Goal: Information Seeking & Learning: Check status

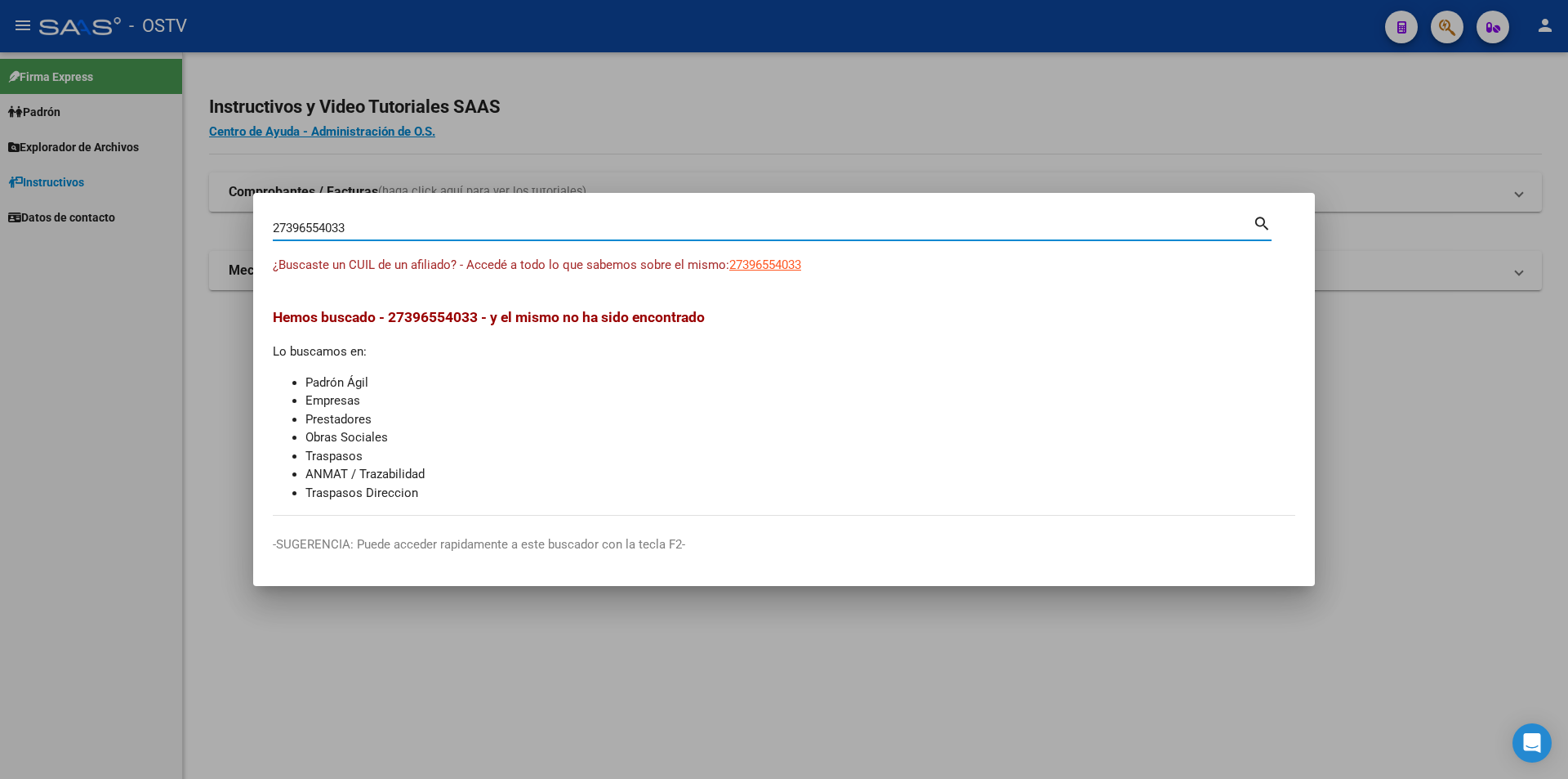
drag, startPoint x: 358, startPoint y: 229, endPoint x: 10, endPoint y: 274, distance: 350.9
click at [10, 274] on div "27396554033 Buscar (apellido, dni, cuil, nro traspaso, cuit, obra social) searc…" at bounding box center [784, 389] width 1568 height 779
paste input "0252420054"
type input "20252420054"
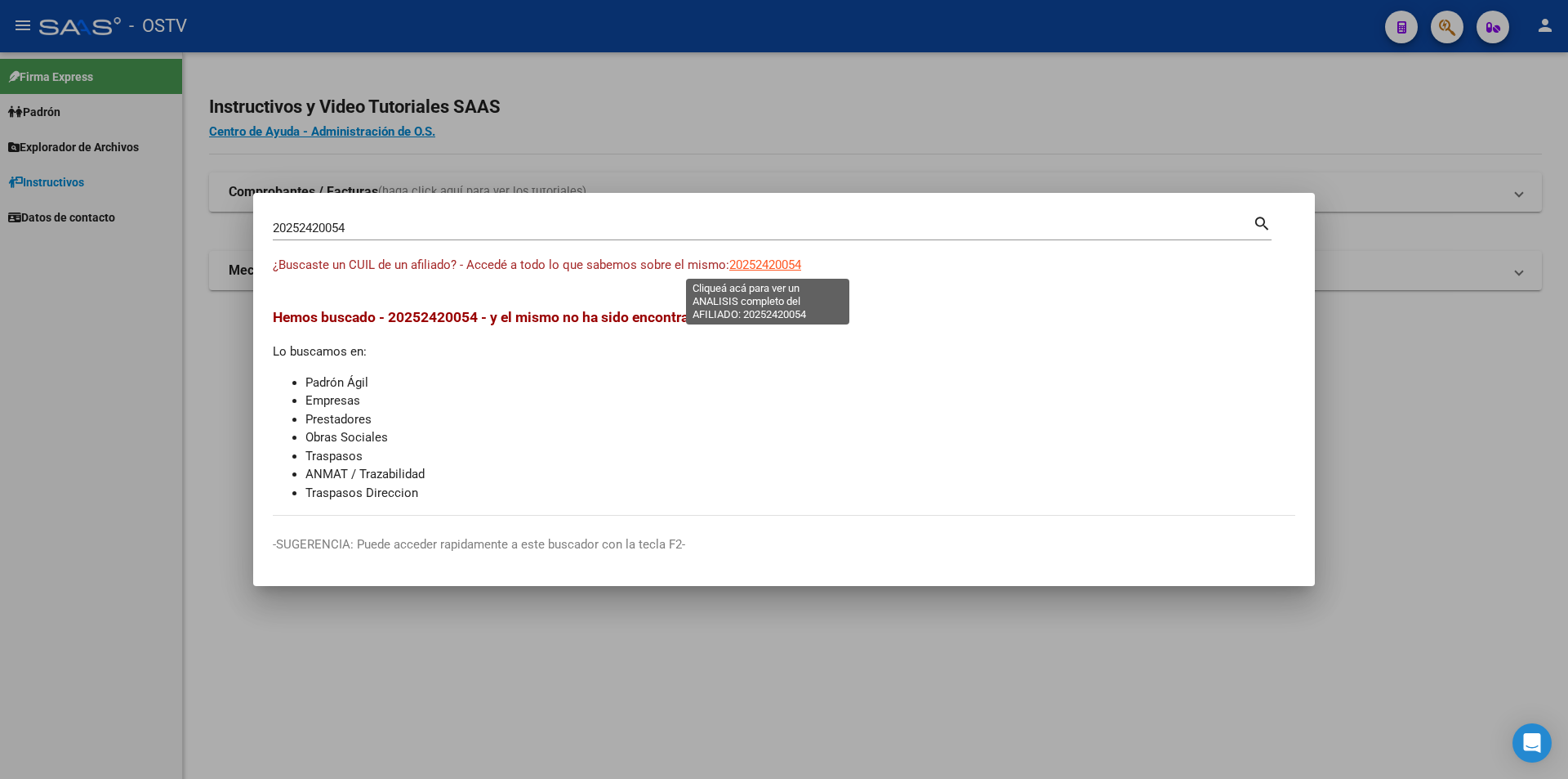
click at [748, 262] on span "20252420054" at bounding box center [765, 264] width 72 height 14
type textarea "20252420054"
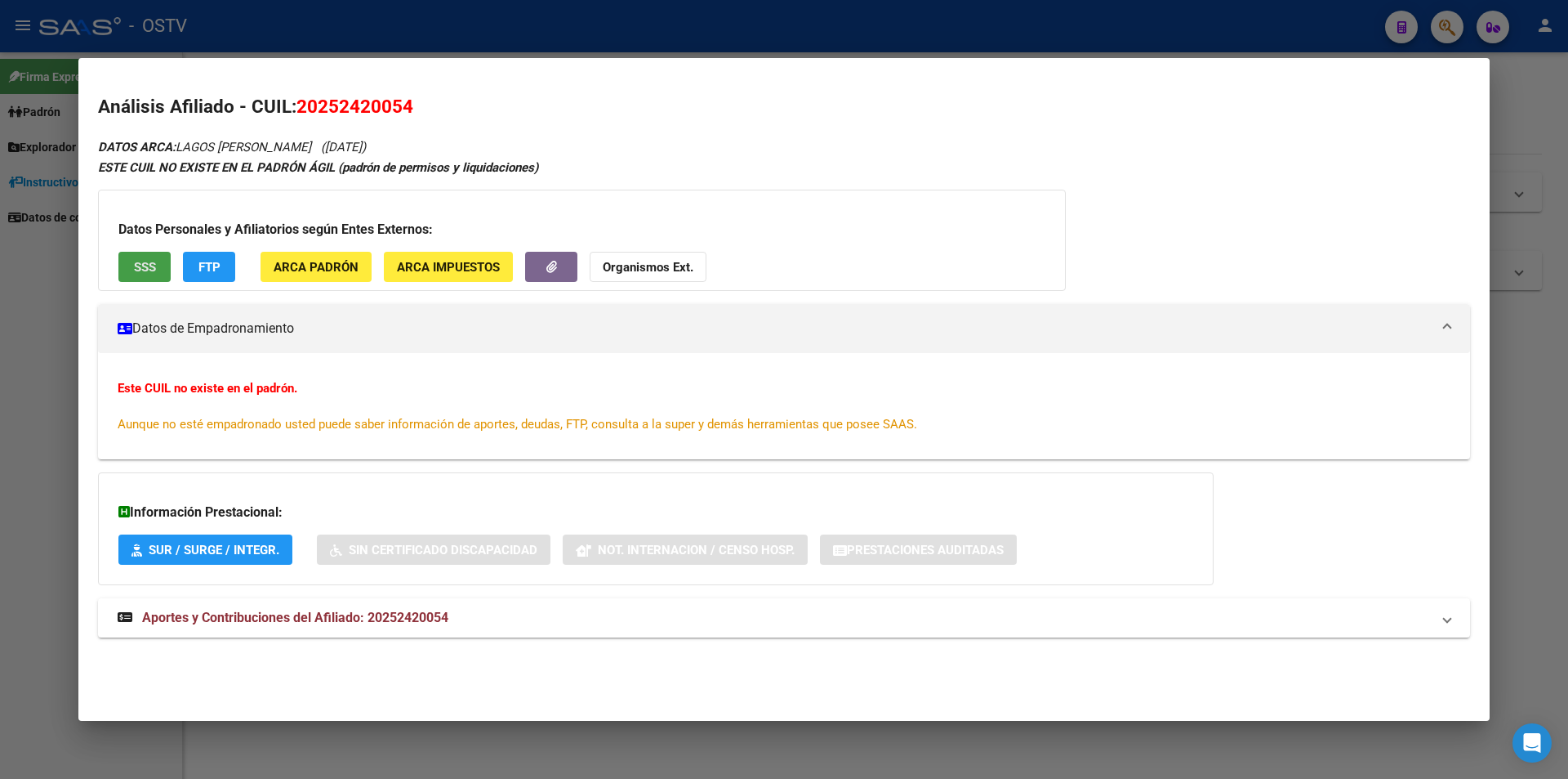
click at [125, 264] on button "SSS" at bounding box center [144, 266] width 52 height 30
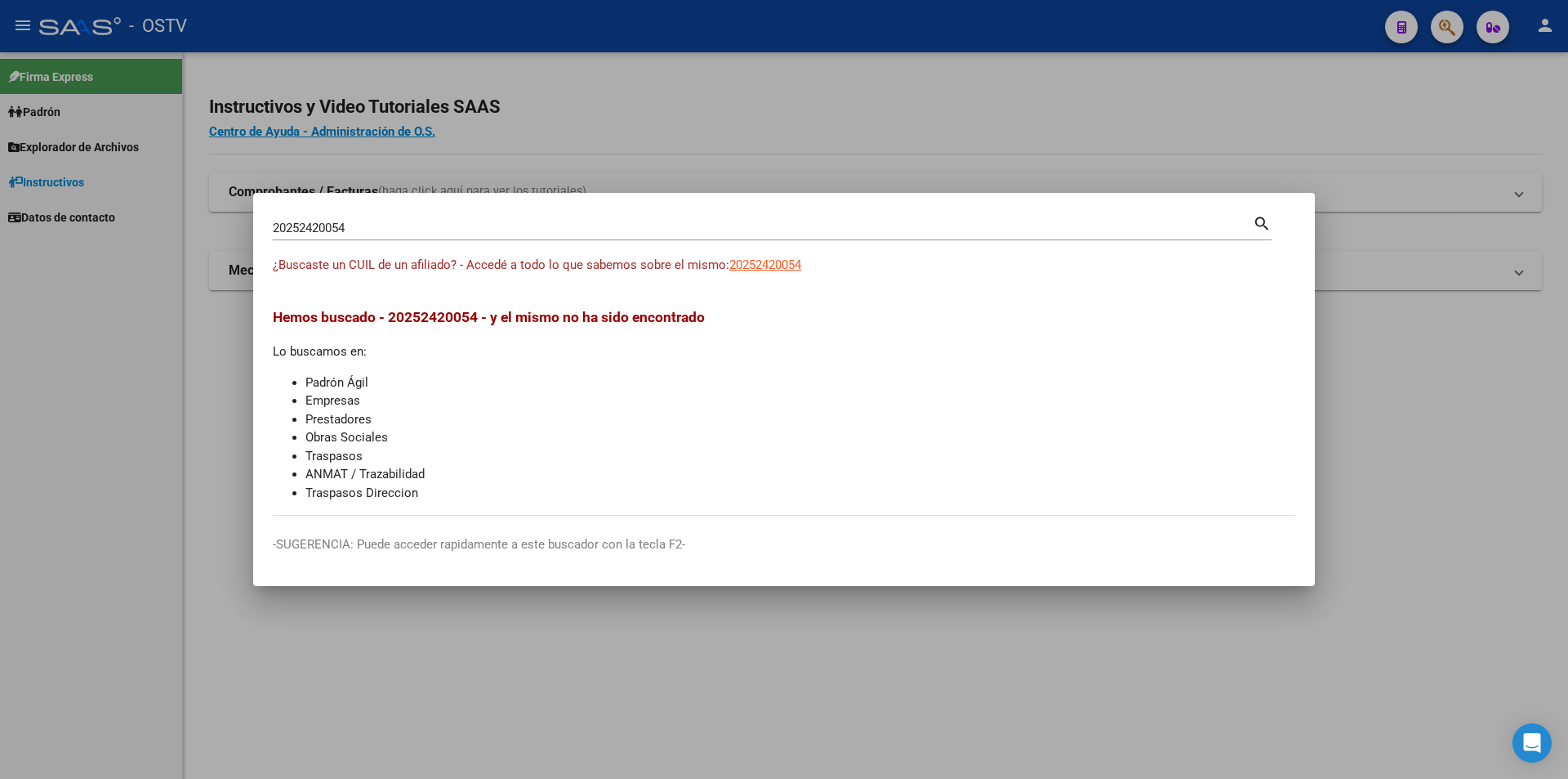
click at [377, 220] on div "20252420054 Buscar (apellido, dni, [PERSON_NAME], [PERSON_NAME], cuit, obra soc…" at bounding box center [762, 227] width 980 height 24
drag, startPoint x: 381, startPoint y: 228, endPoint x: 271, endPoint y: 230, distance: 110.0
click at [271, 230] on mat-dialog-content "20252420054 Buscar (apellido, dni, cuil, nro traspaso, cuit, obra social) searc…" at bounding box center [784, 364] width 1062 height 303
paste input "3950849789"
type input "23950849789"
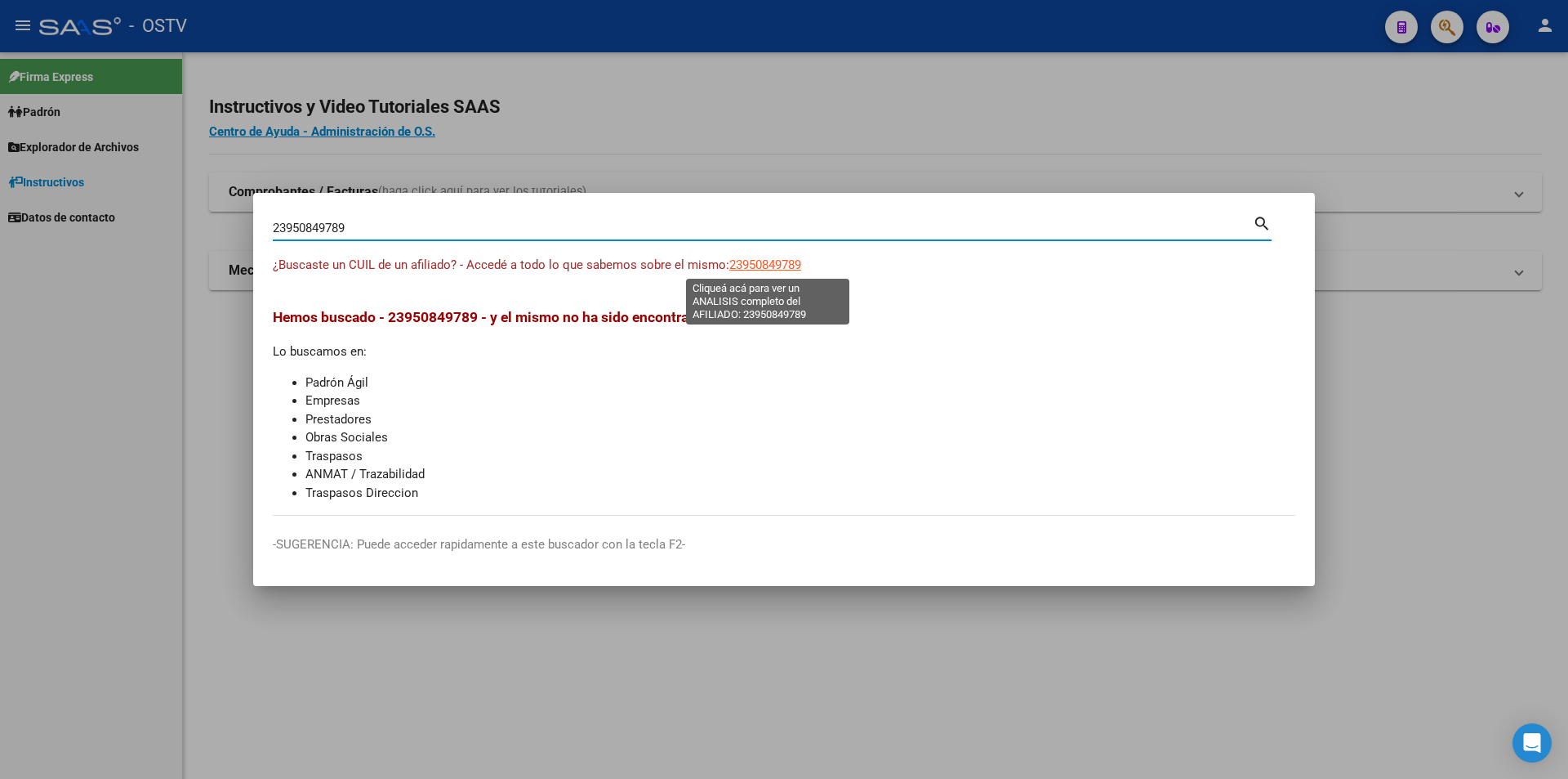
click at [744, 266] on span "23950849789" at bounding box center [765, 264] width 72 height 14
type textarea "23950849789"
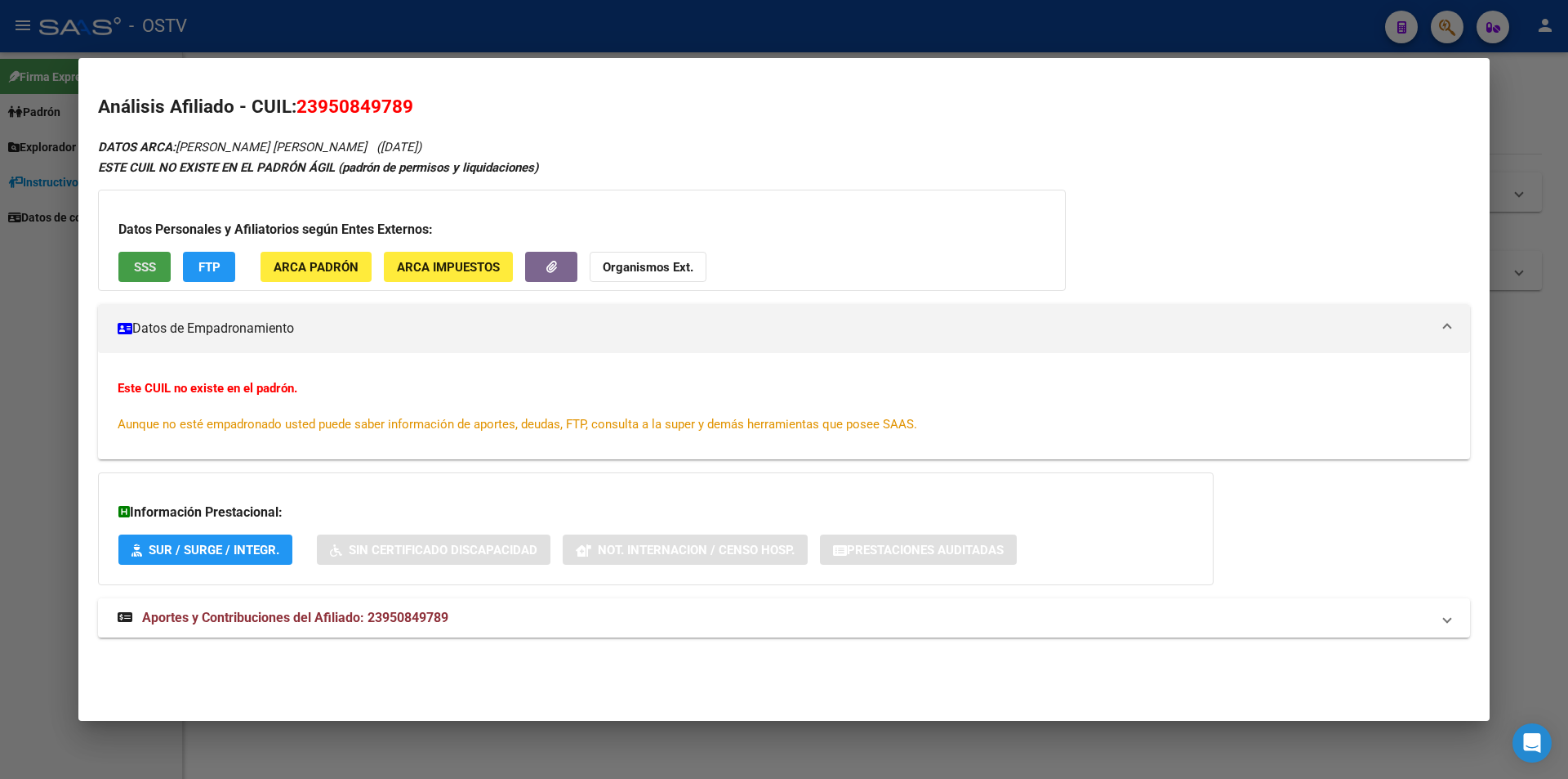
click at [141, 264] on span "SSS" at bounding box center [144, 267] width 22 height 14
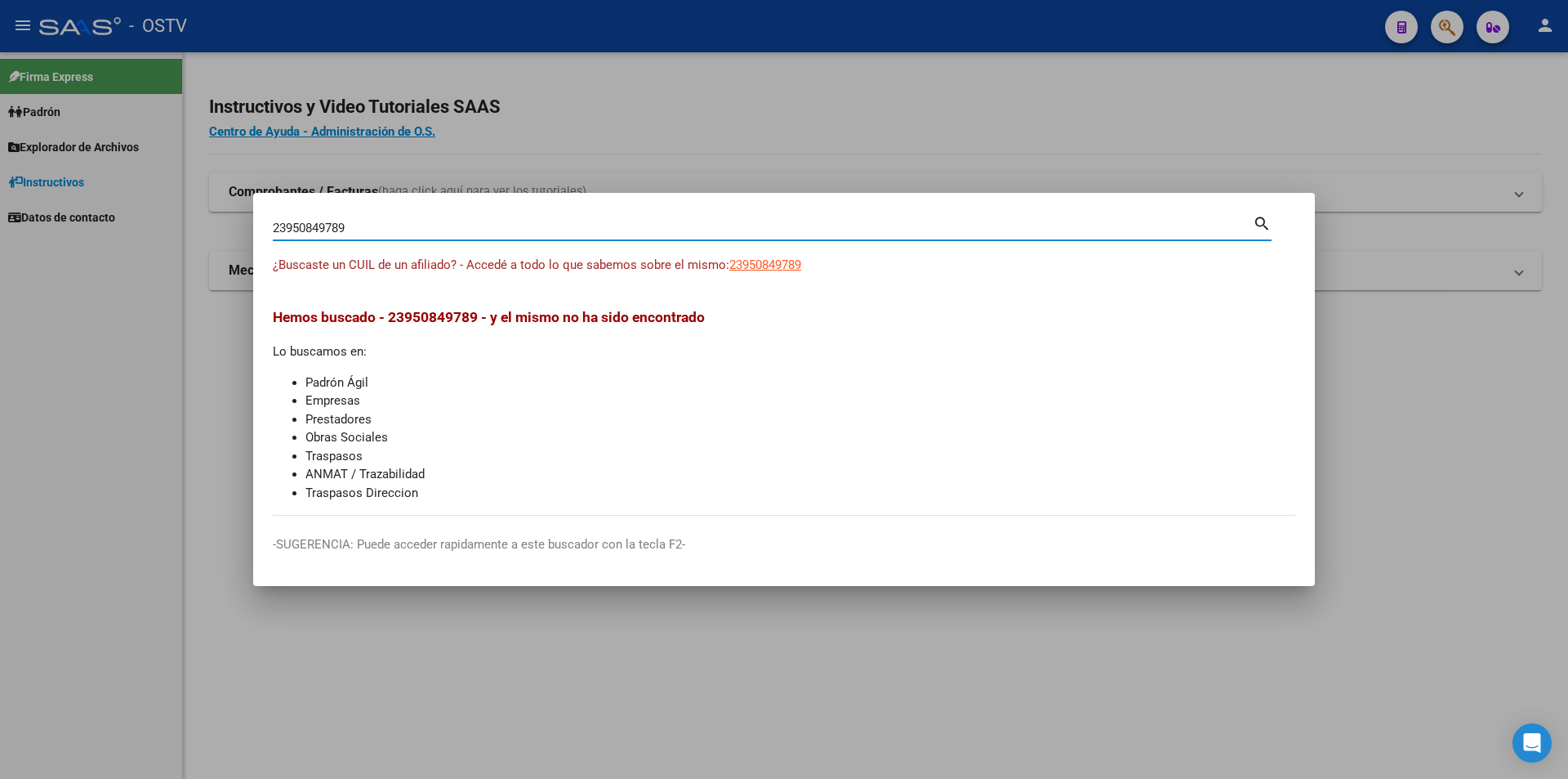
drag, startPoint x: 391, startPoint y: 223, endPoint x: 212, endPoint y: 216, distance: 179.1
click at [212, 216] on div "23950849789 Buscar (apellido, dni, cuil, nro traspaso, cuit, obra social) searc…" at bounding box center [784, 389] width 1568 height 779
paste input "0339610313"
type input "20339610313"
click at [780, 268] on span "20339610313" at bounding box center [765, 264] width 72 height 14
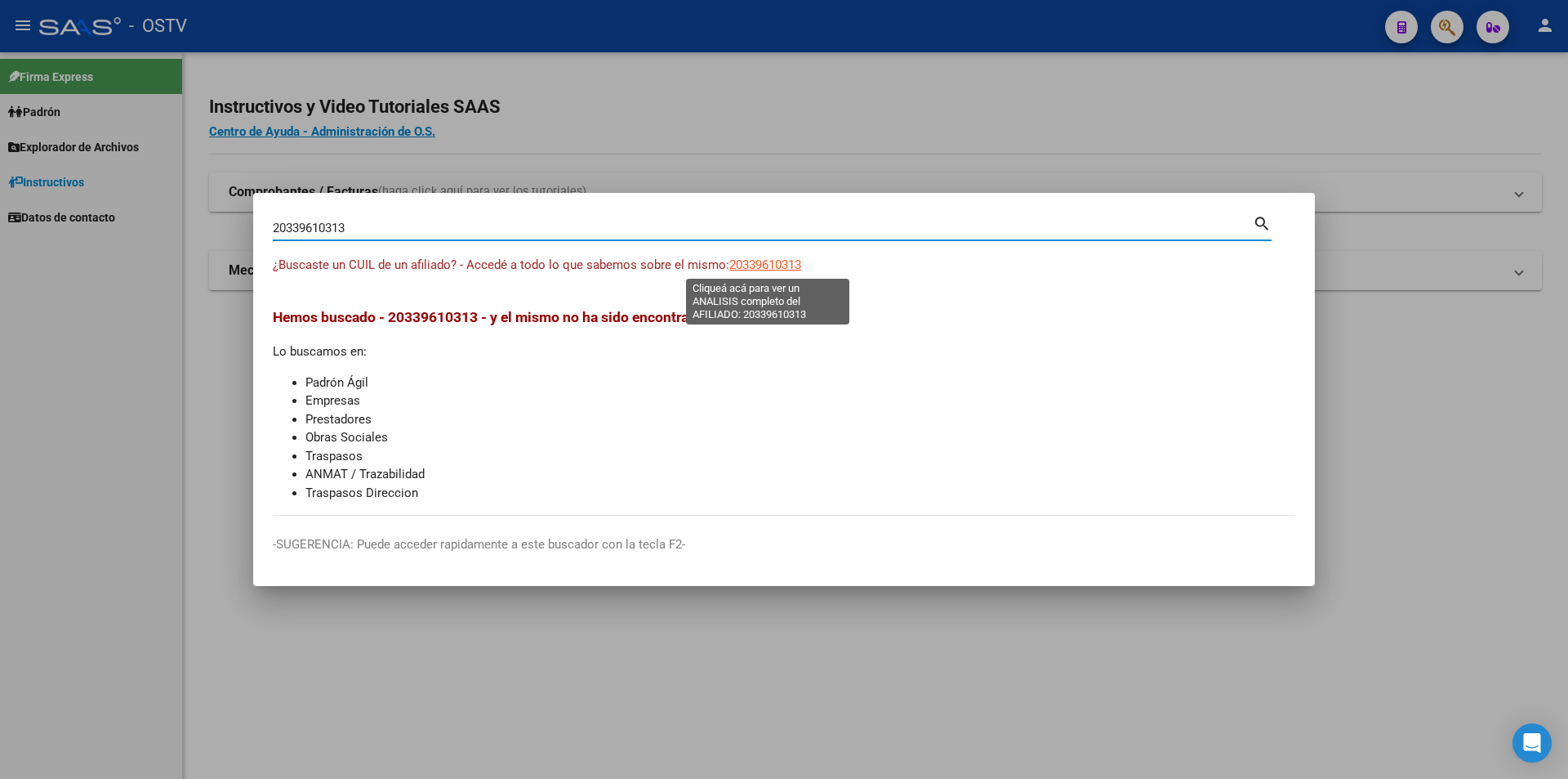
type textarea "20339610313"
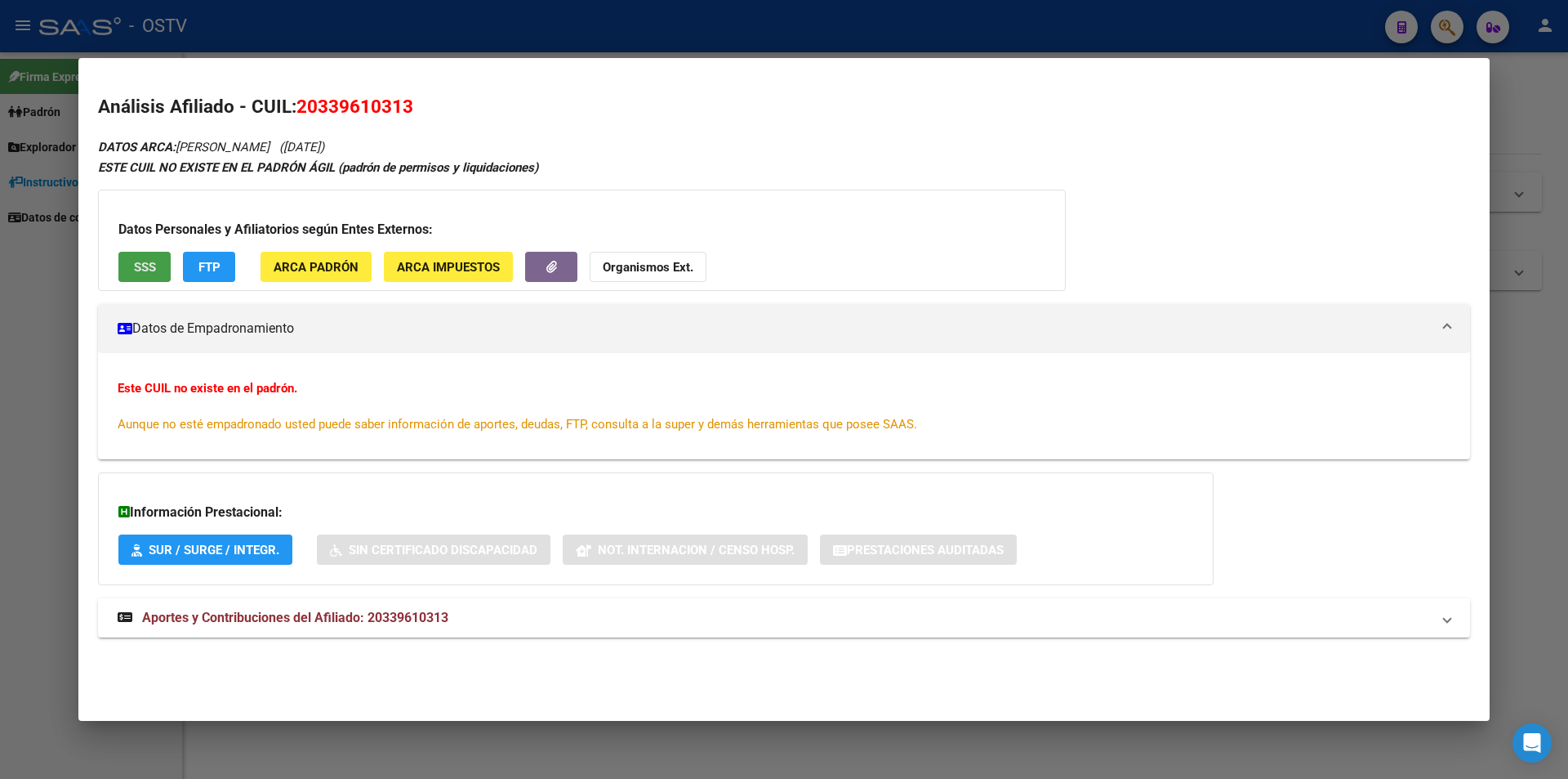
click at [141, 264] on span "SSS" at bounding box center [144, 267] width 22 height 14
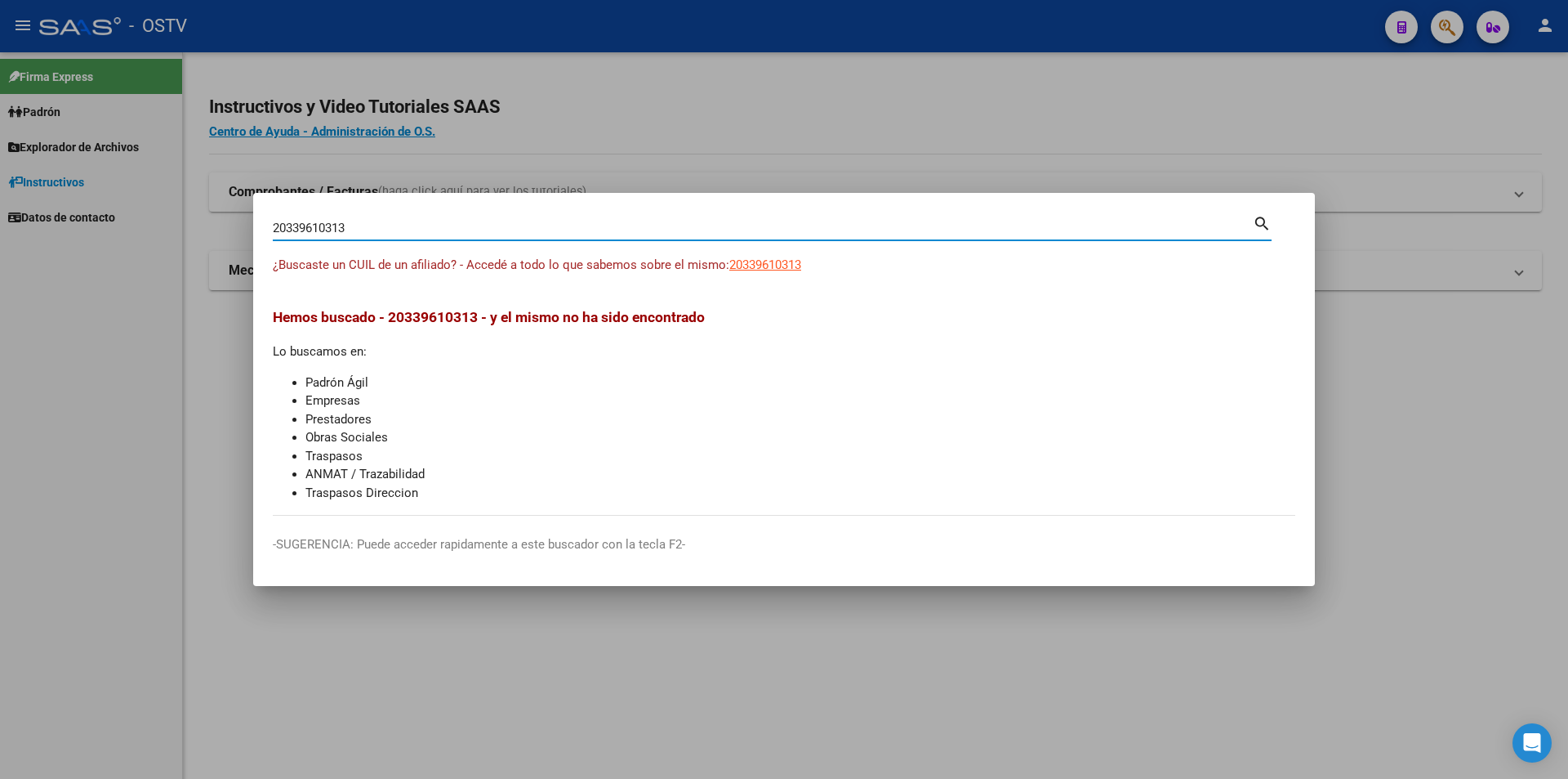
drag, startPoint x: 401, startPoint y: 229, endPoint x: 0, endPoint y: 224, distance: 401.0
click at [0, 224] on div "20339610313 Buscar (apellido, dni, cuil, nro traspaso, cuit, obra social) searc…" at bounding box center [784, 389] width 1568 height 779
paste input "273821598"
type input "20273821598"
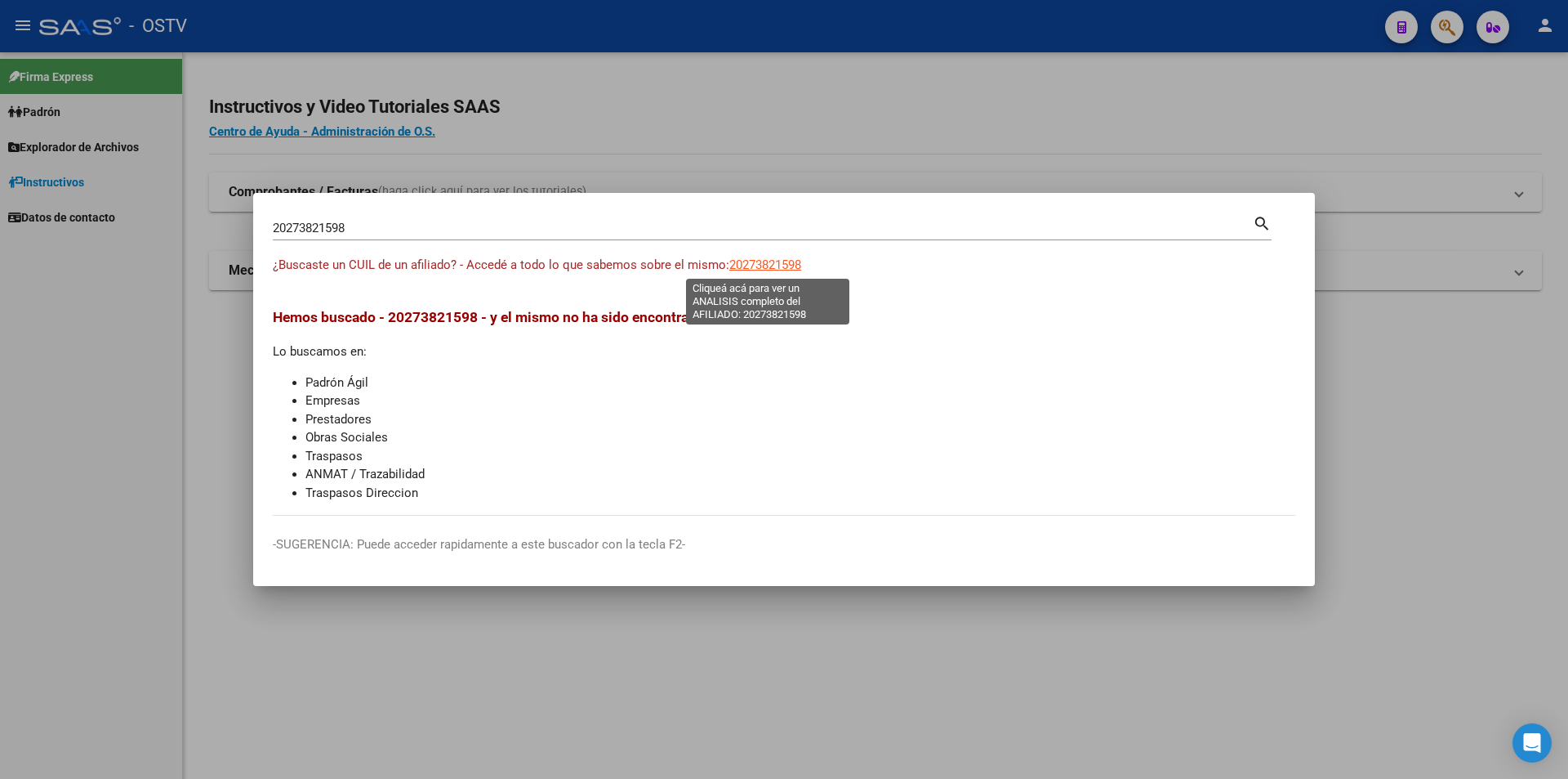
click at [749, 261] on span "20273821598" at bounding box center [765, 264] width 72 height 14
type textarea "20273821598"
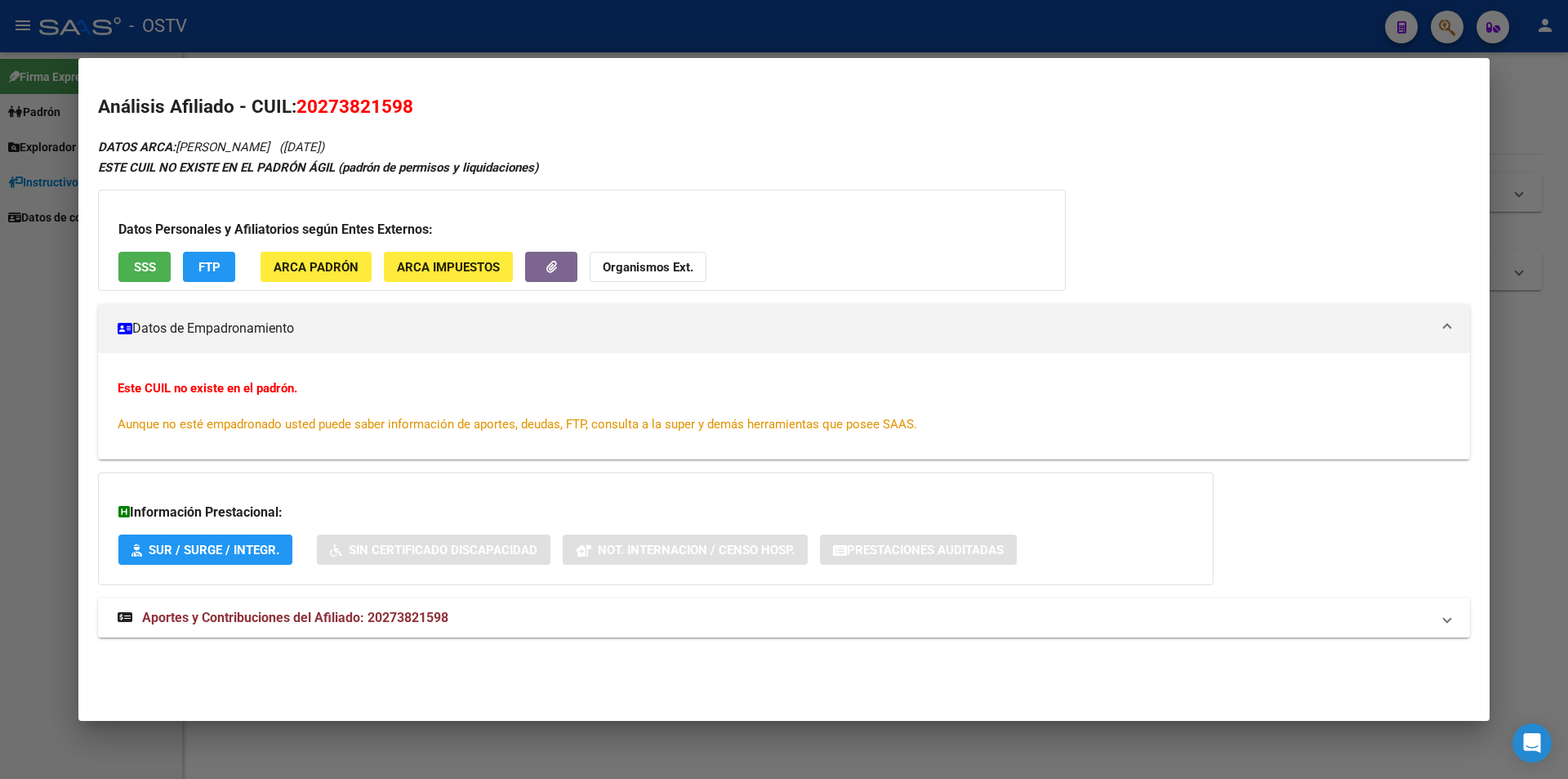
click at [150, 261] on span "SSS" at bounding box center [144, 267] width 22 height 14
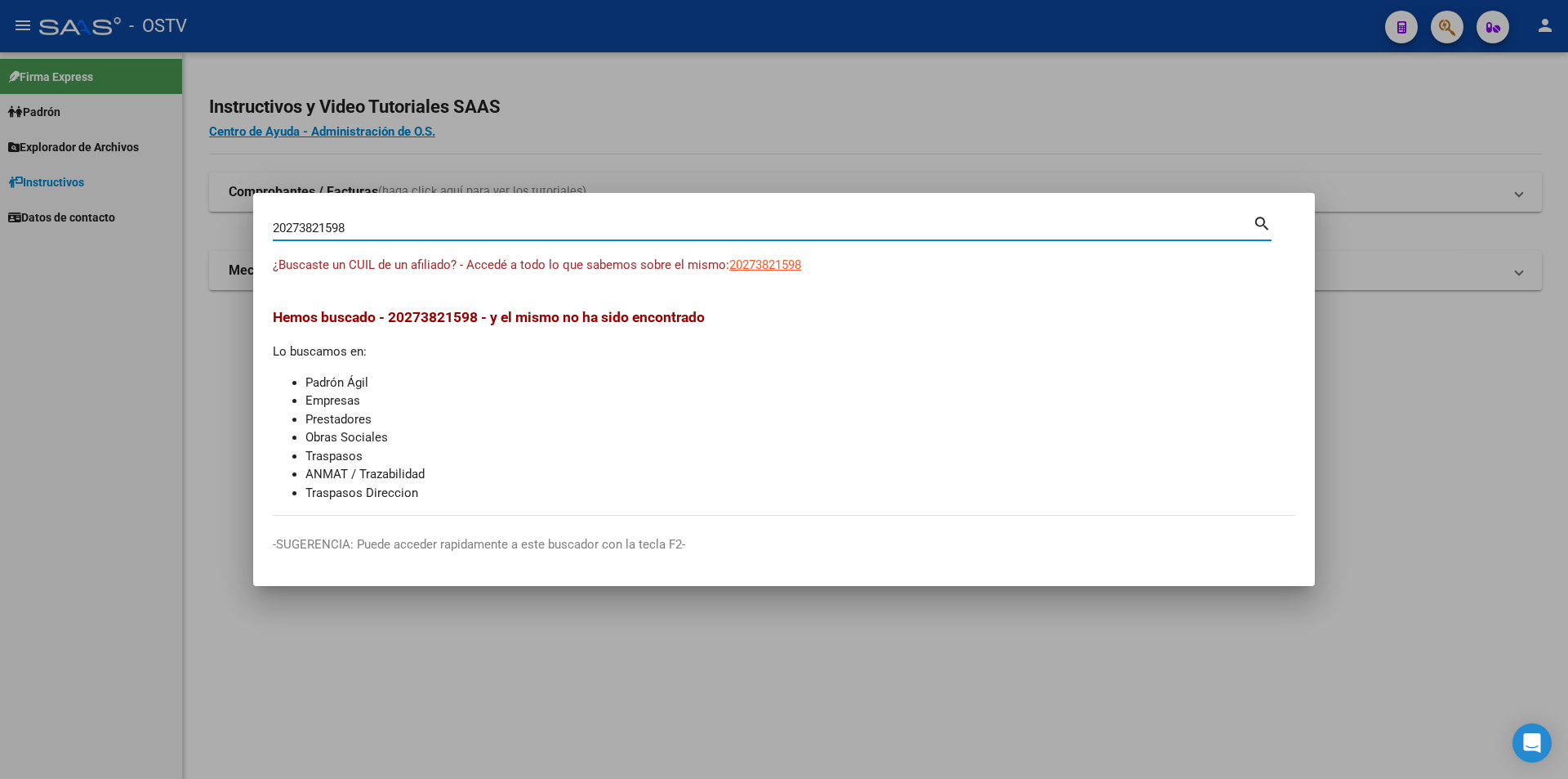
drag, startPoint x: 345, startPoint y: 229, endPoint x: 164, endPoint y: 256, distance: 183.0
click at [164, 256] on div "20273821598 Buscar (apellido, dni, cuil, nro traspaso, cuit, obra social) searc…" at bounding box center [784, 389] width 1568 height 779
paste input "423017113"
type input "20423017113"
click at [743, 260] on span "20423017113" at bounding box center [765, 264] width 72 height 14
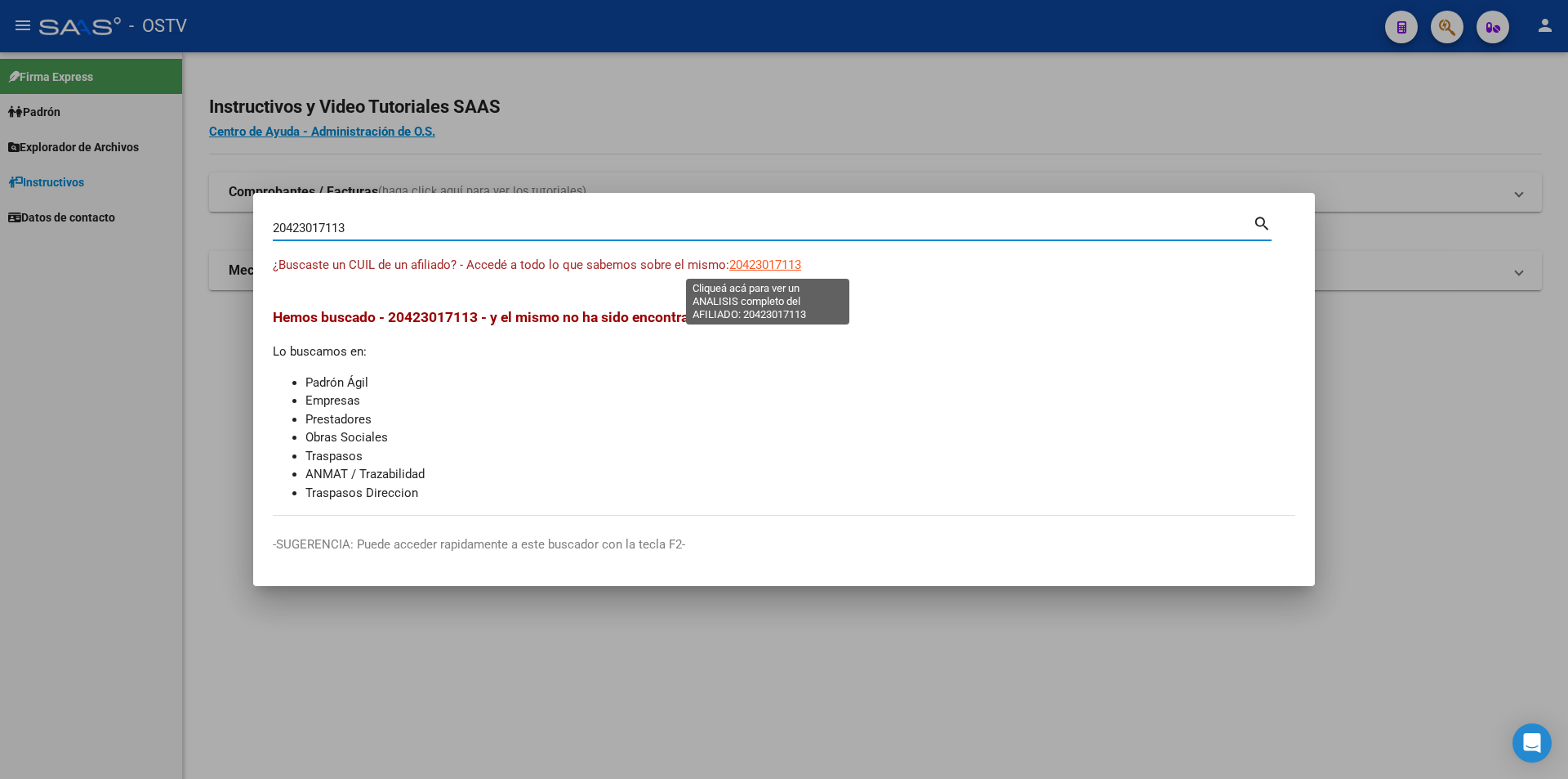
type textarea "20423017113"
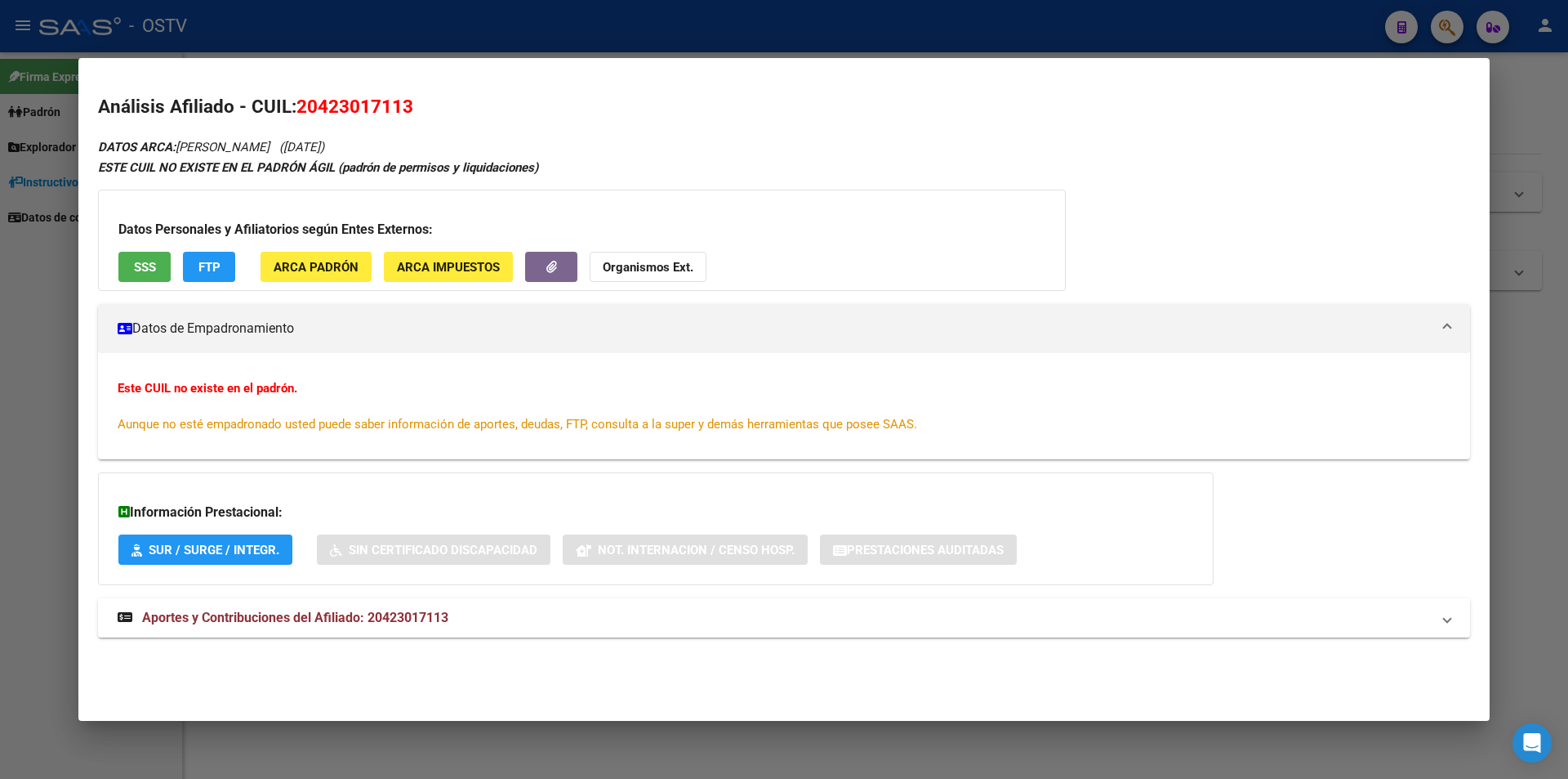
click at [155, 255] on button "SSS" at bounding box center [144, 266] width 52 height 30
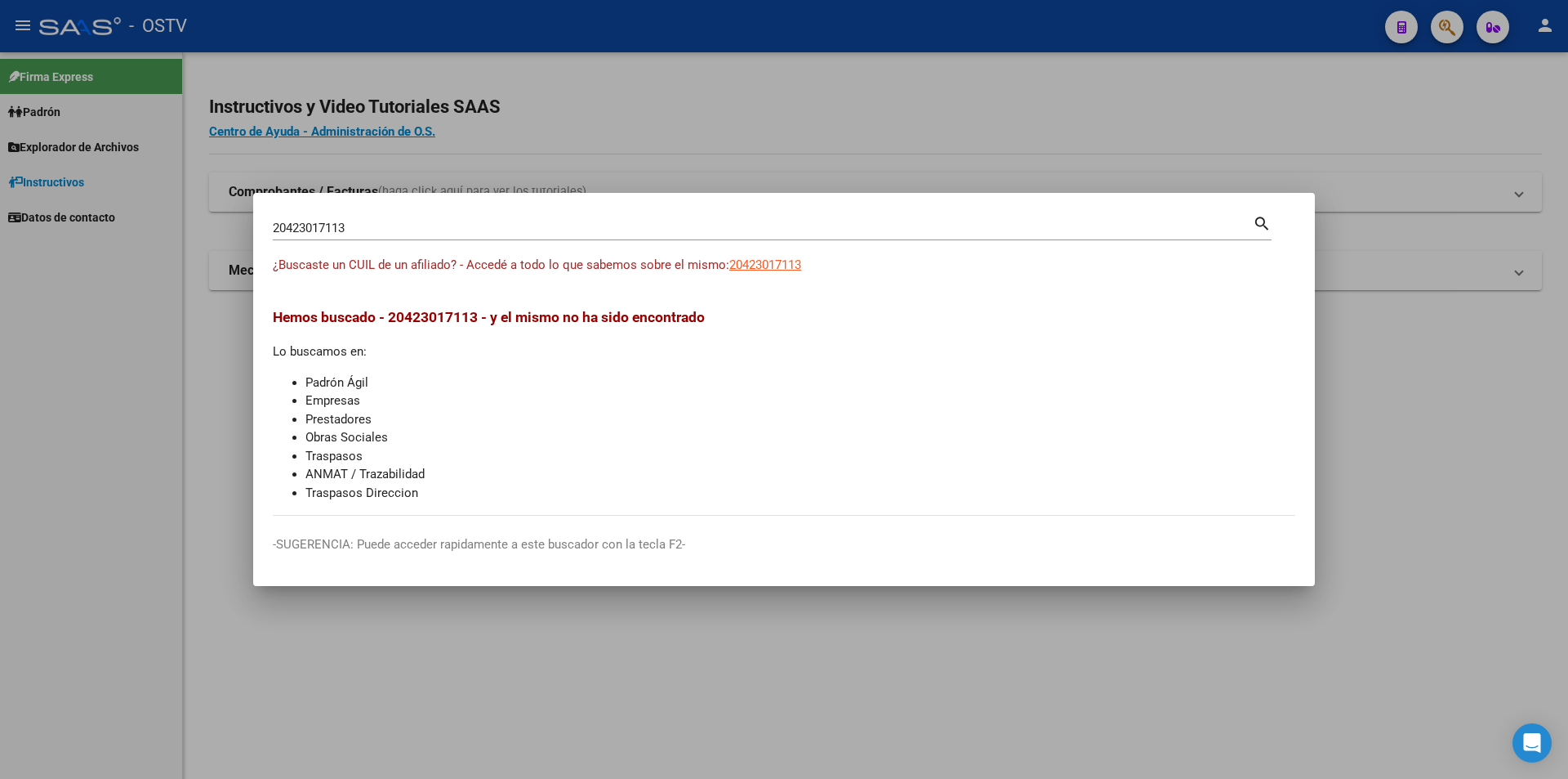
click at [444, 220] on input "20423017113" at bounding box center [762, 227] width 980 height 14
drag, startPoint x: 434, startPoint y: 223, endPoint x: 182, endPoint y: 218, distance: 252.0
click at [182, 218] on div "20423017113 Buscar (apellido, dni, cuil, nro traspaso, cuit, obra social) searc…" at bounding box center [784, 389] width 1568 height 779
paste input "429982547"
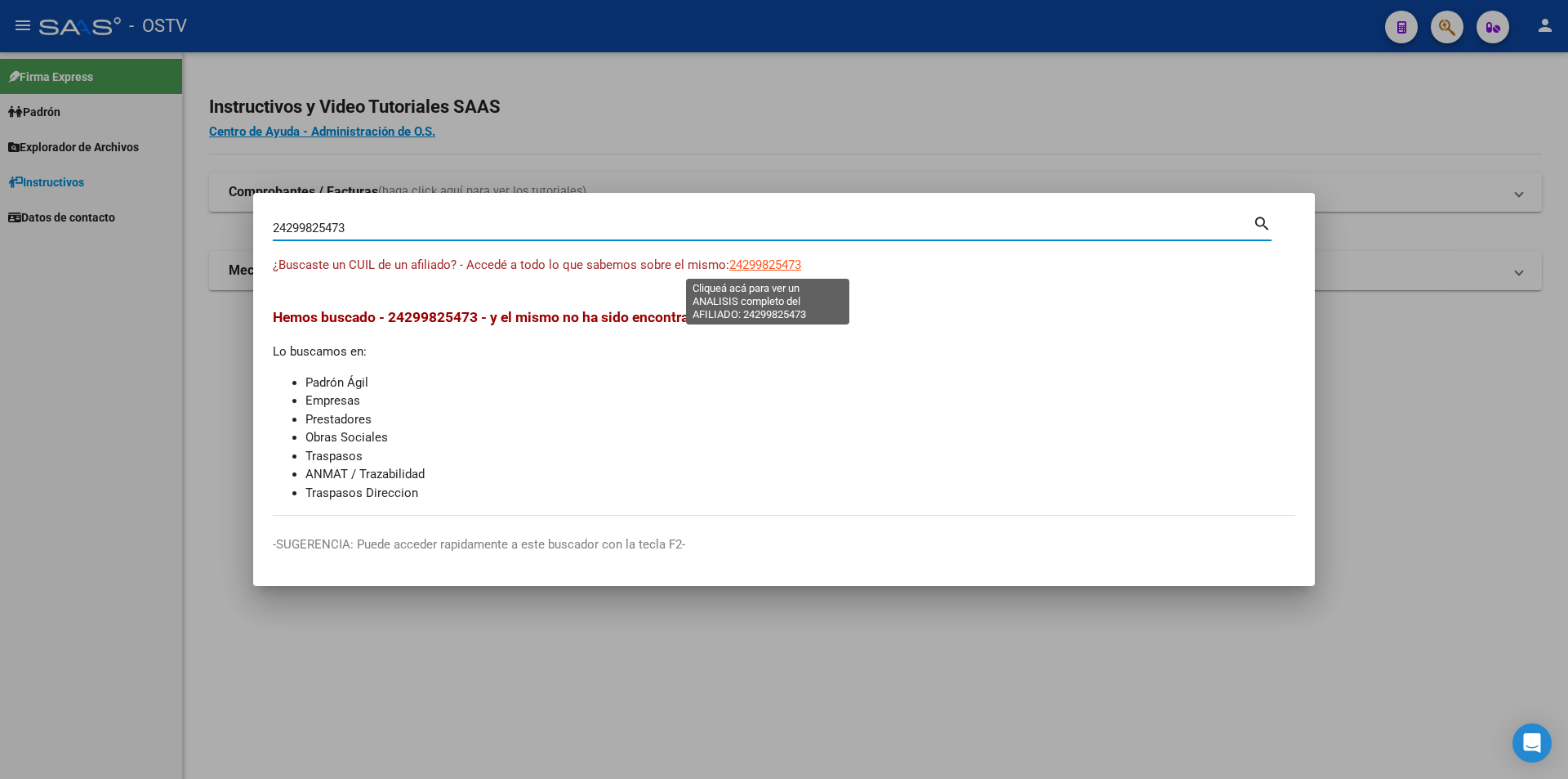
type input "24299825473"
click at [783, 264] on span "24299825473" at bounding box center [765, 264] width 72 height 14
copy span "5"
type textarea "24299825473"
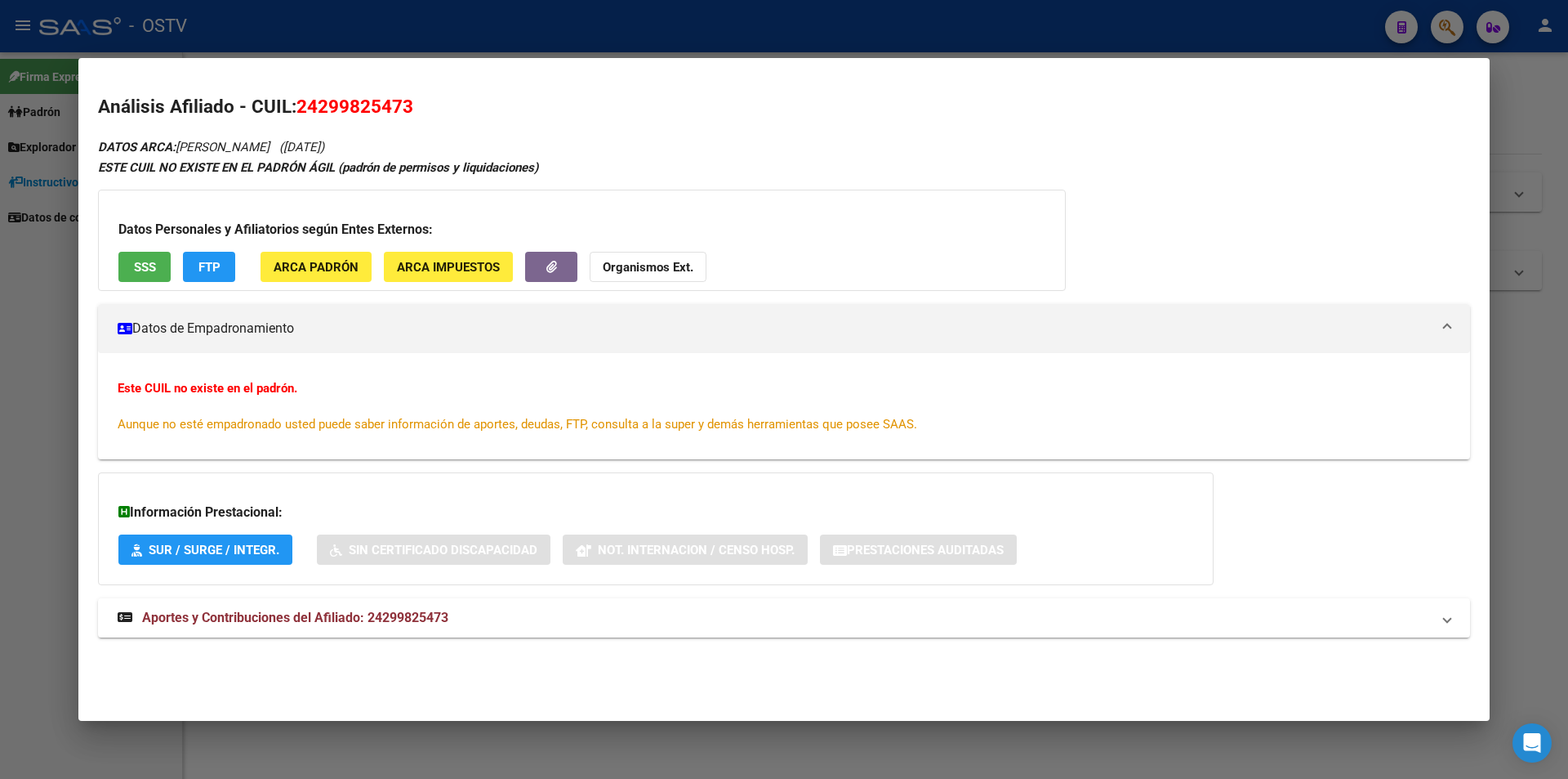
click at [158, 273] on button "SSS" at bounding box center [144, 266] width 52 height 30
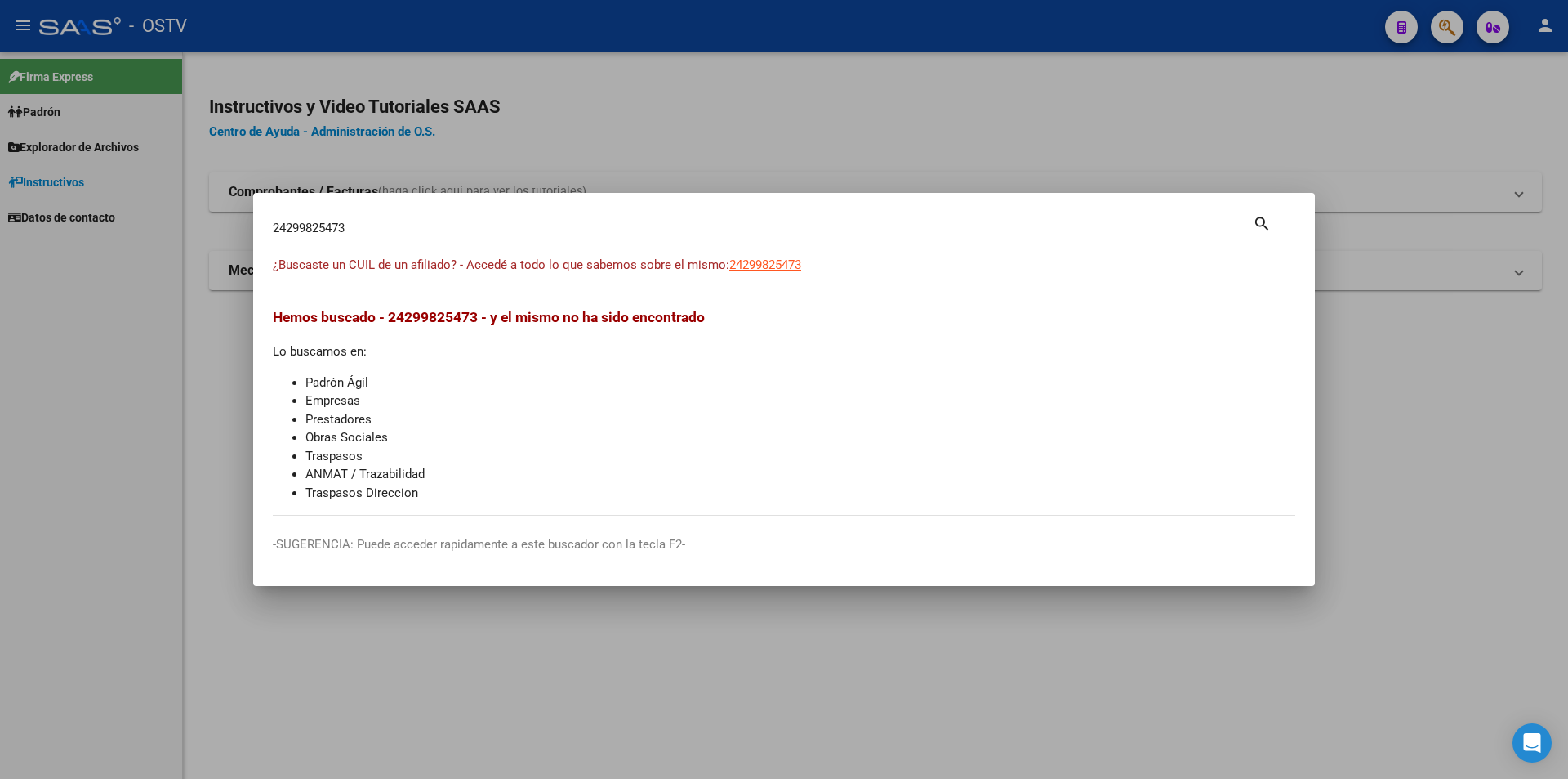
drag, startPoint x: 401, startPoint y: 220, endPoint x: 391, endPoint y: 222, distance: 10.2
click at [391, 222] on div "24299825473 Buscar (apellido, dni, cuil, [PERSON_NAME], cuit, obra social)" at bounding box center [762, 227] width 980 height 24
drag, startPoint x: 387, startPoint y: 228, endPoint x: 239, endPoint y: 225, distance: 148.0
click at [239, 225] on div "24299825473 Buscar (apellido, dni, cuil, nro traspaso, cuit, obra social) searc…" at bounding box center [784, 389] width 1568 height 779
paste input "7244397366"
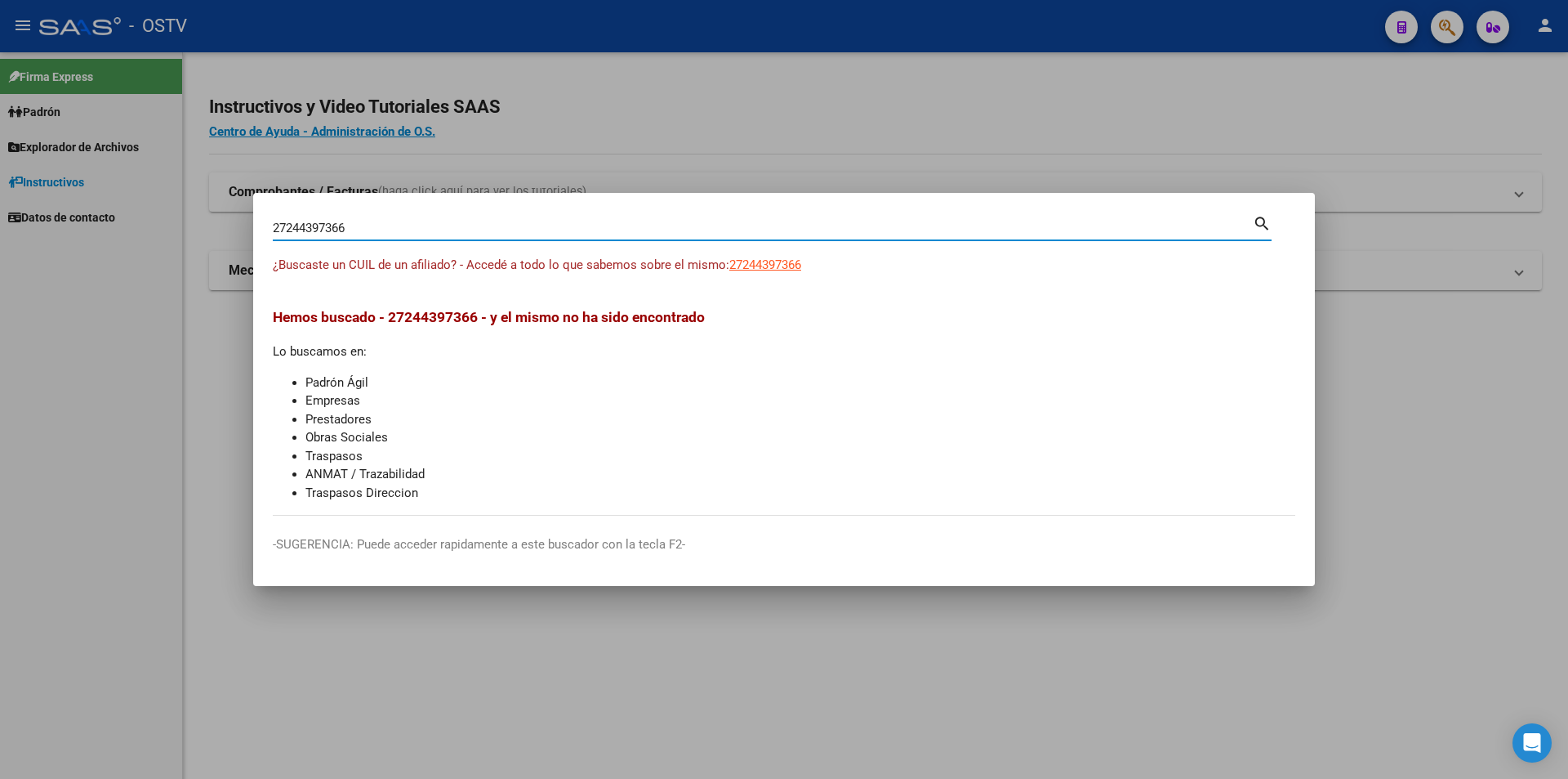
type input "27244397366"
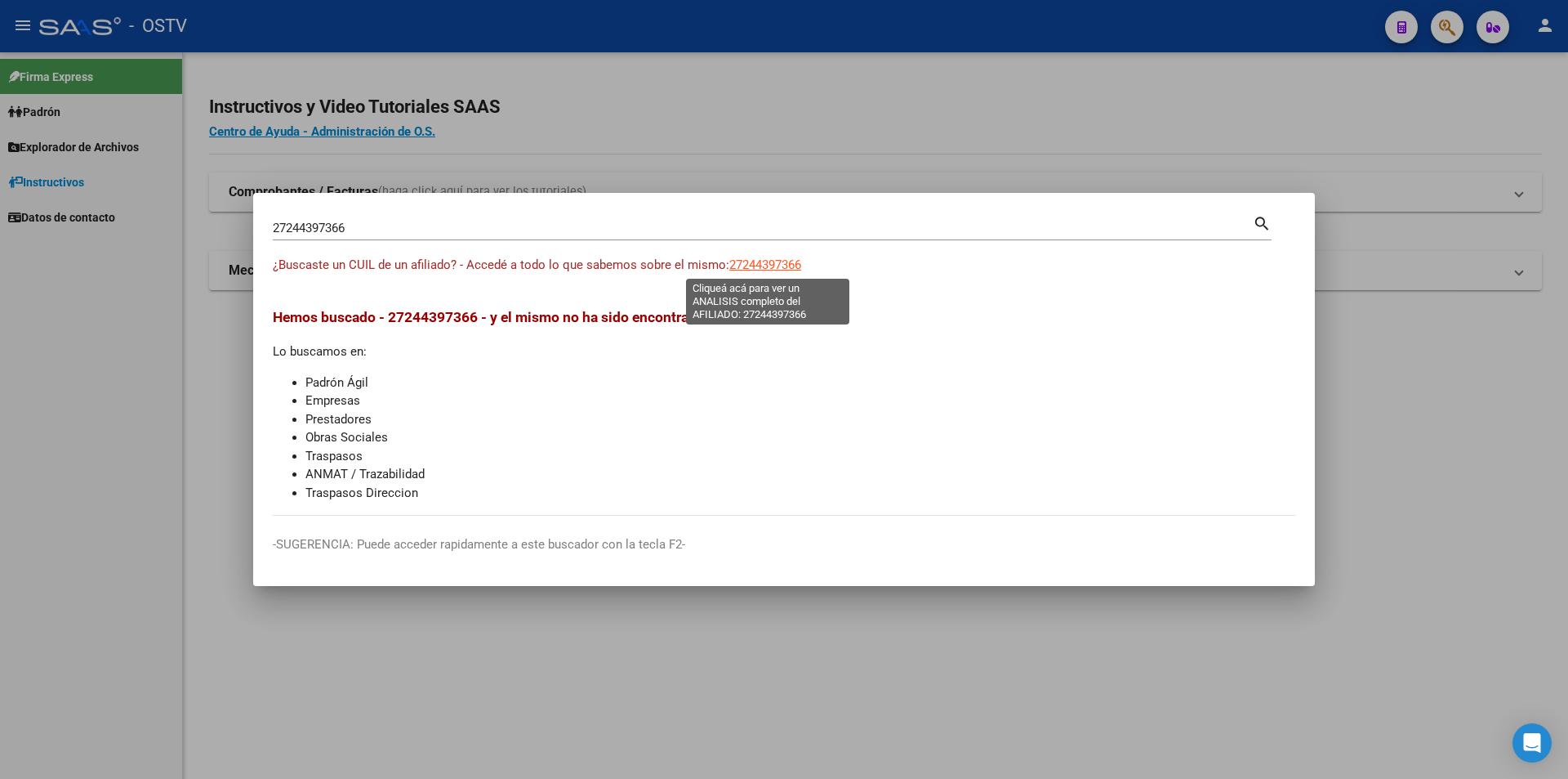
click at [757, 264] on span "27244397366" at bounding box center [765, 264] width 72 height 14
type textarea "27244397366"
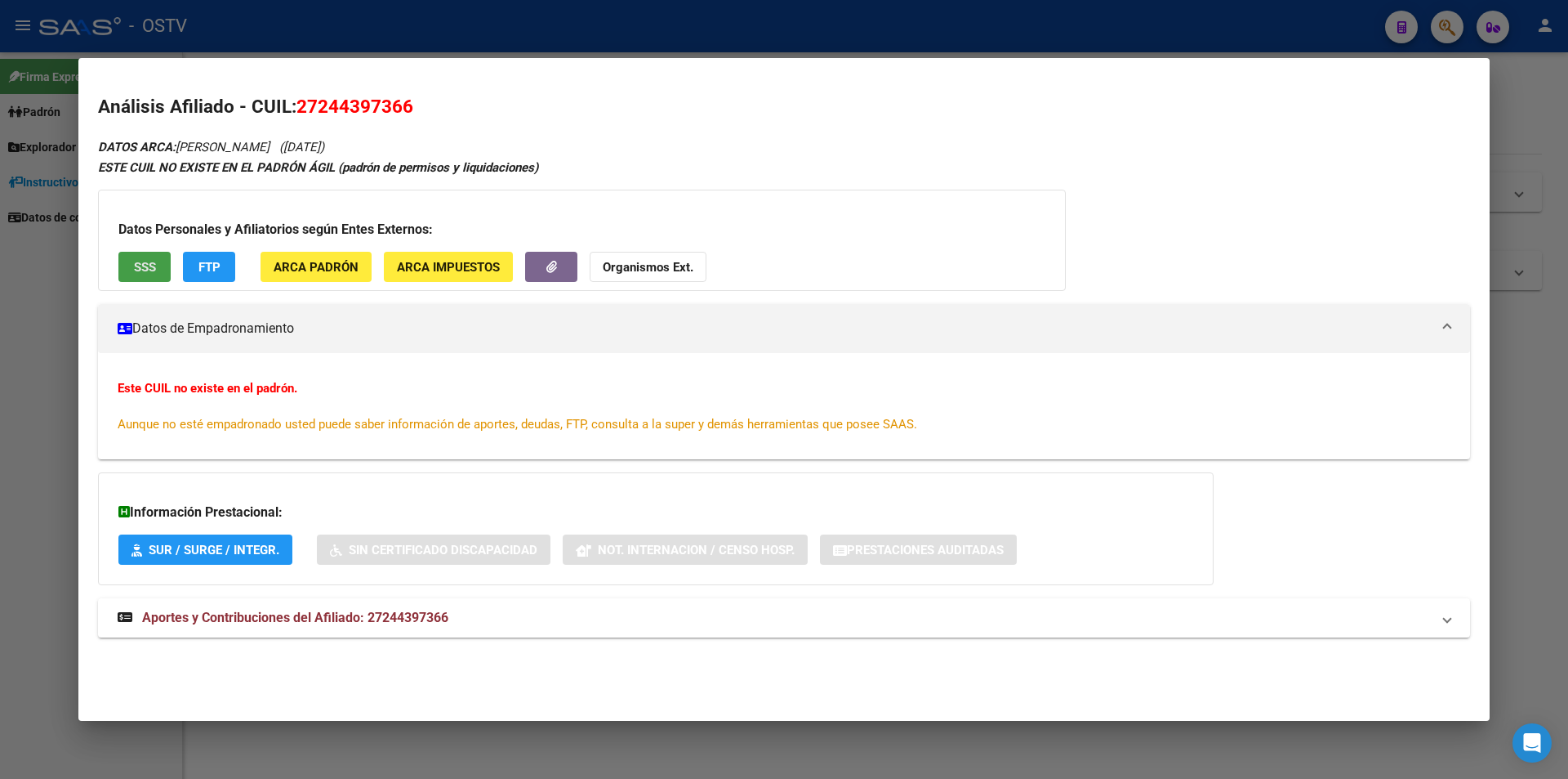
click at [150, 264] on span "SSS" at bounding box center [144, 267] width 22 height 14
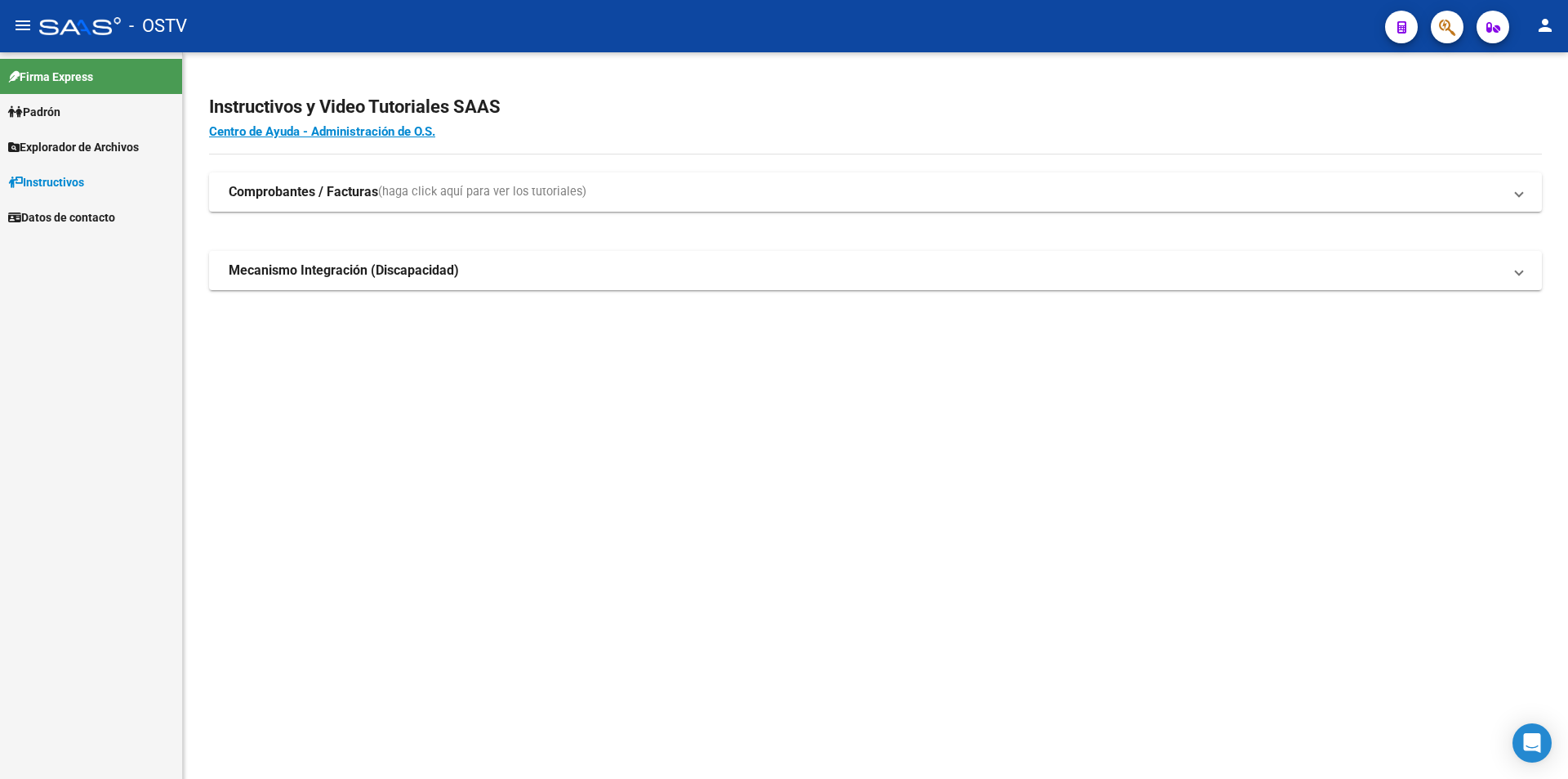
click at [491, 514] on mat-sidenav-content "Instructivos y Video Tutoriales SAAS Centro de Ayuda - Administración de O.S. C…" at bounding box center [876, 415] width 1386 height 727
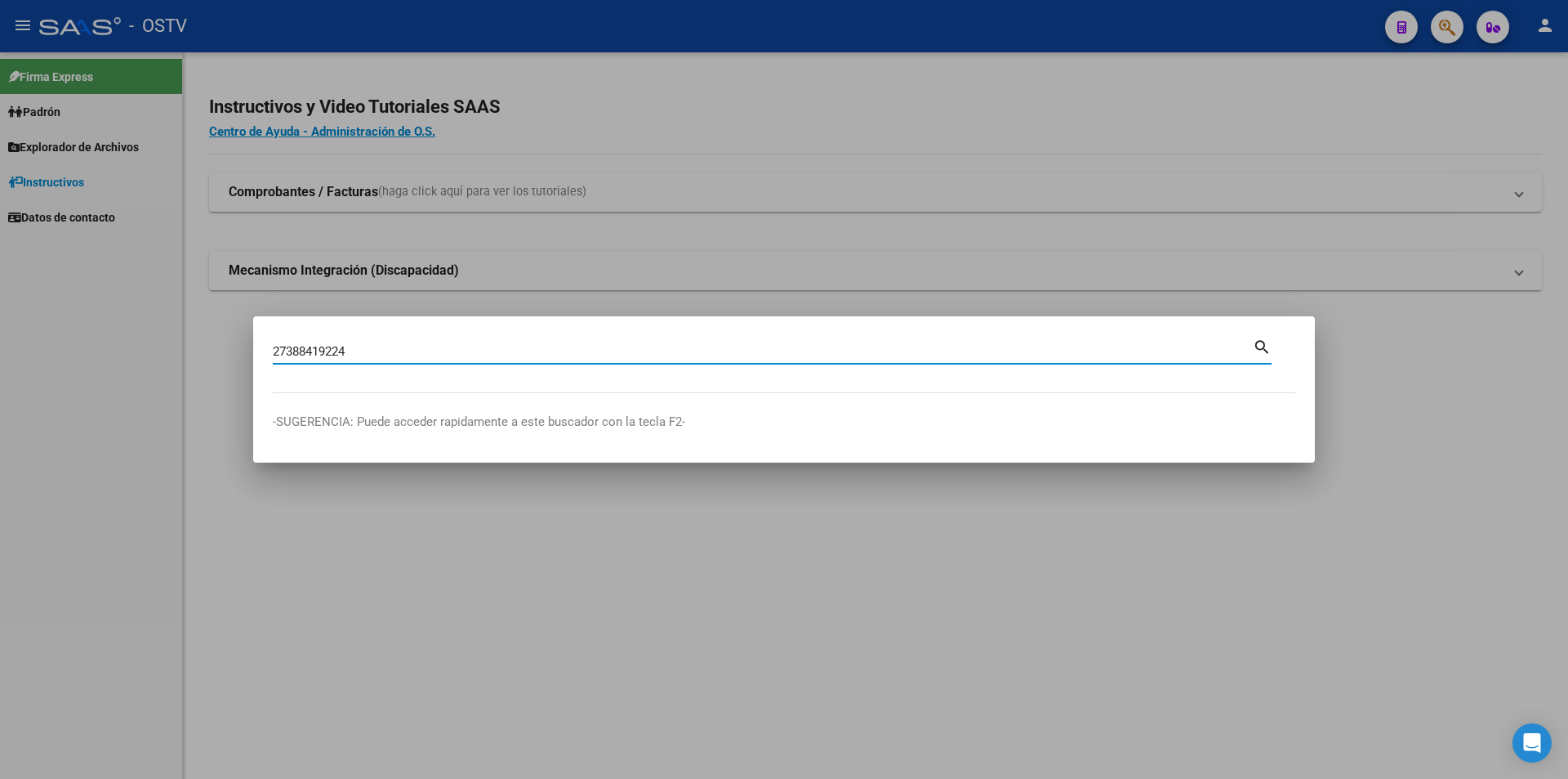
type input "27388419224"
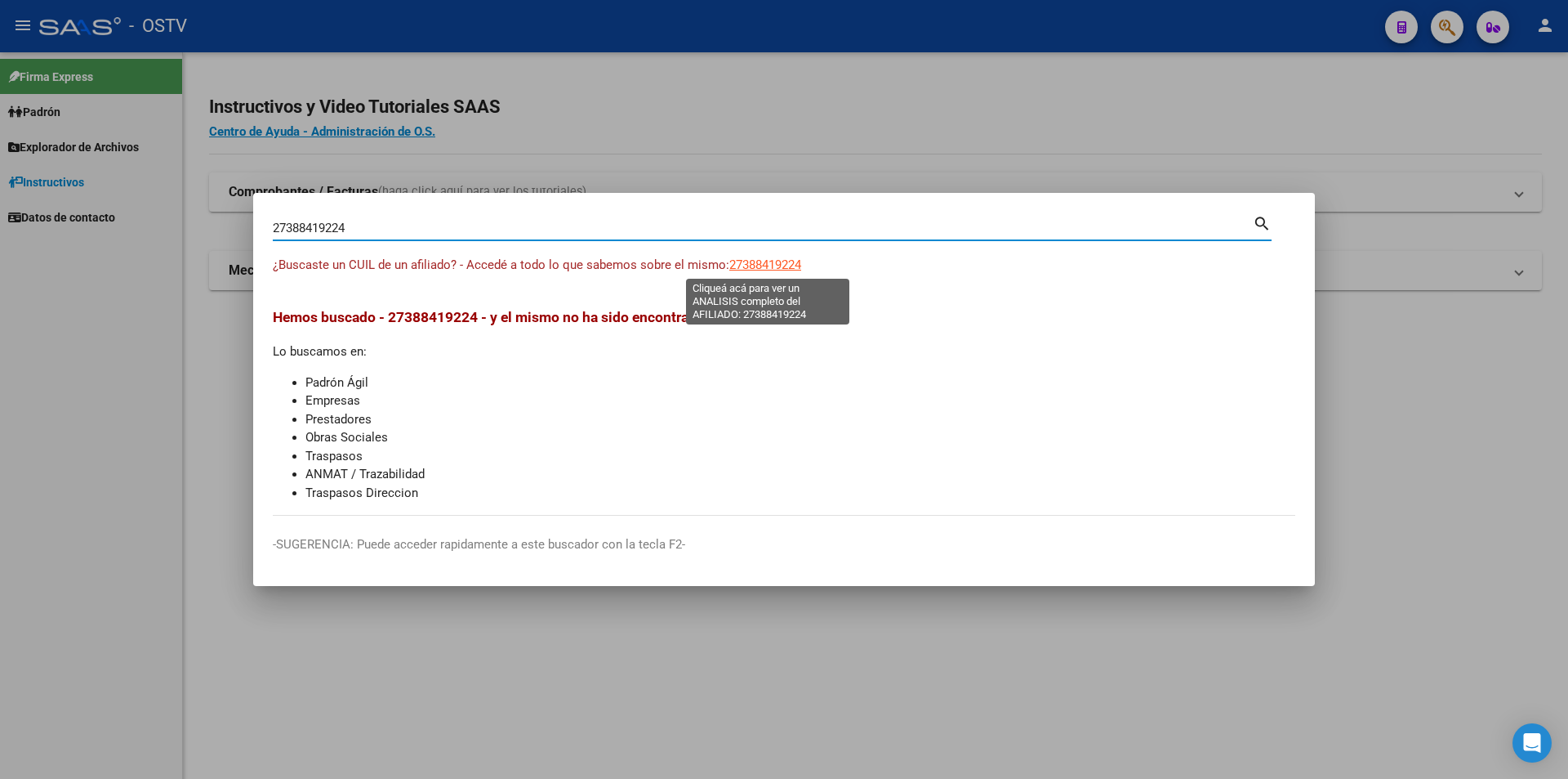
click at [770, 270] on span "27388419224" at bounding box center [765, 264] width 72 height 14
type textarea "27388419224"
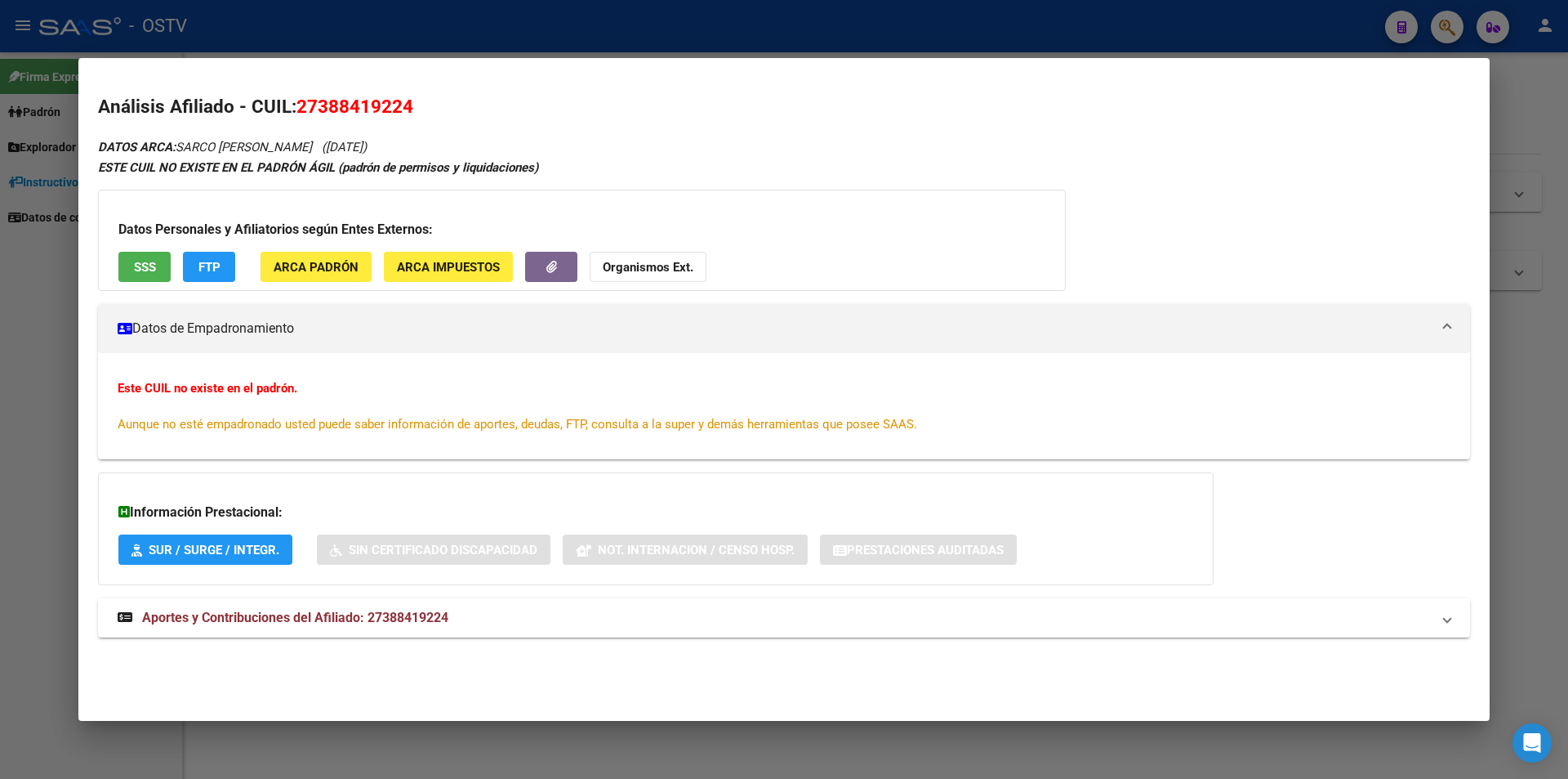
click at [153, 265] on span "SSS" at bounding box center [144, 267] width 22 height 14
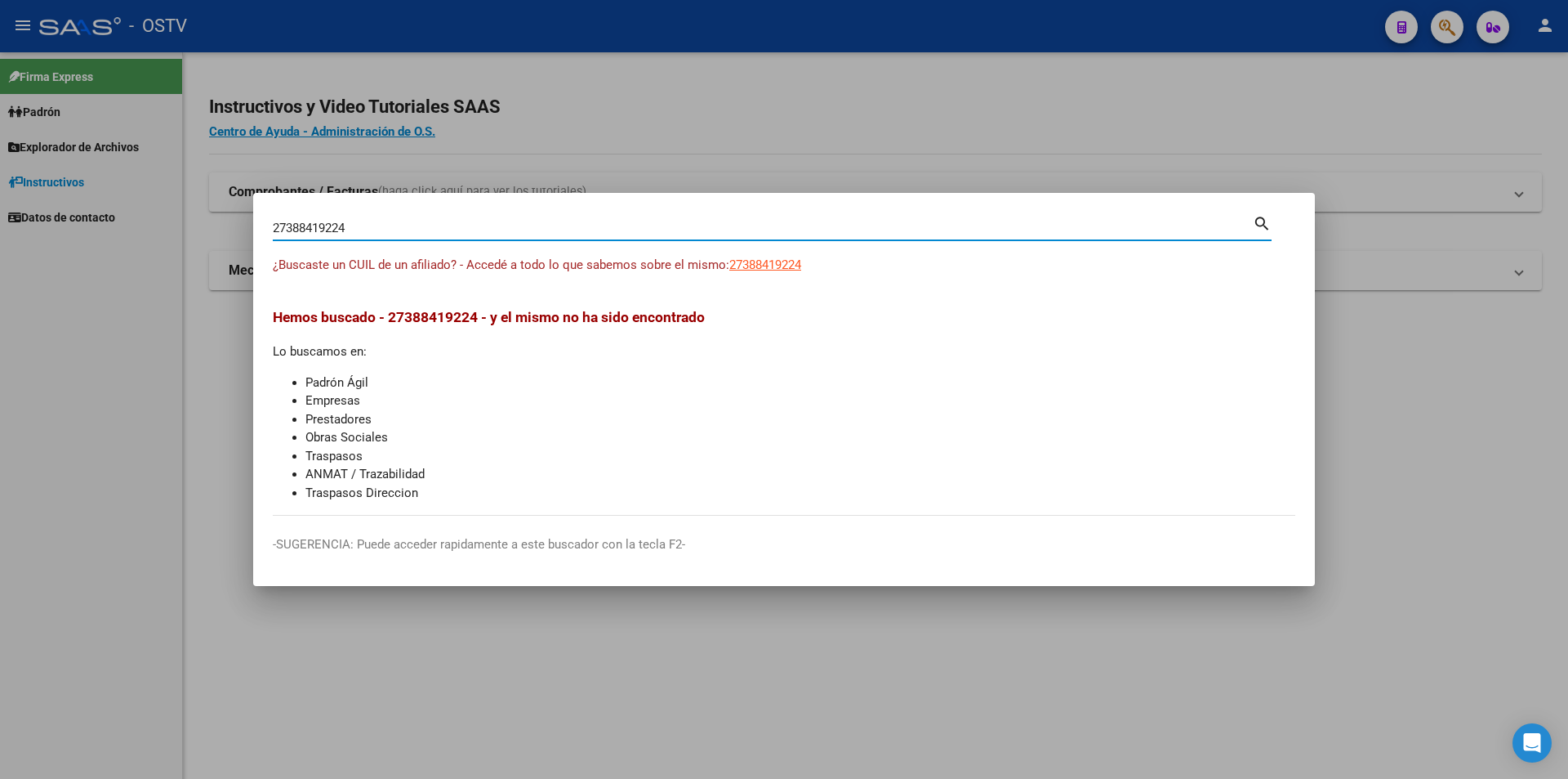
drag, startPoint x: 394, startPoint y: 223, endPoint x: 254, endPoint y: 214, distance: 140.3
click at [254, 214] on mat-dialog-content "27388419224 Buscar (apellido, dni, cuil, nro traspaso, cuit, obra social) searc…" at bounding box center [784, 364] width 1062 height 303
paste input "435980029"
type input "27435980029"
click at [757, 269] on span "27435980029" at bounding box center [765, 264] width 72 height 14
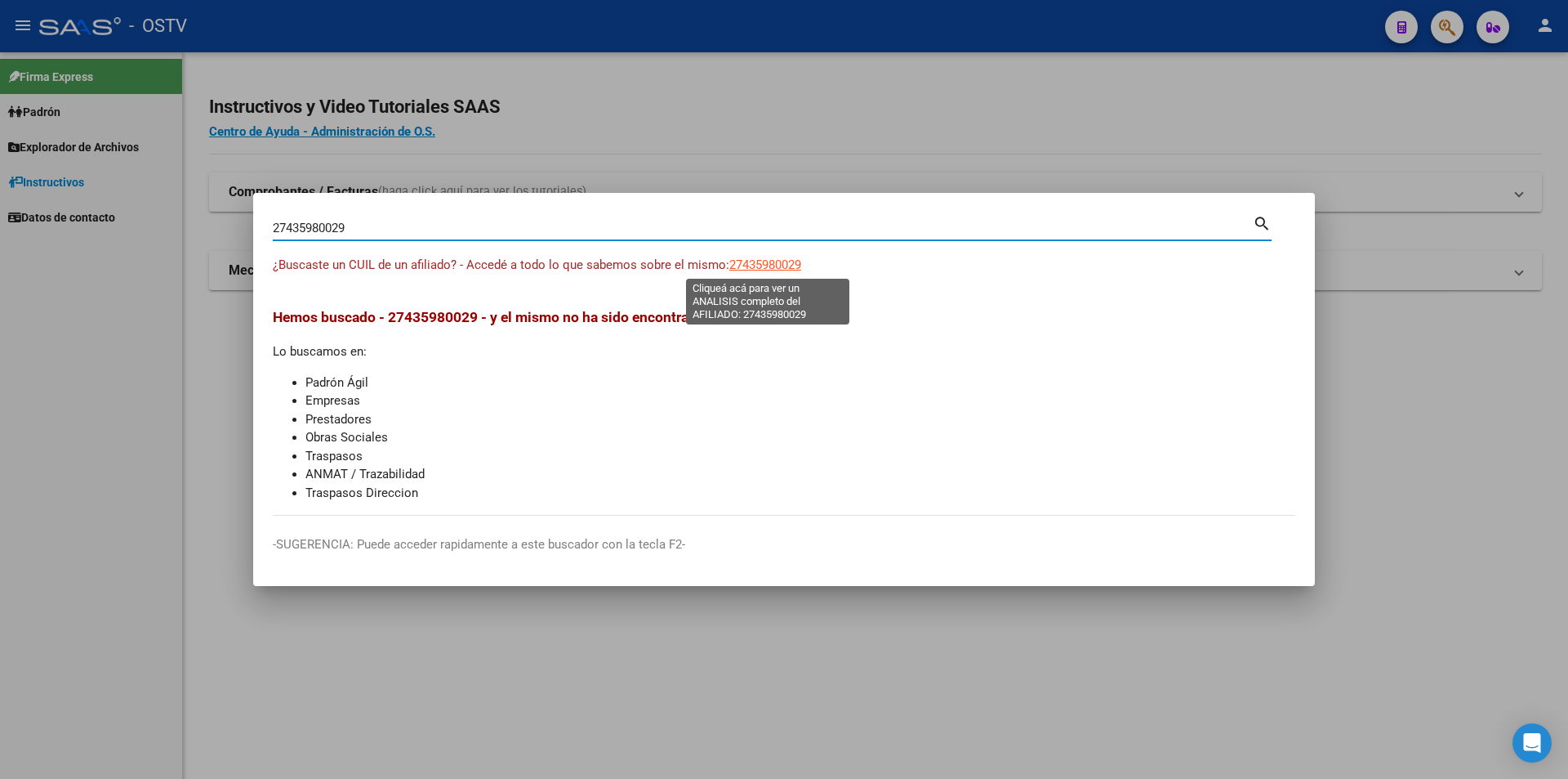
type textarea "27435980029"
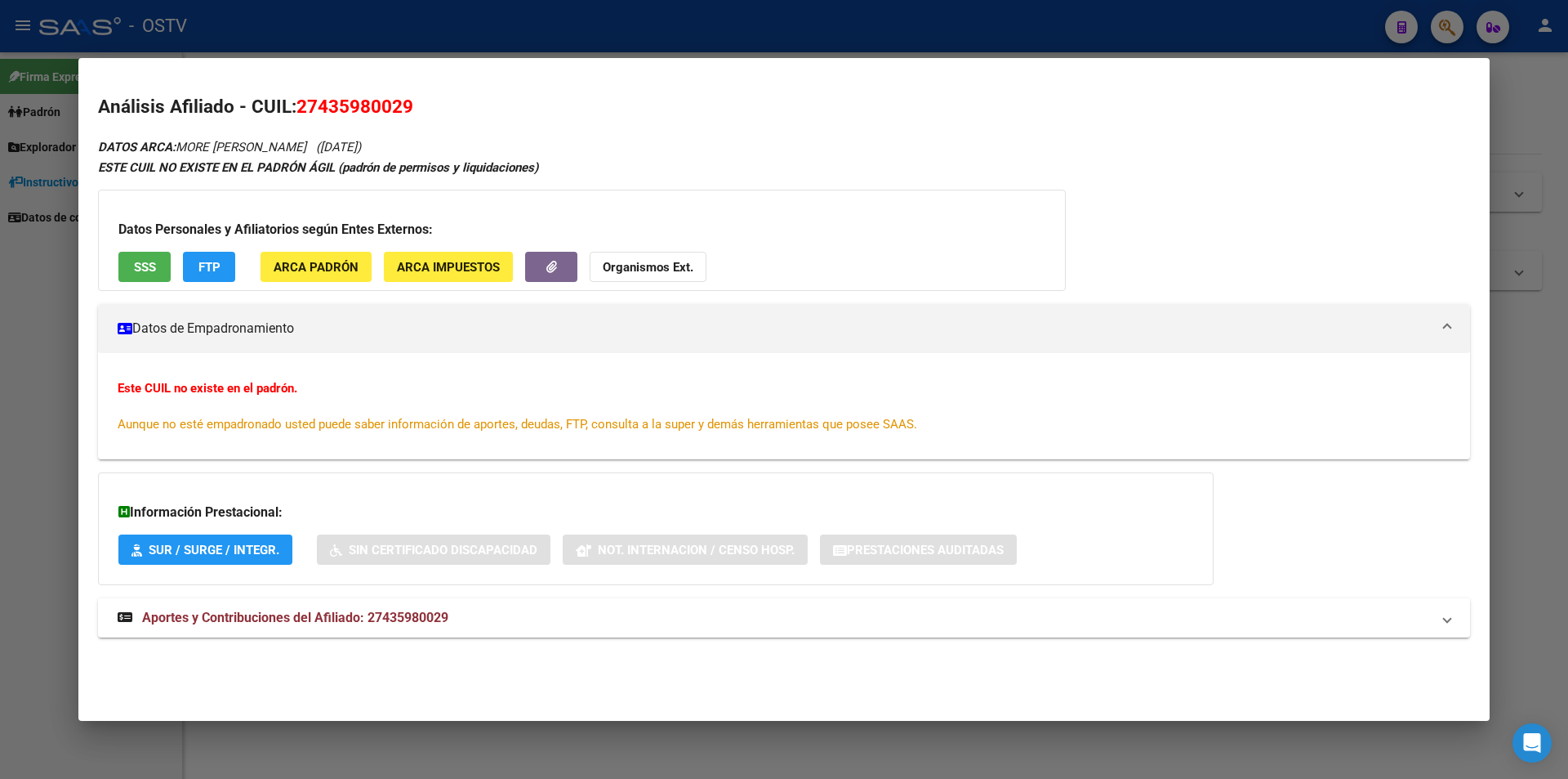
click at [112, 252] on div "Datos Personales y Afiliatorios según Entes Externos: SSS FTP ARCA Padrón ARCA …" at bounding box center [582, 240] width 968 height 101
click at [127, 262] on button "SSS" at bounding box center [144, 266] width 52 height 30
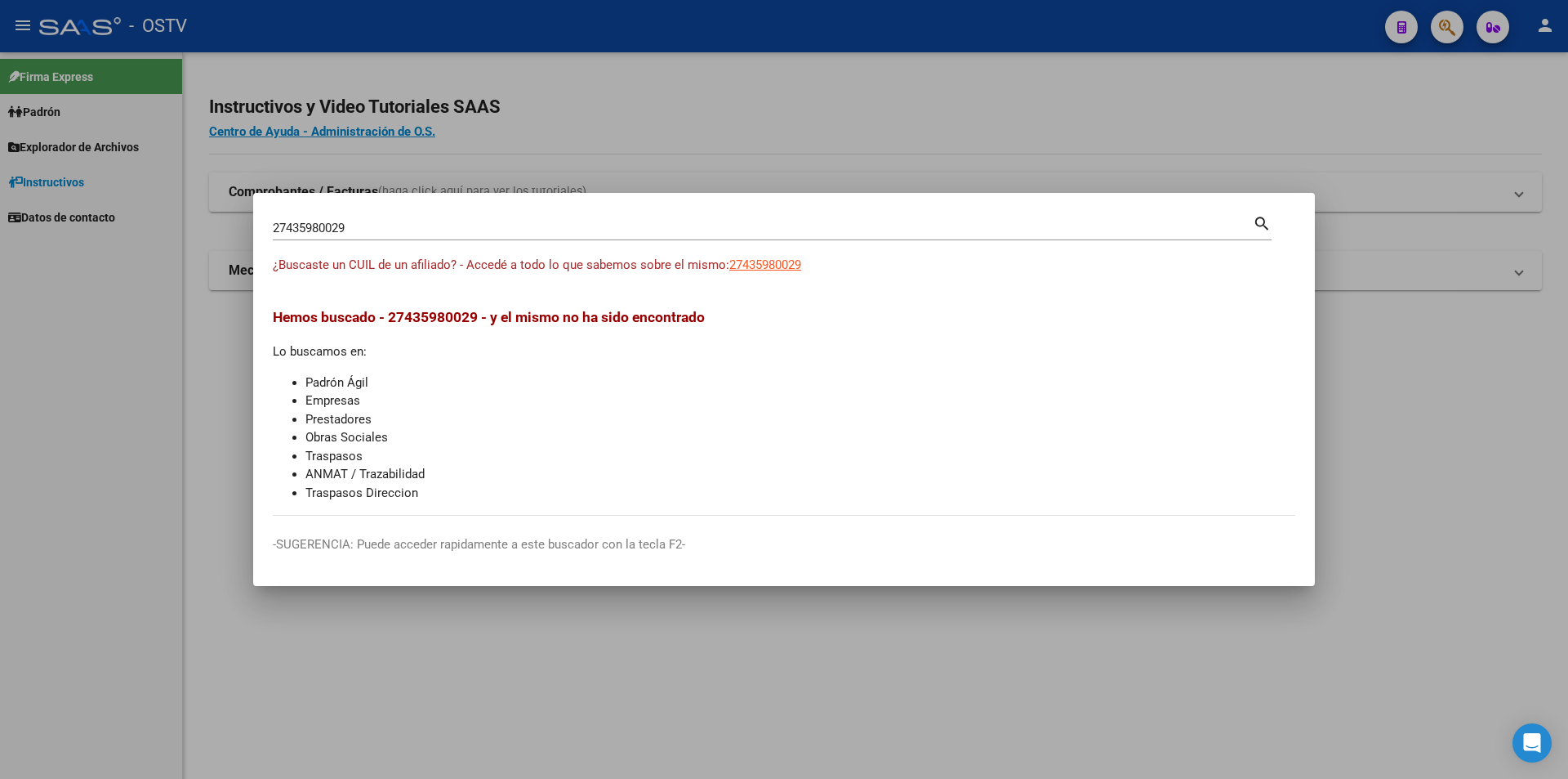
click at [374, 246] on div "27435980029 Buscar (apellido, dni, [PERSON_NAME], [PERSON_NAME], cuit, obra soc…" at bounding box center [771, 234] width 999 height 43
drag, startPoint x: 370, startPoint y: 233, endPoint x: 252, endPoint y: 217, distance: 119.1
click at [252, 217] on div "27435980029 Buscar (apellido, dni, cuil, nro traspaso, cuit, obra social) searc…" at bounding box center [784, 389] width 1568 height 779
paste input "3237875214"
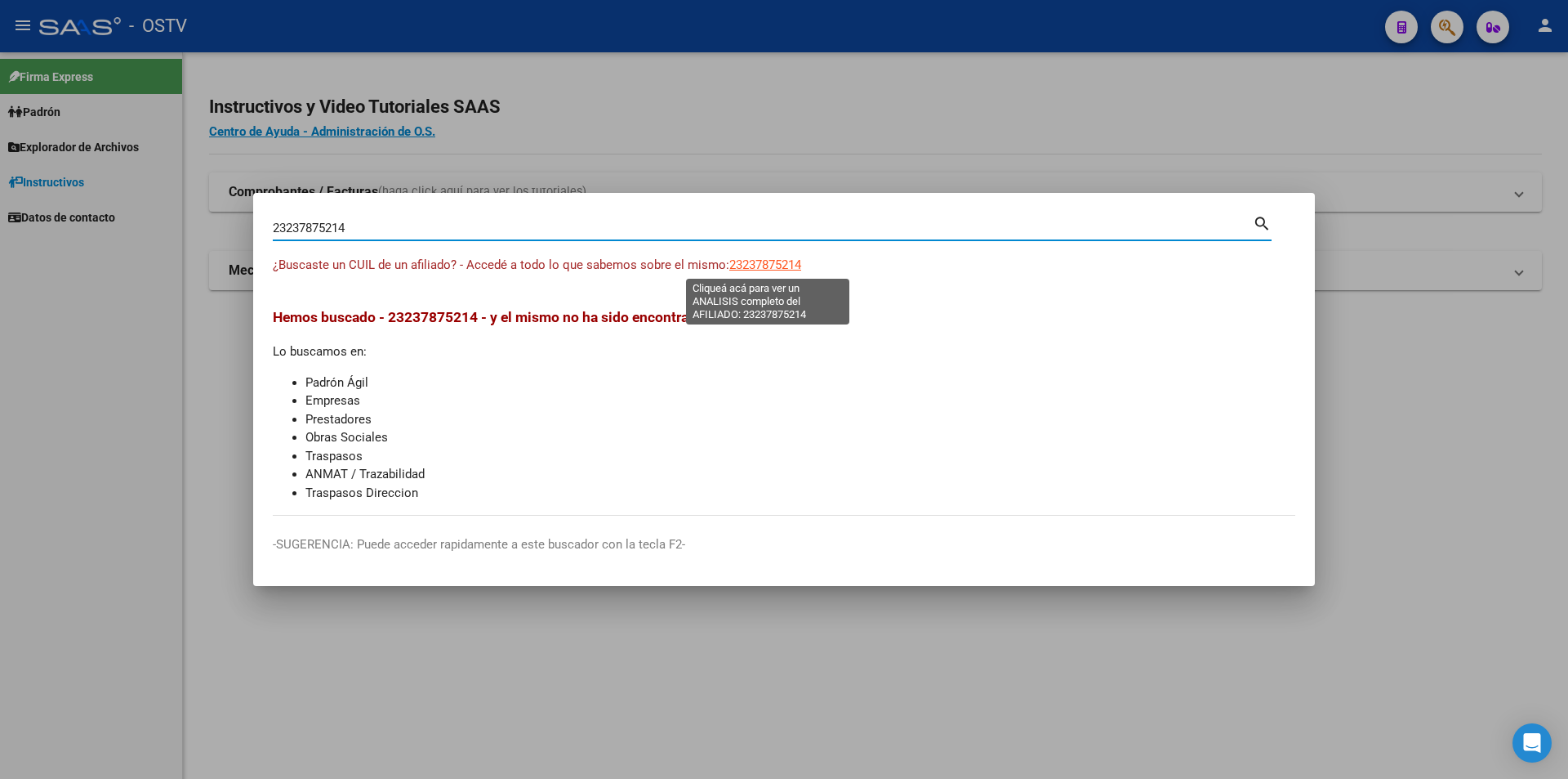
type input "23237875214"
click at [789, 258] on span "23237875214" at bounding box center [765, 264] width 72 height 14
type textarea "23237875214"
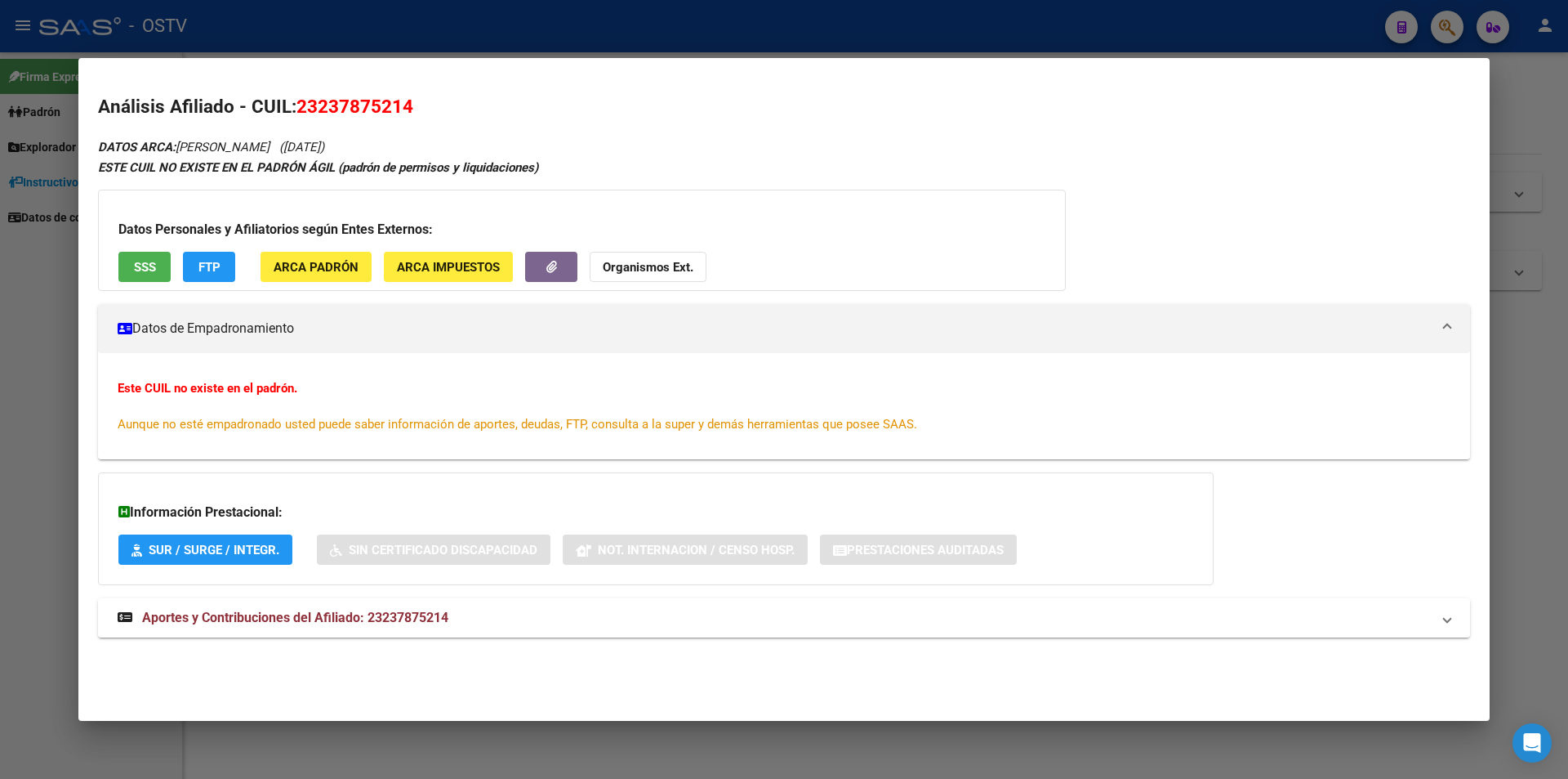
click at [150, 278] on button "SSS" at bounding box center [144, 266] width 52 height 30
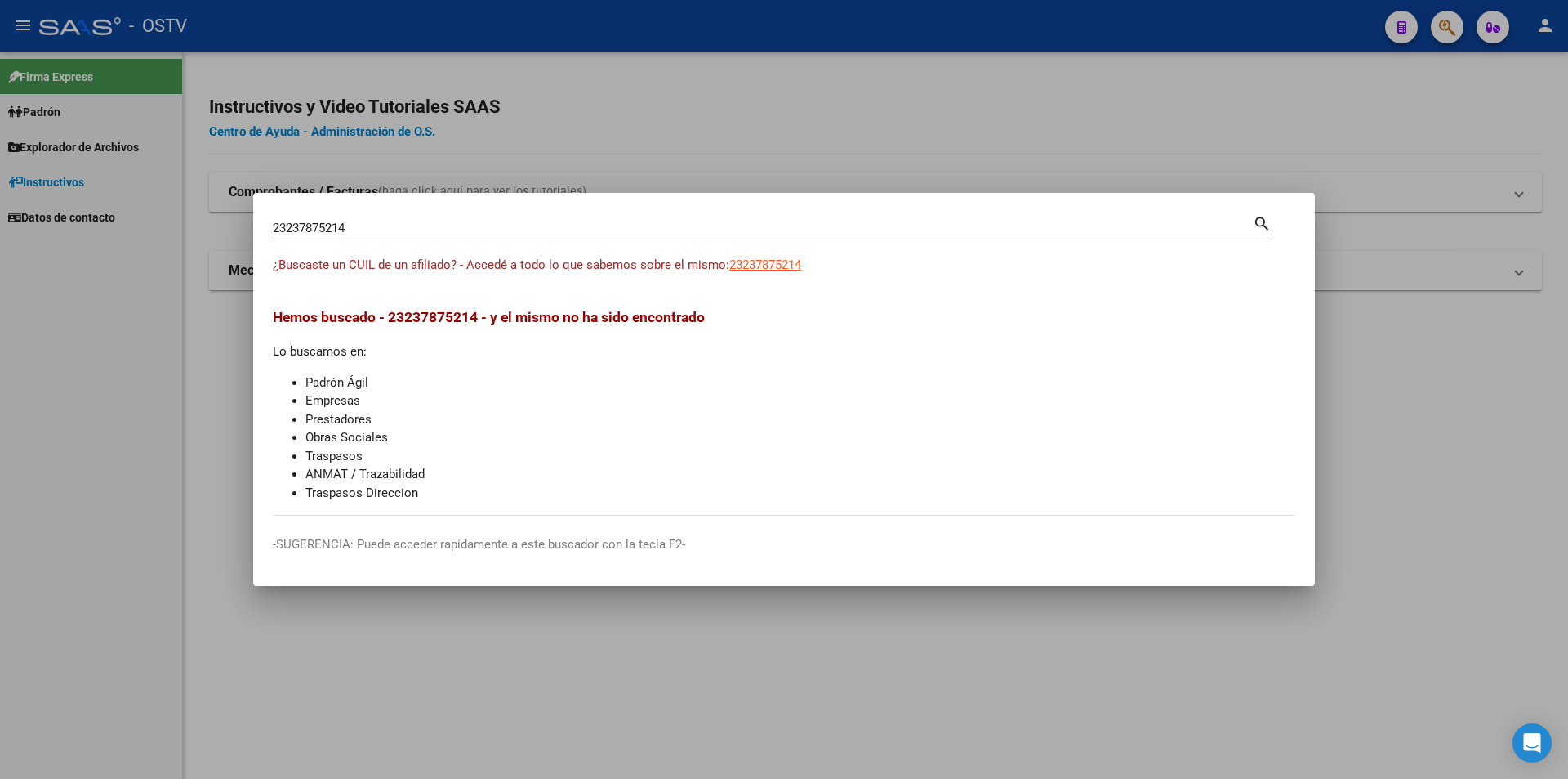
click at [379, 221] on input "23237875214" at bounding box center [762, 227] width 980 height 14
drag, startPoint x: 377, startPoint y: 221, endPoint x: 229, endPoint y: 234, distance: 148.6
click at [229, 234] on div "23237875214 Buscar (apellido, dni, cuil, nro traspaso, cuit, obra social) searc…" at bounding box center [784, 389] width 1568 height 779
paste input "432636569"
type input "23432636569"
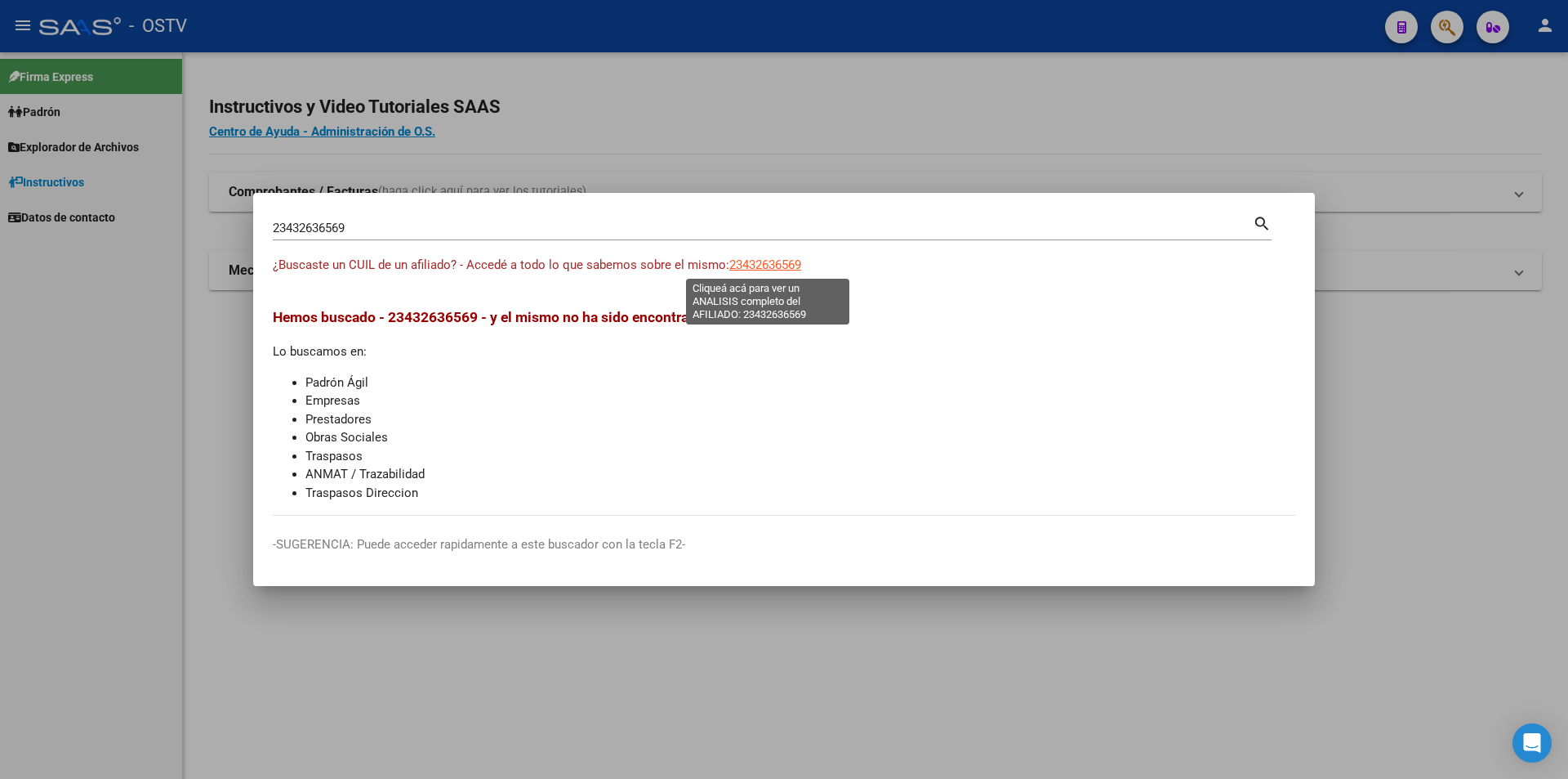
click at [753, 268] on span "23432636569" at bounding box center [765, 264] width 72 height 14
type textarea "23432636569"
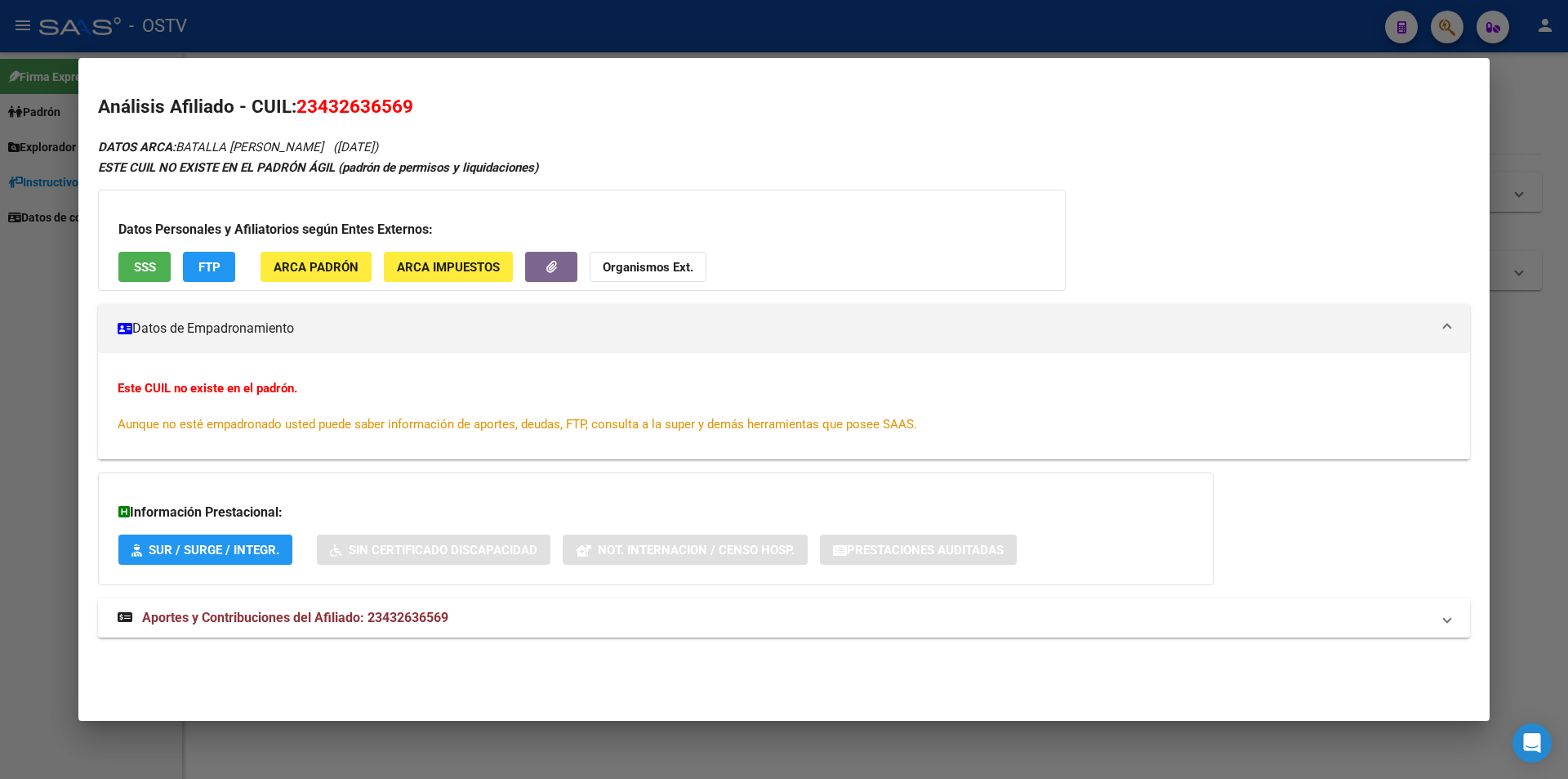
click at [160, 269] on button "SSS" at bounding box center [144, 266] width 52 height 30
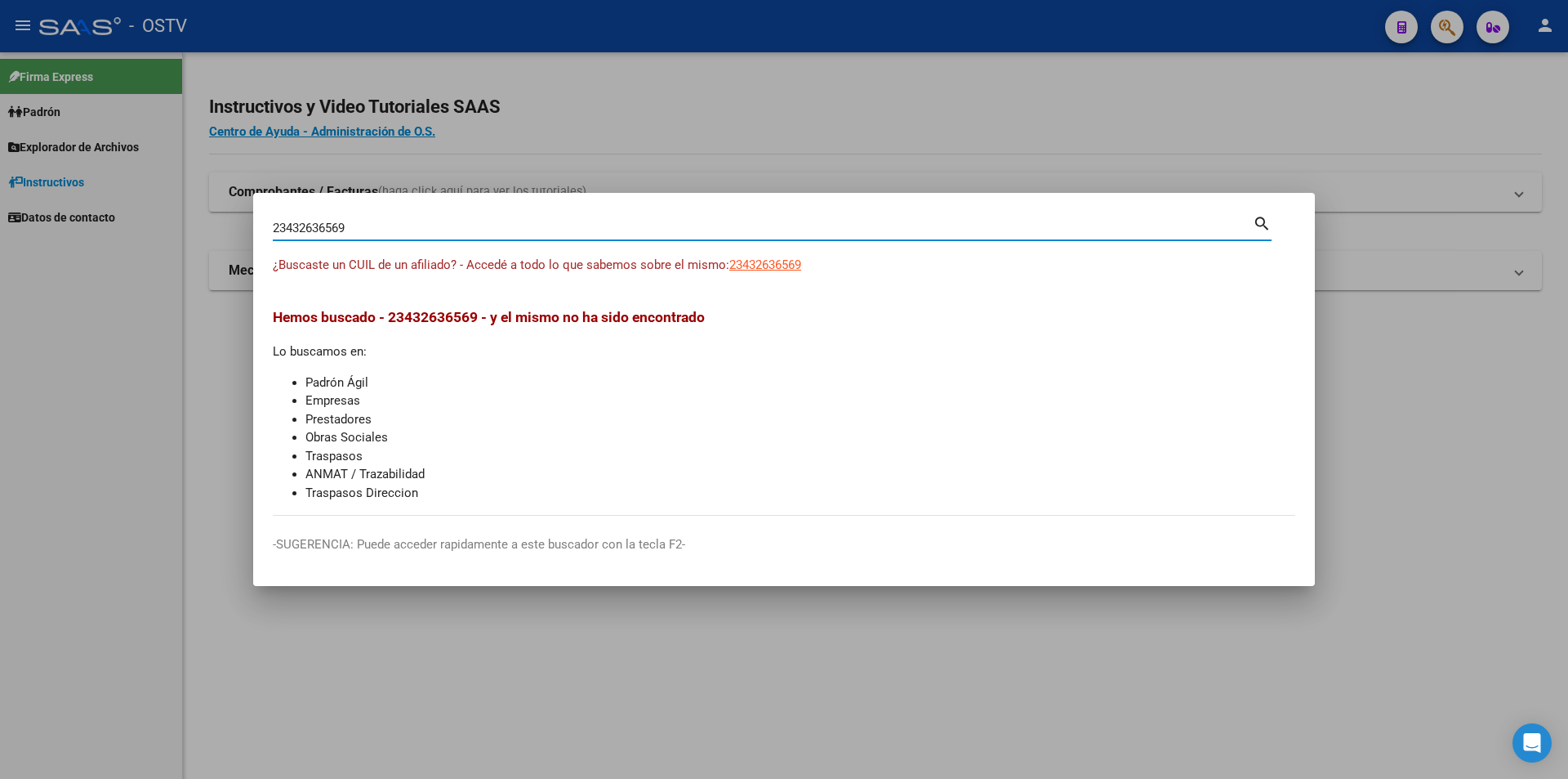
drag, startPoint x: 385, startPoint y: 229, endPoint x: 134, endPoint y: 209, distance: 251.8
click at [135, 209] on div "23432636569 Buscar (apellido, dni, cuil, nro traspaso, cuit, obra social) searc…" at bounding box center [784, 389] width 1568 height 779
paste input "0454237138"
type input "20454237138"
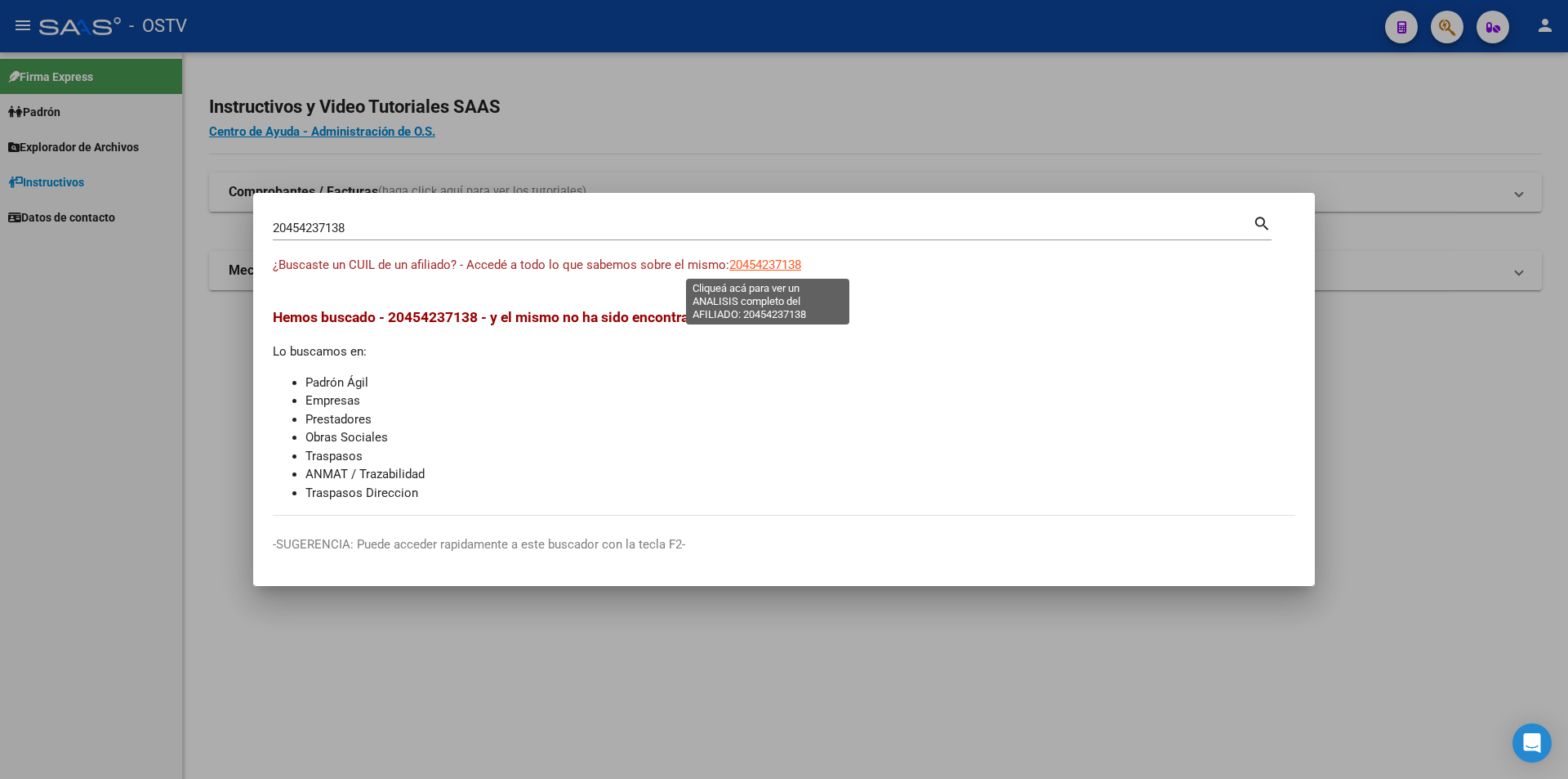
click at [799, 263] on span "20454237138" at bounding box center [765, 264] width 72 height 14
type textarea "20454237138"
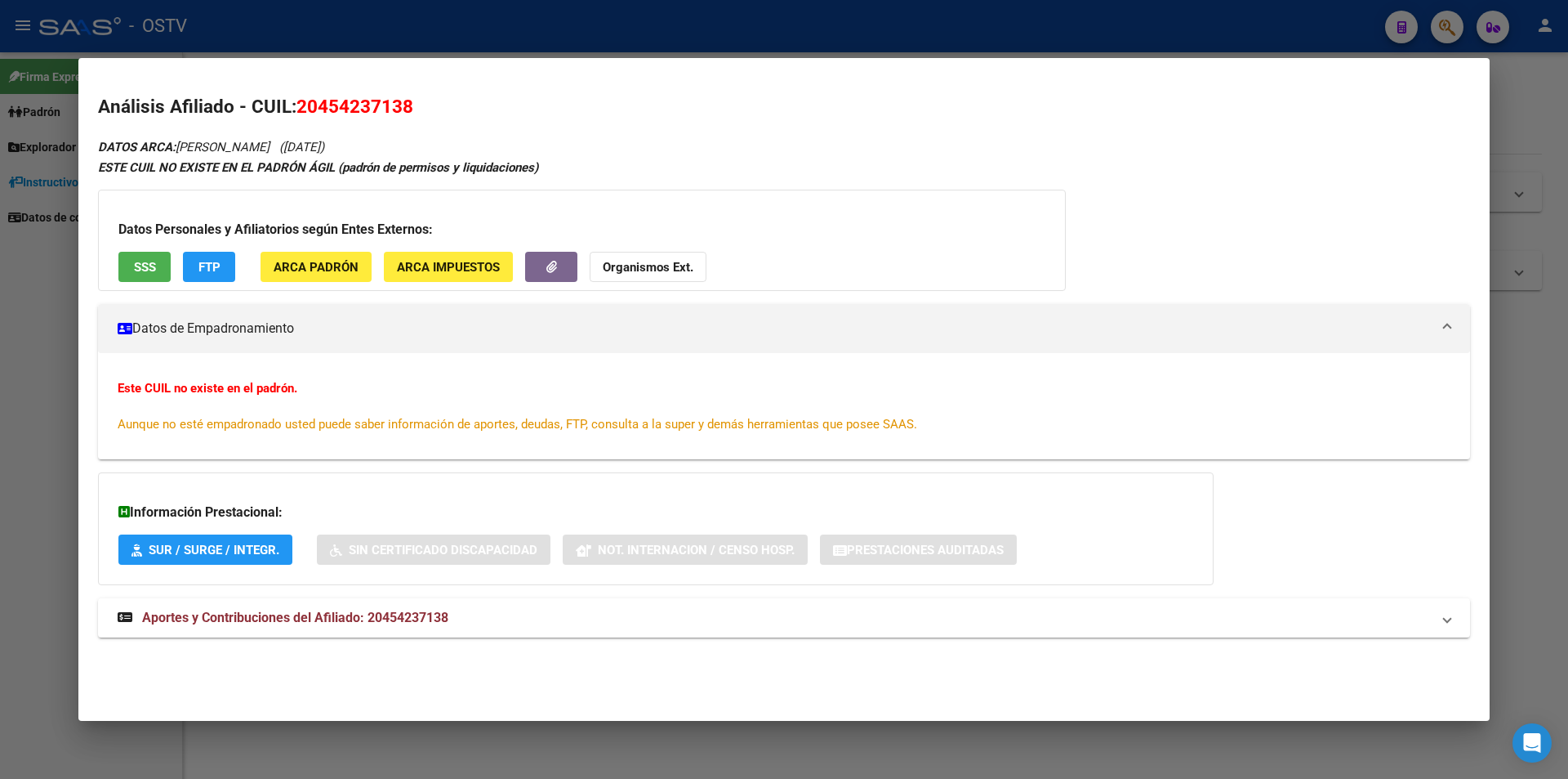
click at [152, 255] on button "SSS" at bounding box center [144, 266] width 52 height 30
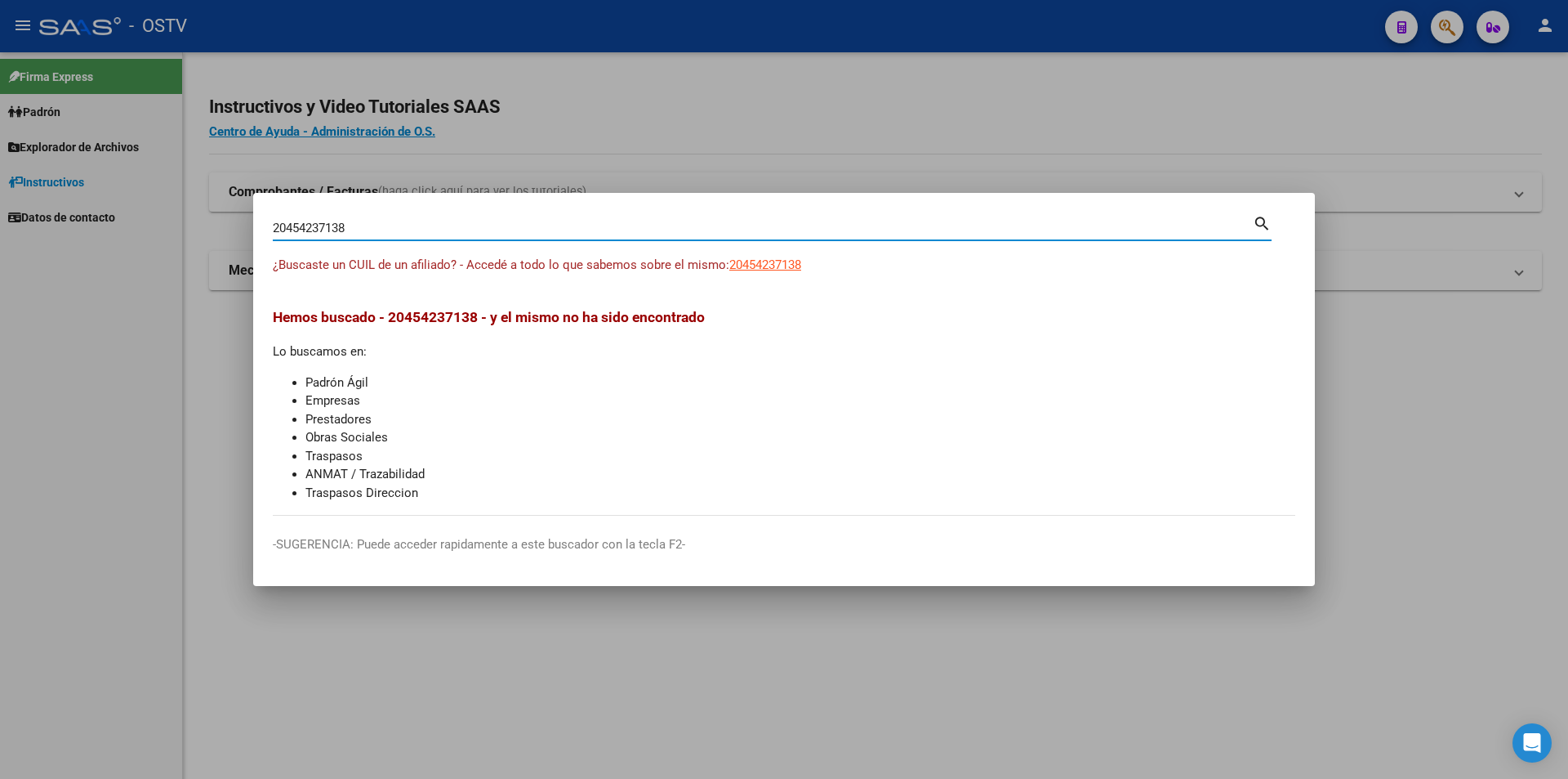
drag, startPoint x: 417, startPoint y: 235, endPoint x: 135, endPoint y: 193, distance: 285.1
click at [135, 193] on div "20454237138 Buscar (apellido, dni, cuil, nro traspaso, cuit, obra social) searc…" at bounding box center [784, 389] width 1568 height 779
paste input "03022692"
type input "20403022692"
click at [744, 264] on span "20403022692" at bounding box center [765, 264] width 72 height 14
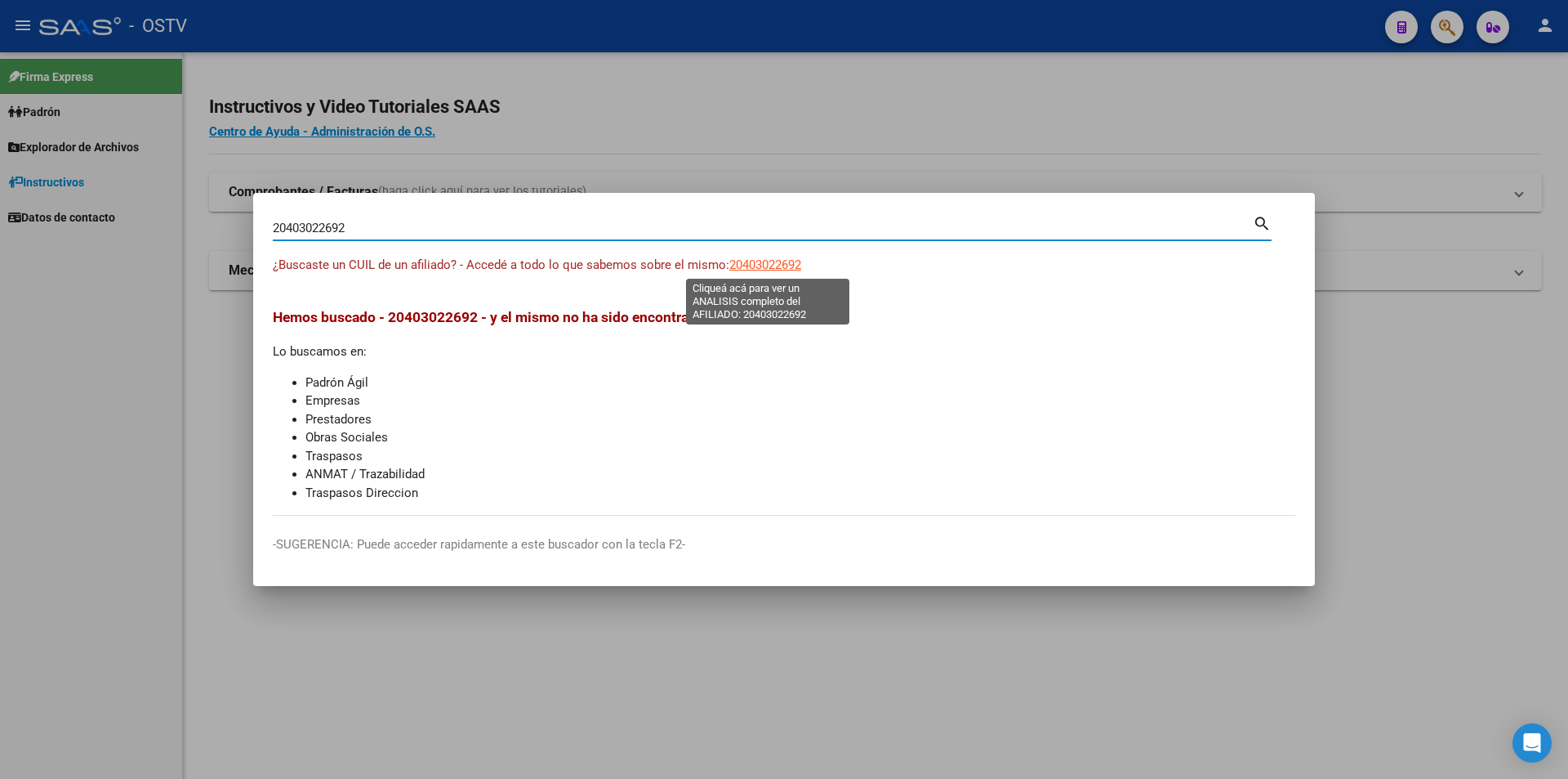
type textarea "20403022692"
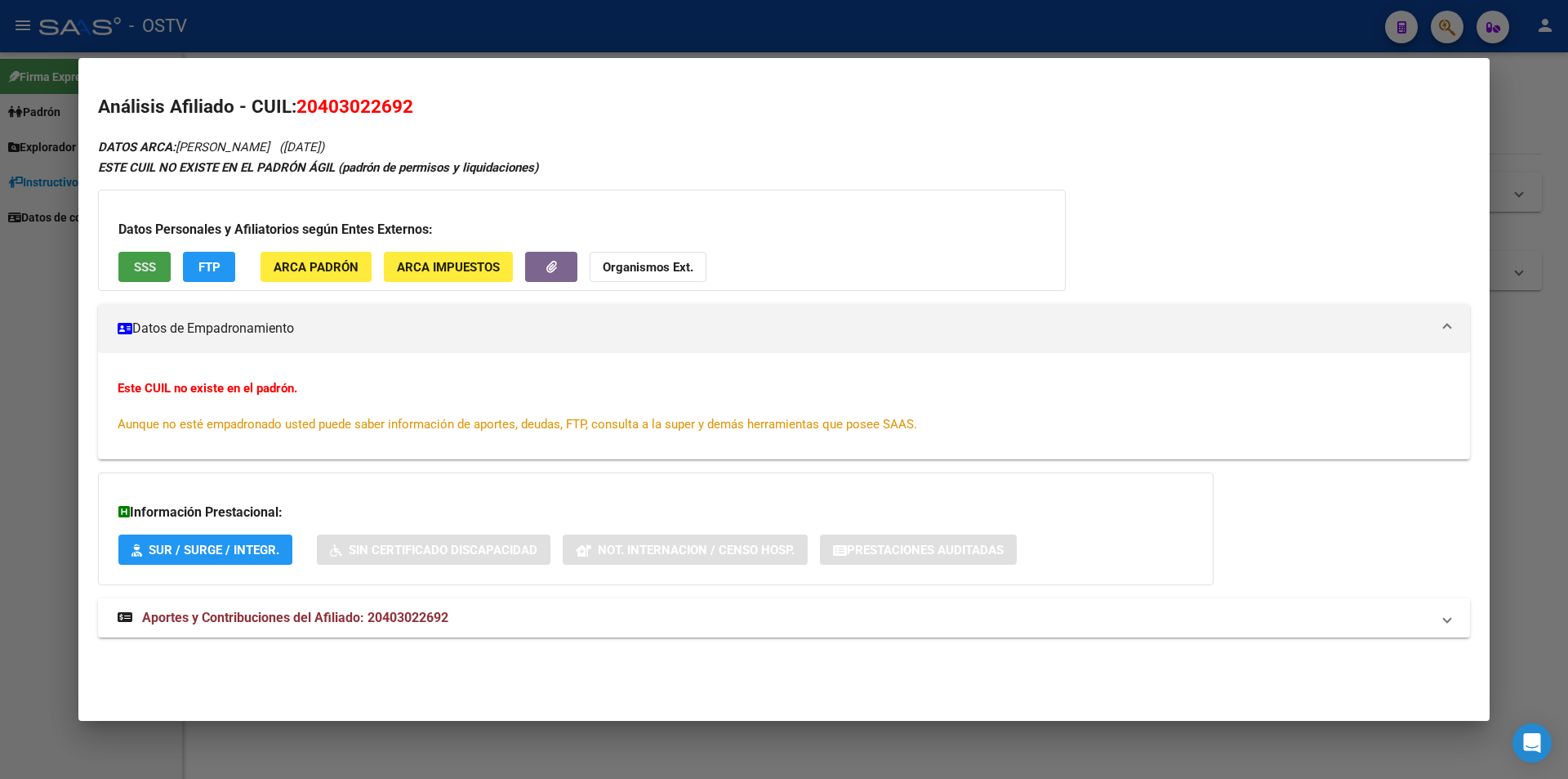
click at [134, 269] on span "SSS" at bounding box center [144, 267] width 22 height 14
click at [0, 613] on div at bounding box center [784, 389] width 1568 height 779
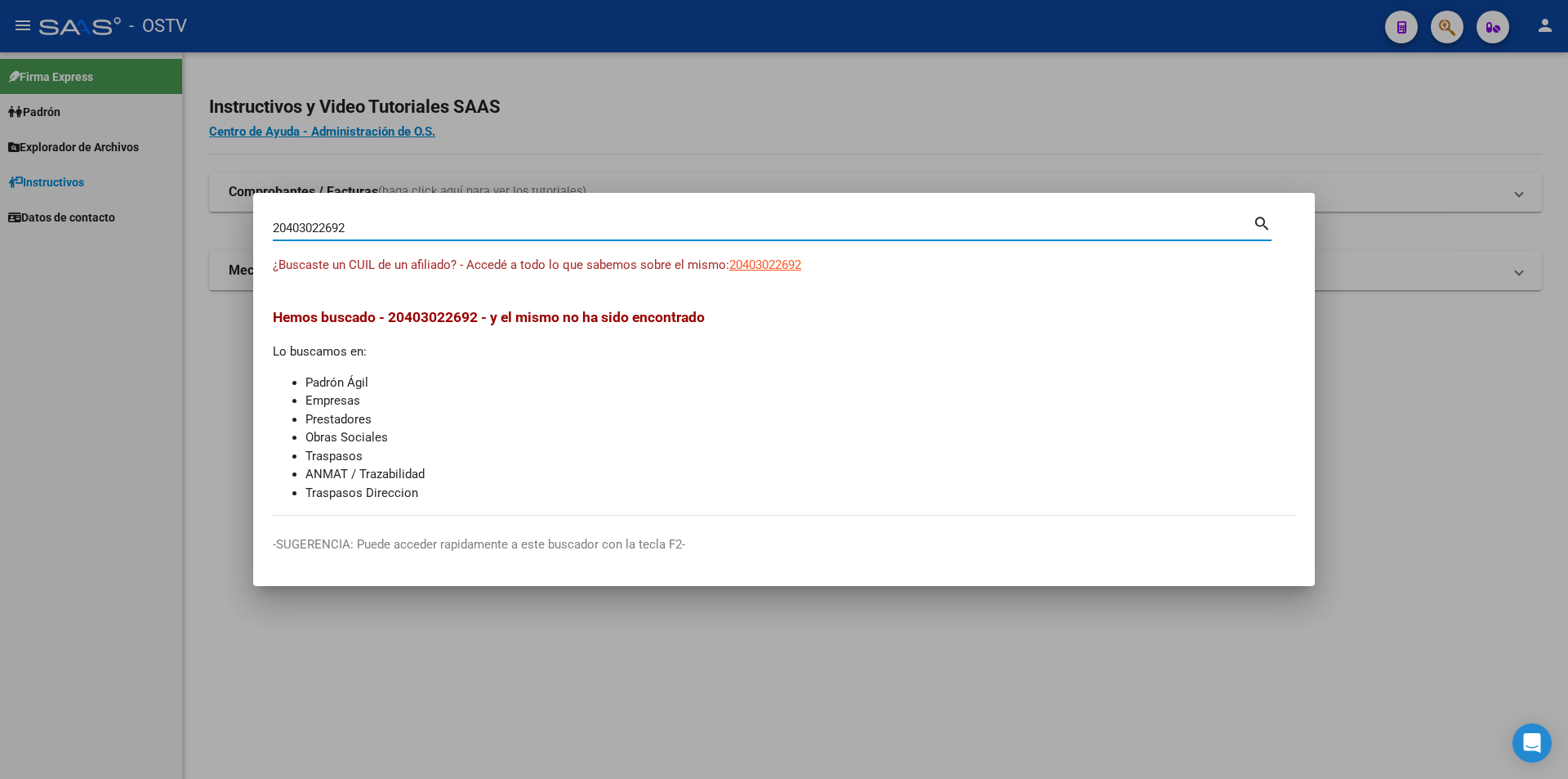
drag, startPoint x: 375, startPoint y: 233, endPoint x: 220, endPoint y: 227, distance: 155.1
click at [220, 227] on div "20403022692 Buscar (apellido, dni, cuil, nro traspaso, cuit, obra social) searc…" at bounding box center [784, 389] width 1568 height 779
paste input "300238166"
type input "20300238166"
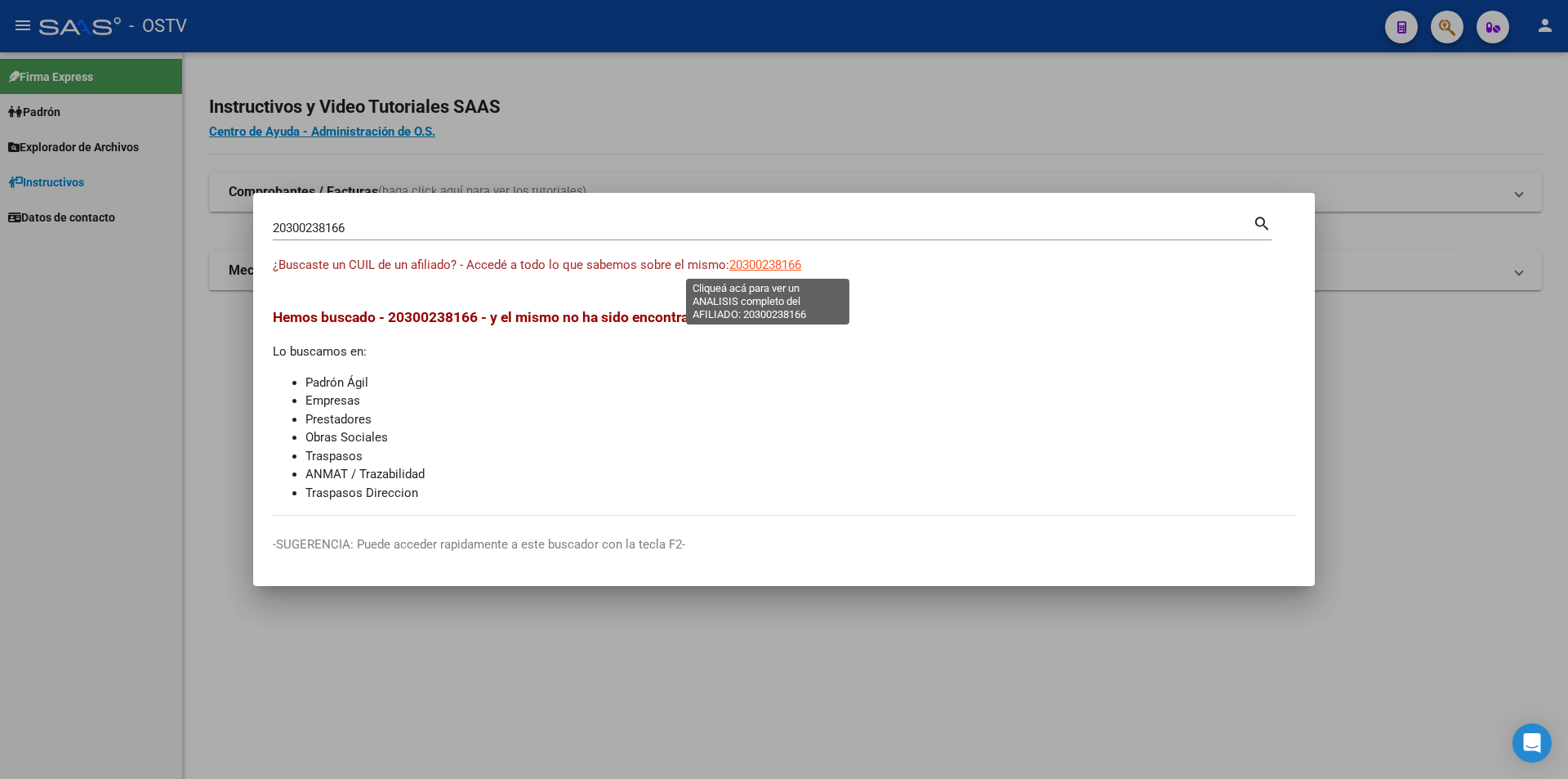
click at [799, 266] on span "20300238166" at bounding box center [765, 264] width 72 height 14
type textarea "20300238166"
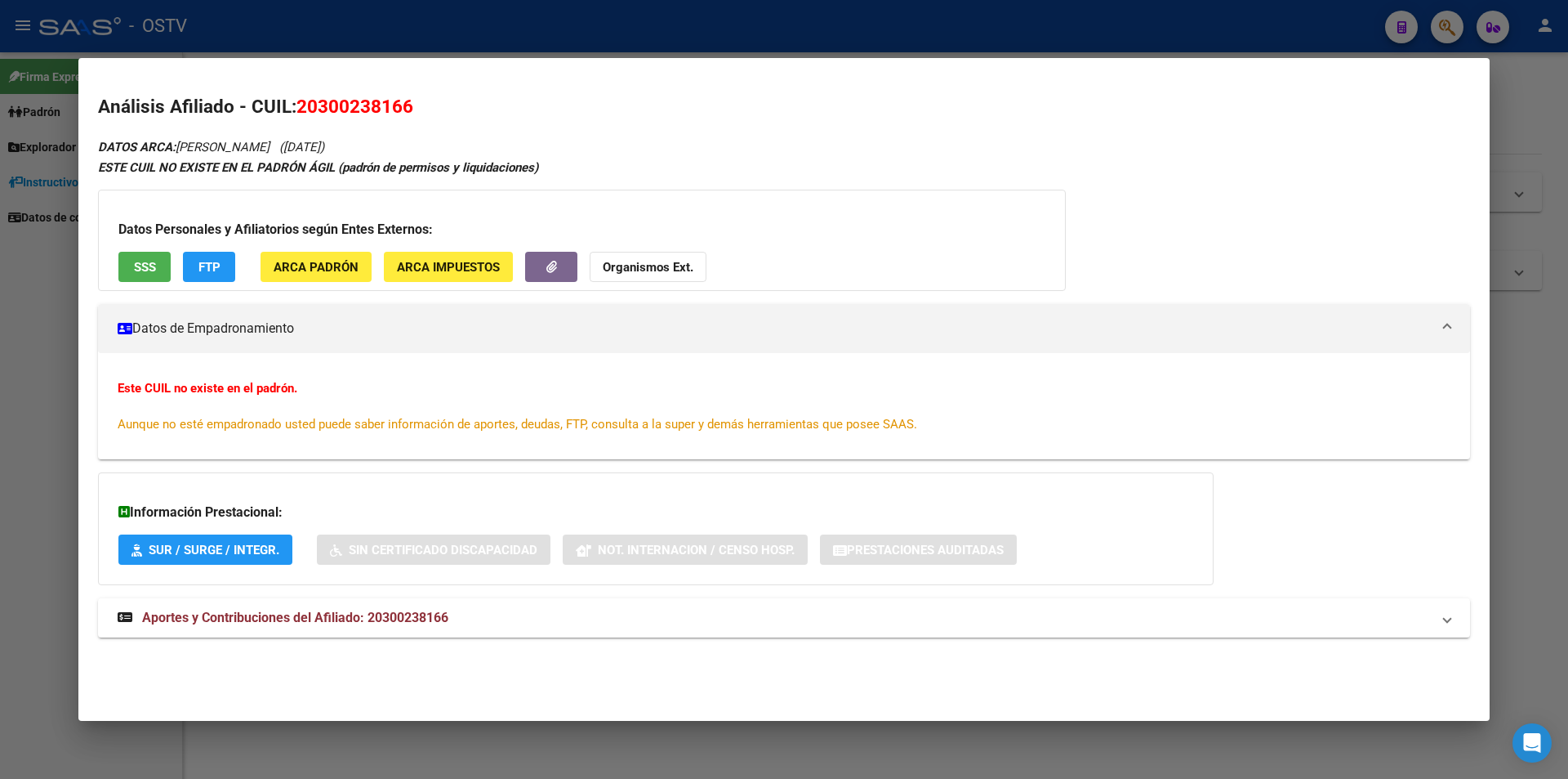
click at [149, 257] on button "SSS" at bounding box center [144, 266] width 52 height 30
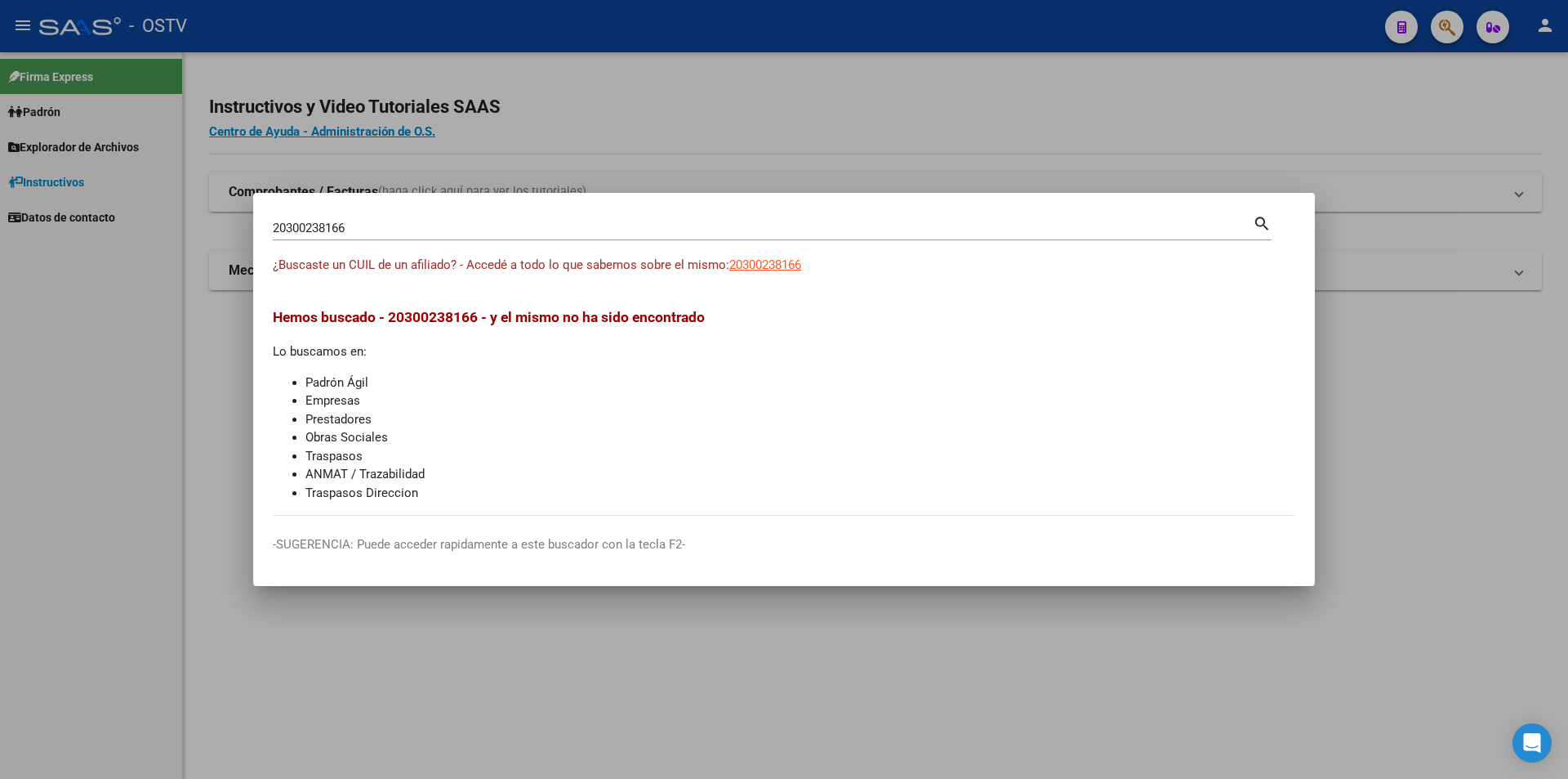
click at [405, 220] on input "20300238166" at bounding box center [762, 227] width 980 height 14
drag, startPoint x: 397, startPoint y: 222, endPoint x: 232, endPoint y: 216, distance: 165.1
click at [232, 216] on div "20300238166 Buscar (apellido, dni, cuil, nro traspaso, cuit, obra social) searc…" at bounding box center [784, 389] width 1568 height 779
paste input "7444883087"
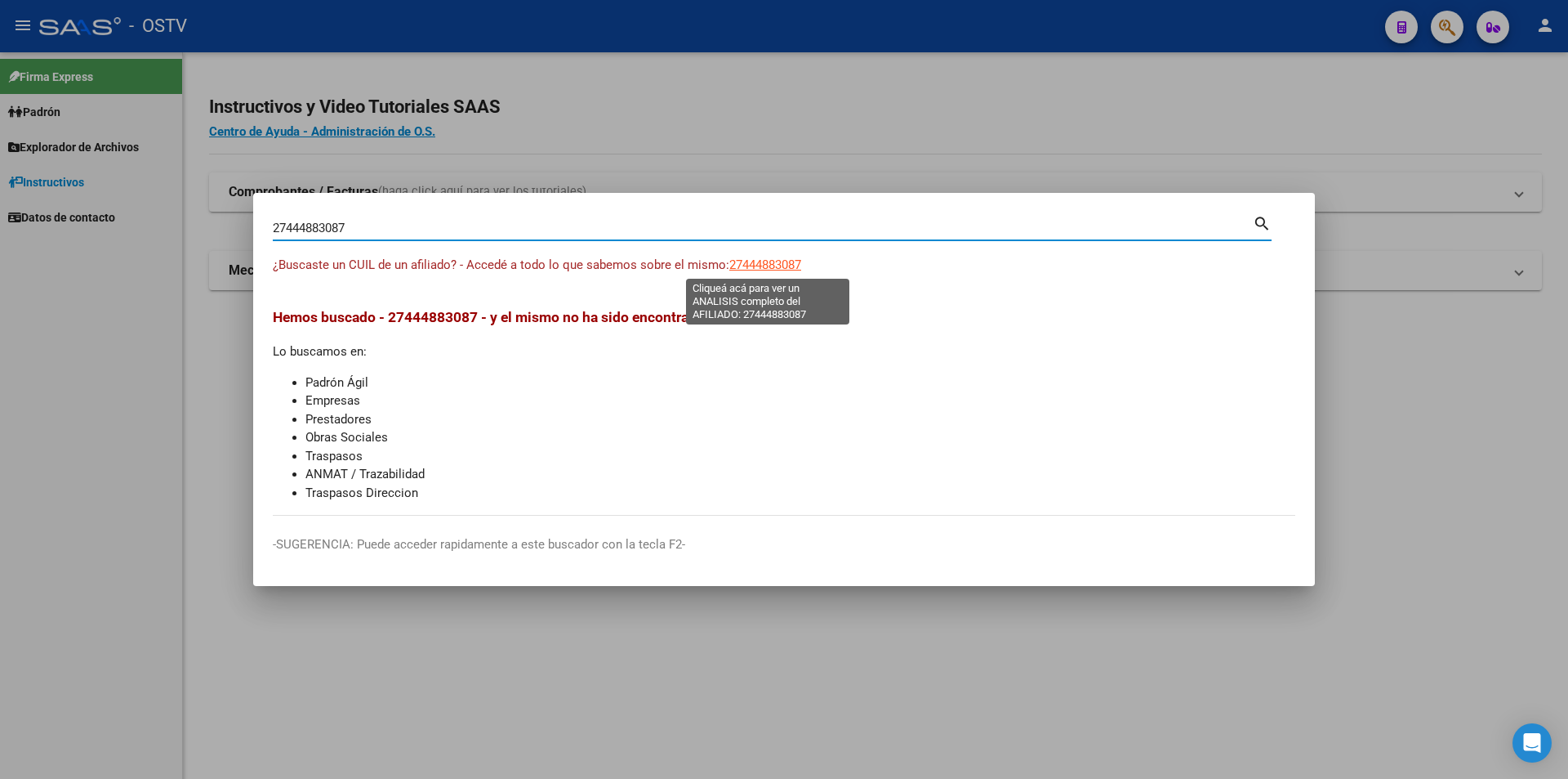
type input "27444883087"
click at [774, 255] on mat-dialog-content "27444883087 Buscar (apellido, dni, cuil, nro traspaso, cuit, obra social) searc…" at bounding box center [784, 364] width 1062 height 303
click at [776, 264] on span "27444883087" at bounding box center [765, 264] width 72 height 14
type textarea "27444883087"
drag, startPoint x: 381, startPoint y: 224, endPoint x: 116, endPoint y: 181, distance: 268.5
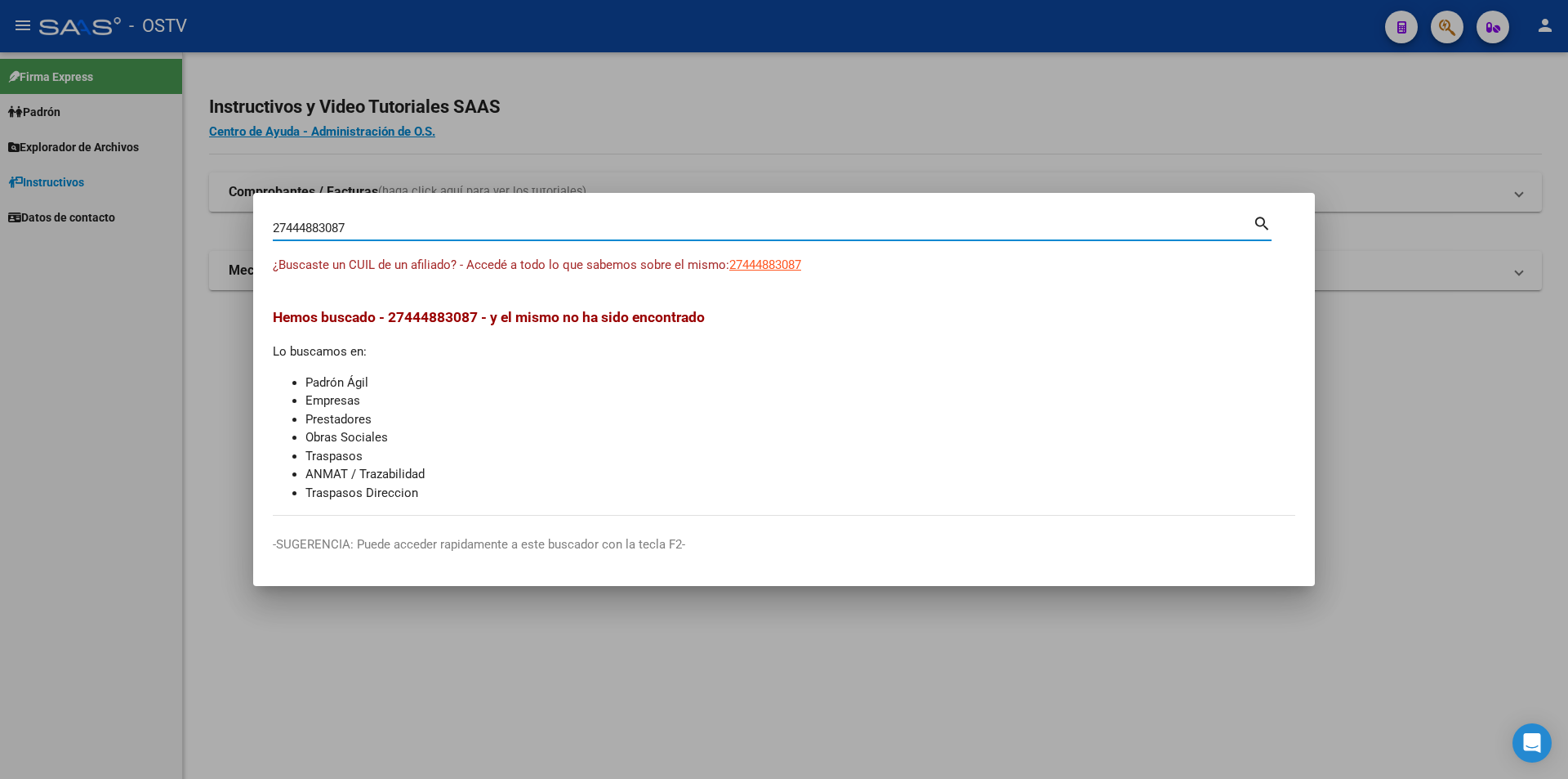
click at [116, 181] on div "27444883087 Buscar (apellido, dni, cuil, nro traspaso, cuit, obra social) searc…" at bounding box center [784, 389] width 1568 height 779
paste input "348627754"
type input "27348627754"
click at [799, 264] on span "27348627754" at bounding box center [765, 264] width 72 height 14
type textarea "27348627754"
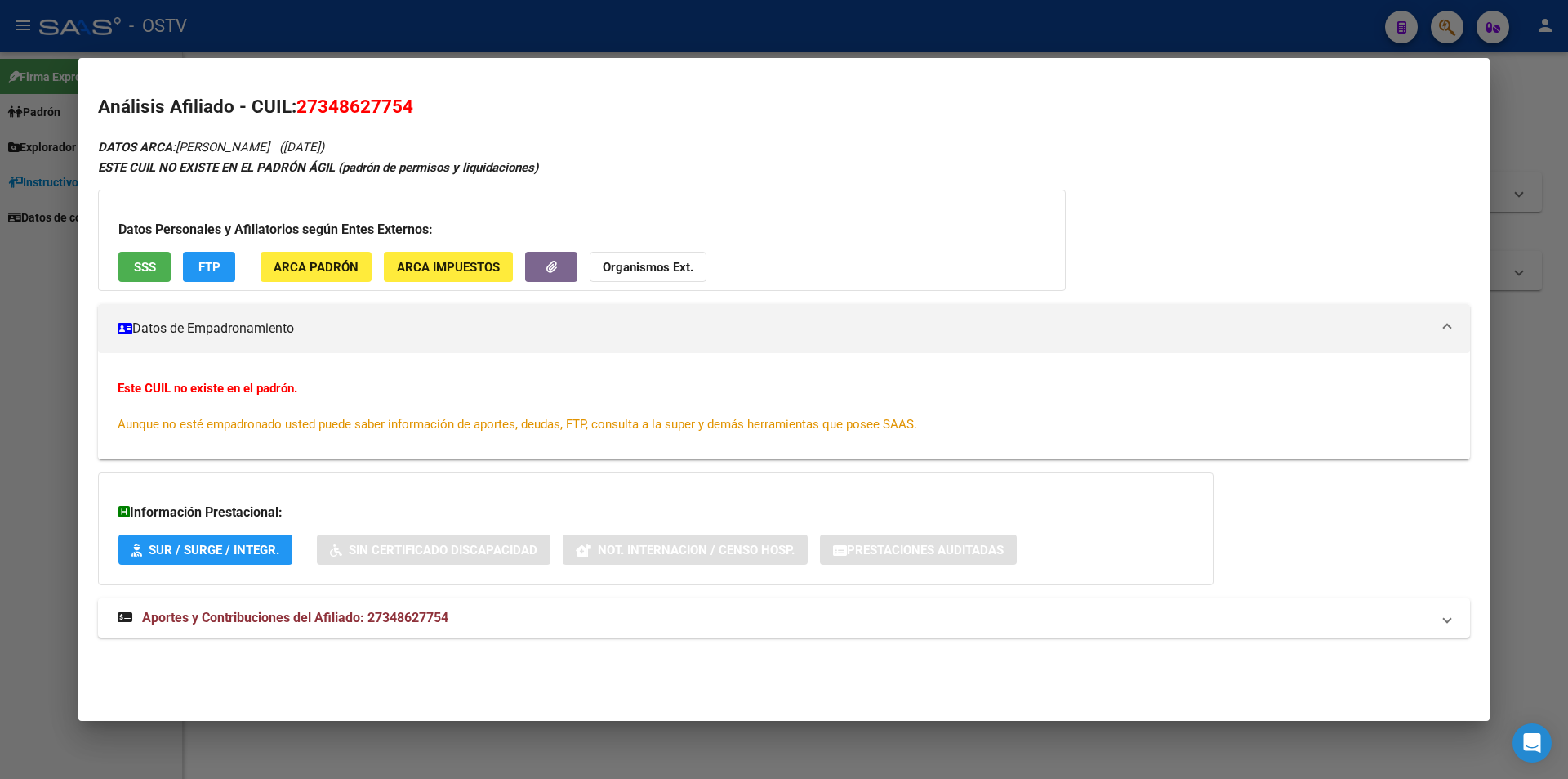
click at [149, 272] on span "SSS" at bounding box center [144, 267] width 22 height 14
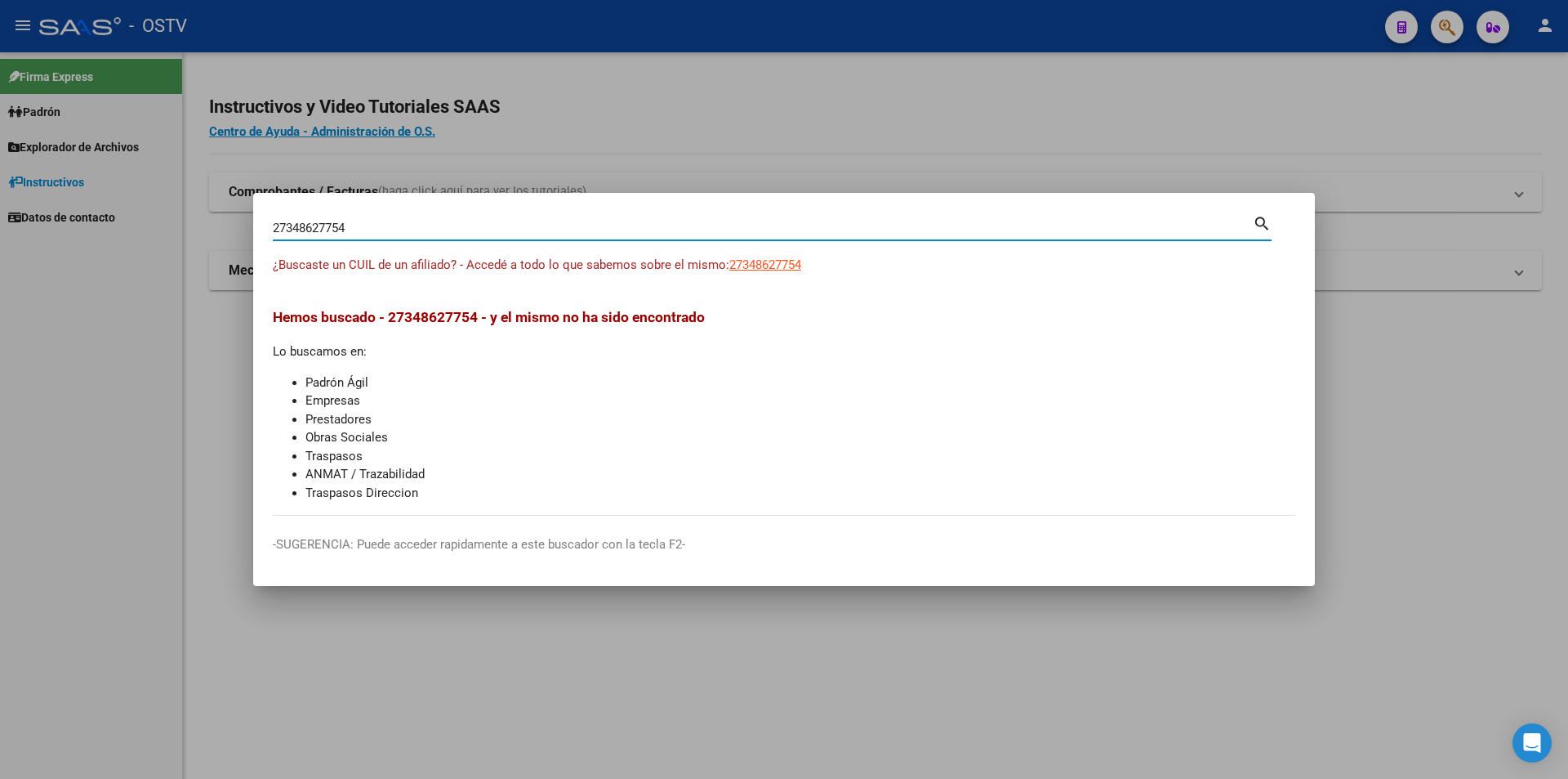
drag, startPoint x: 330, startPoint y: 229, endPoint x: 230, endPoint y: 232, distance: 100.0
click at [230, 232] on div "27348627754 Buscar (apellido, dni, cuil, nro traspaso, cuit, obra social) searc…" at bounding box center [784, 389] width 1568 height 779
paste input "473455892"
type input "27473455892"
click at [790, 262] on span "27473455892" at bounding box center [765, 264] width 72 height 14
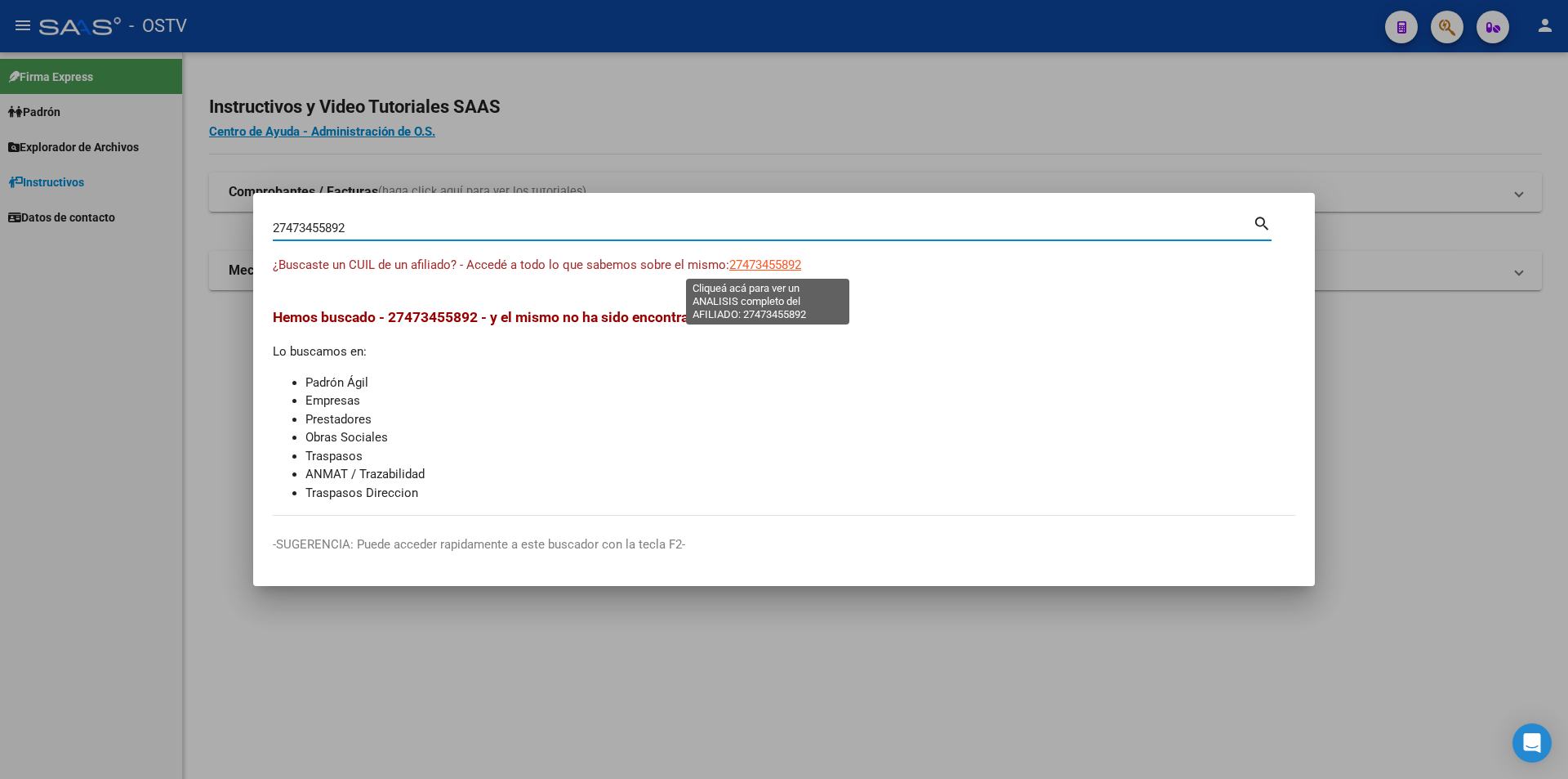
type textarea "27473455892"
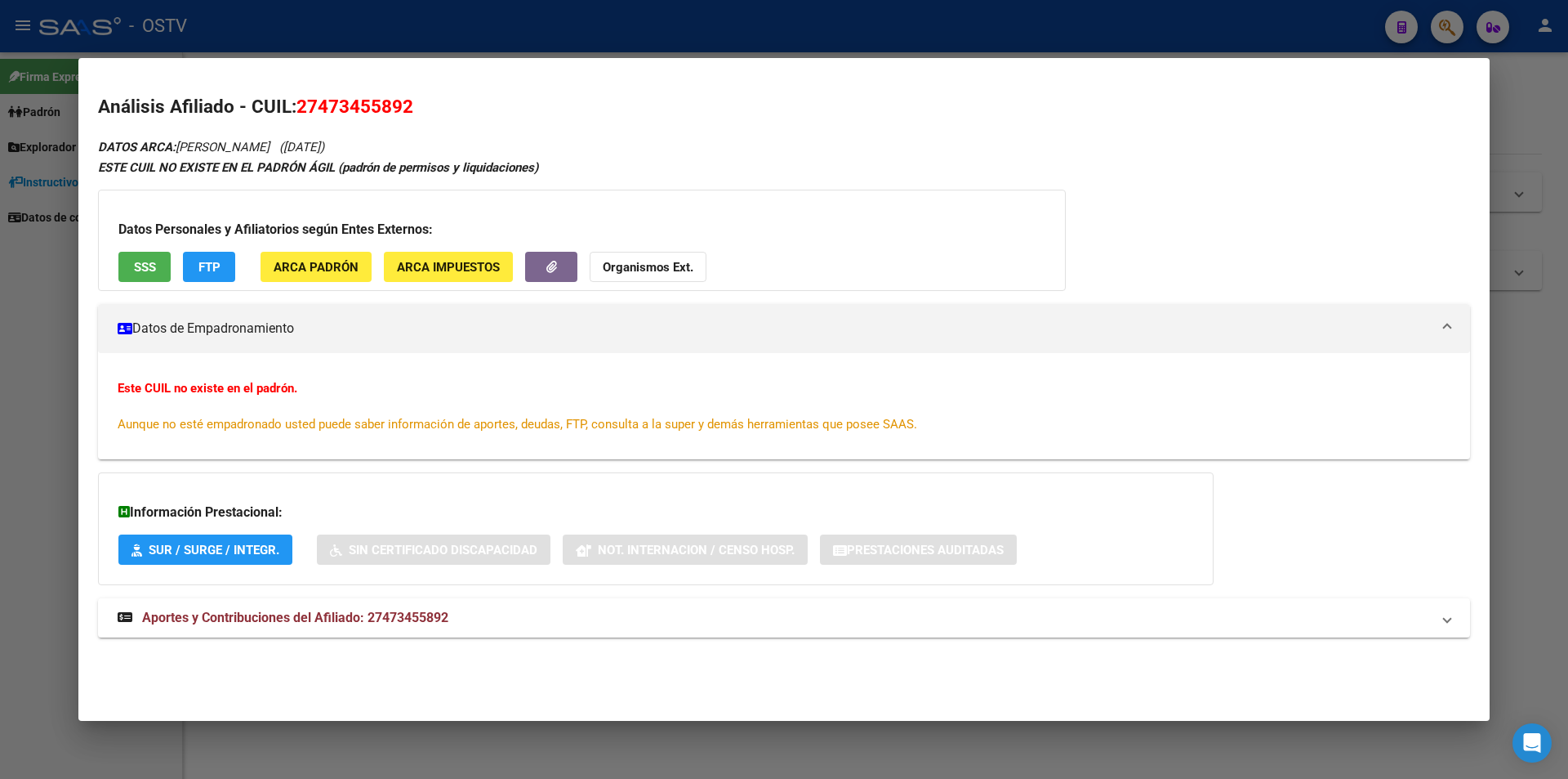
click at [143, 265] on span "SSS" at bounding box center [144, 267] width 22 height 14
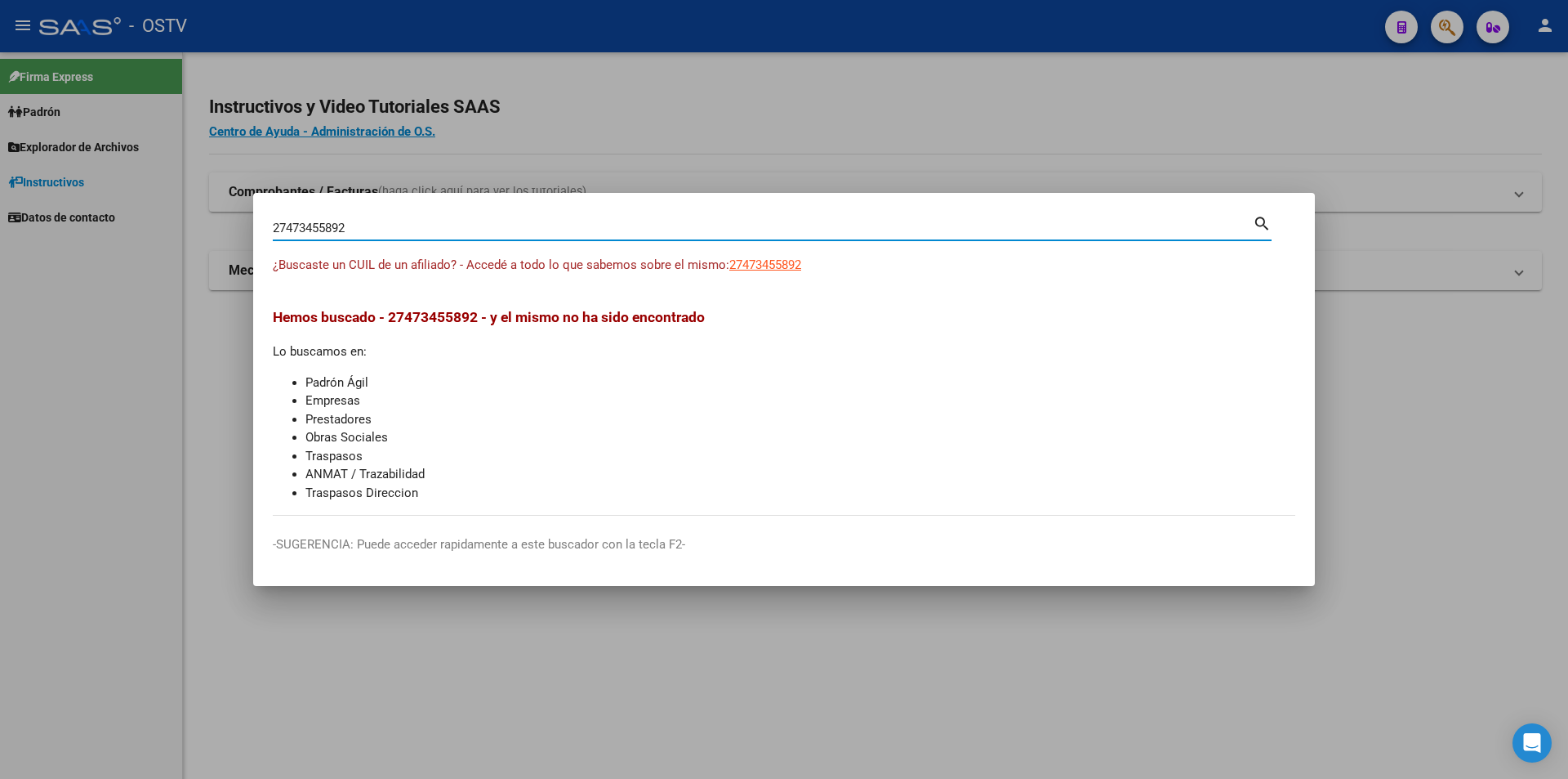
drag, startPoint x: 361, startPoint y: 231, endPoint x: 173, endPoint y: 247, distance: 188.7
click at [173, 247] on div "27473455892 Buscar (apellido, dni, cuil, nro traspaso, cuit, obra social) searc…" at bounding box center [784, 389] width 1568 height 779
paste input "0962796886"
type input "20962796886"
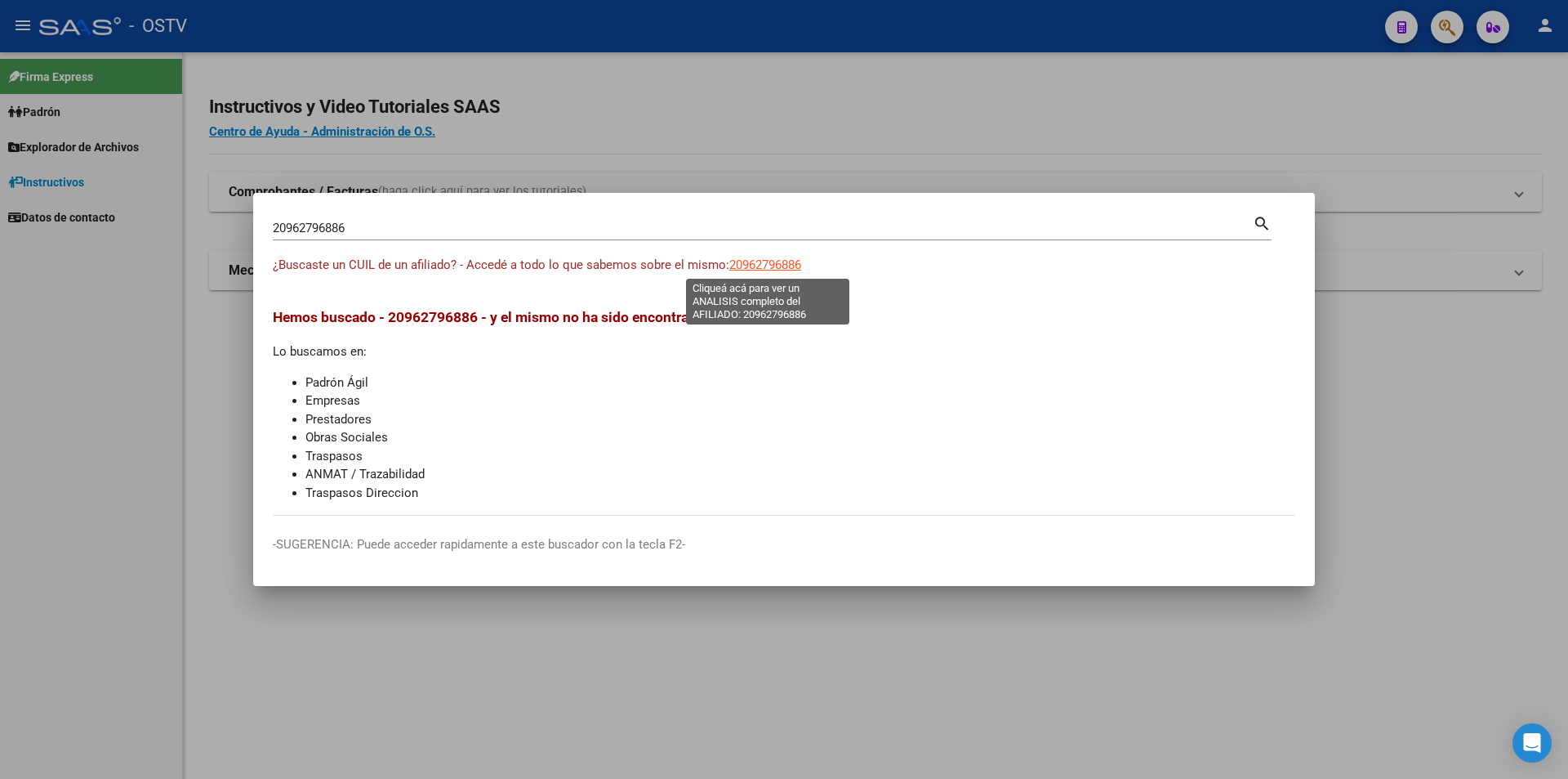
click at [786, 261] on span "20962796886" at bounding box center [765, 264] width 72 height 14
type textarea "20962796886"
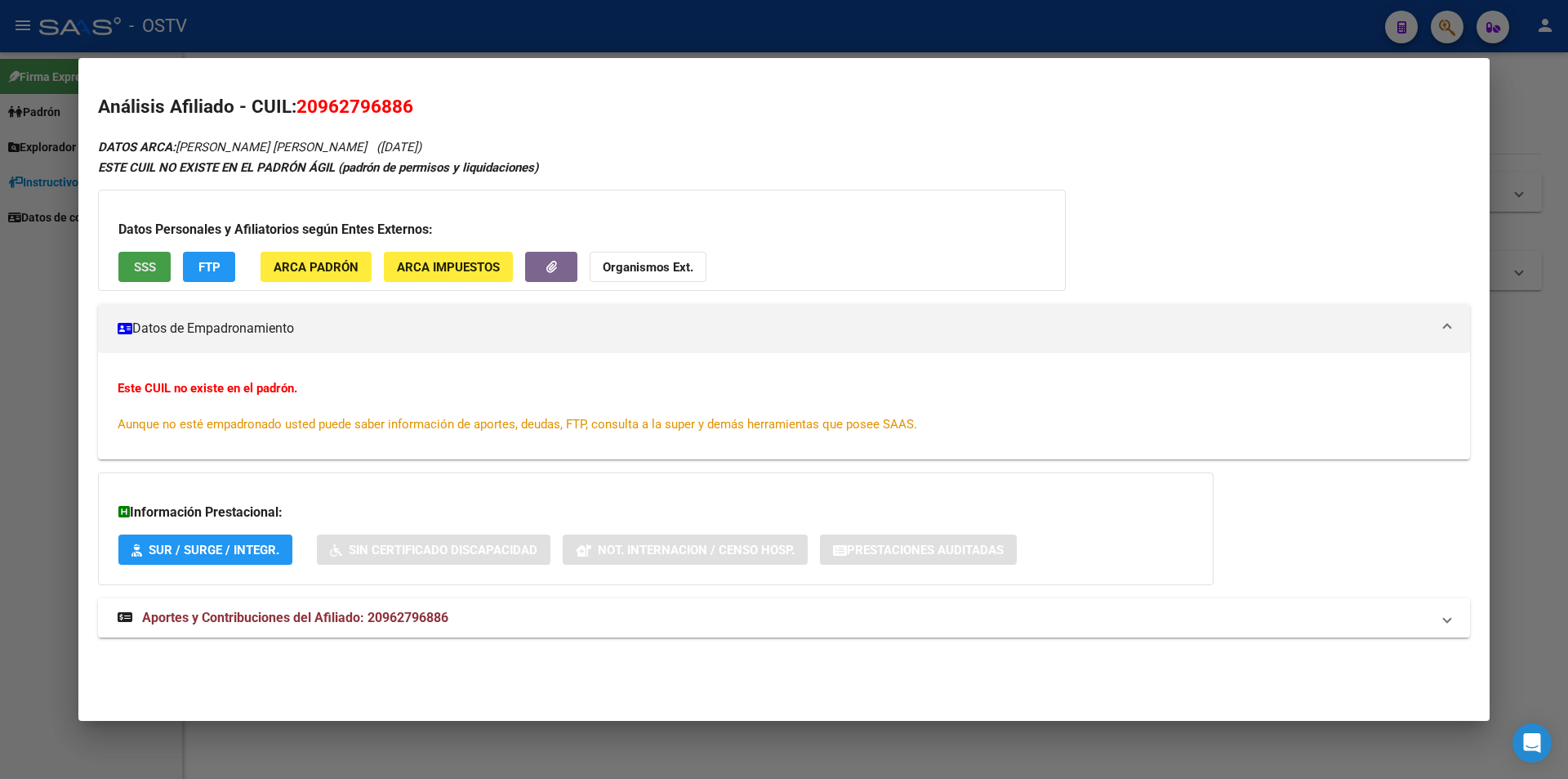
click at [148, 261] on span "SSS" at bounding box center [144, 267] width 22 height 14
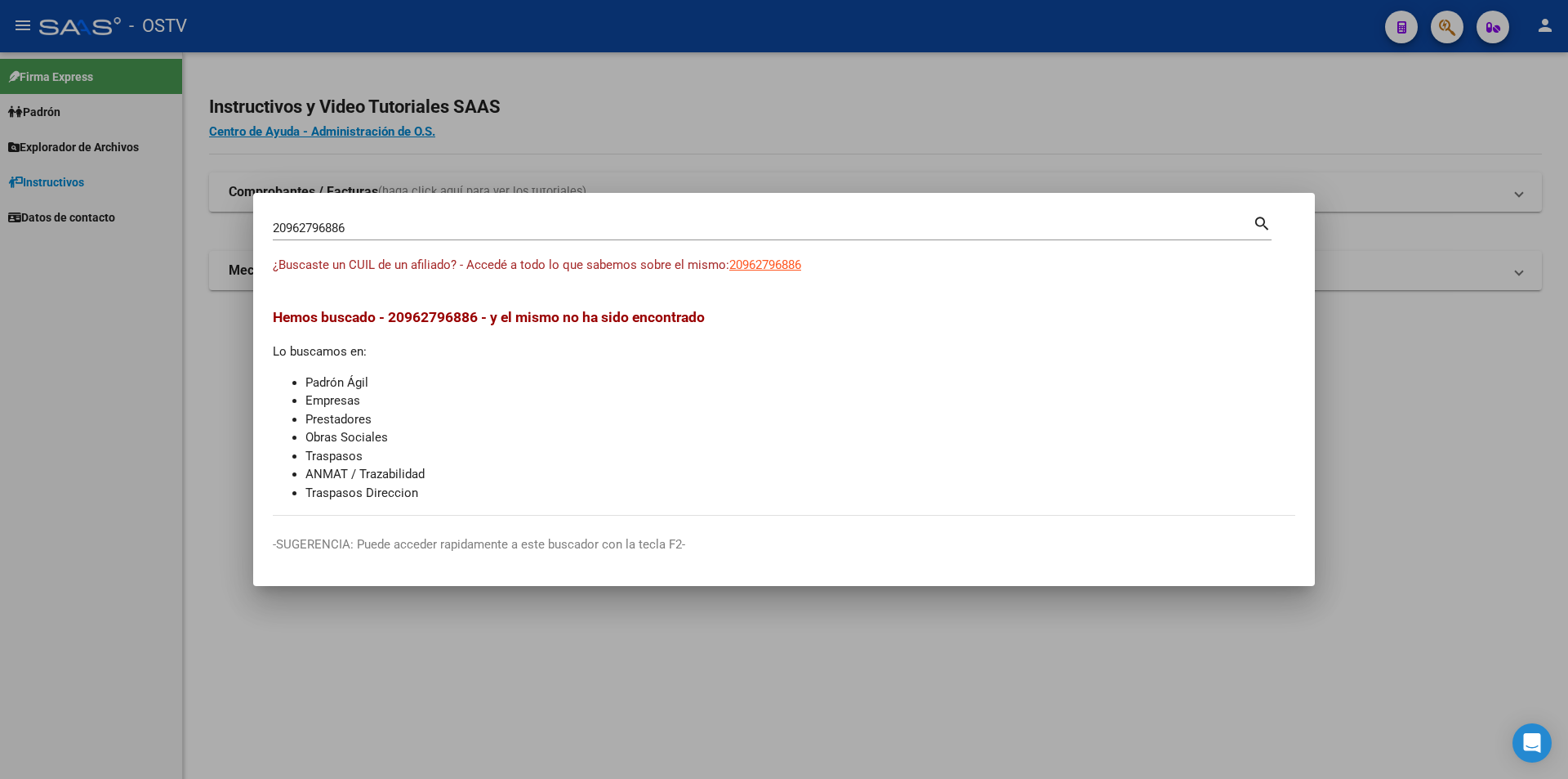
drag, startPoint x: 387, startPoint y: 211, endPoint x: 370, endPoint y: 232, distance: 27.0
click at [385, 211] on mat-dialog-container "20962796886 Buscar (apellido, dni, cuil, nro traspaso, cuit, obra social) searc…" at bounding box center [784, 389] width 1062 height 393
drag, startPoint x: 376, startPoint y: 236, endPoint x: 245, endPoint y: 200, distance: 135.9
click at [245, 200] on div "20962796886 Buscar (apellido, dni, cuil, nro traspaso, cuit, obra social) searc…" at bounding box center [784, 389] width 1568 height 779
paste input "378974357"
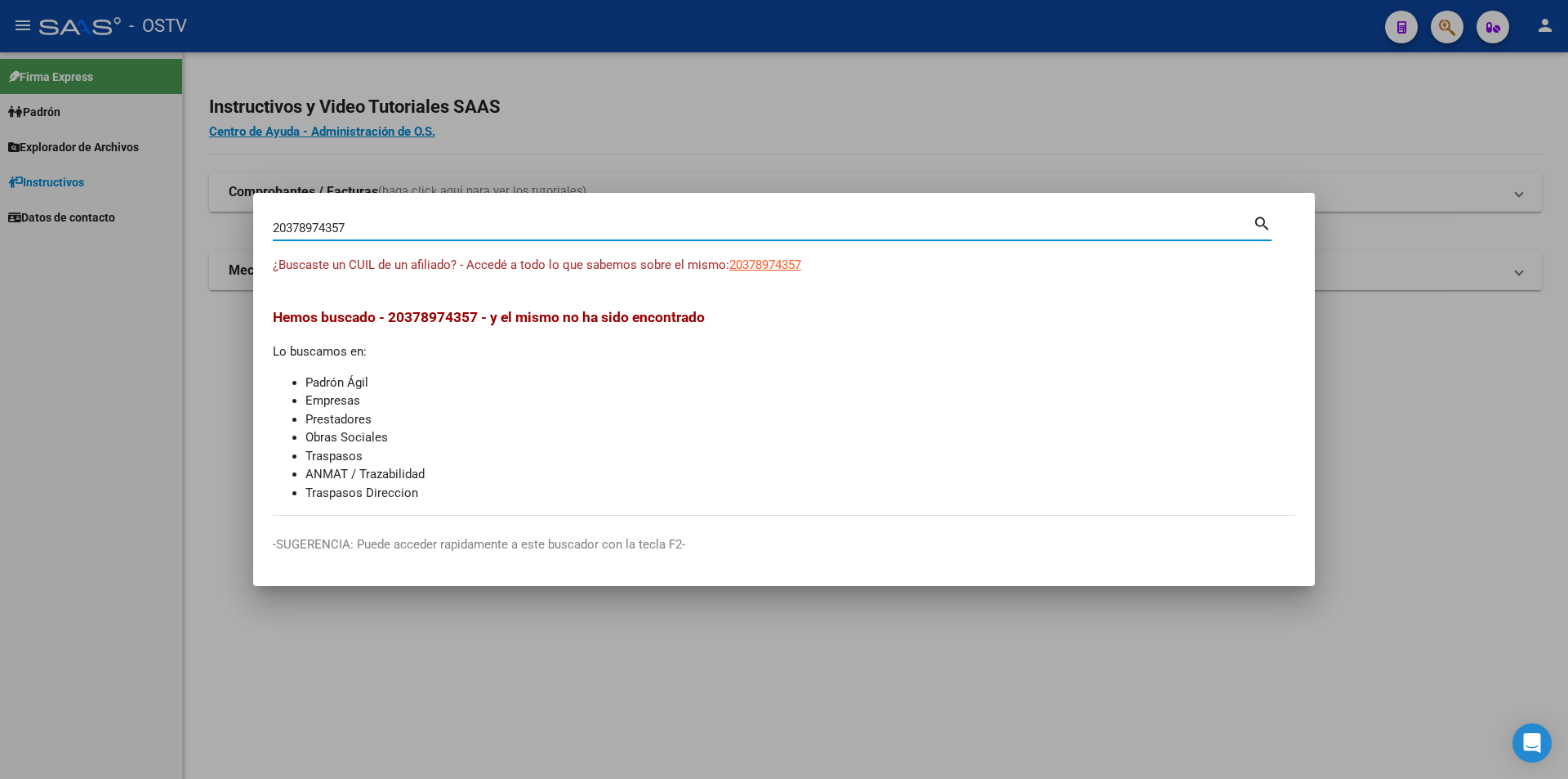
type input "20378974357"
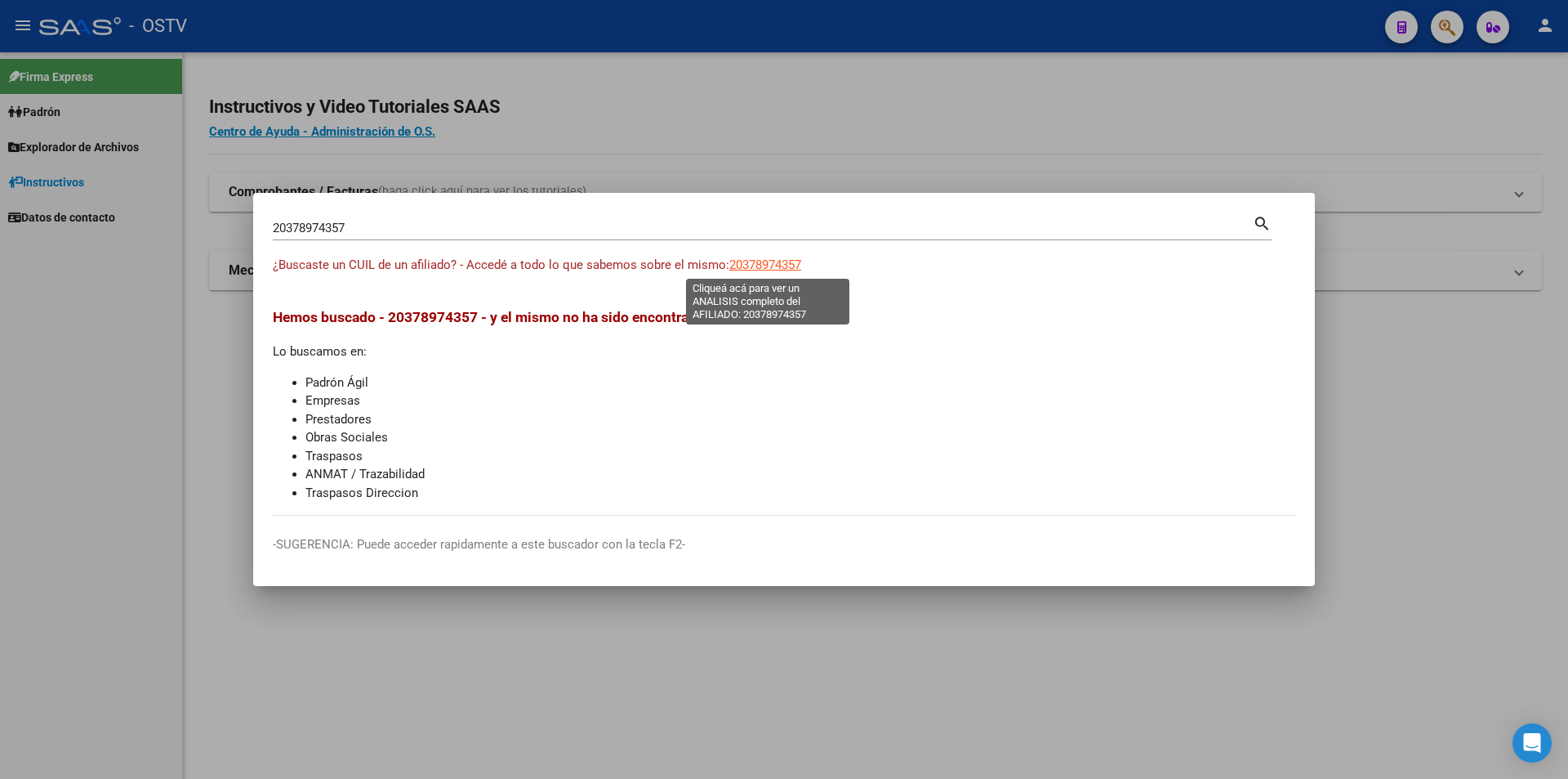
click at [781, 259] on span "20378974357" at bounding box center [765, 264] width 72 height 14
type textarea "20378974357"
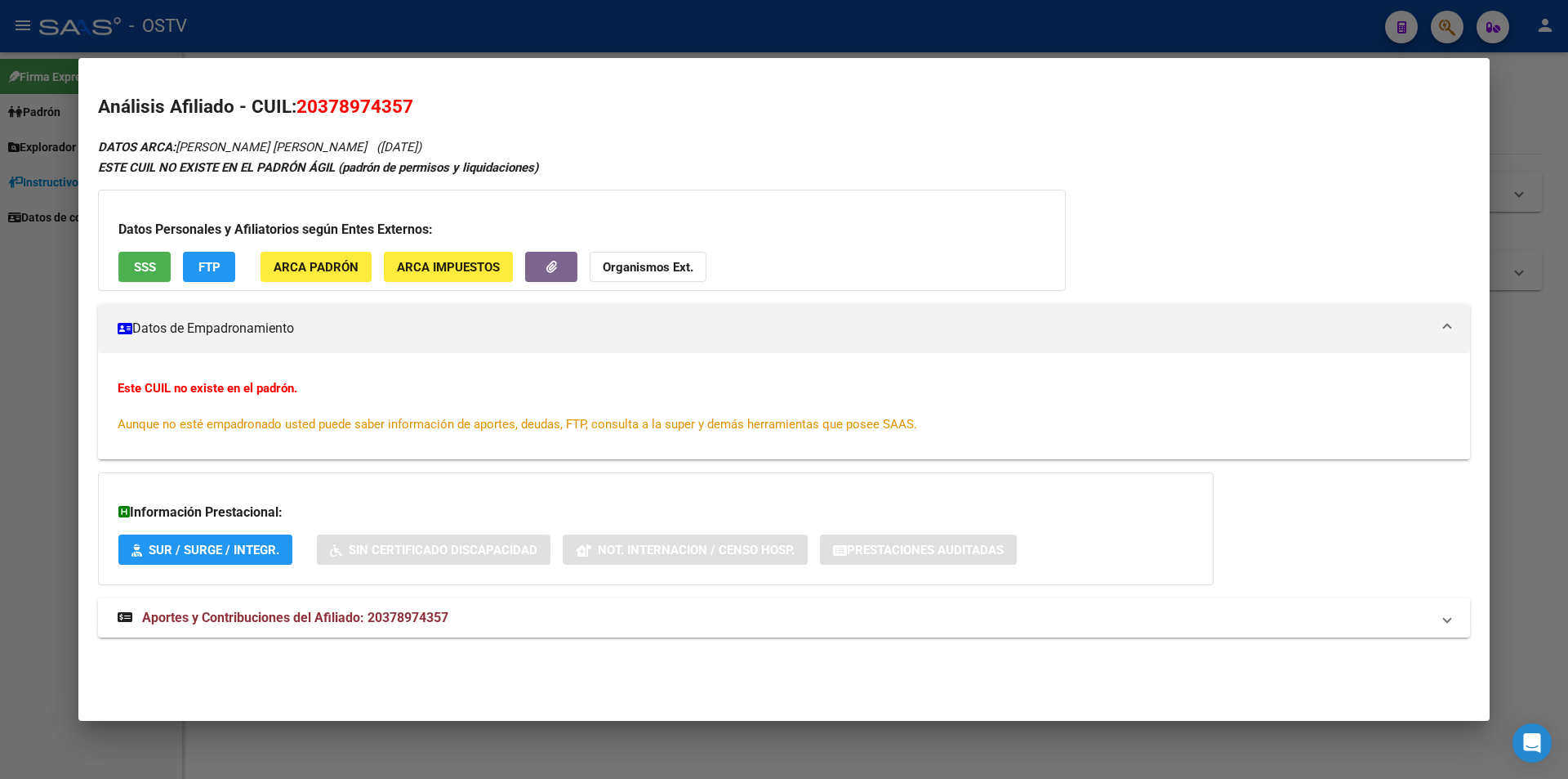
click at [150, 267] on span "SSS" at bounding box center [144, 267] width 22 height 14
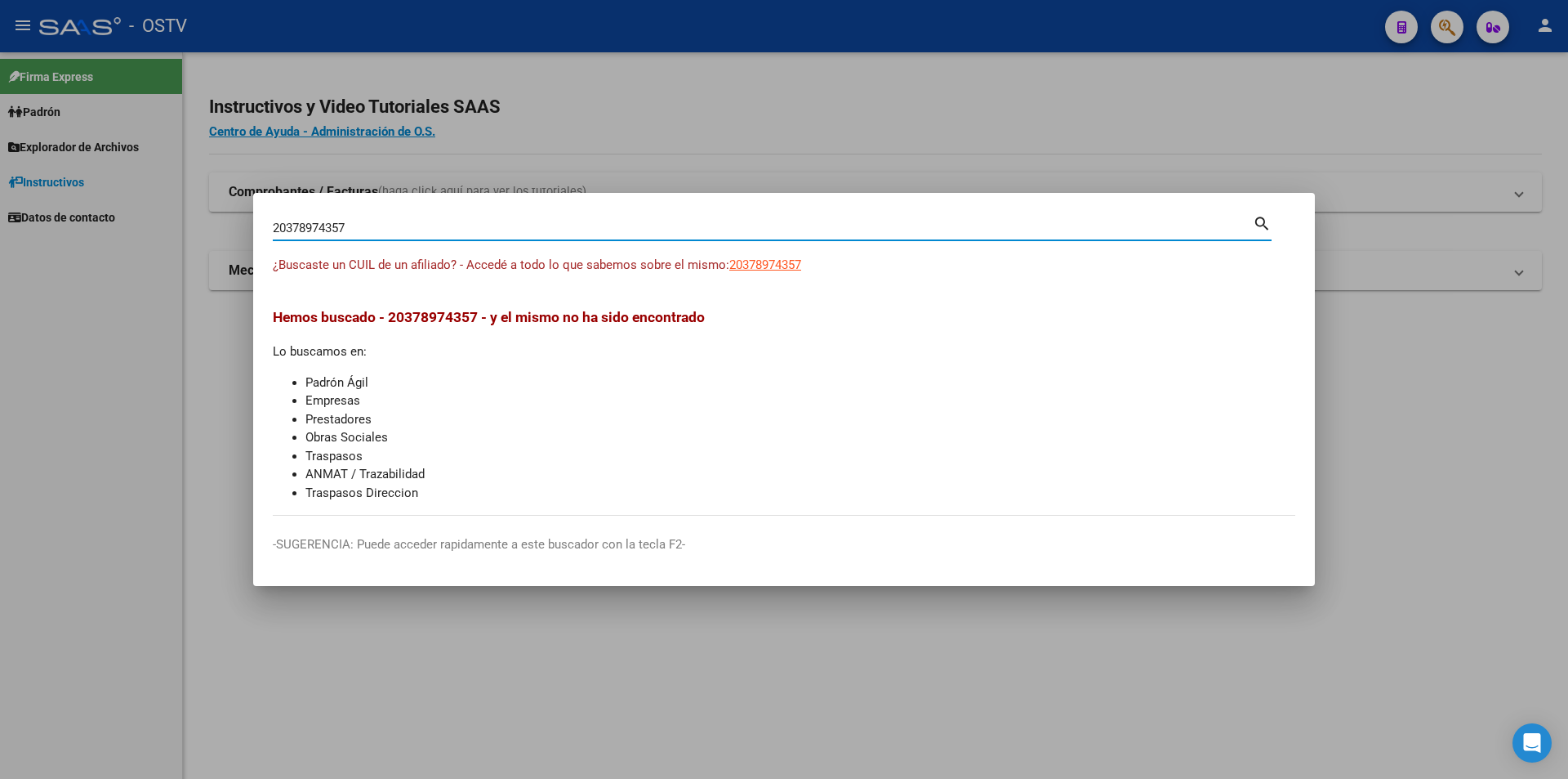
drag, startPoint x: 426, startPoint y: 226, endPoint x: 191, endPoint y: 193, distance: 237.3
click at [189, 191] on div "20378974357 Buscar (apellido, dni, cuil, nro traspaso, cuit, obra social) searc…" at bounding box center [784, 389] width 1568 height 779
paste input "941200045"
type input "20941200045"
click at [788, 261] on span "20941200045" at bounding box center [765, 264] width 72 height 14
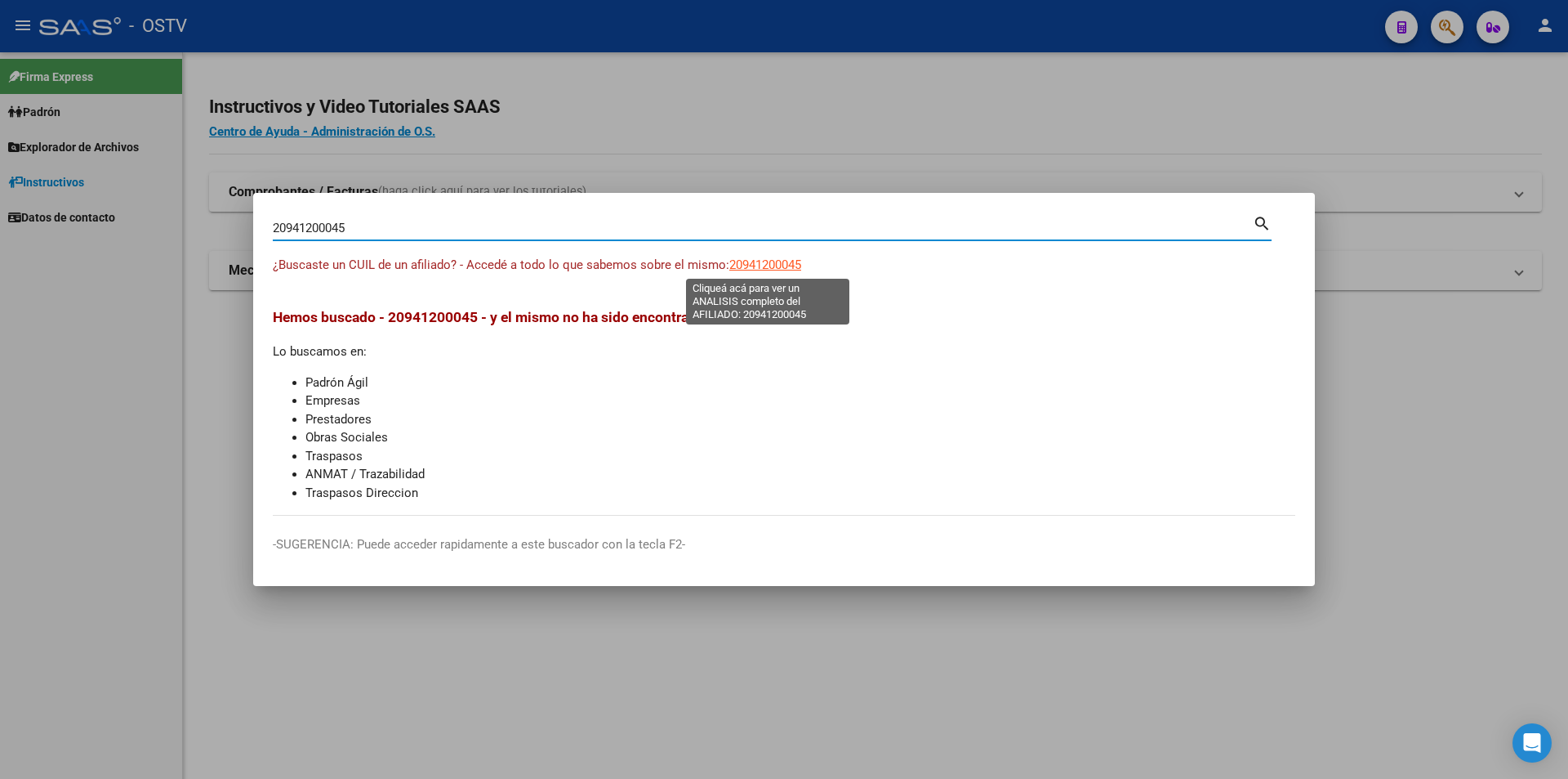
type textarea "20941200045"
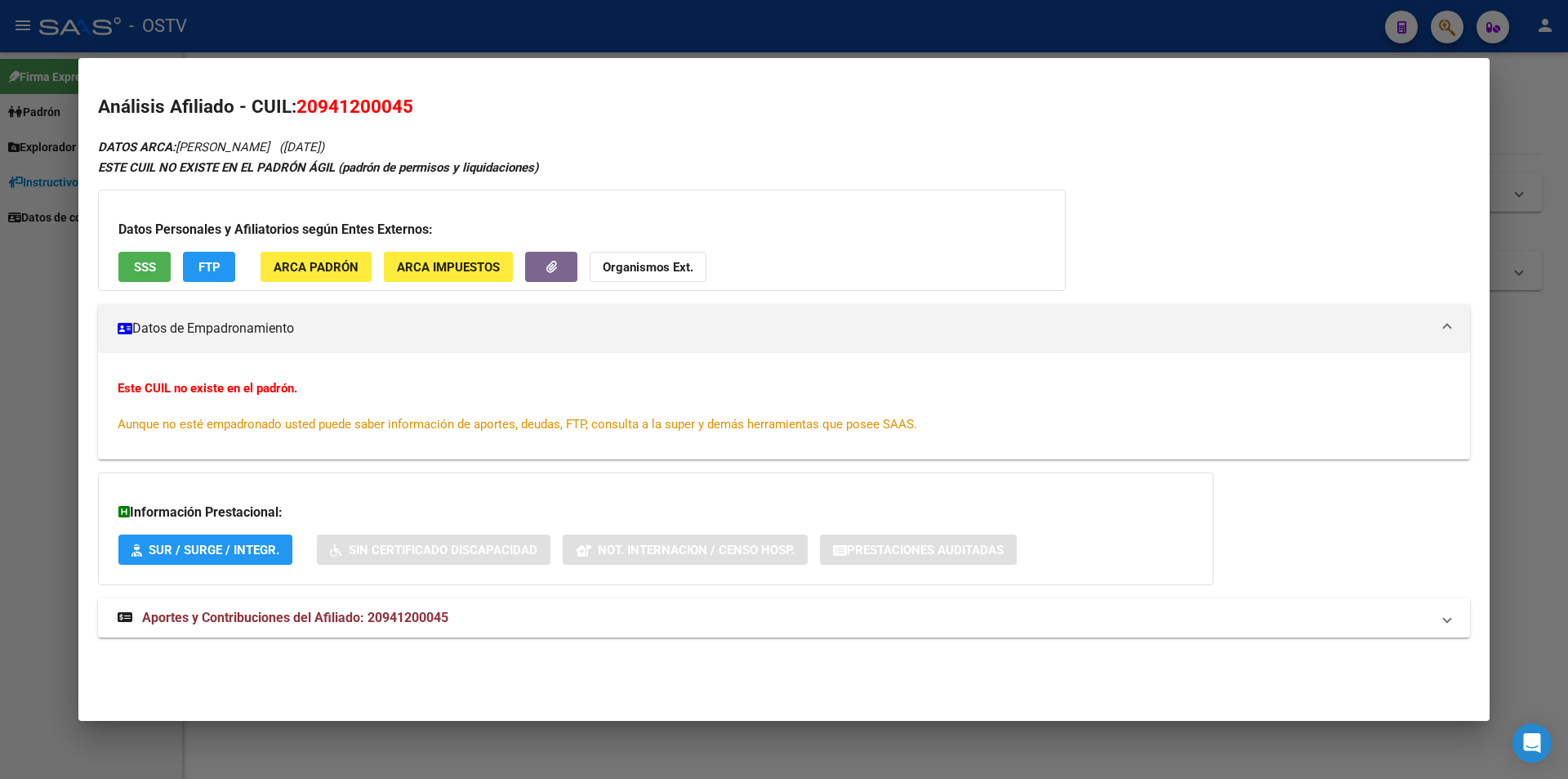
click at [119, 307] on mat-expansion-panel-header "Datos de Empadronamiento" at bounding box center [784, 329] width 1372 height 49
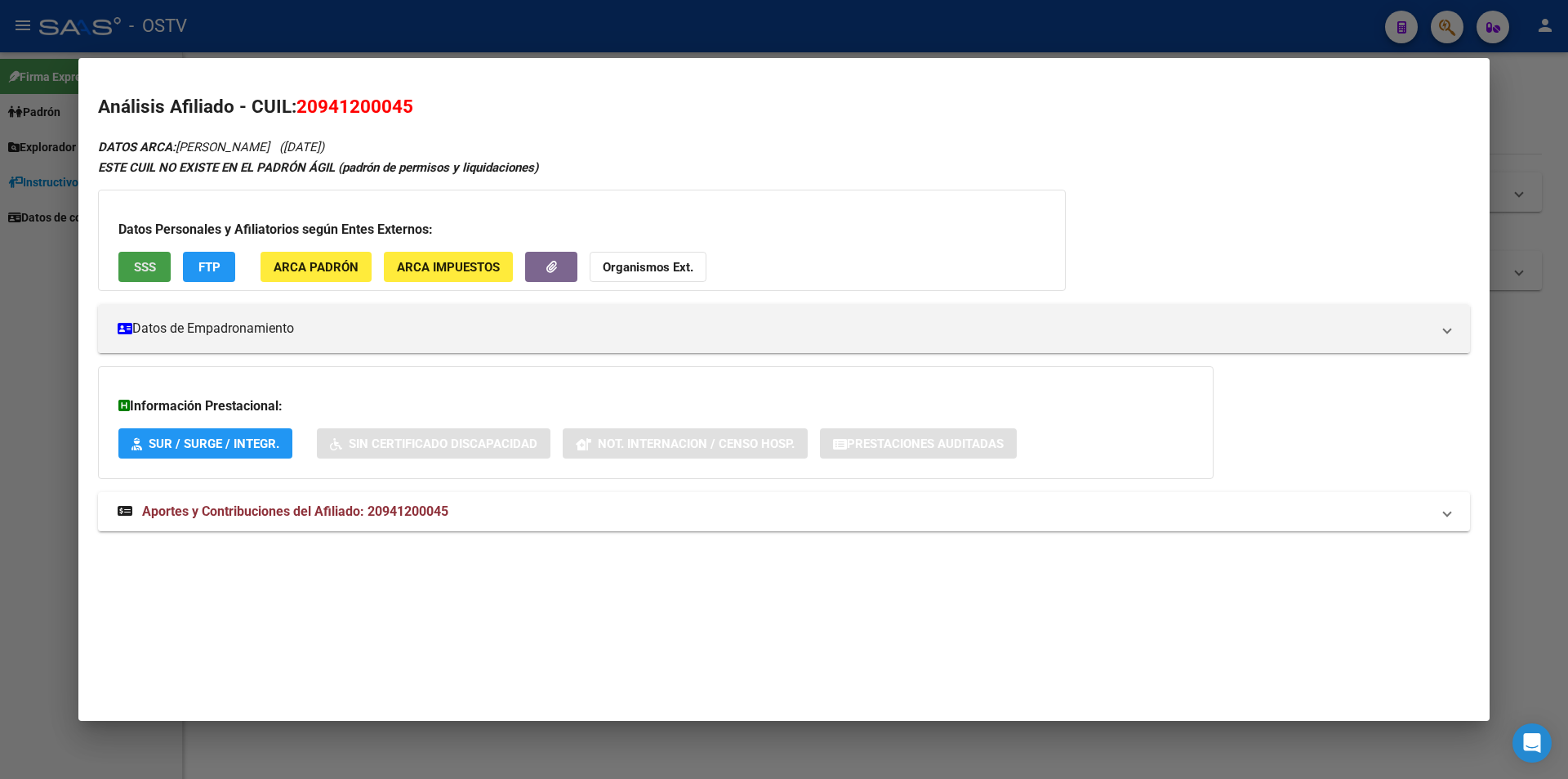
click at [134, 271] on span "SSS" at bounding box center [144, 267] width 22 height 14
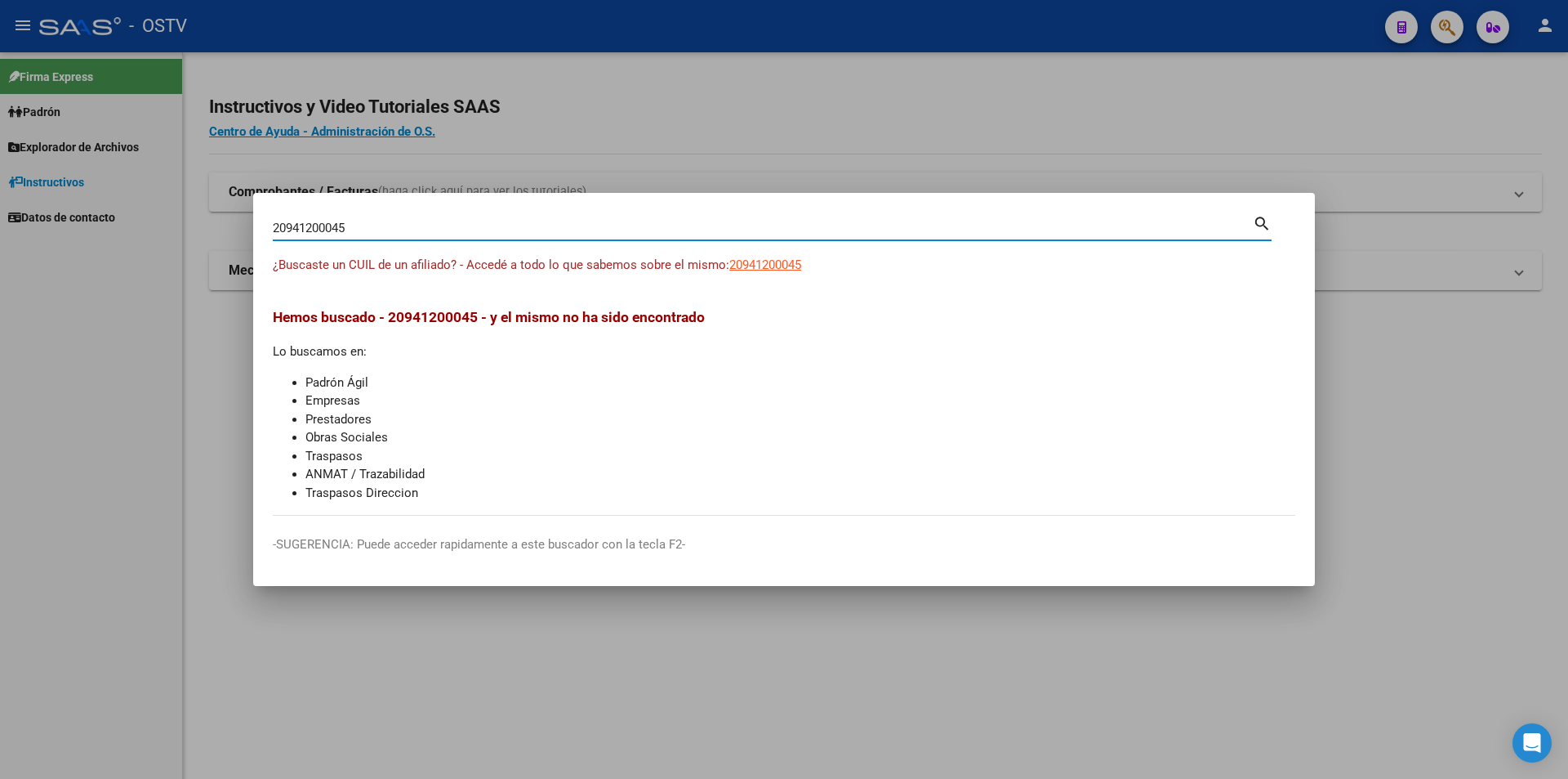
drag, startPoint x: 438, startPoint y: 230, endPoint x: 0, endPoint y: 244, distance: 438.2
click at [0, 244] on div "20941200045 Buscar (apellido, dni, cuil, nro traspaso, cuit, obra social) searc…" at bounding box center [784, 389] width 1568 height 779
paste input "727264358"
type input "27272643585"
click at [777, 261] on span "27272643585" at bounding box center [765, 264] width 72 height 14
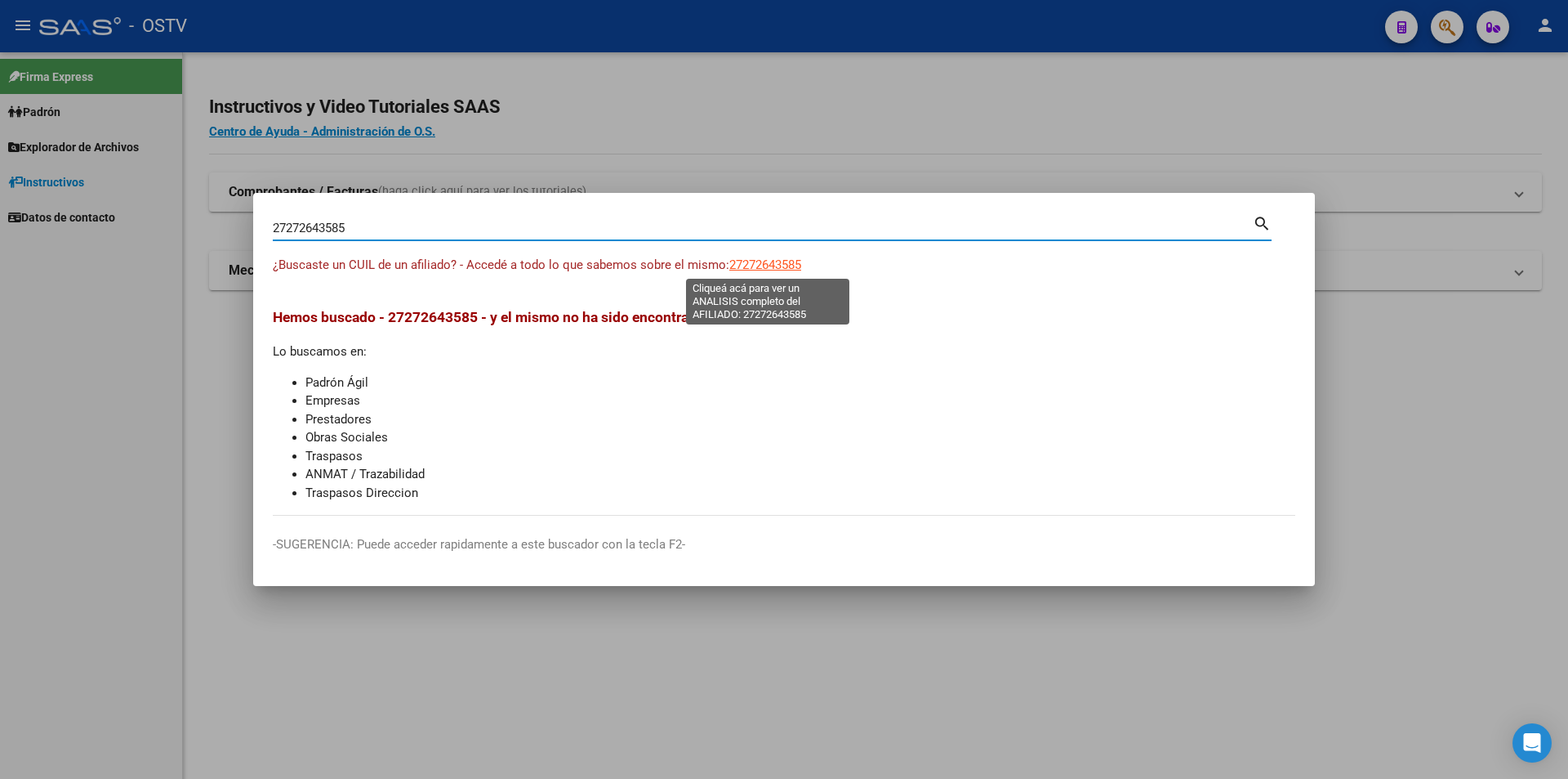
type textarea "27272643585"
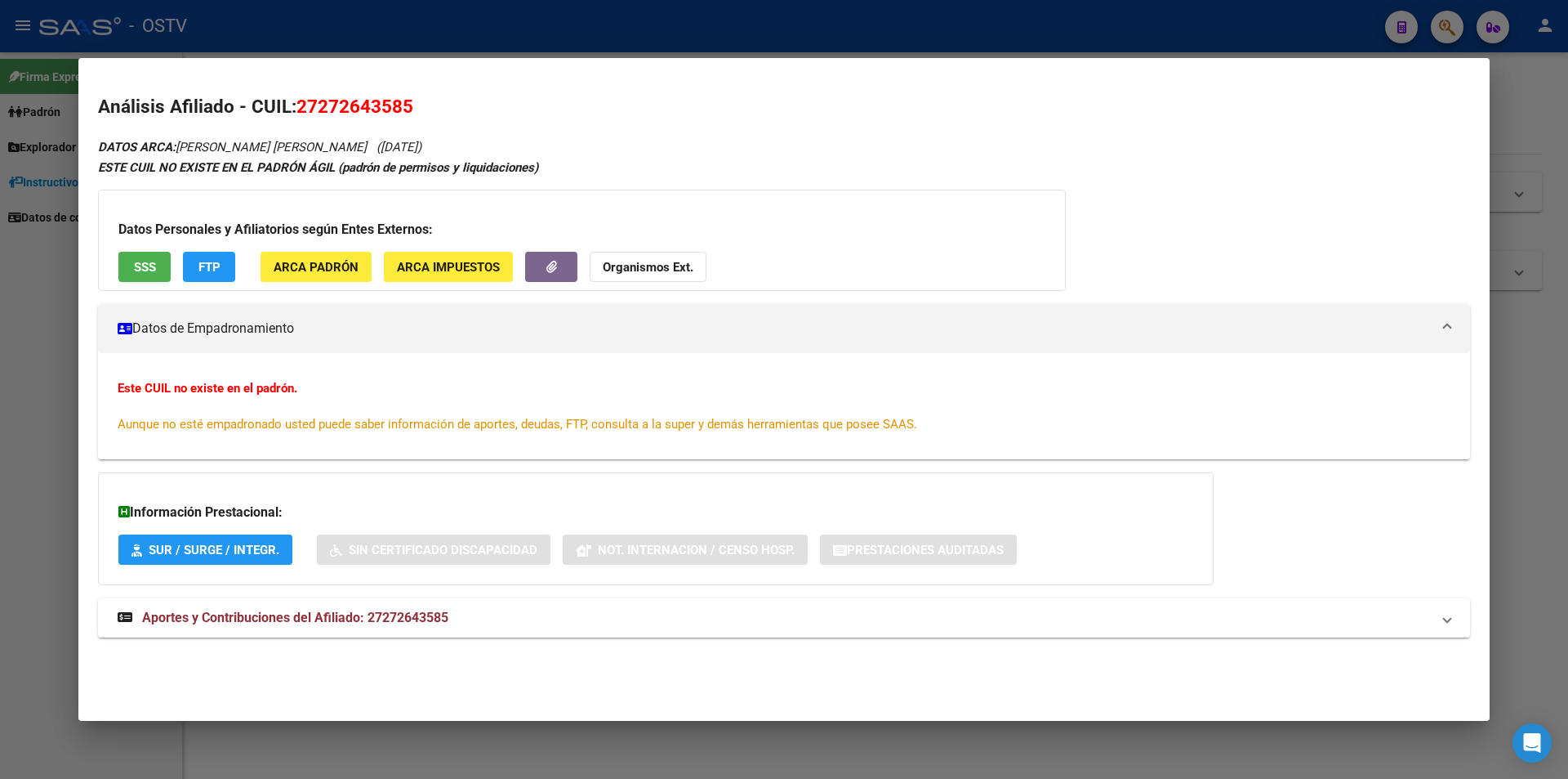
click at [152, 268] on span "SSS" at bounding box center [144, 267] width 22 height 14
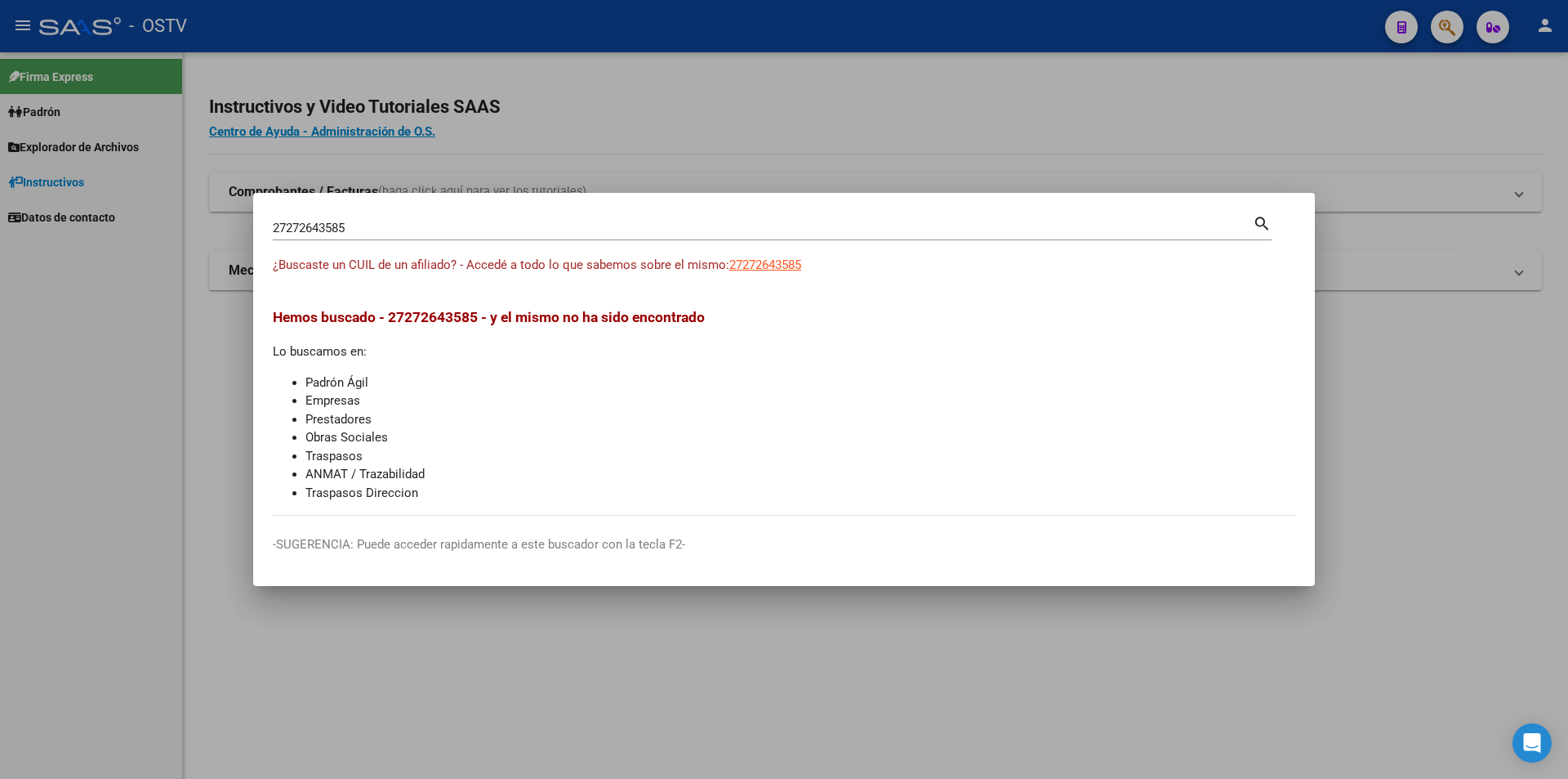
click at [366, 237] on div "27272643585 Buscar (apellido, dni, cuil, [PERSON_NAME], cuit, obra social)" at bounding box center [762, 227] width 980 height 24
drag, startPoint x: 364, startPoint y: 228, endPoint x: 140, endPoint y: 186, distance: 227.9
click at [140, 186] on div "27272643585 Buscar (apellido, dni, cuil, nro traspaso, cuit, obra social) searc…" at bounding box center [784, 389] width 1568 height 779
paste input "0464133578"
type input "20464133578"
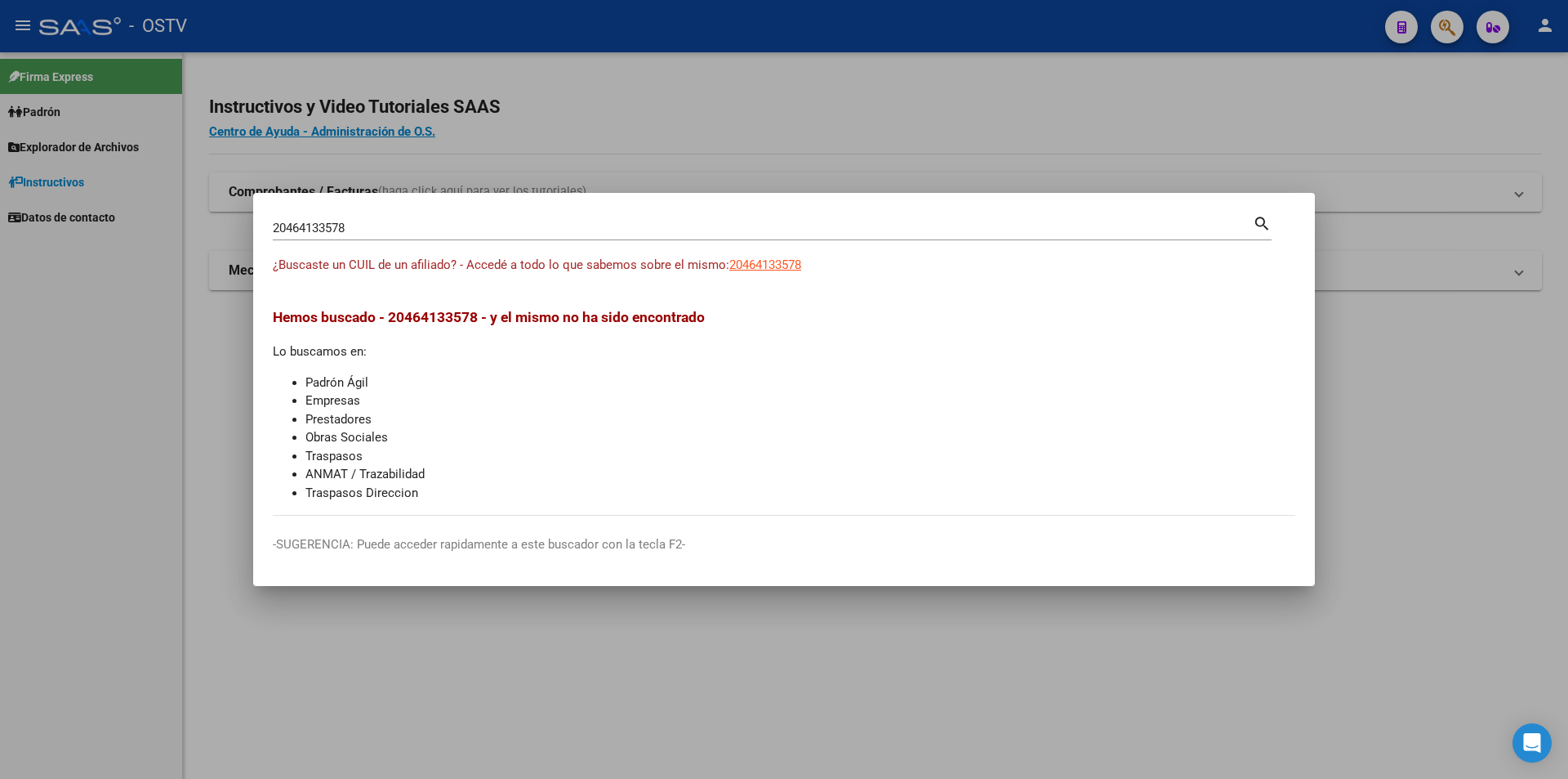
click at [749, 277] on div "¿Buscaste un CUIL de un afiliado? - Accedé a todo lo que sabemos sobre el mismo…" at bounding box center [784, 274] width 1023 height 37
click at [750, 269] on span "20464133578" at bounding box center [765, 264] width 72 height 14
type textarea "20464133578"
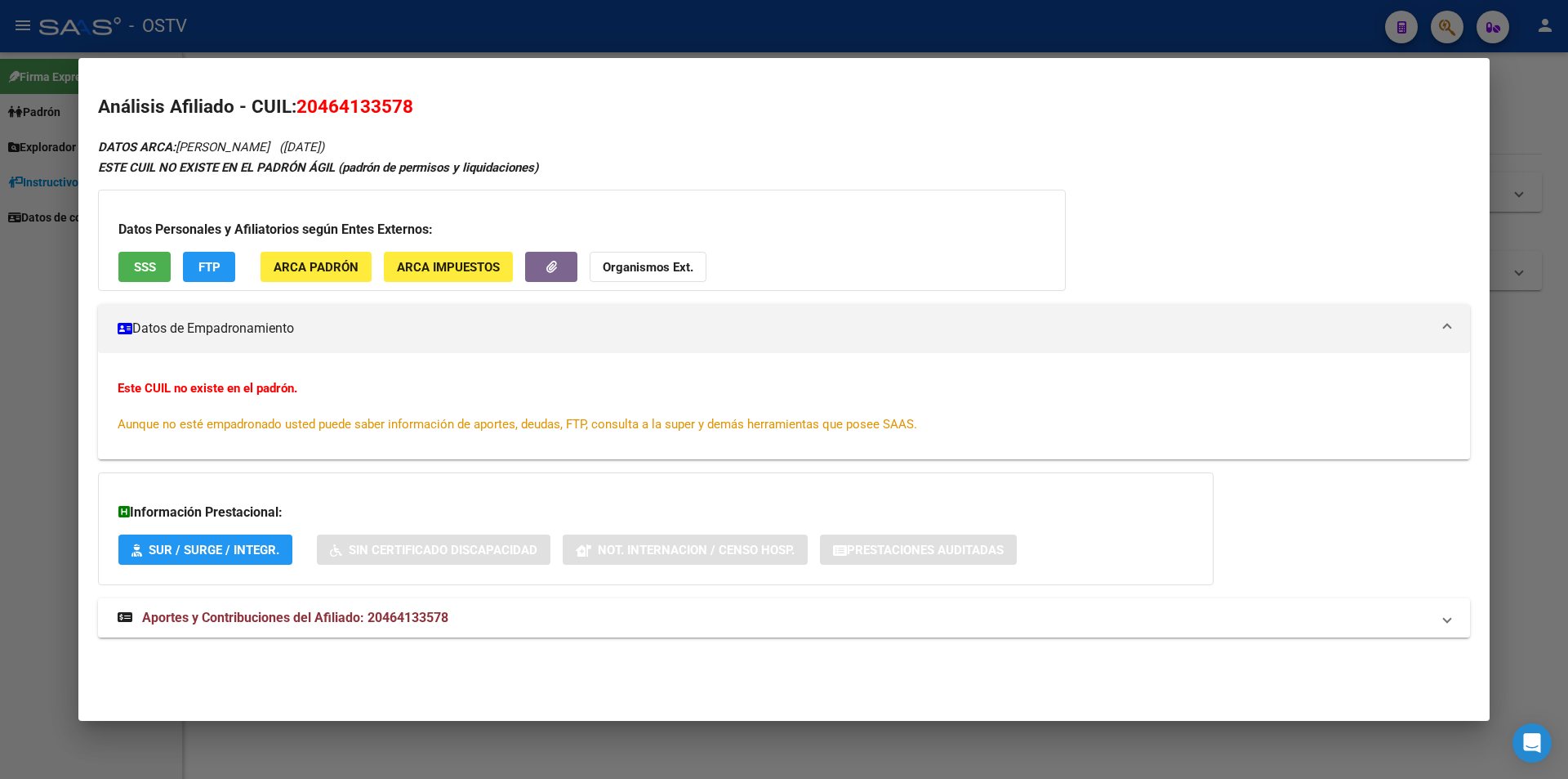
click at [138, 269] on span "SSS" at bounding box center [144, 267] width 22 height 14
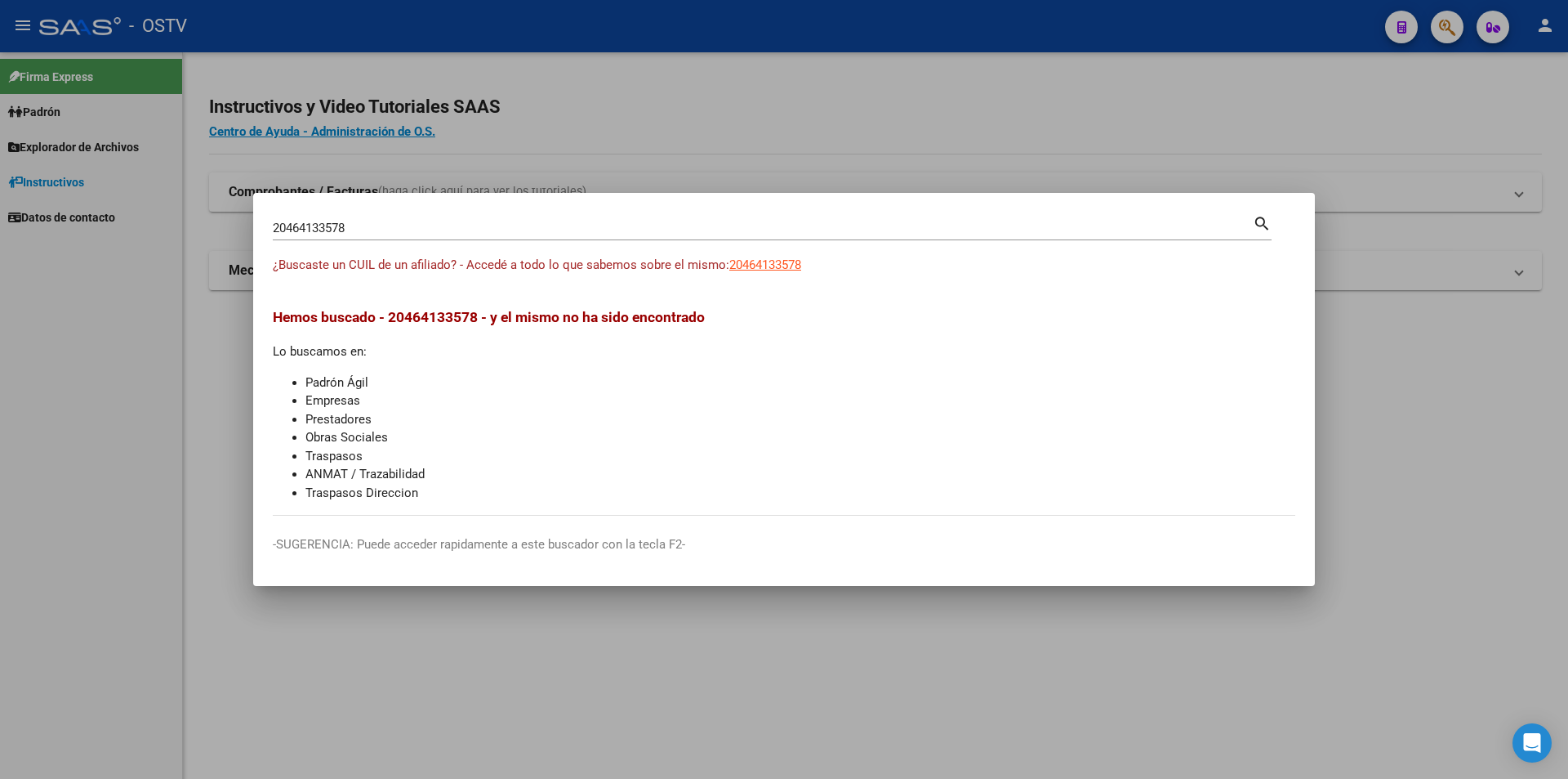
drag, startPoint x: 382, startPoint y: 236, endPoint x: 125, endPoint y: 220, distance: 257.5
click at [125, 220] on div "20464133578 Buscar (apellido, dni, cuil, nro traspaso, cuit, obra social) searc…" at bounding box center [784, 389] width 1568 height 779
click at [587, 221] on input "20464133578" at bounding box center [762, 227] width 980 height 14
drag, startPoint x: 562, startPoint y: 231, endPoint x: 0, endPoint y: 198, distance: 563.0
click at [0, 198] on div "20464133578 Buscar (apellido, dni, cuil, nro traspaso, cuit, obra social) searc…" at bounding box center [784, 389] width 1568 height 779
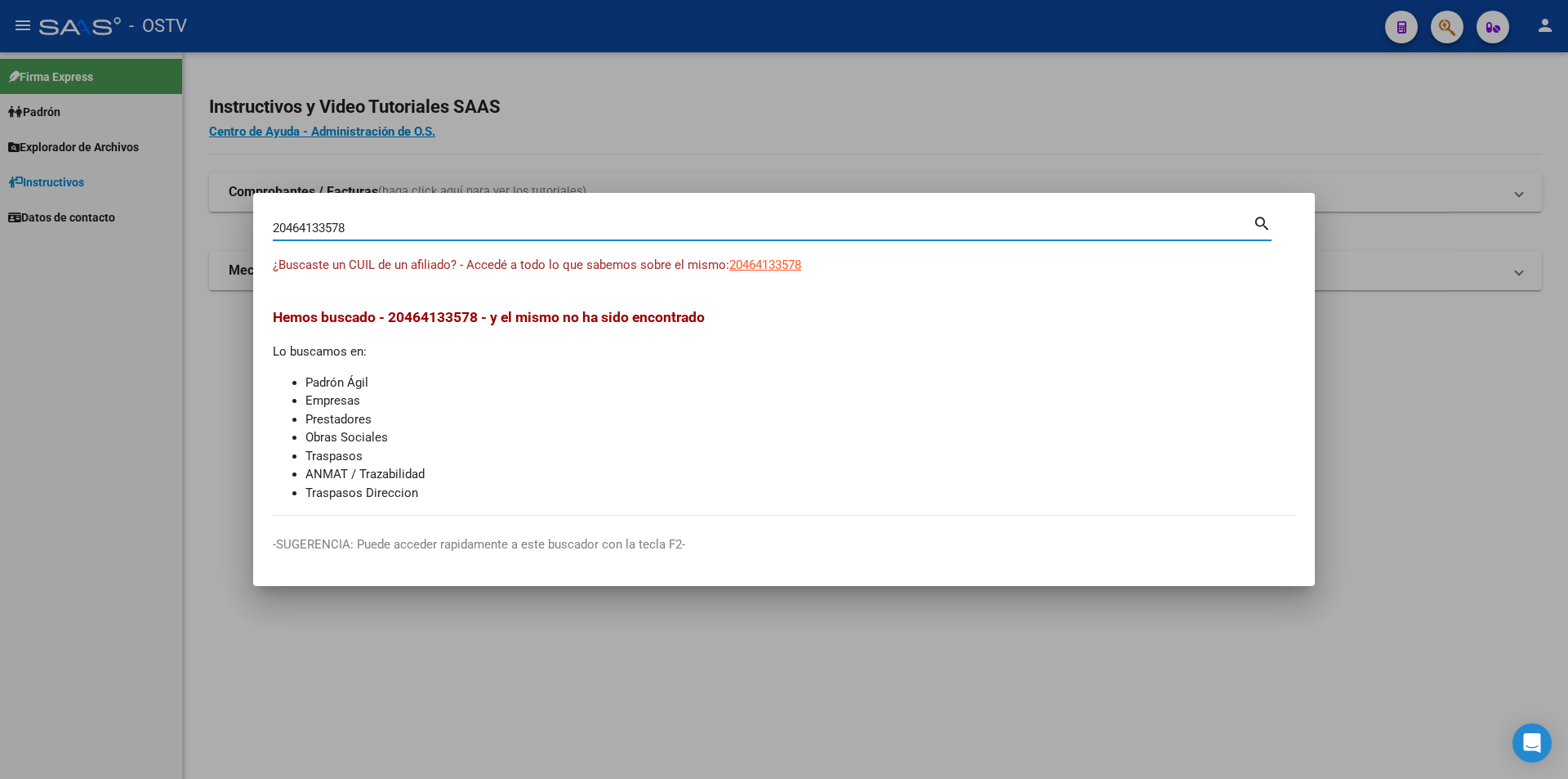
paste input "3463448809"
type input "23463448809"
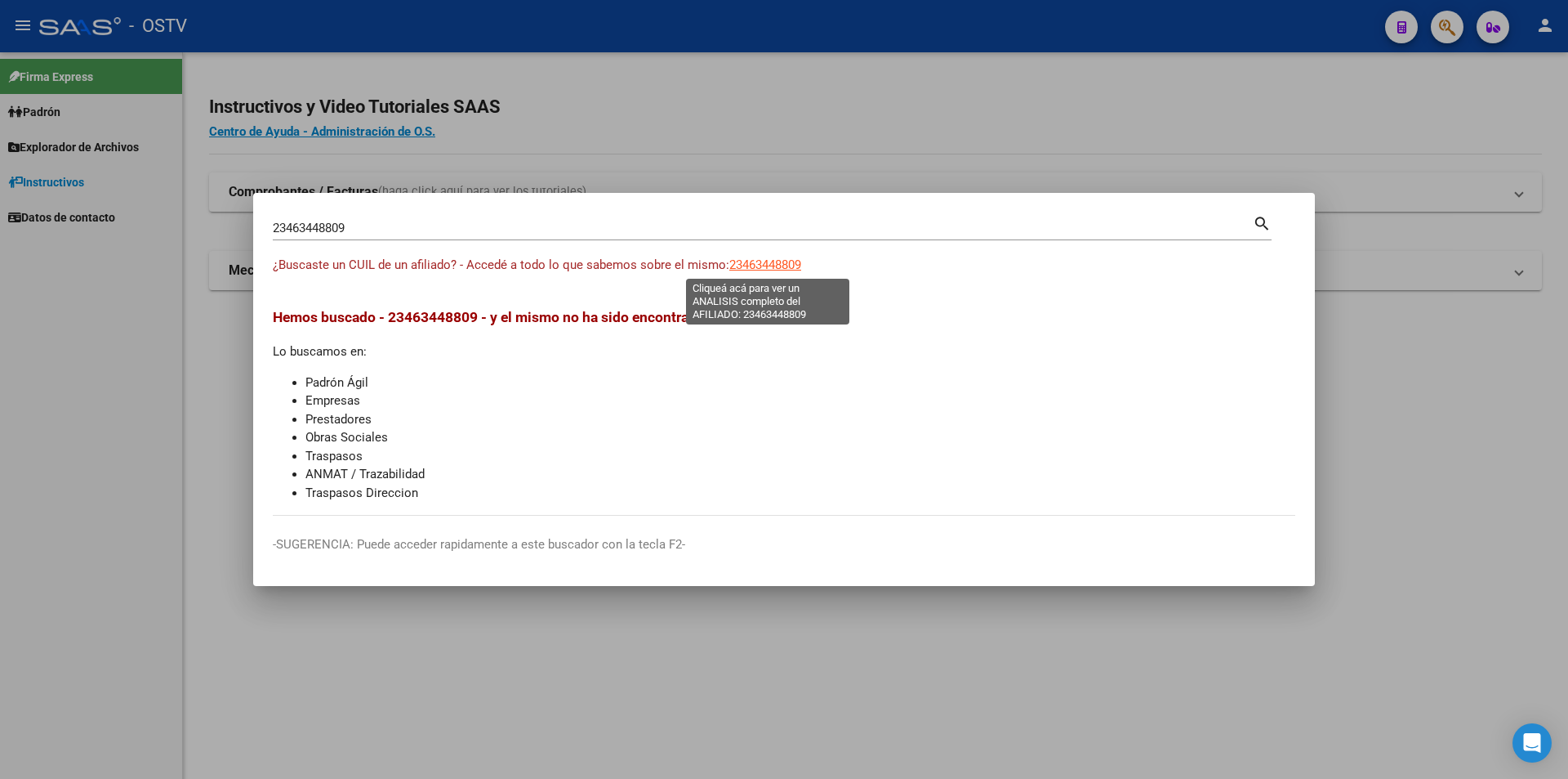
click at [762, 268] on span "23463448809" at bounding box center [765, 264] width 72 height 14
type textarea "23463448809"
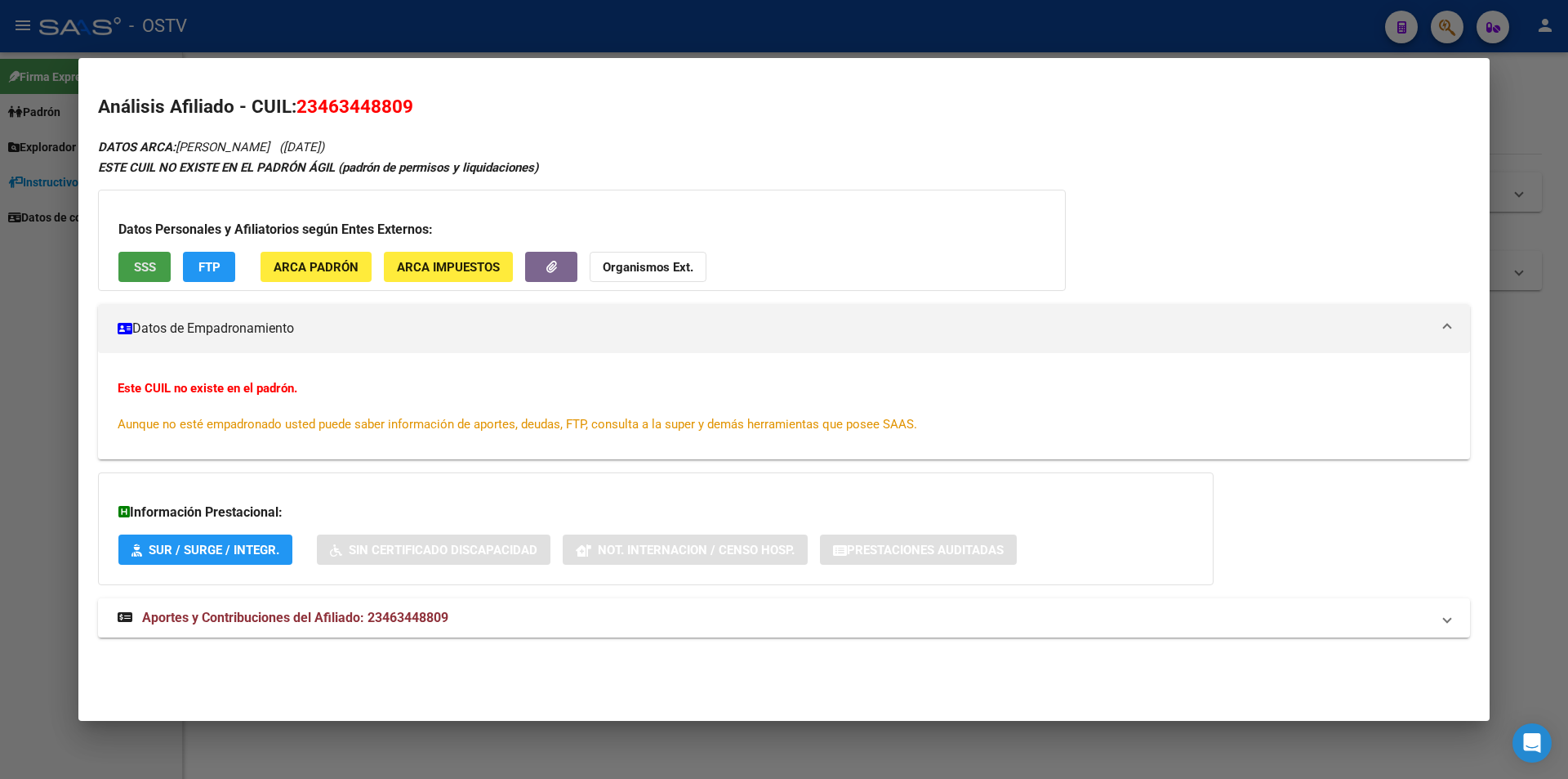
click at [147, 277] on button "SSS" at bounding box center [144, 266] width 52 height 30
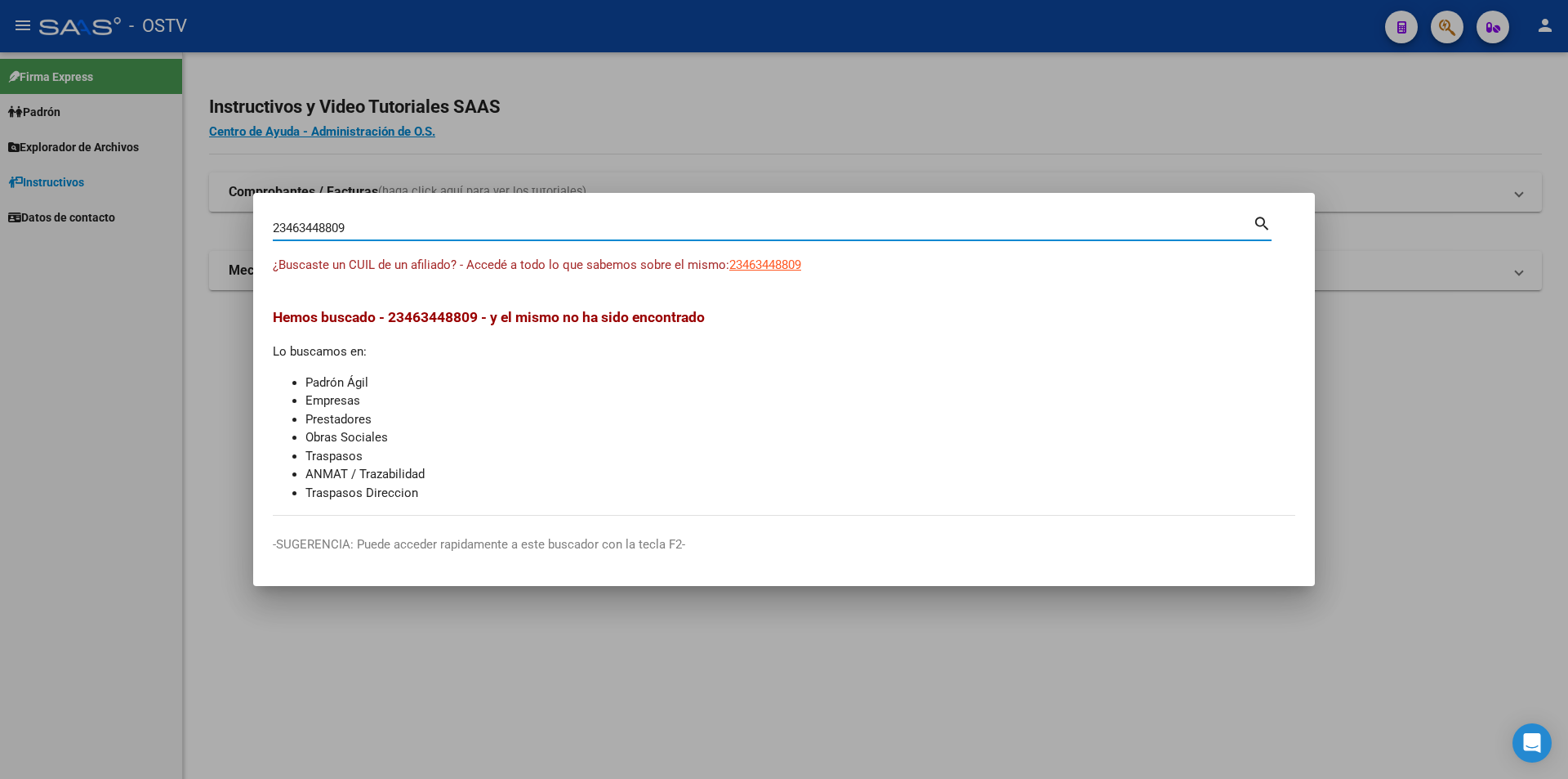
drag, startPoint x: 465, startPoint y: 224, endPoint x: 0, endPoint y: 211, distance: 465.2
click at [0, 211] on div "23463448809 Buscar (apellido, dni, cuil, nro traspaso, cuit, obra social) searc…" at bounding box center [784, 389] width 1568 height 779
click at [772, 263] on span "23463448809" at bounding box center [765, 264] width 72 height 14
drag, startPoint x: 384, startPoint y: 221, endPoint x: 254, endPoint y: 206, distance: 130.9
click at [254, 206] on mat-dialog-container "23463448809 Buscar (apellido, dni, cuil, nro traspaso, cuit, obra social) searc…" at bounding box center [784, 389] width 1062 height 393
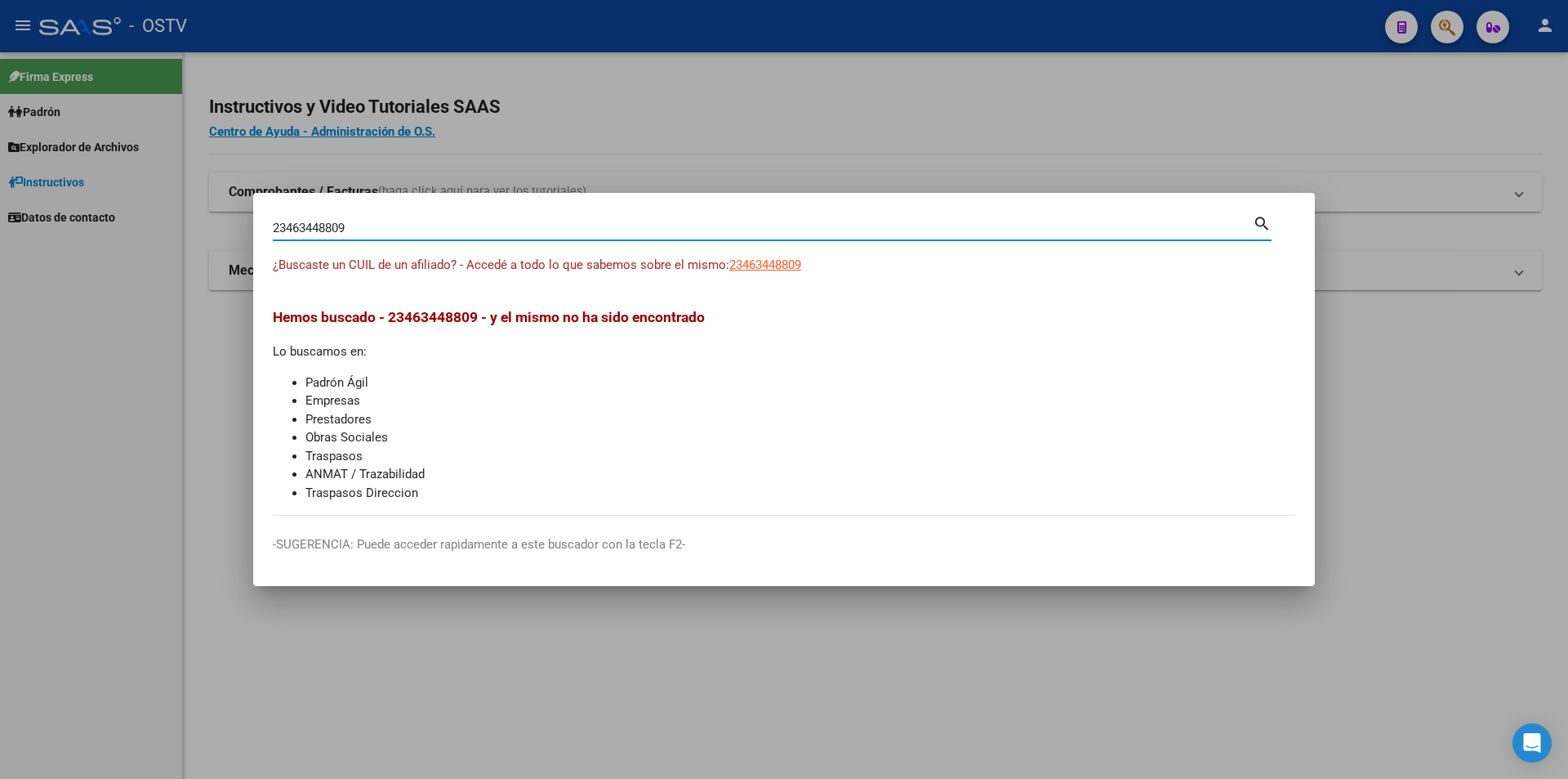
paste input "0929997558"
type input "20929997558"
click at [765, 264] on span "20929997558" at bounding box center [765, 264] width 72 height 14
type textarea "20929997558"
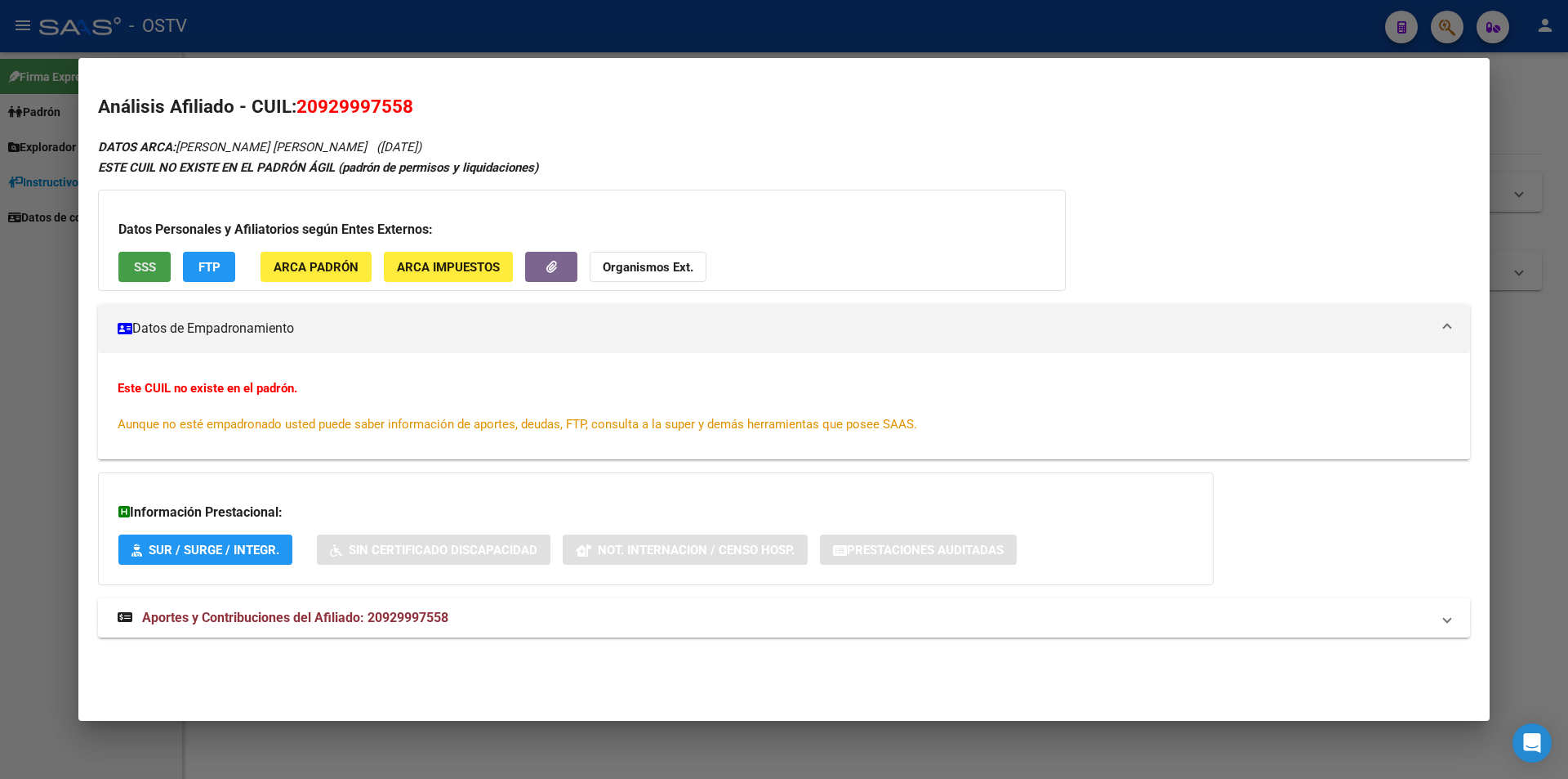
click at [141, 268] on span "SSS" at bounding box center [144, 267] width 22 height 14
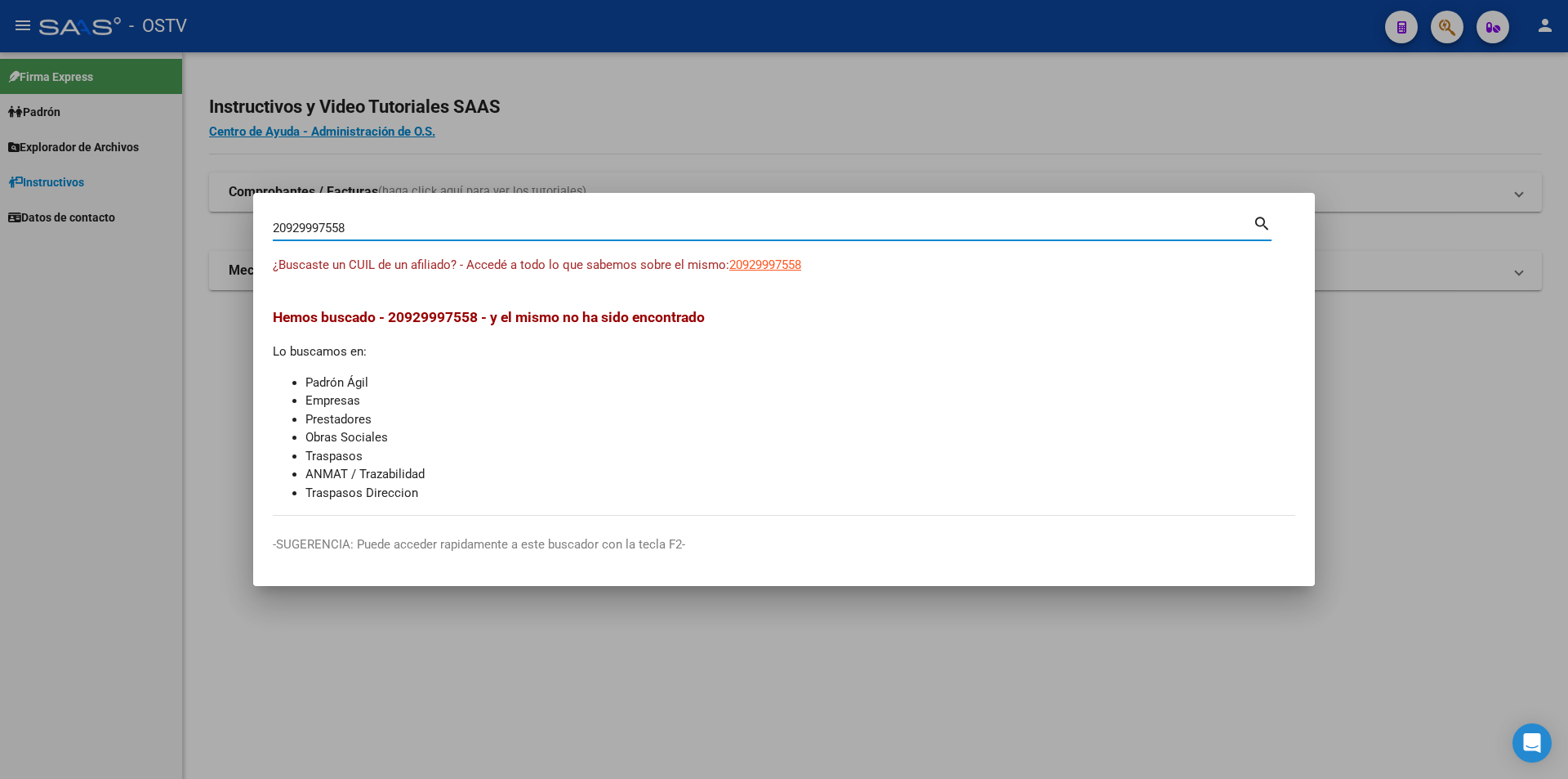
drag, startPoint x: 451, startPoint y: 226, endPoint x: 251, endPoint y: 216, distance: 200.2
click at [251, 216] on div "20929997558 Buscar (apellido, dni, cuil, nro traspaso, cuit, obra social) searc…" at bounding box center [784, 389] width 1568 height 779
paste input "3946853879"
type input "23946853879"
click at [738, 269] on span "23946853879" at bounding box center [765, 264] width 72 height 14
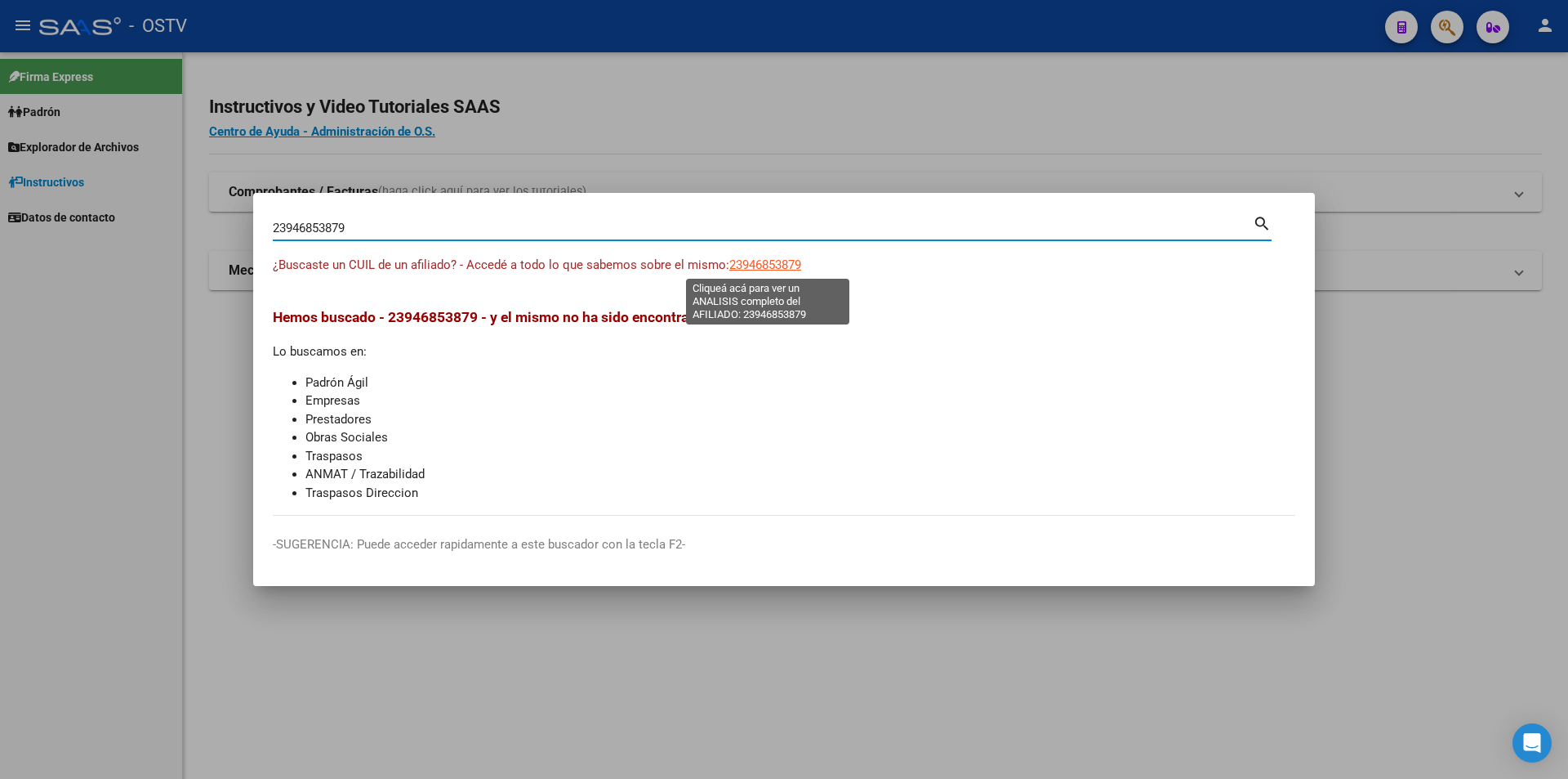
type textarea "23946853879"
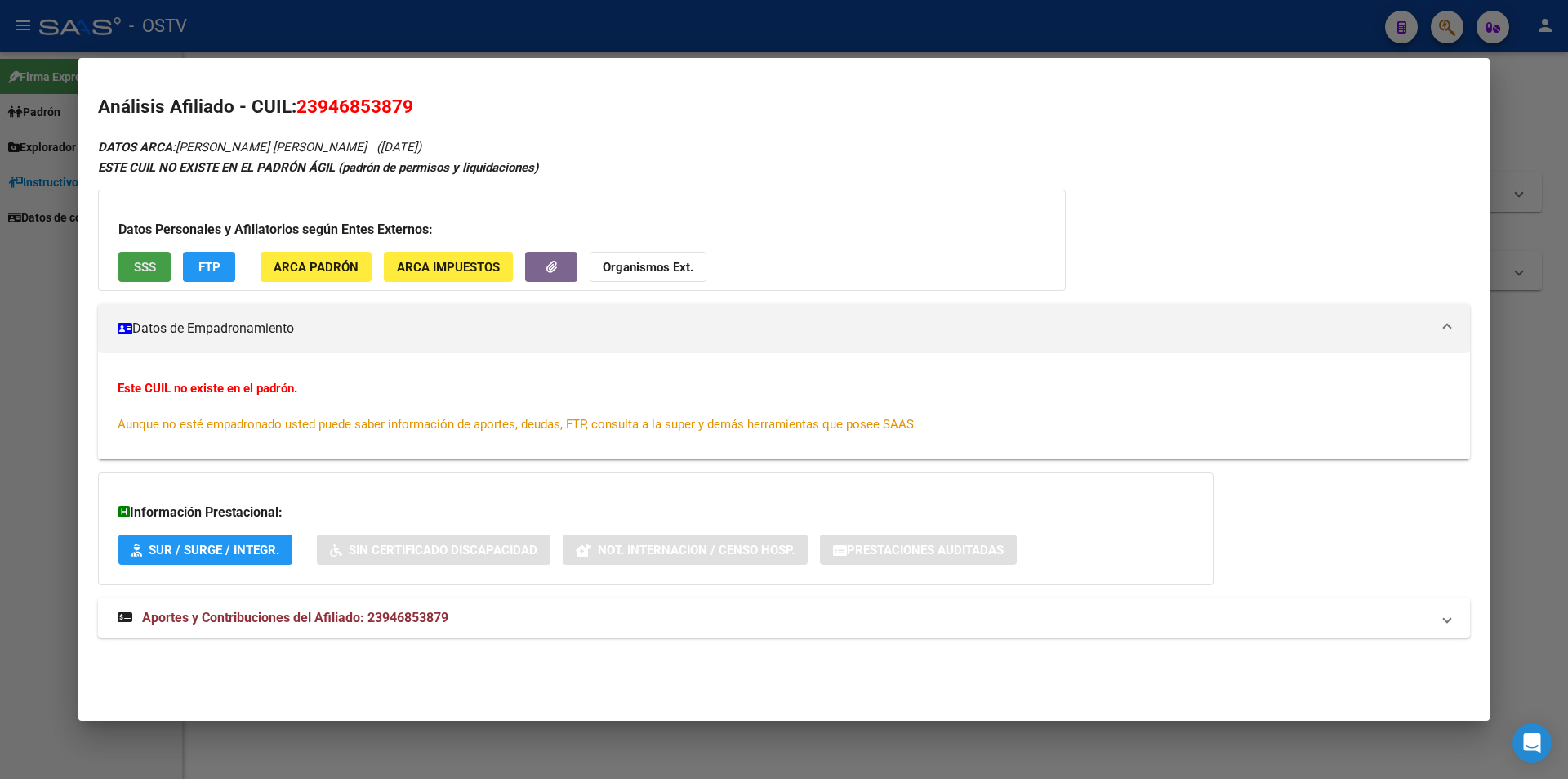
click at [130, 264] on button "SSS" at bounding box center [144, 266] width 52 height 30
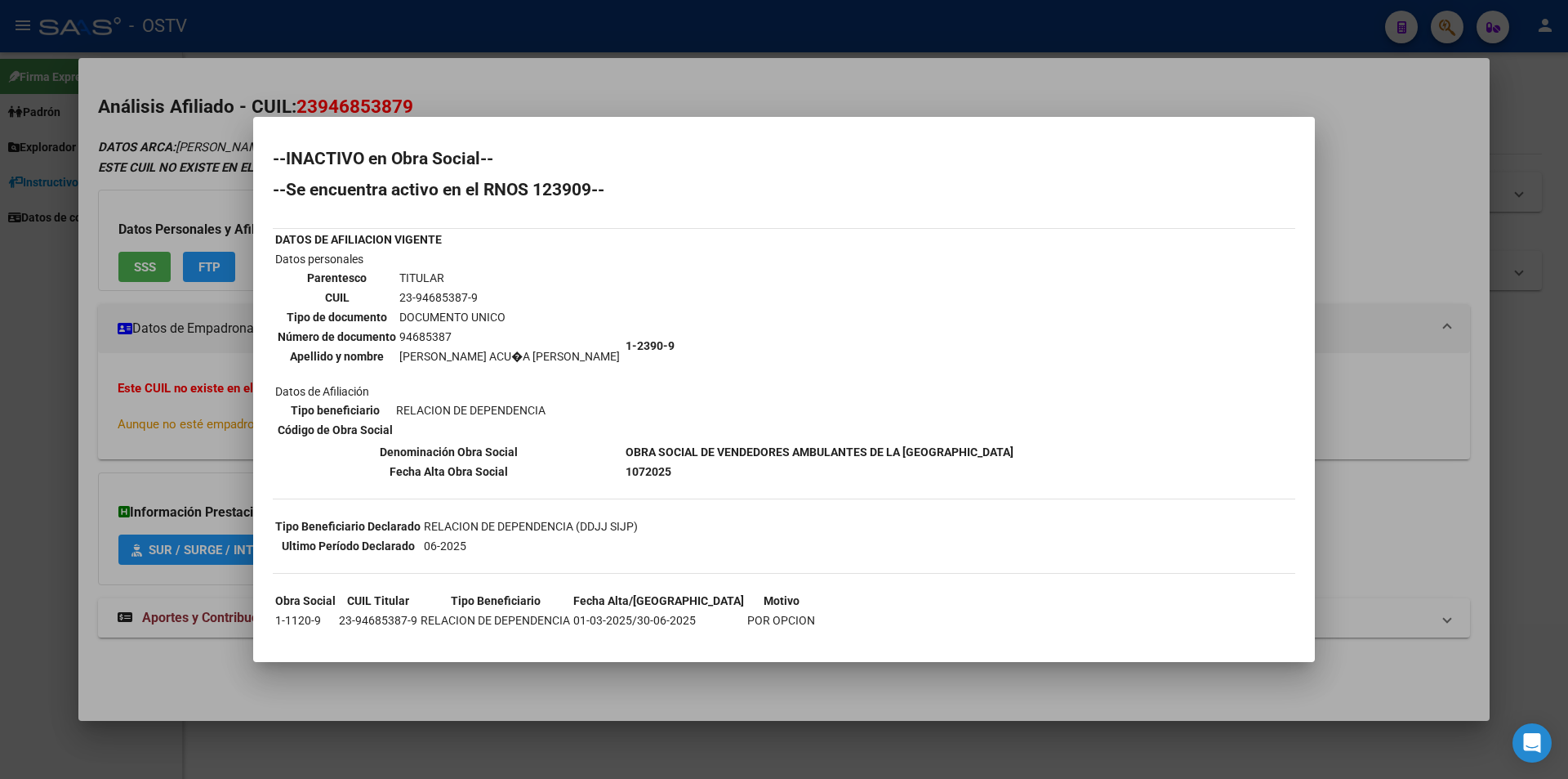
click at [512, 95] on div at bounding box center [784, 389] width 1568 height 779
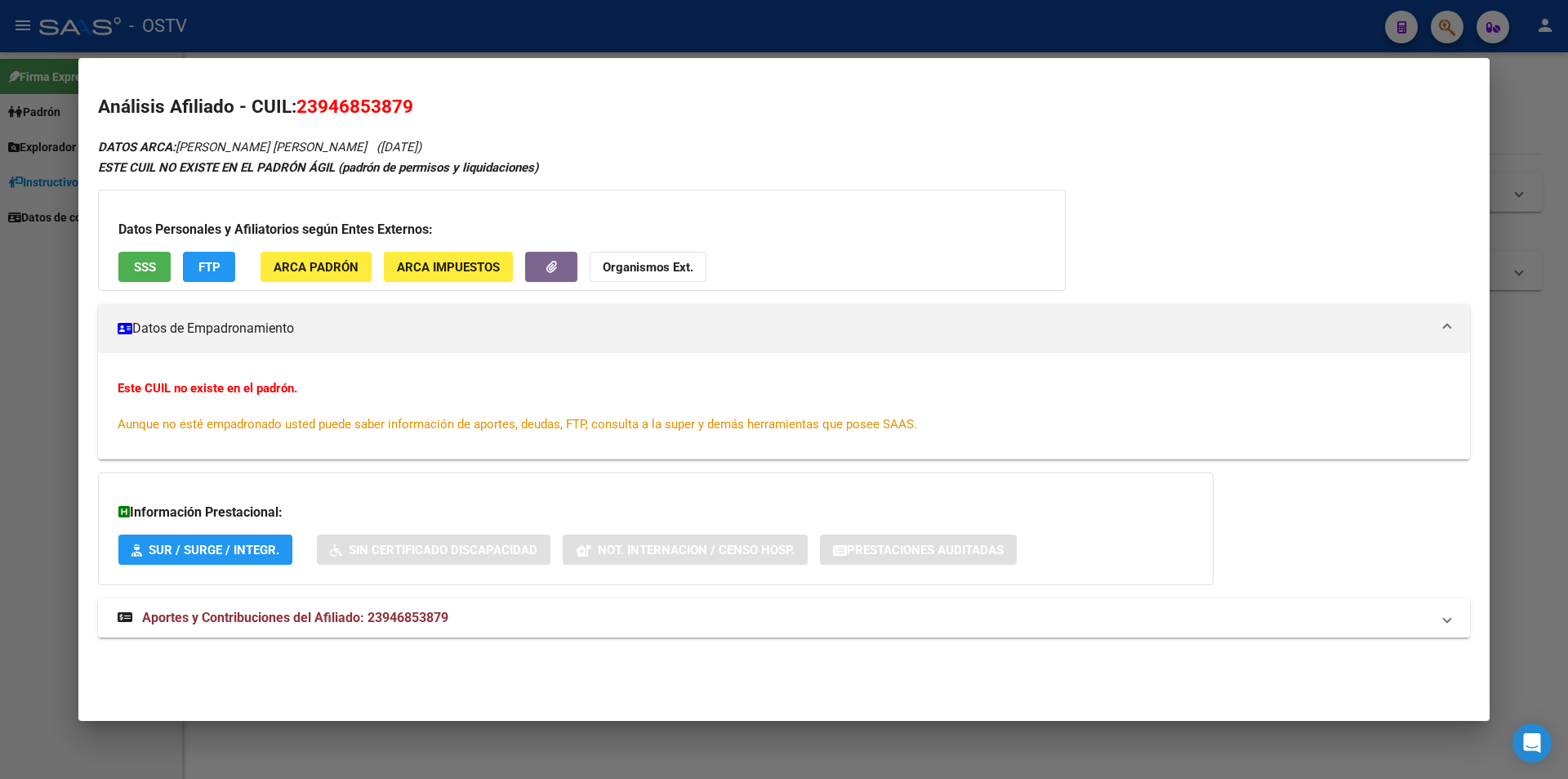
click at [140, 274] on span "SSS" at bounding box center [144, 267] width 22 height 14
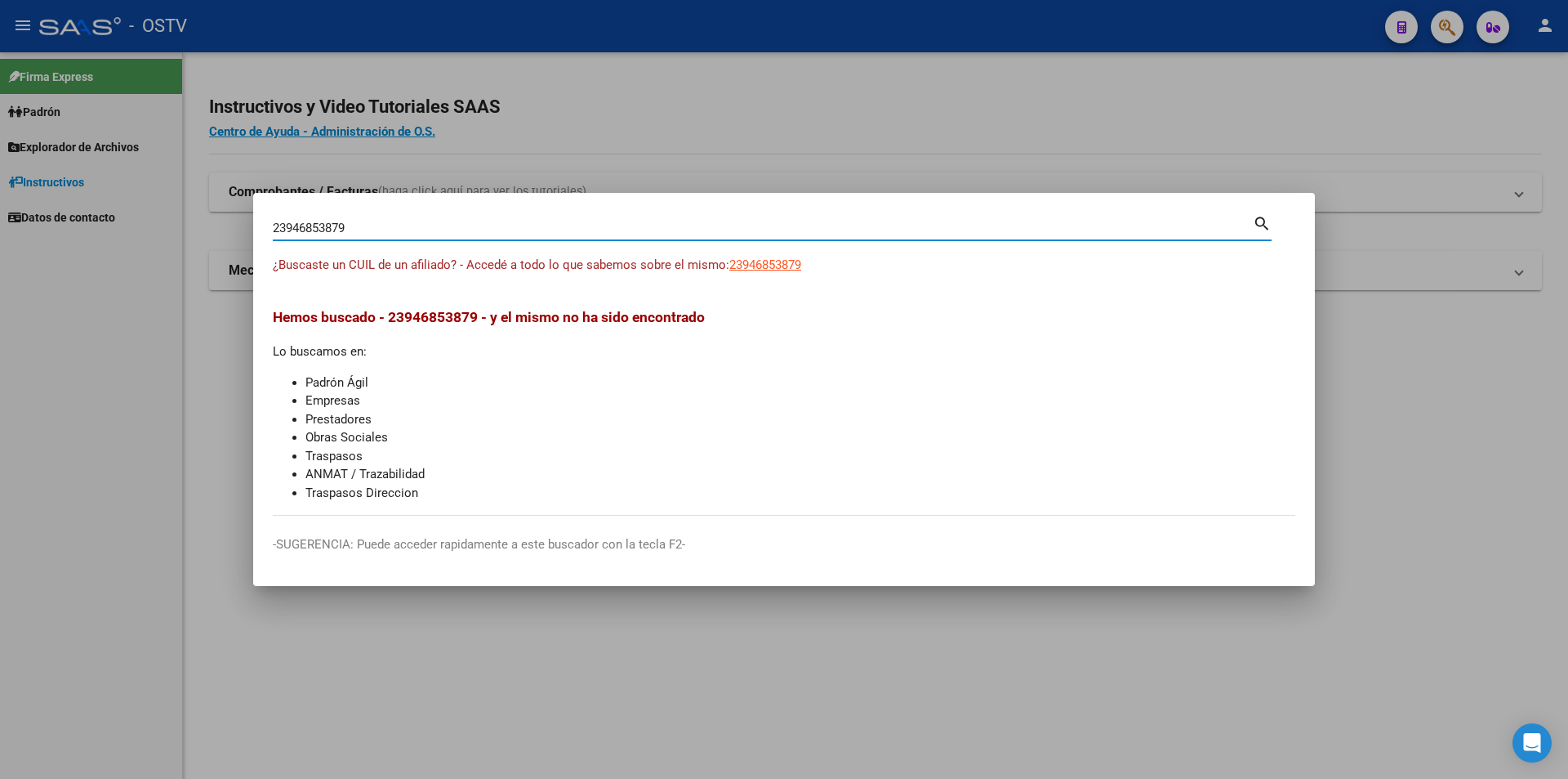
drag, startPoint x: 367, startPoint y: 221, endPoint x: 146, endPoint y: 195, distance: 222.5
click at [146, 195] on div "23946853879 Buscar (apellido, dni, cuil, nro traspaso, cuit, obra social) searc…" at bounding box center [784, 389] width 1568 height 779
paste input "0319605631"
type input "20319605631"
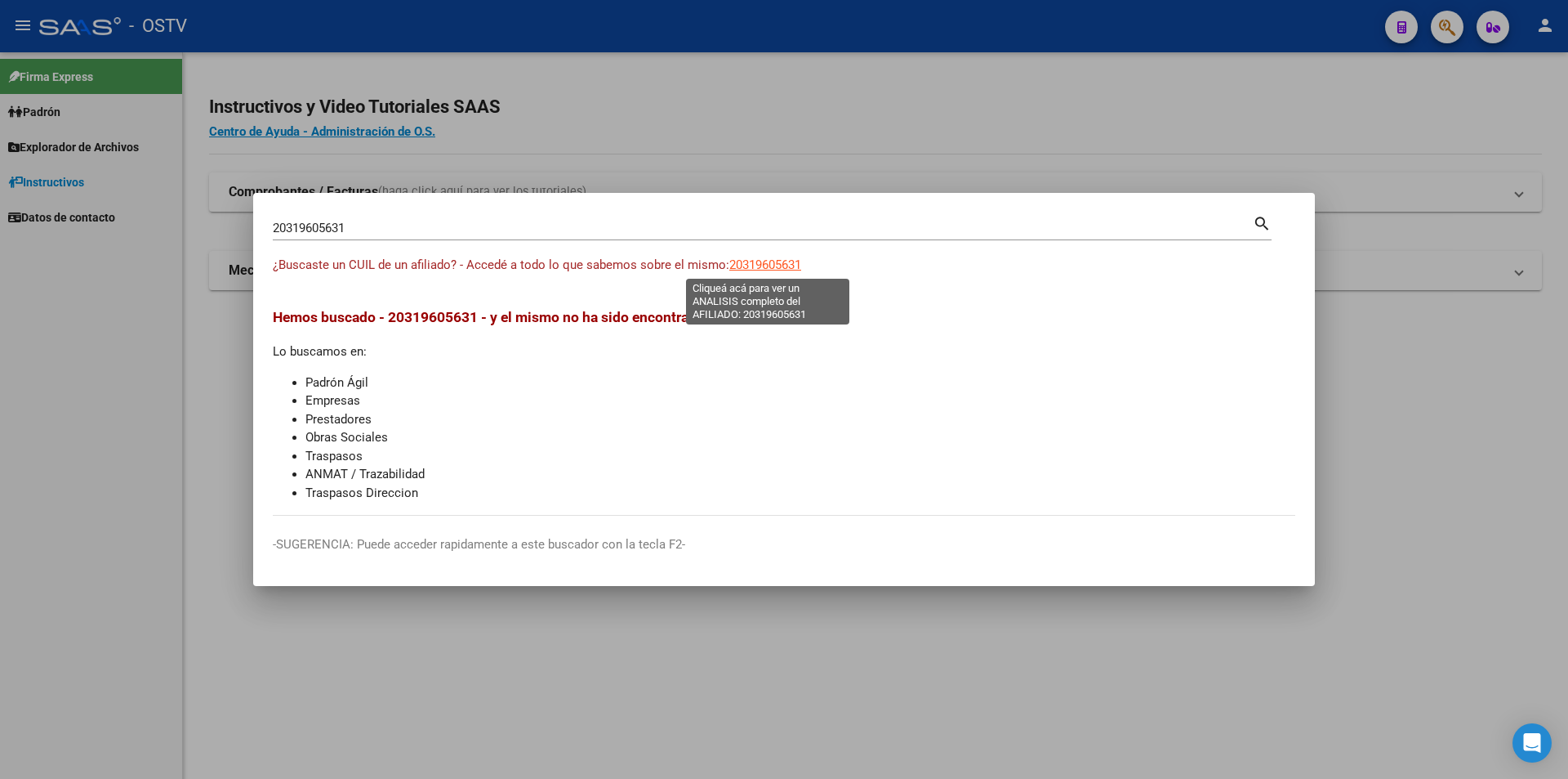
click at [755, 272] on span "20319605631" at bounding box center [765, 264] width 72 height 14
type textarea "20319605631"
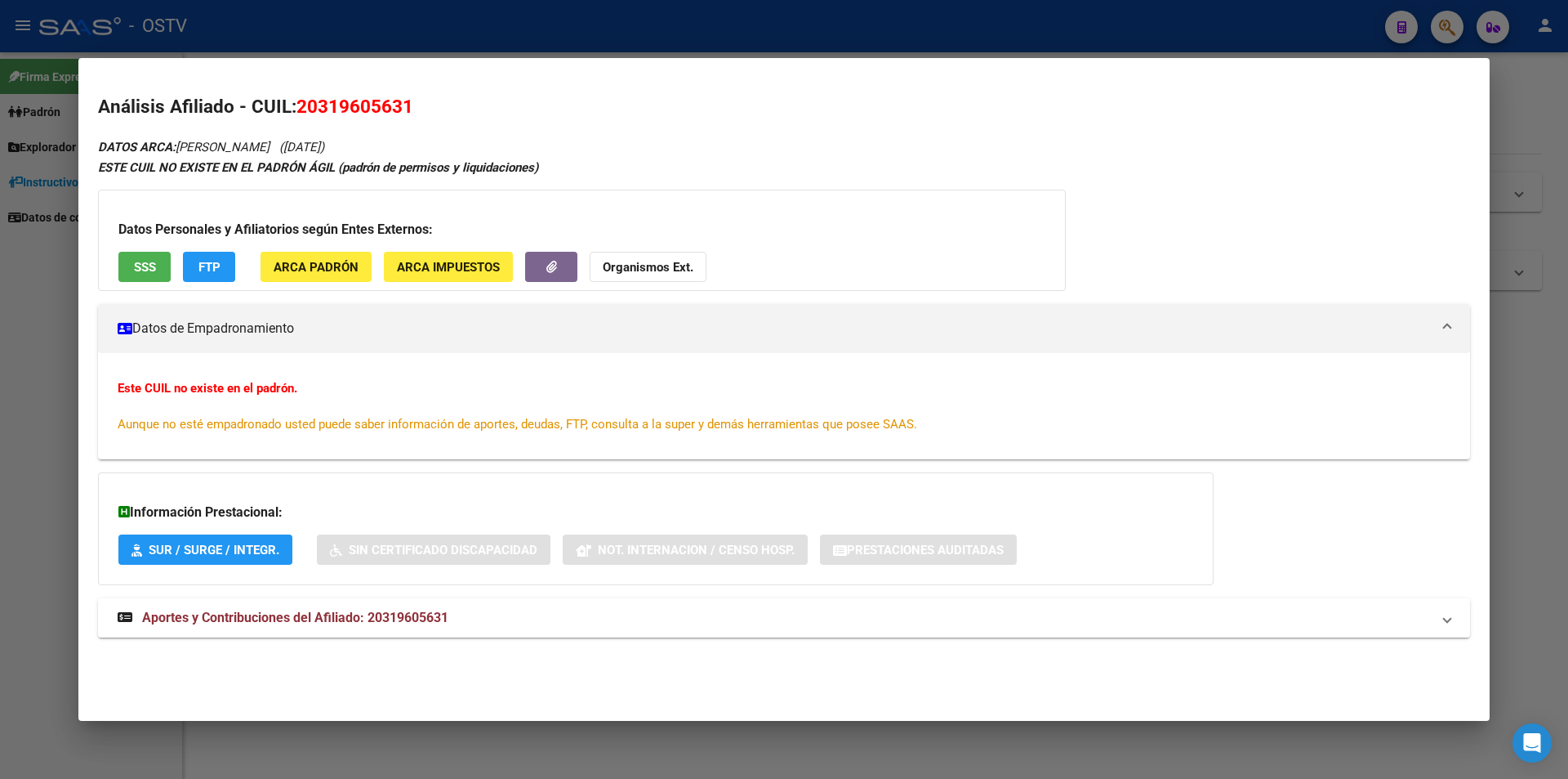
click at [141, 266] on span "SSS" at bounding box center [144, 267] width 22 height 14
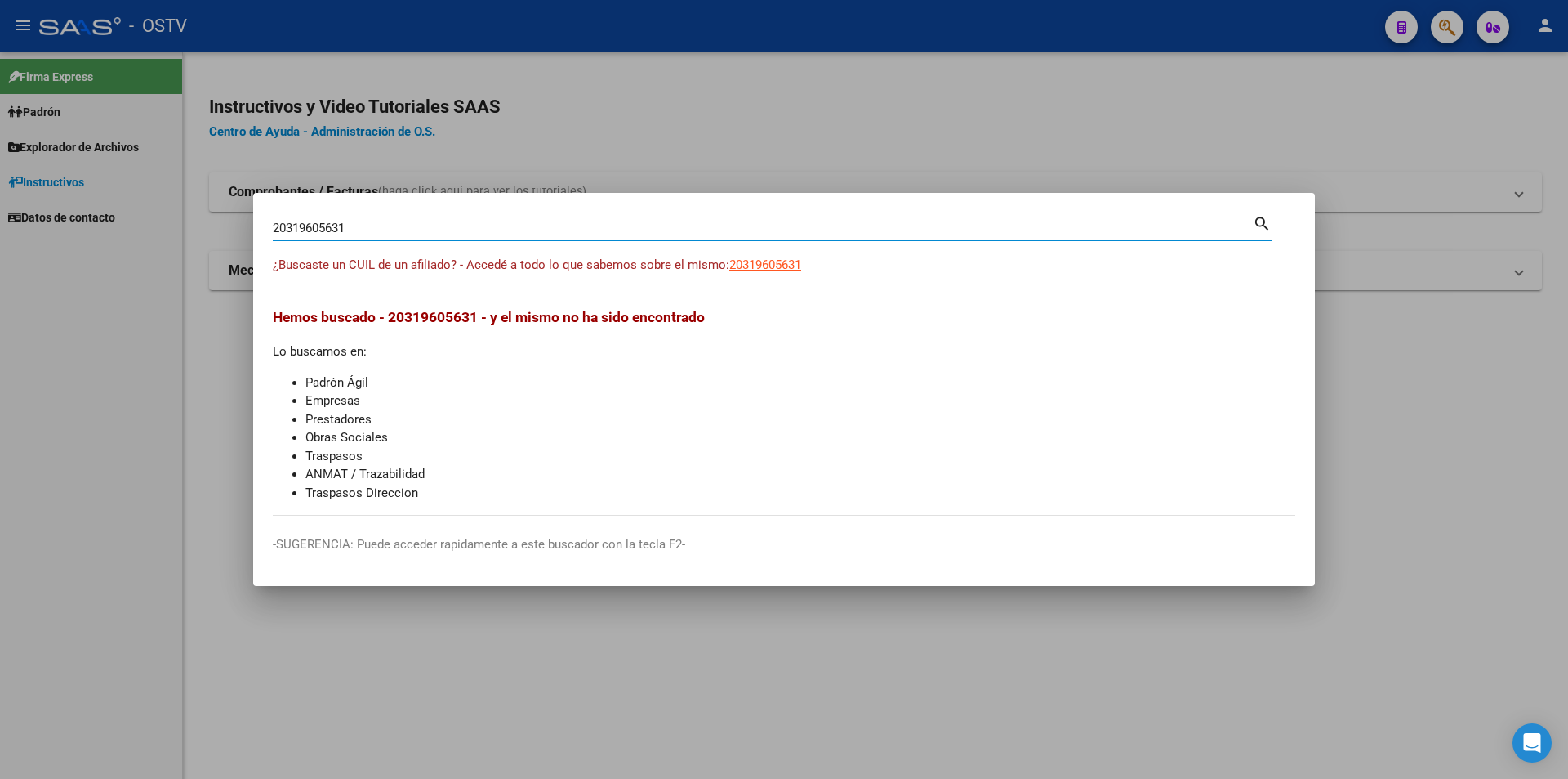
drag, startPoint x: 370, startPoint y: 226, endPoint x: 0, endPoint y: 187, distance: 372.0
click at [0, 187] on div "20319605631 Buscar (apellido, dni, cuil, nro traspaso, cuit, obra social) searc…" at bounding box center [784, 389] width 1568 height 779
paste input "86072354"
type input "20386072354"
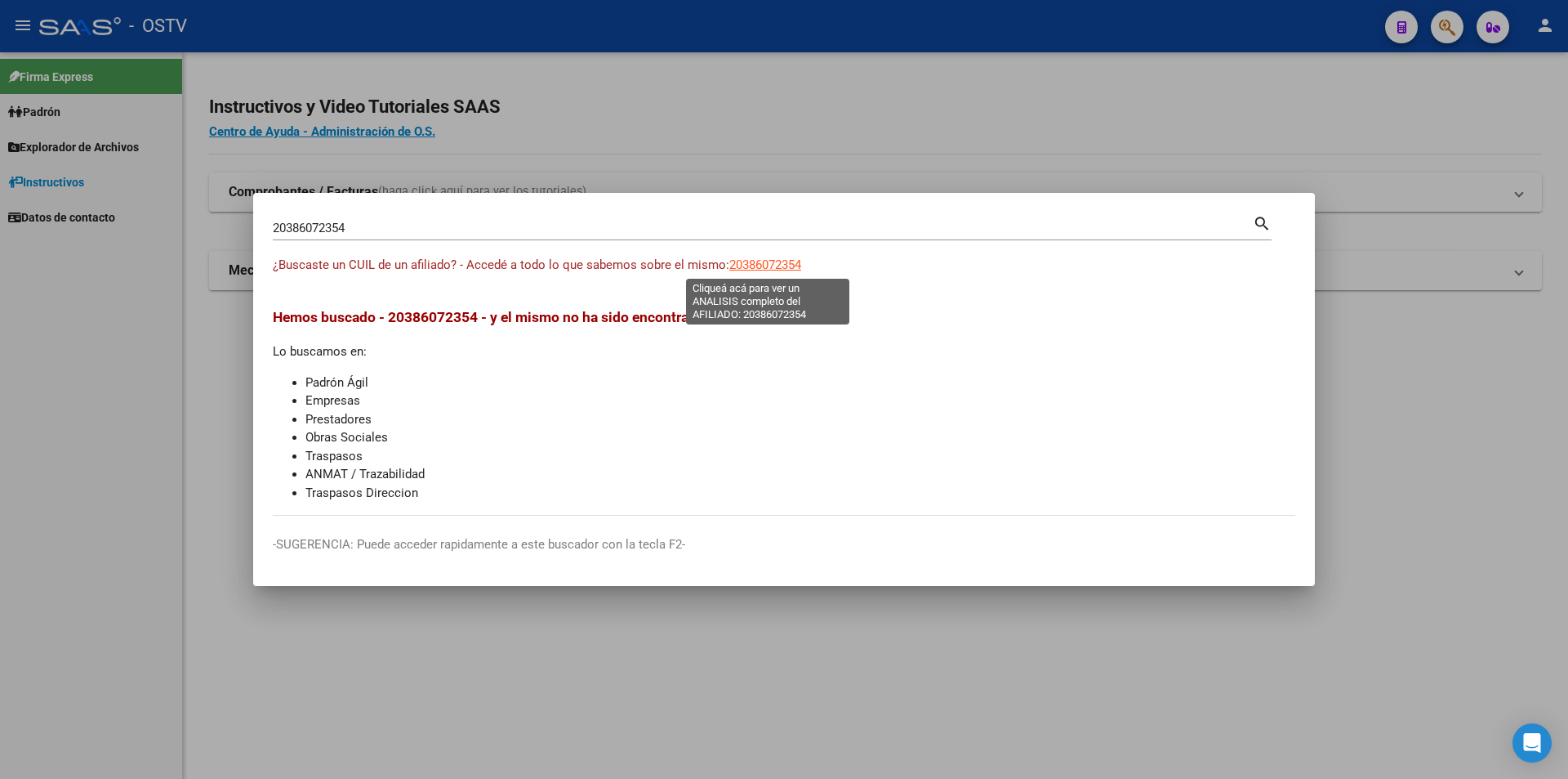
click at [735, 264] on span "20386072354" at bounding box center [765, 264] width 72 height 14
type textarea "20386072354"
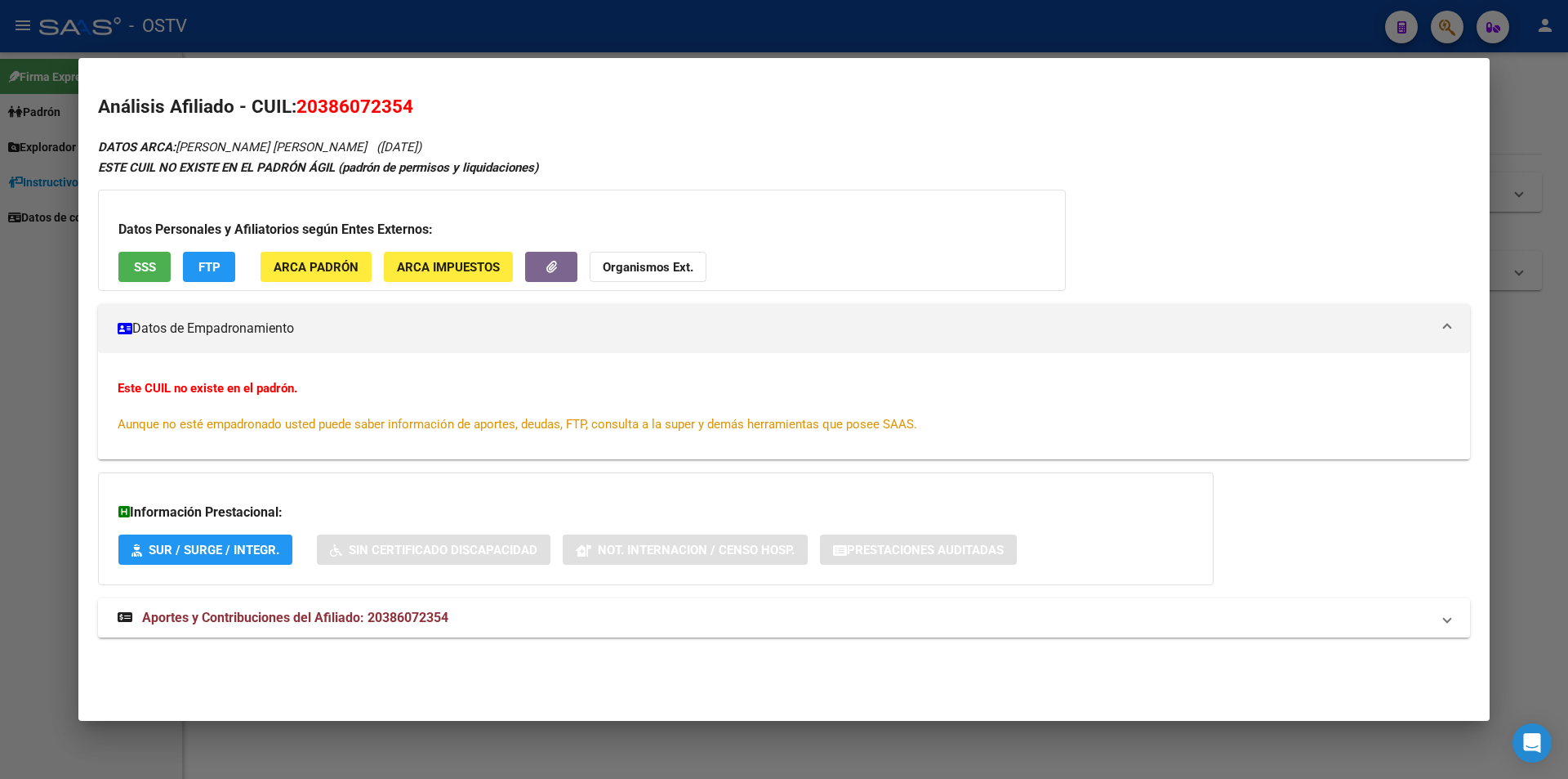
click at [158, 273] on button "SSS" at bounding box center [144, 266] width 52 height 30
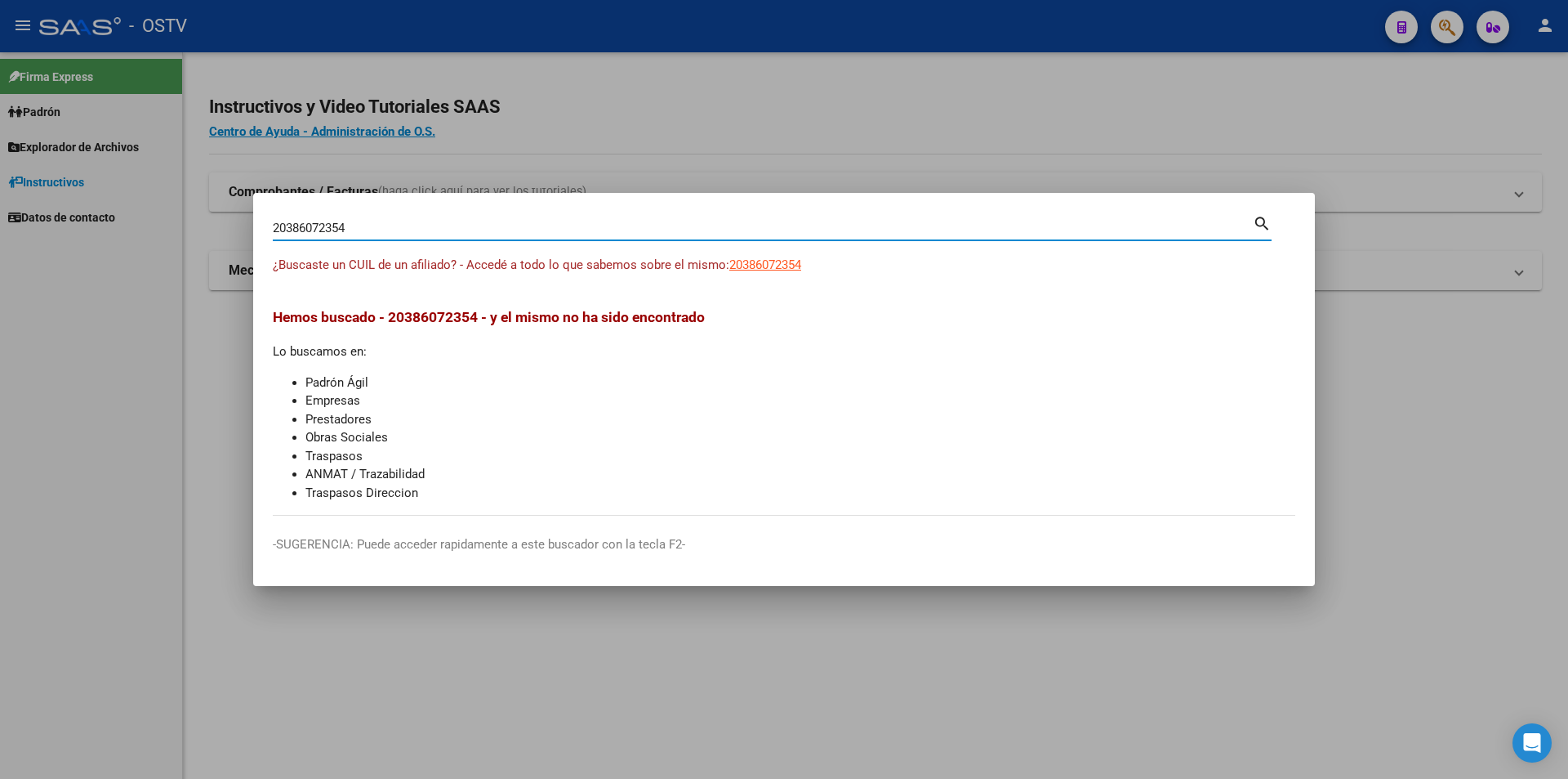
drag, startPoint x: 392, startPoint y: 227, endPoint x: 56, endPoint y: 281, distance: 340.3
click at [56, 281] on div "20386072354 Buscar (apellido, dni, cuil, nro traspaso, cuit, obra social) searc…" at bounding box center [784, 389] width 1568 height 779
paste input "223348883"
type input "20223348883"
click at [789, 264] on span "20223348883" at bounding box center [765, 264] width 72 height 14
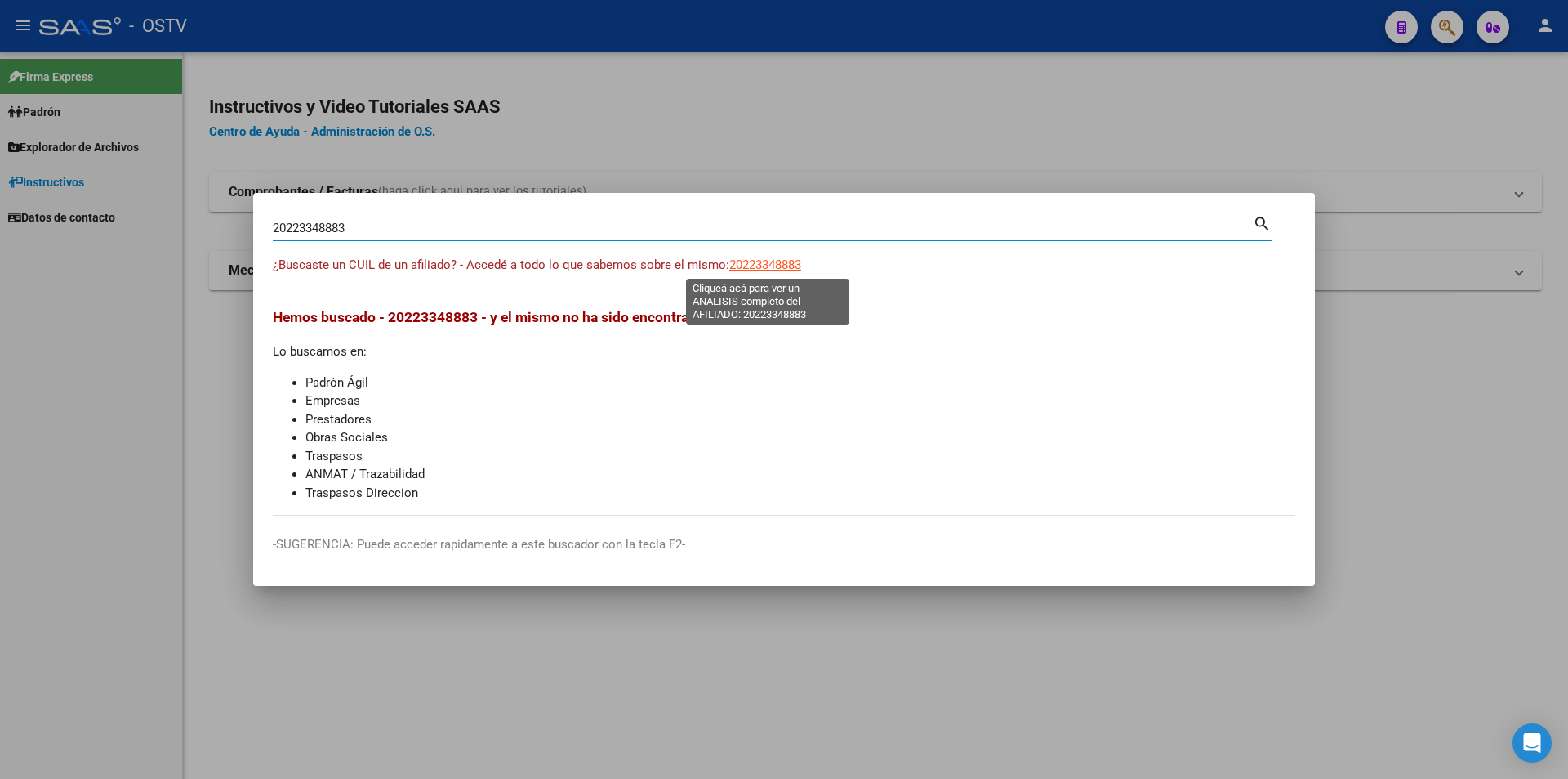
type textarea "20223348883"
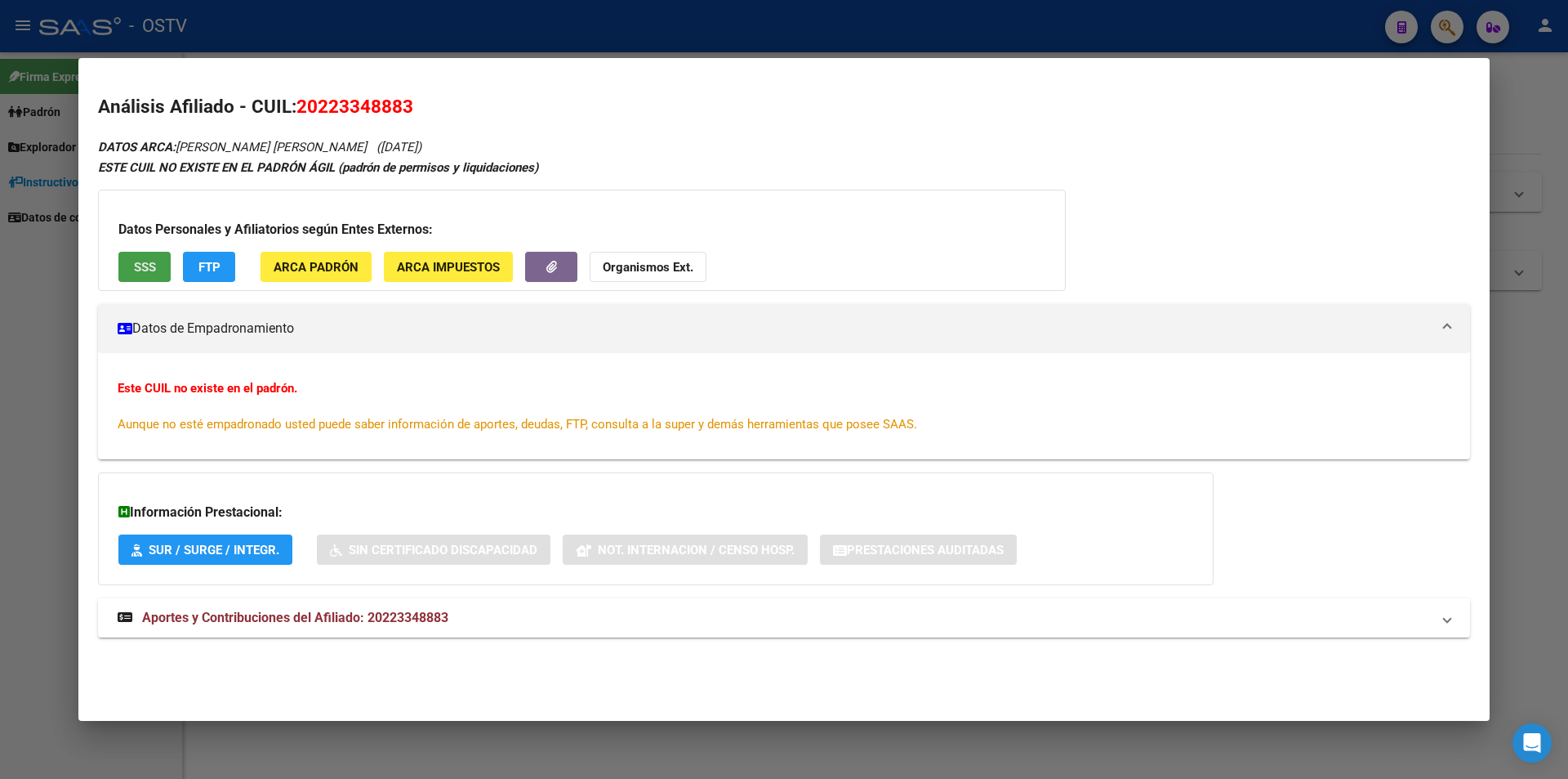
click at [151, 266] on span "SSS" at bounding box center [144, 267] width 22 height 14
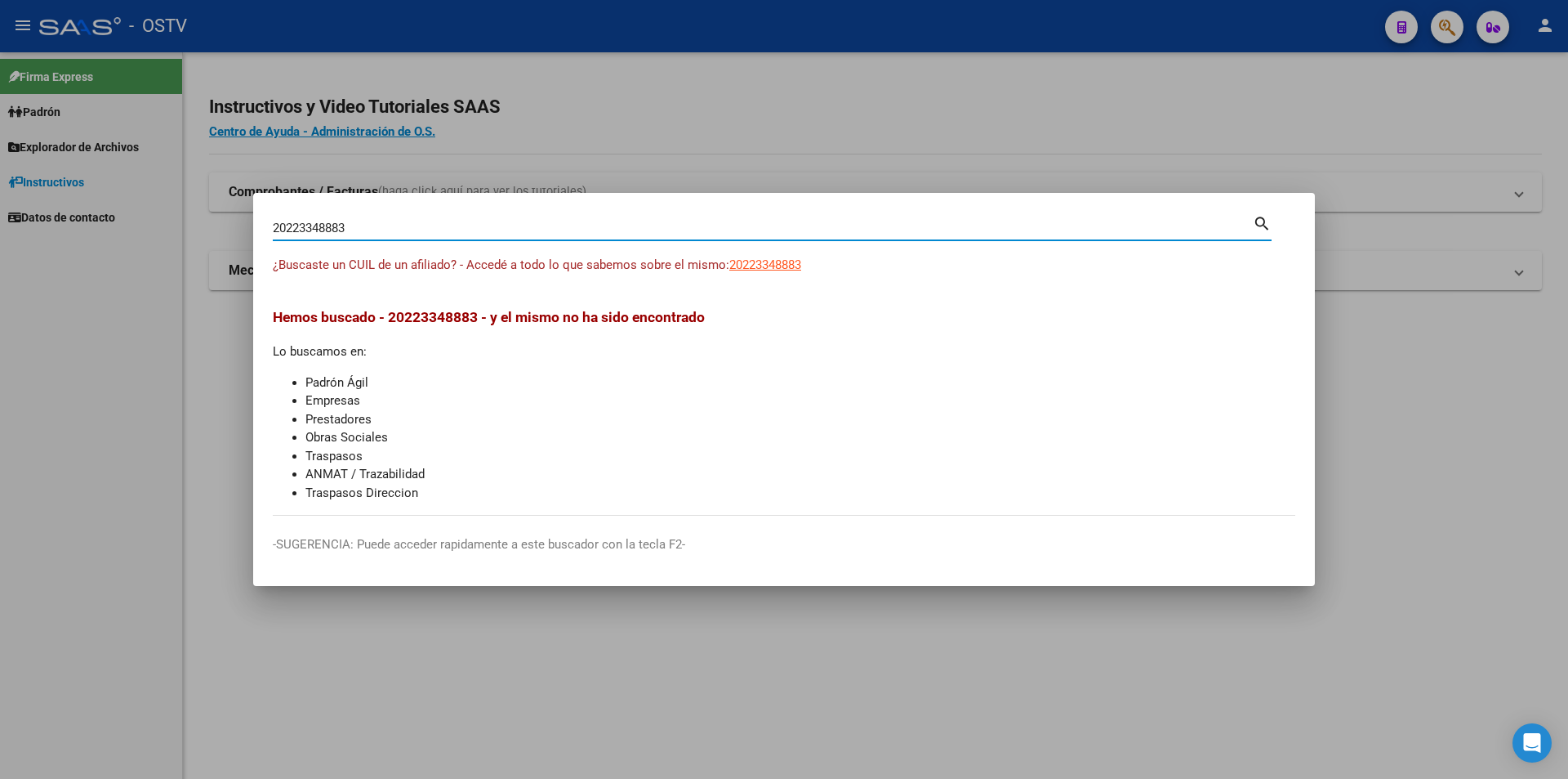
drag, startPoint x: 364, startPoint y: 223, endPoint x: 31, endPoint y: 192, distance: 334.4
click at [31, 192] on div "20223348883 Buscar (apellido, dni, cuil, nro traspaso, cuit, obra social) searc…" at bounding box center [784, 389] width 1568 height 779
paste input "741685356"
type input "27416853563"
click at [761, 272] on app-link-go-to "27416853563" at bounding box center [765, 264] width 72 height 19
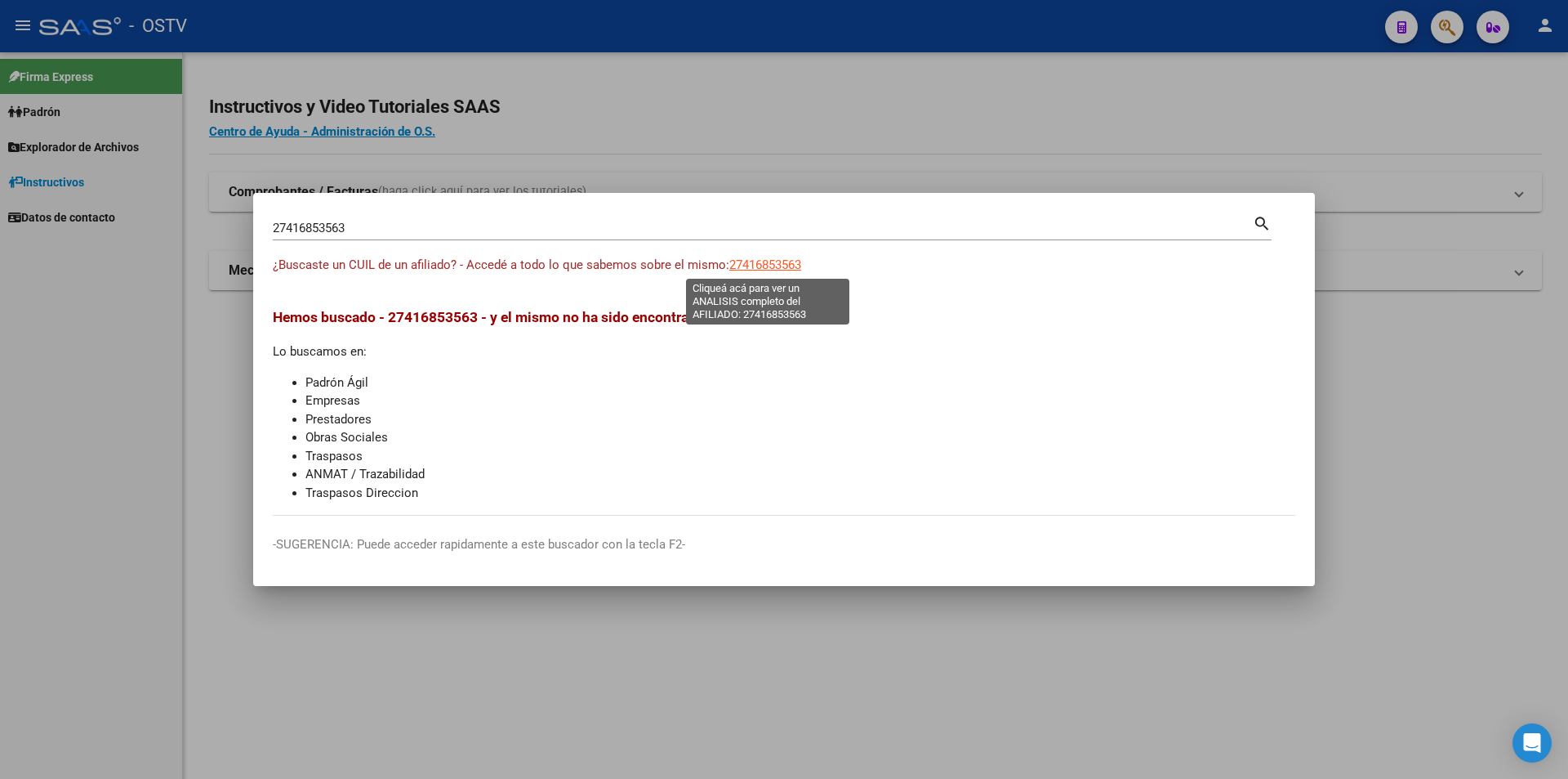
click at [755, 266] on span "27416853563" at bounding box center [765, 264] width 72 height 14
type textarea "27416853563"
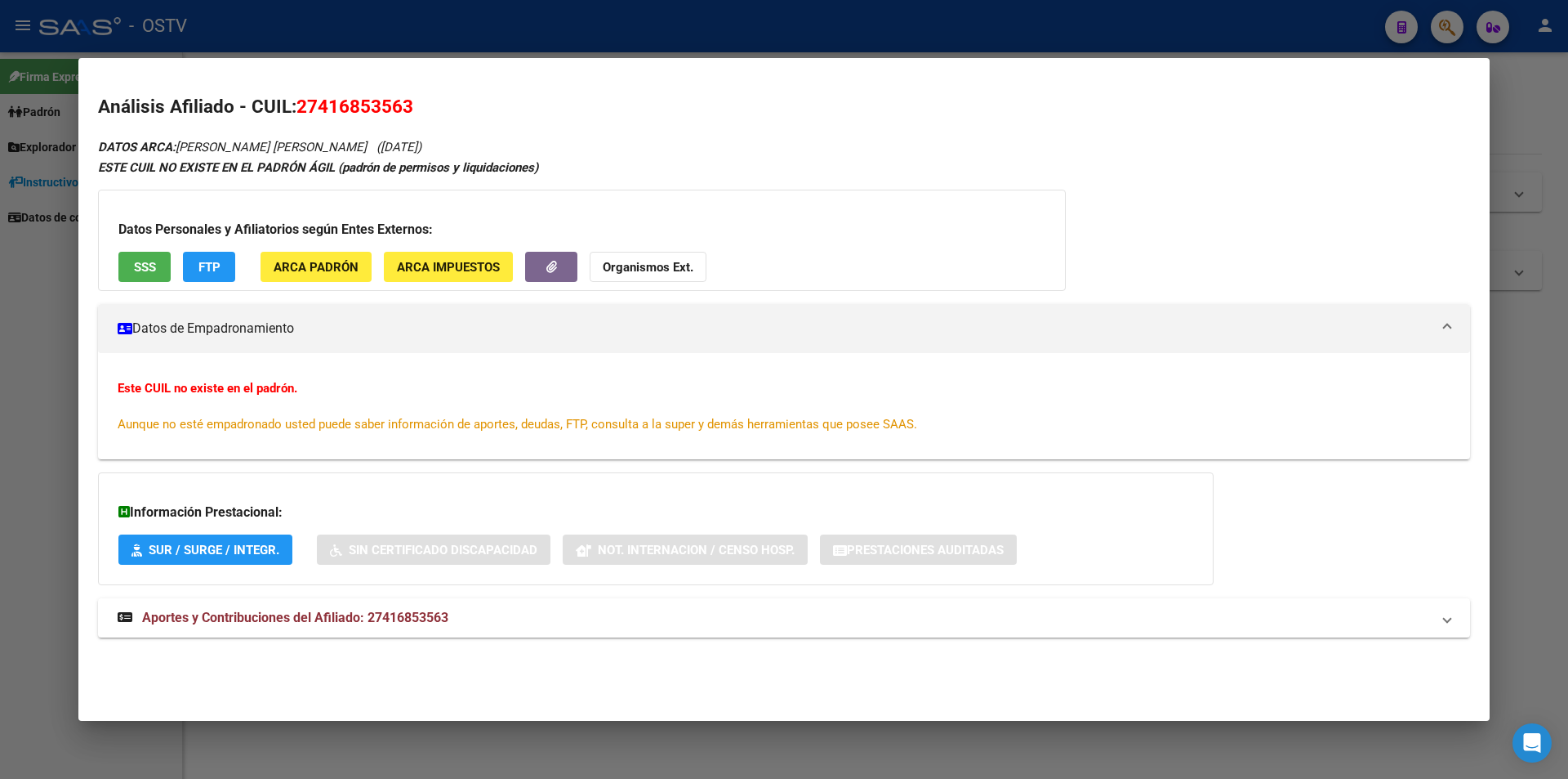
click at [153, 278] on button "SSS" at bounding box center [144, 266] width 52 height 30
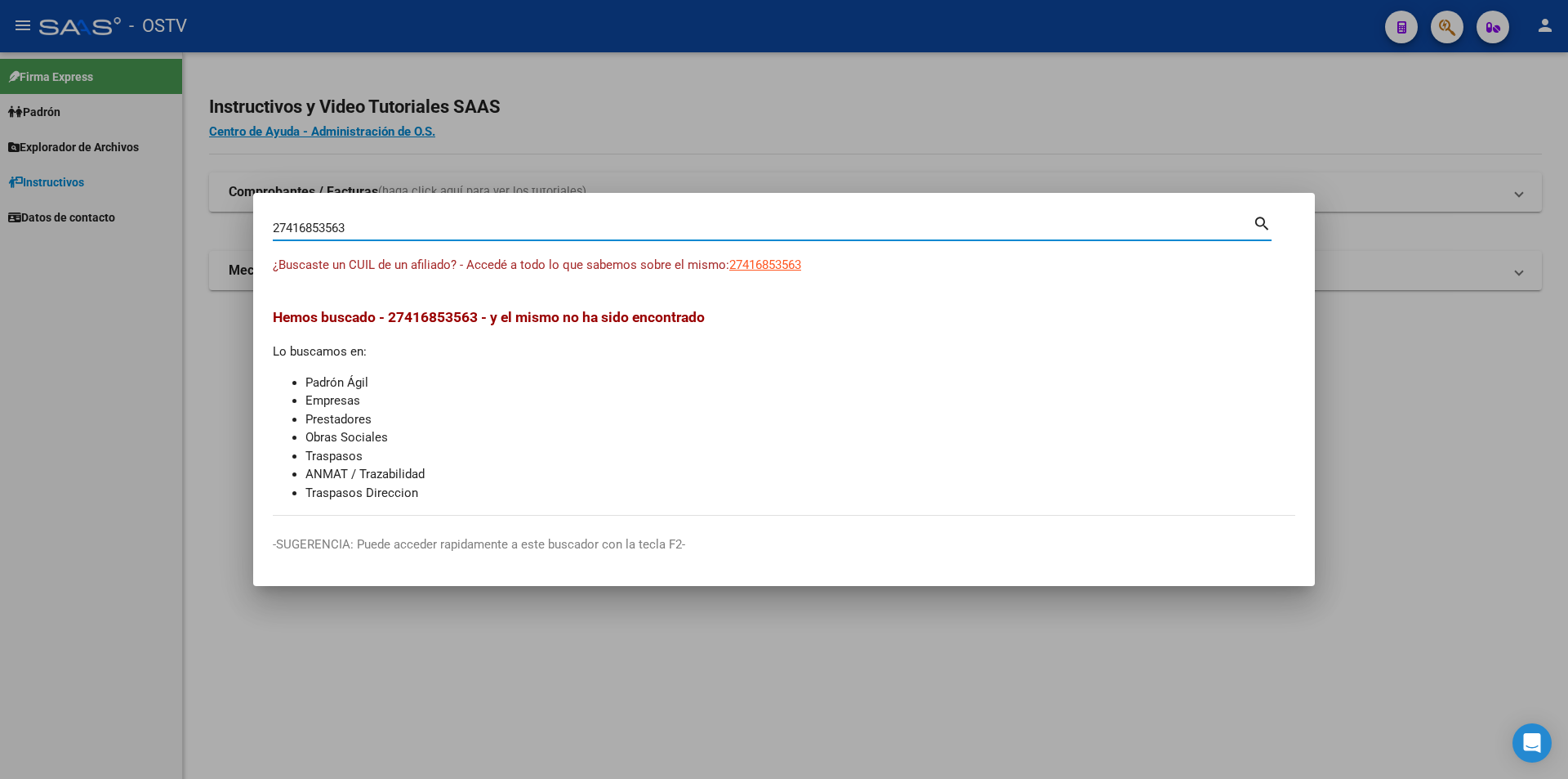
drag, startPoint x: 386, startPoint y: 229, endPoint x: 173, endPoint y: 212, distance: 213.7
click at [173, 212] on div "27416853563 Buscar (apellido, dni, cuil, nro traspaso, cuit, obra social) searc…" at bounding box center [784, 389] width 1568 height 779
paste input "0395128028"
type input "20395128028"
click at [800, 261] on span "20395128028" at bounding box center [765, 264] width 72 height 14
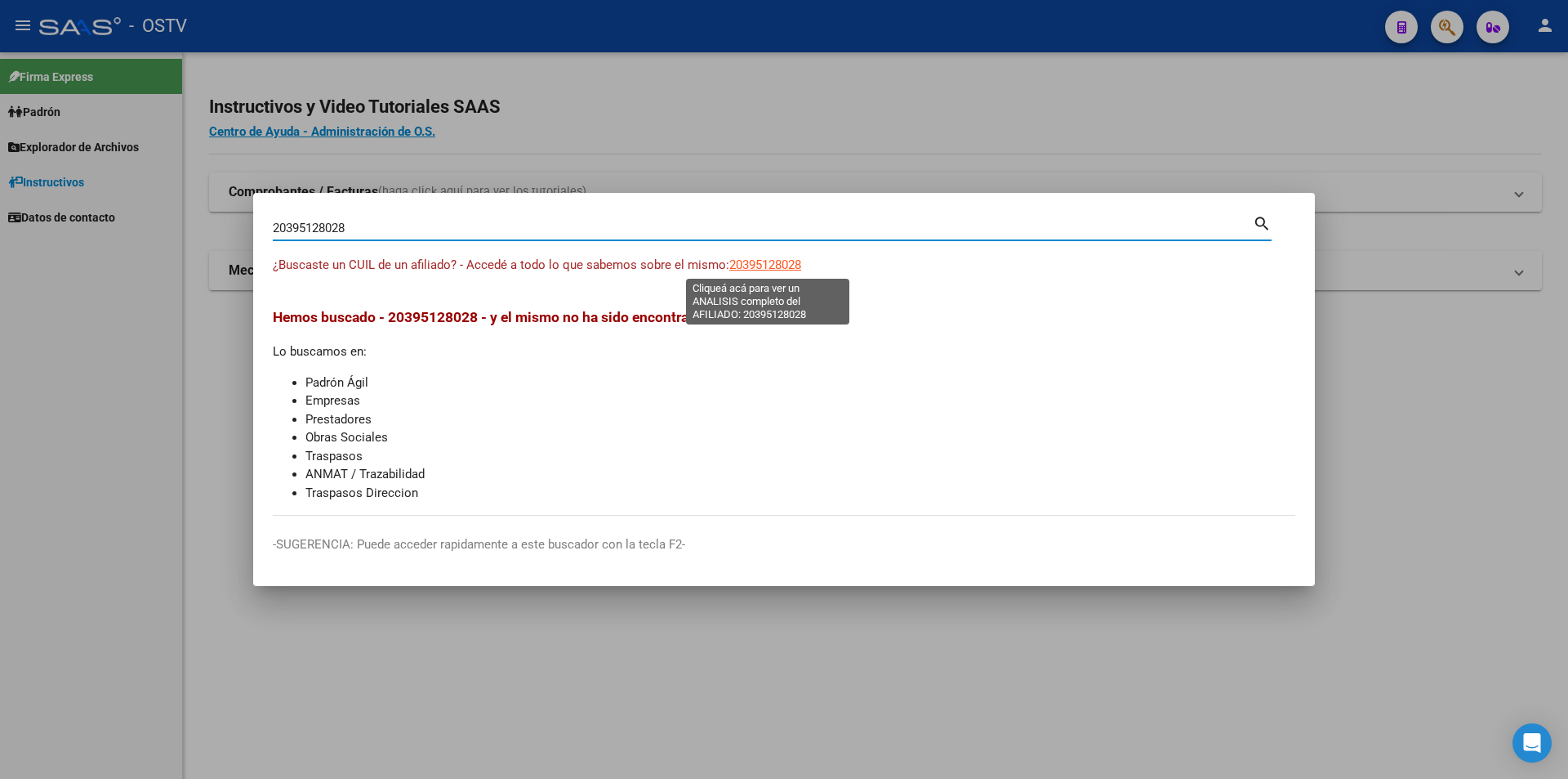
type textarea "20395128028"
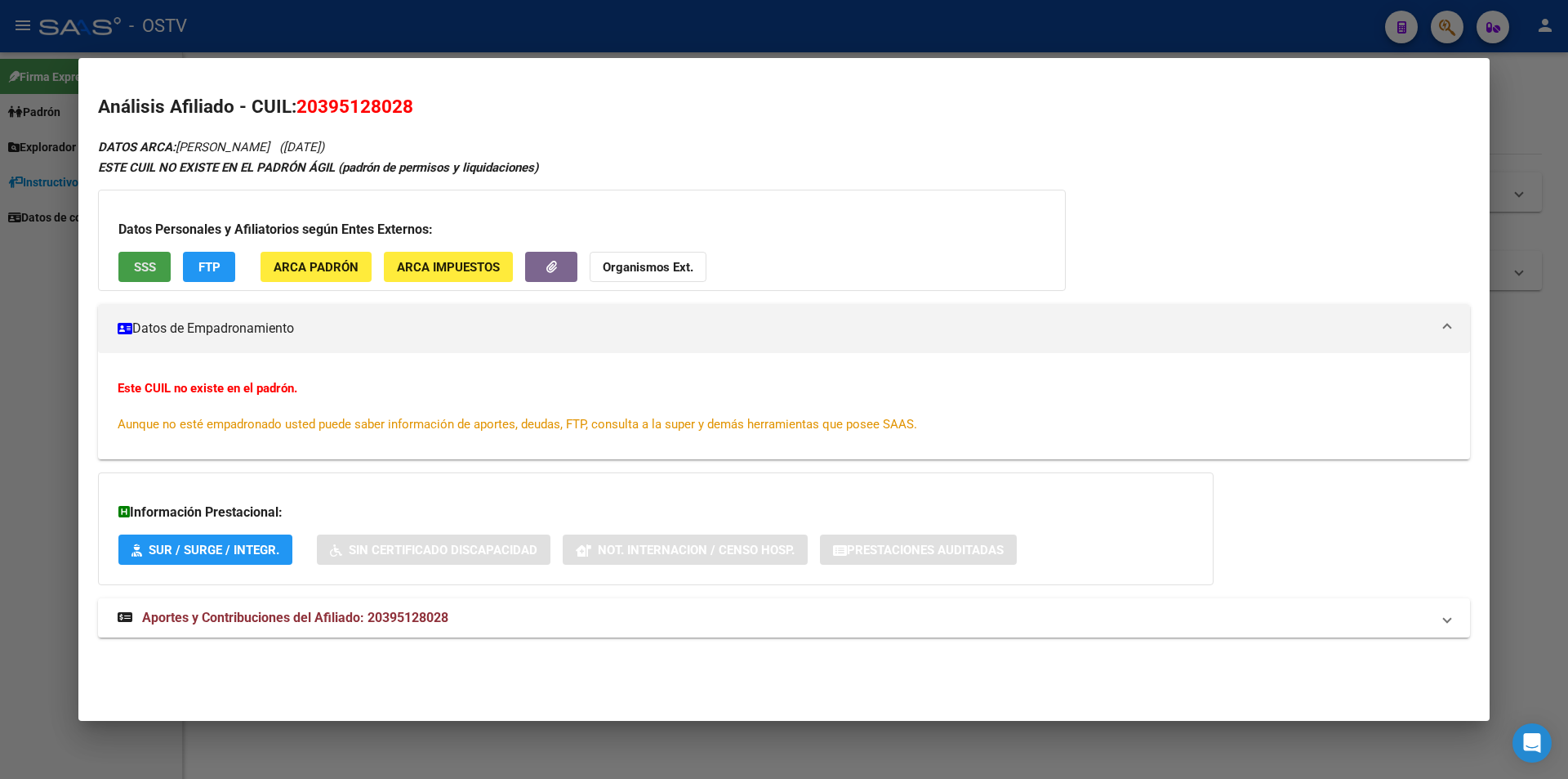
click at [143, 264] on span "SSS" at bounding box center [144, 267] width 22 height 14
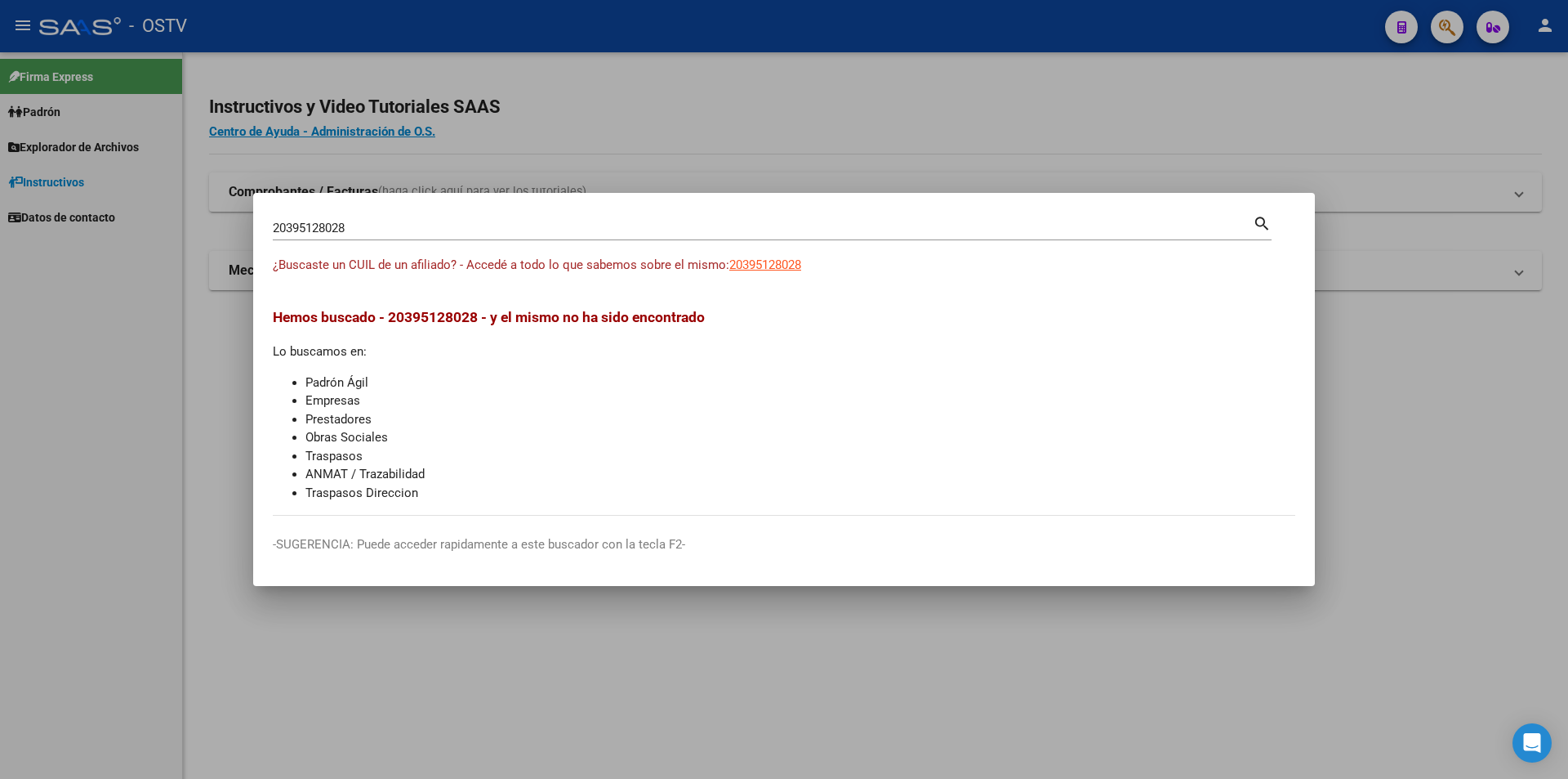
click at [390, 235] on div "20395128028 Buscar (apellido, dni, cuil, [PERSON_NAME], cuit, obra social)" at bounding box center [762, 227] width 980 height 24
drag, startPoint x: 389, startPoint y: 235, endPoint x: 307, endPoint y: 226, distance: 82.5
click at [307, 226] on input "20395128028" at bounding box center [762, 227] width 980 height 14
paste input "7364987302"
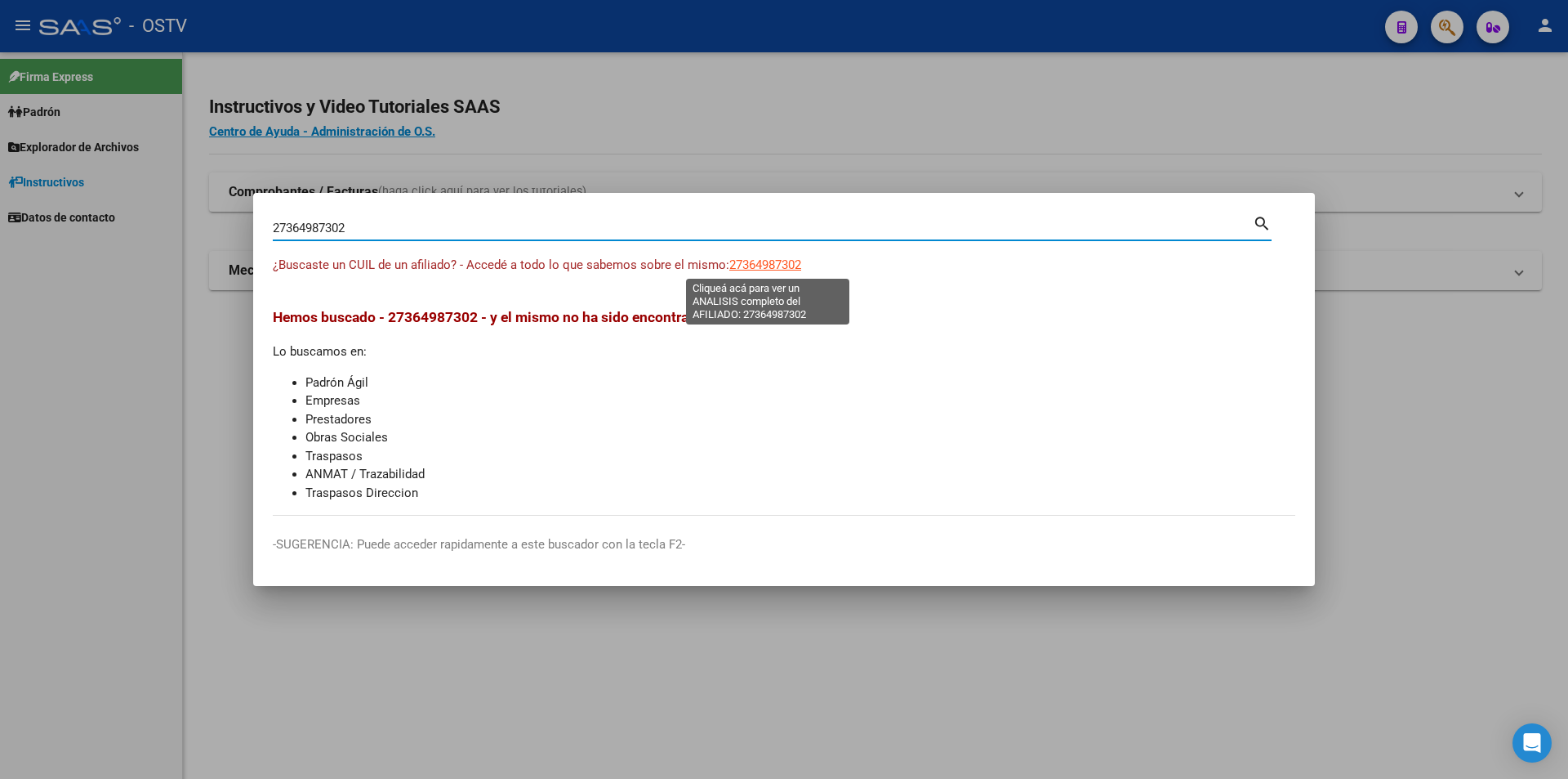
type input "27364987302"
click at [755, 260] on span "27364987302" at bounding box center [765, 264] width 72 height 14
type textarea "27364987302"
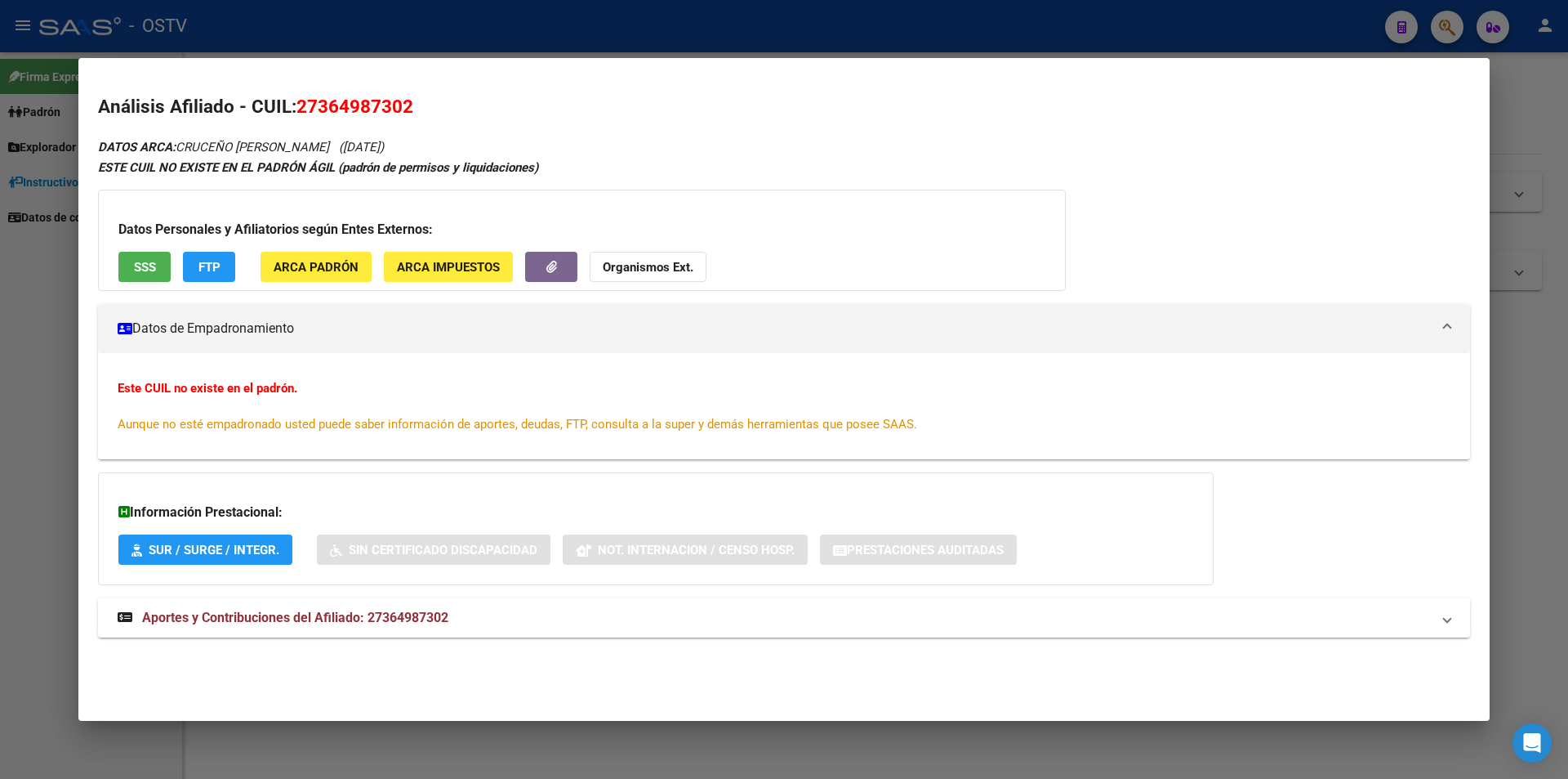
click at [135, 270] on span "SSS" at bounding box center [144, 267] width 22 height 14
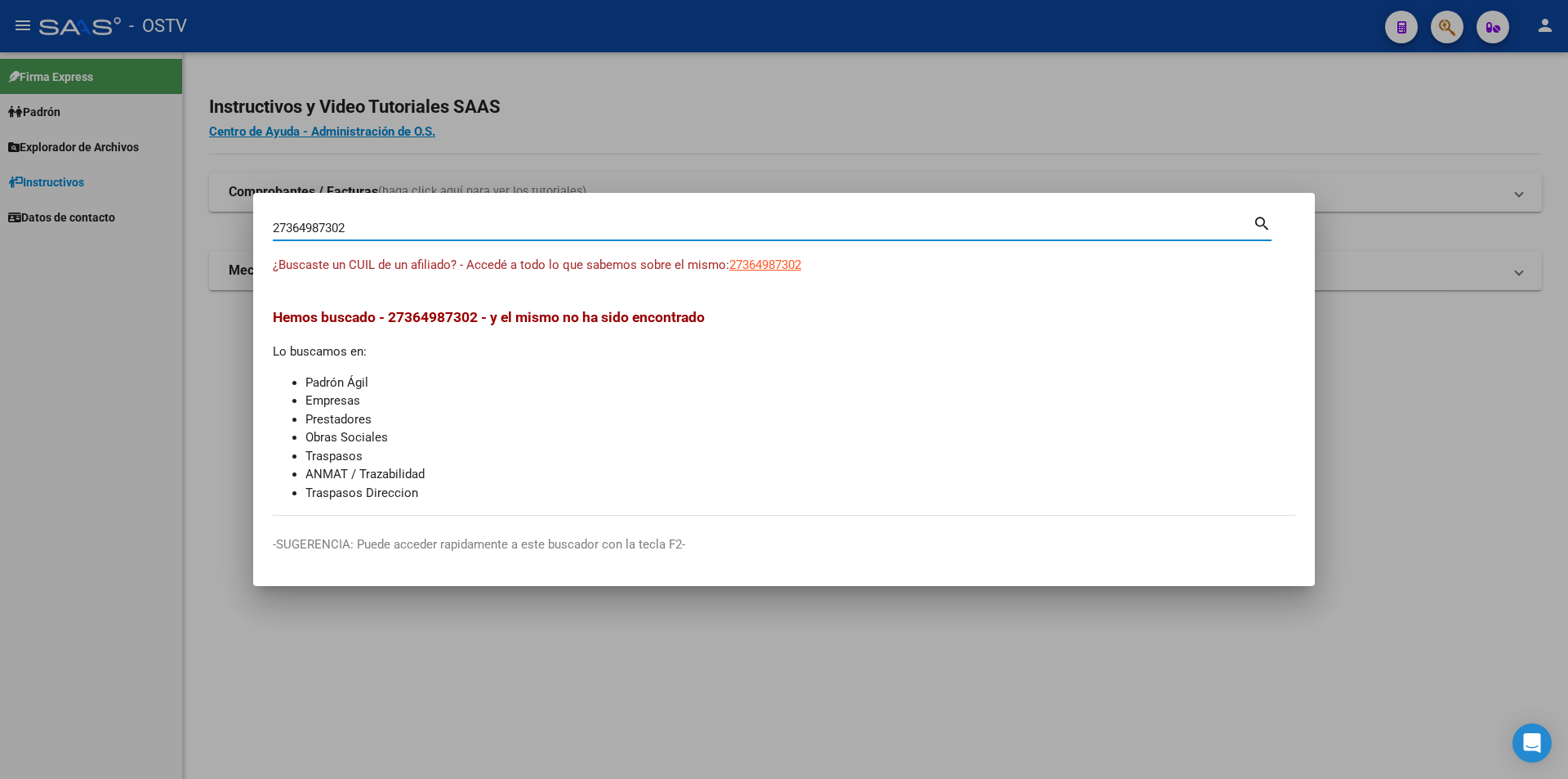
drag, startPoint x: 99, startPoint y: 216, endPoint x: 66, endPoint y: 211, distance: 33.4
click at [66, 211] on div "27364987302 Buscar (apellido, dni, cuil, nro traspaso, cuit, obra social) searc…" at bounding box center [784, 389] width 1568 height 779
paste input "43472395"
type input "27434723952"
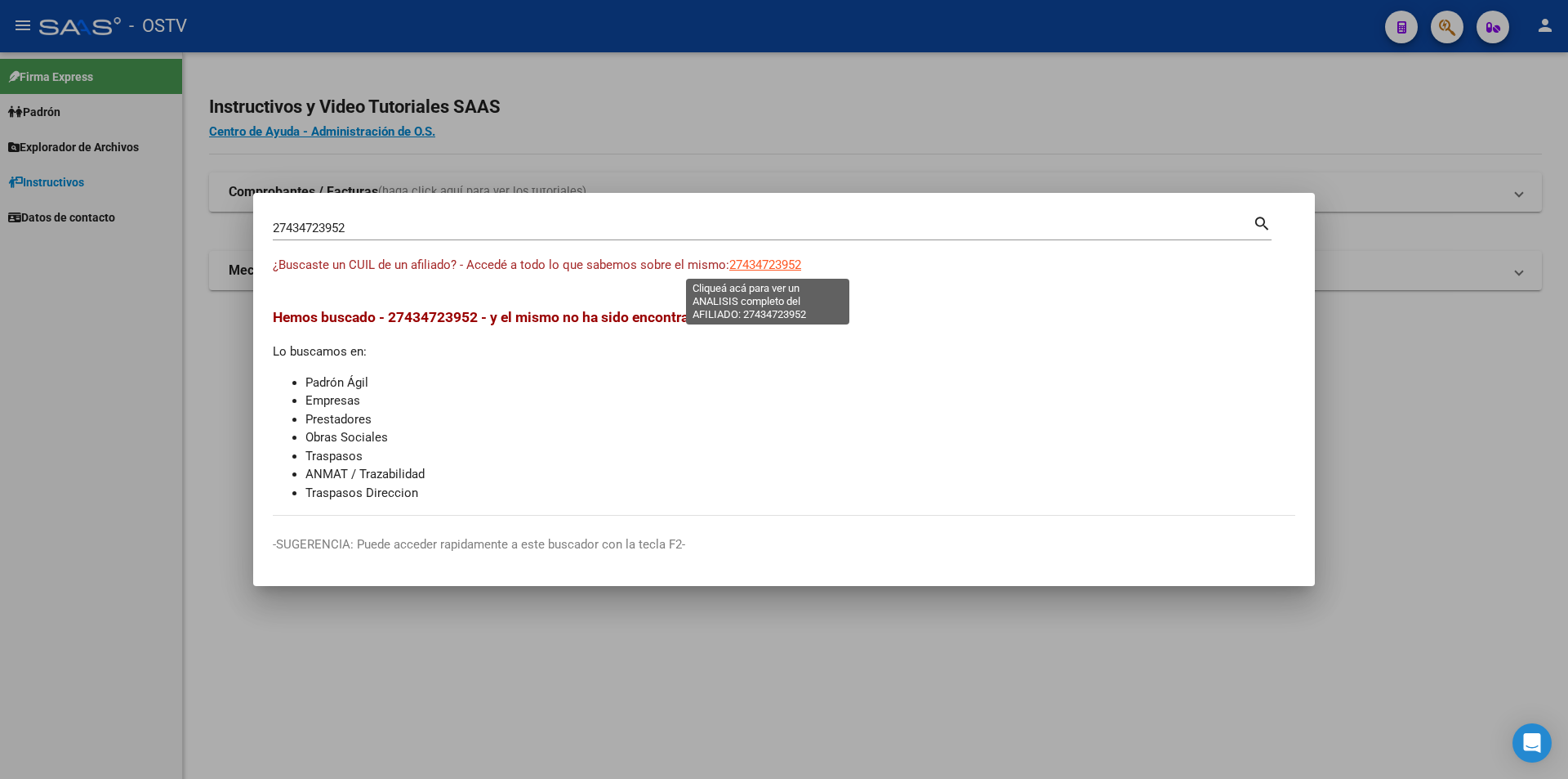
click at [770, 262] on span "27434723952" at bounding box center [765, 264] width 72 height 14
type textarea "27434723952"
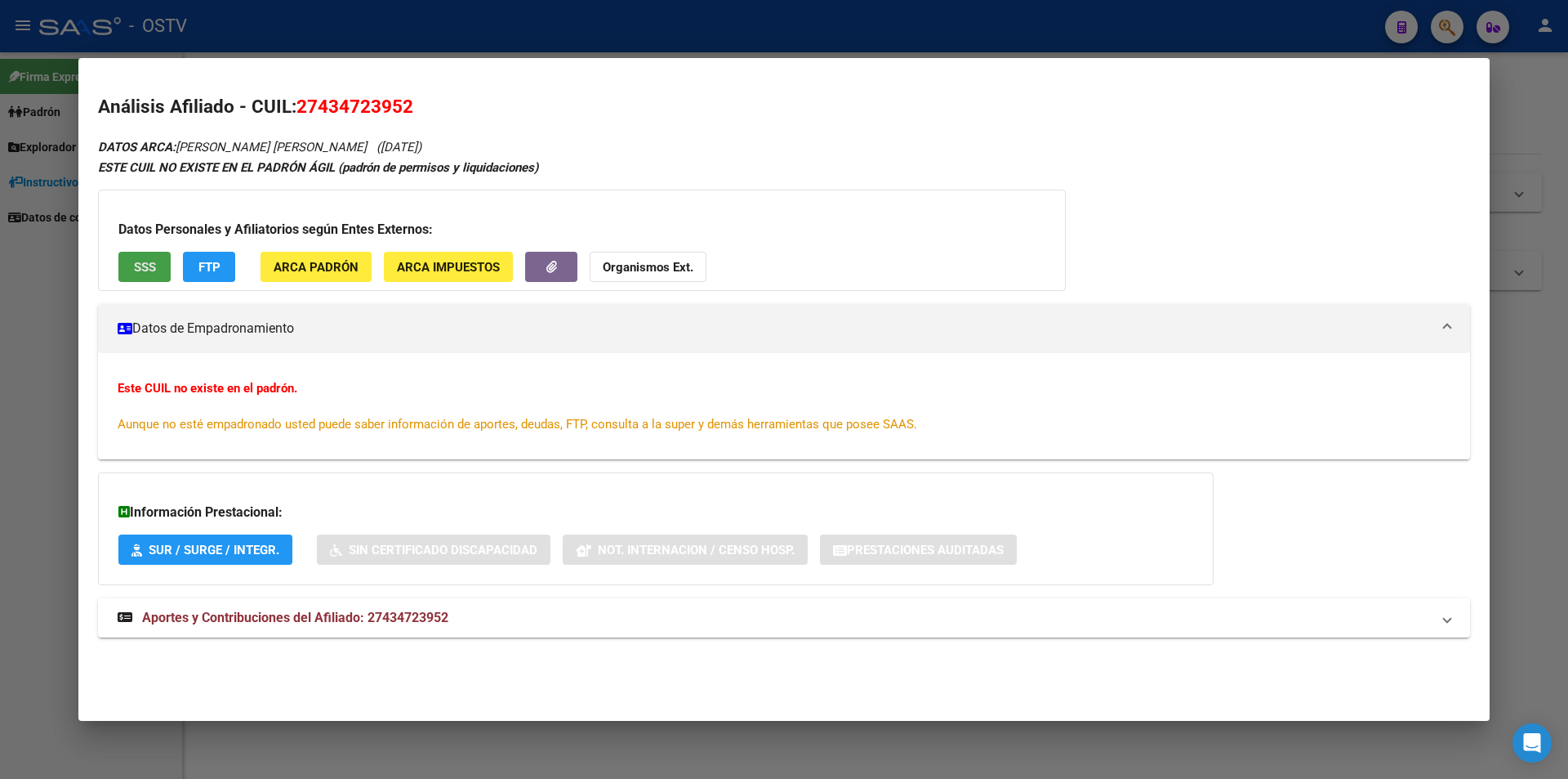
click at [143, 272] on span "SSS" at bounding box center [144, 267] width 22 height 14
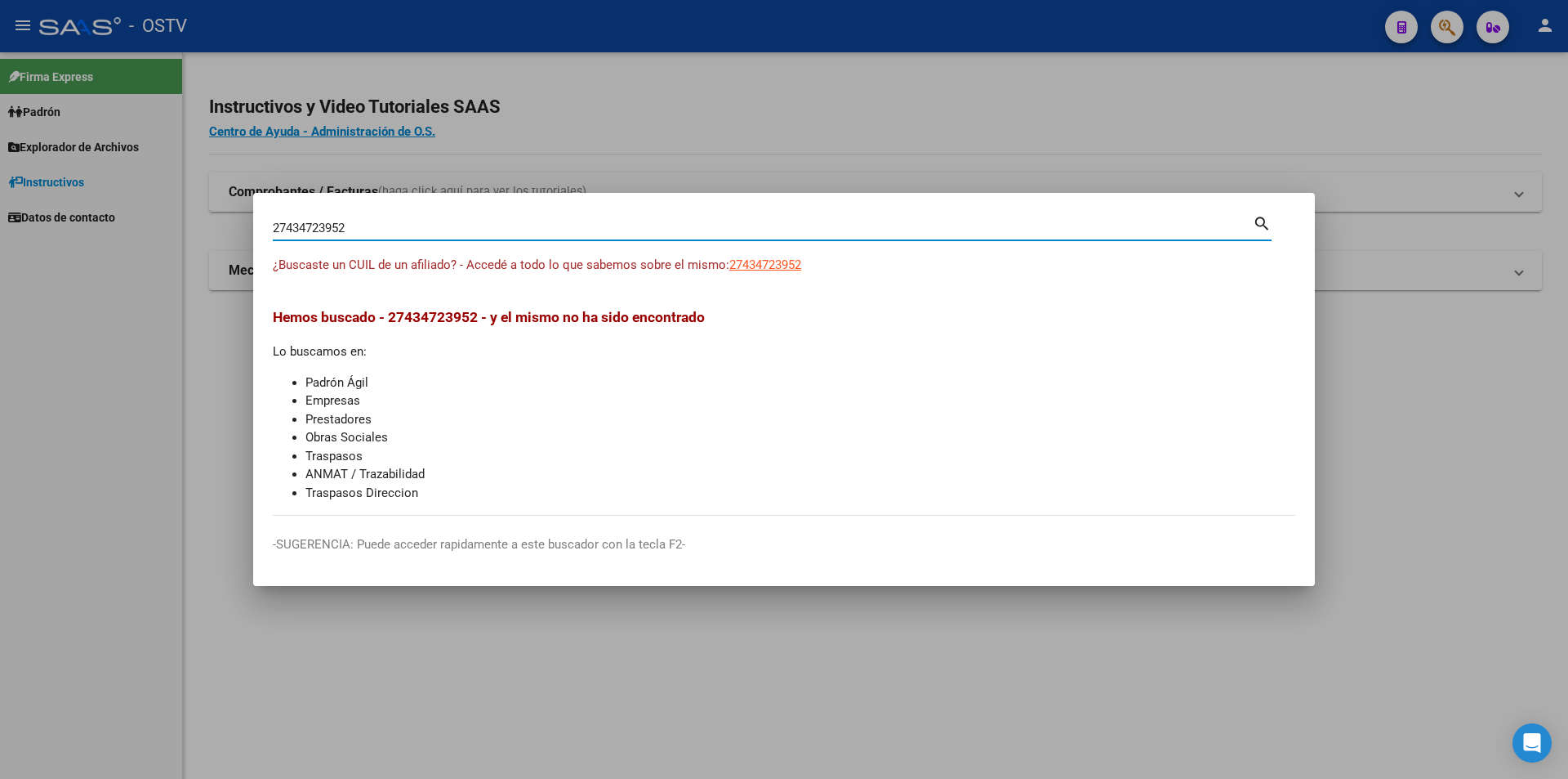
drag, startPoint x: 383, startPoint y: 229, endPoint x: 180, endPoint y: 229, distance: 203.0
click at [181, 229] on div "27434723952 Buscar (apellido, dni, cuil, nro traspaso, cuit, obra social) searc…" at bounding box center [784, 389] width 1568 height 779
paste input "0300387218"
type input "20300387218"
click at [798, 268] on span "20300387218" at bounding box center [765, 264] width 72 height 14
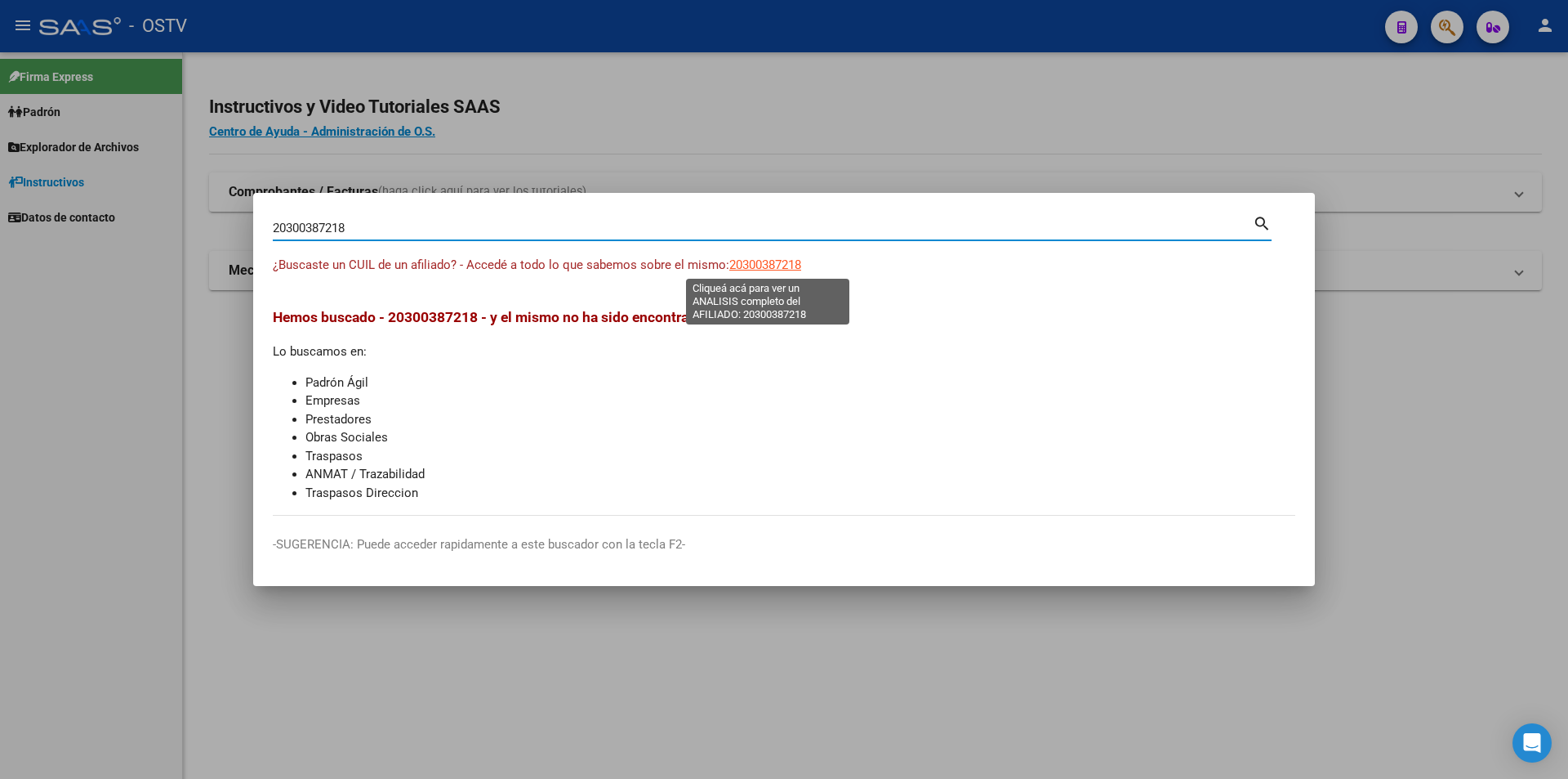
type textarea "20300387218"
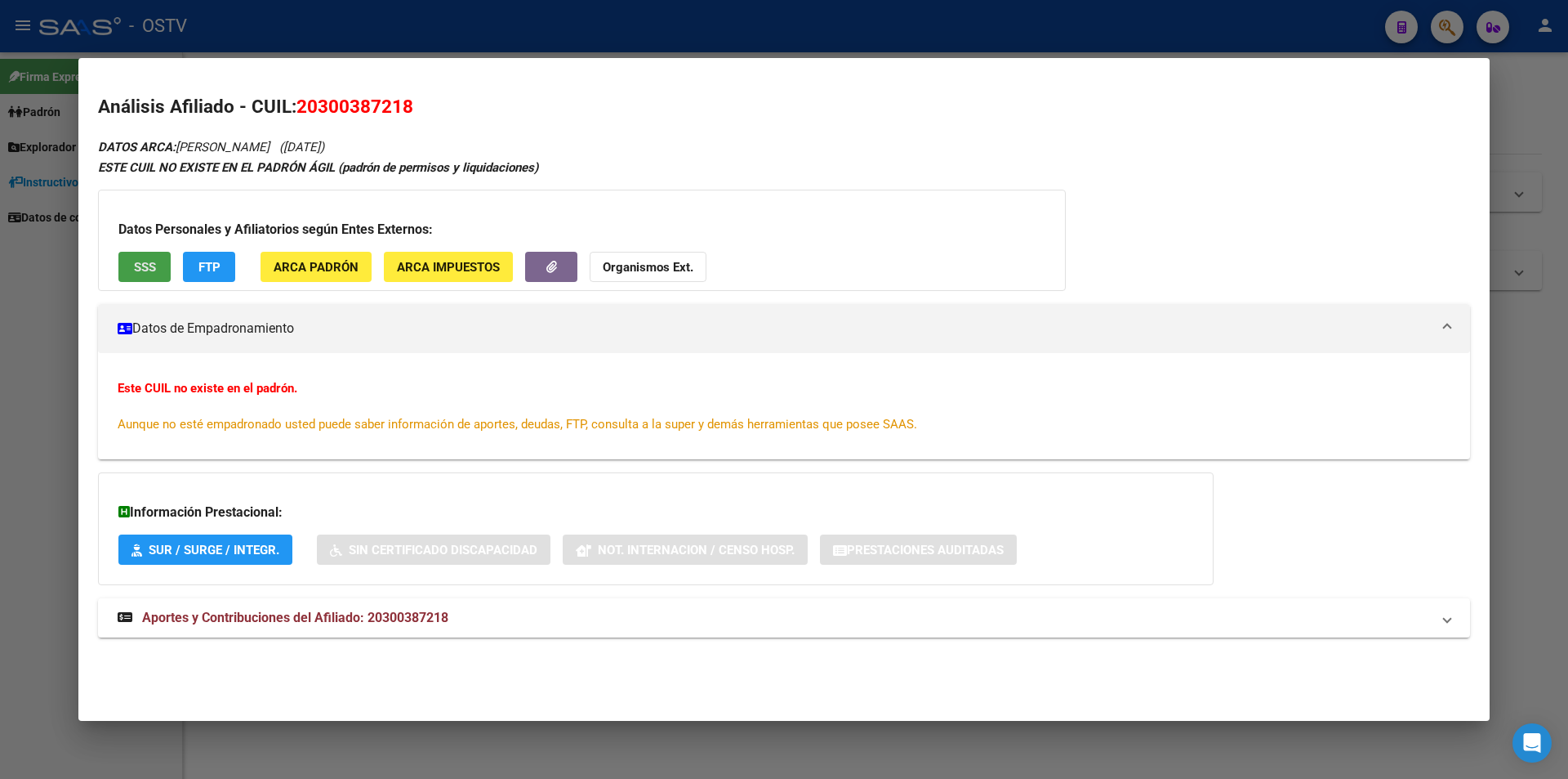
click at [145, 256] on button "SSS" at bounding box center [144, 266] width 52 height 30
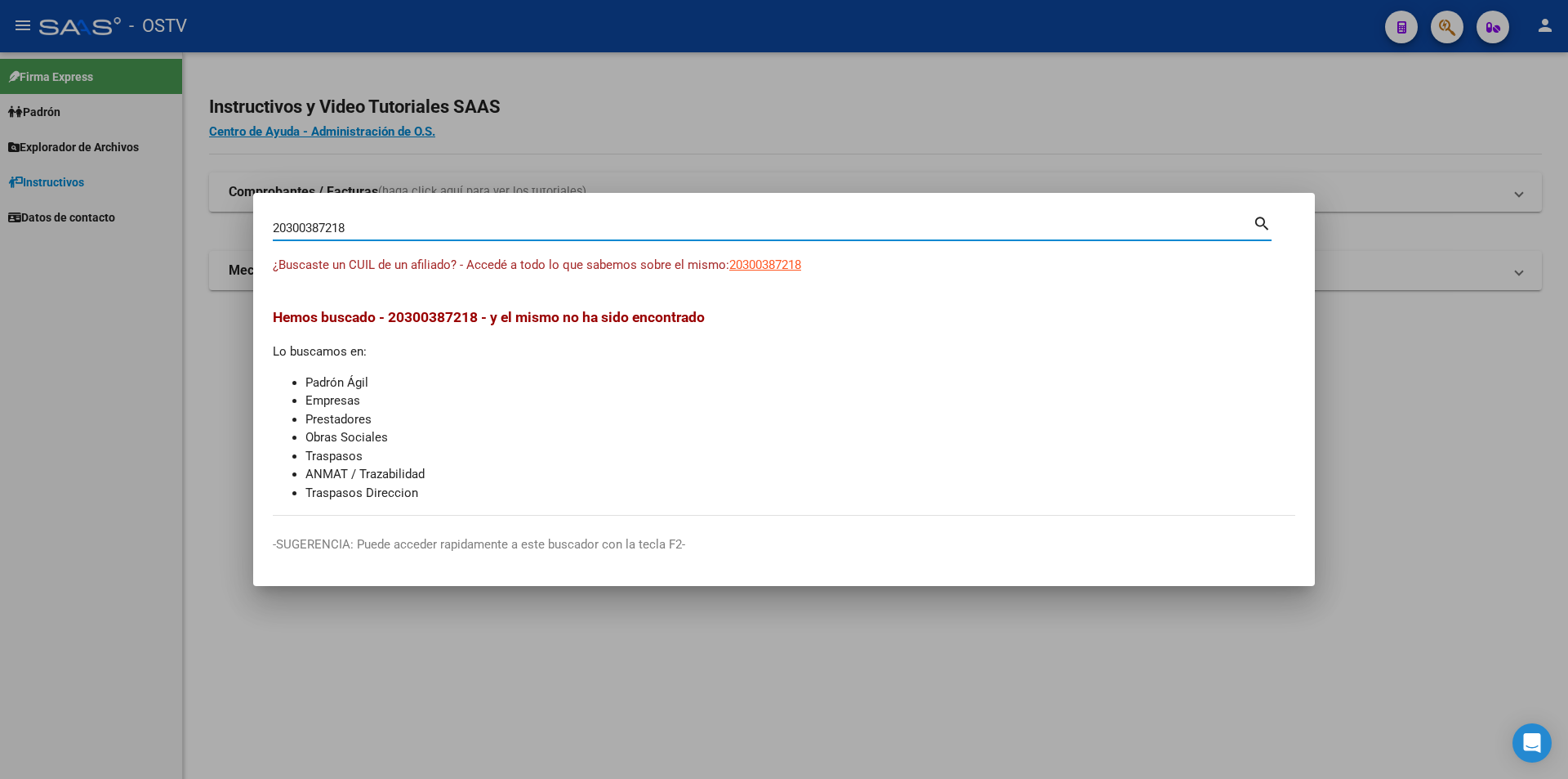
drag, startPoint x: 350, startPoint y: 227, endPoint x: 182, endPoint y: 200, distance: 170.2
click at [182, 200] on div "20300387218 Buscar (apellido, dni, cuil, nro traspaso, cuit, obra social) searc…" at bounding box center [784, 389] width 1568 height 779
paste input "7928284617"
type input "27928284617"
click at [747, 260] on span "27928284617" at bounding box center [765, 264] width 72 height 14
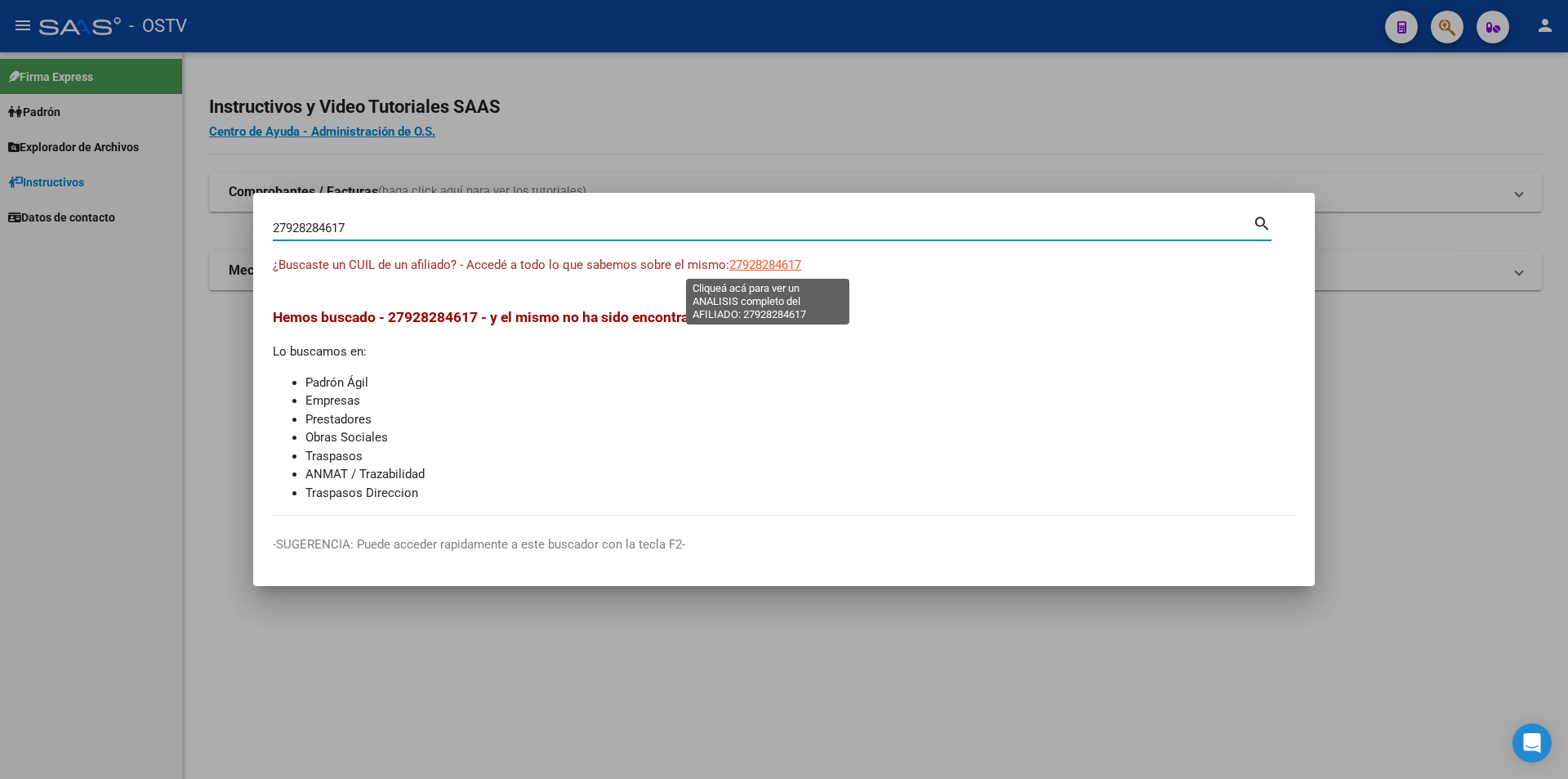
type textarea "27928284617"
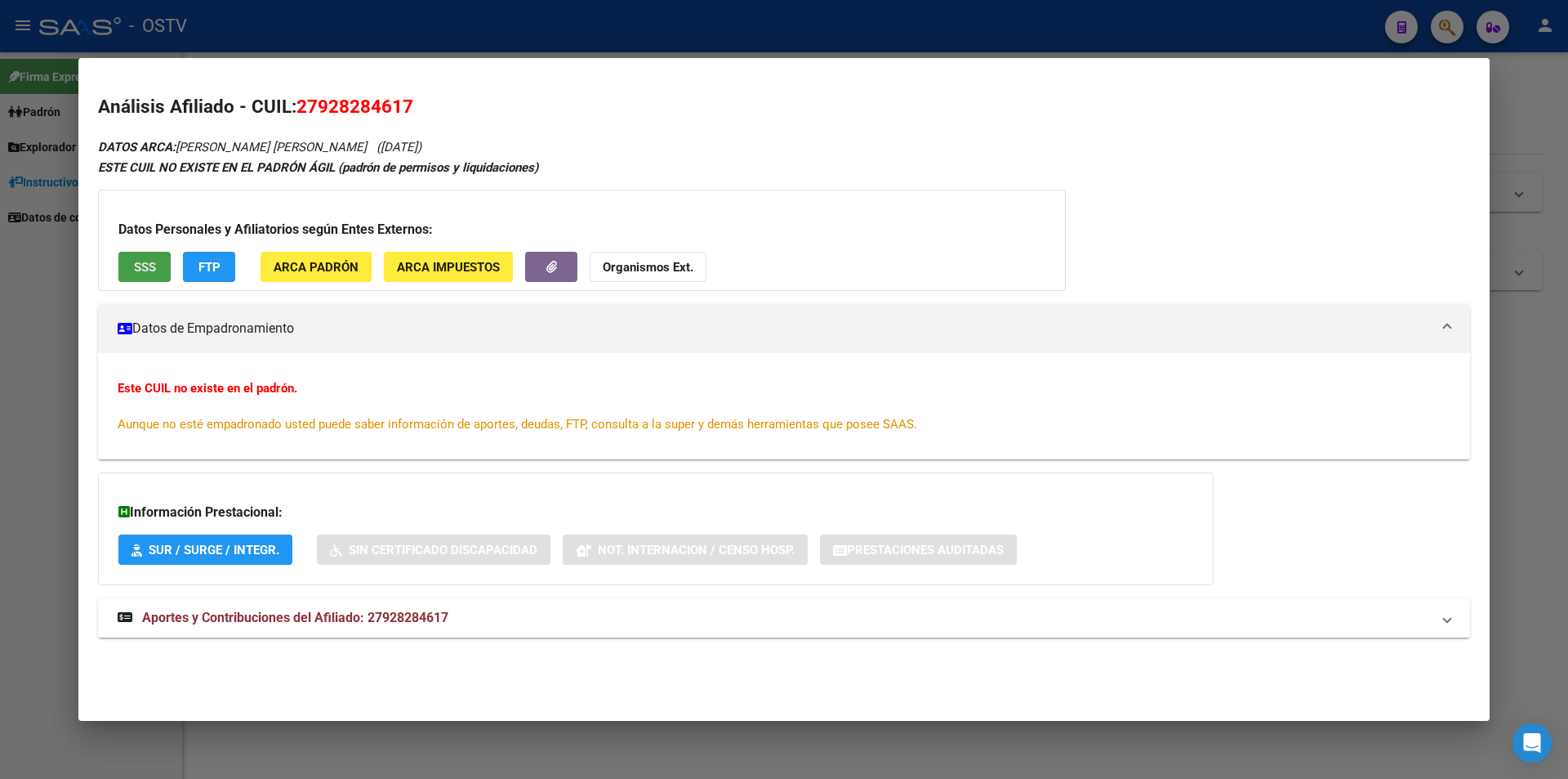
click at [158, 280] on button "SSS" at bounding box center [144, 266] width 52 height 30
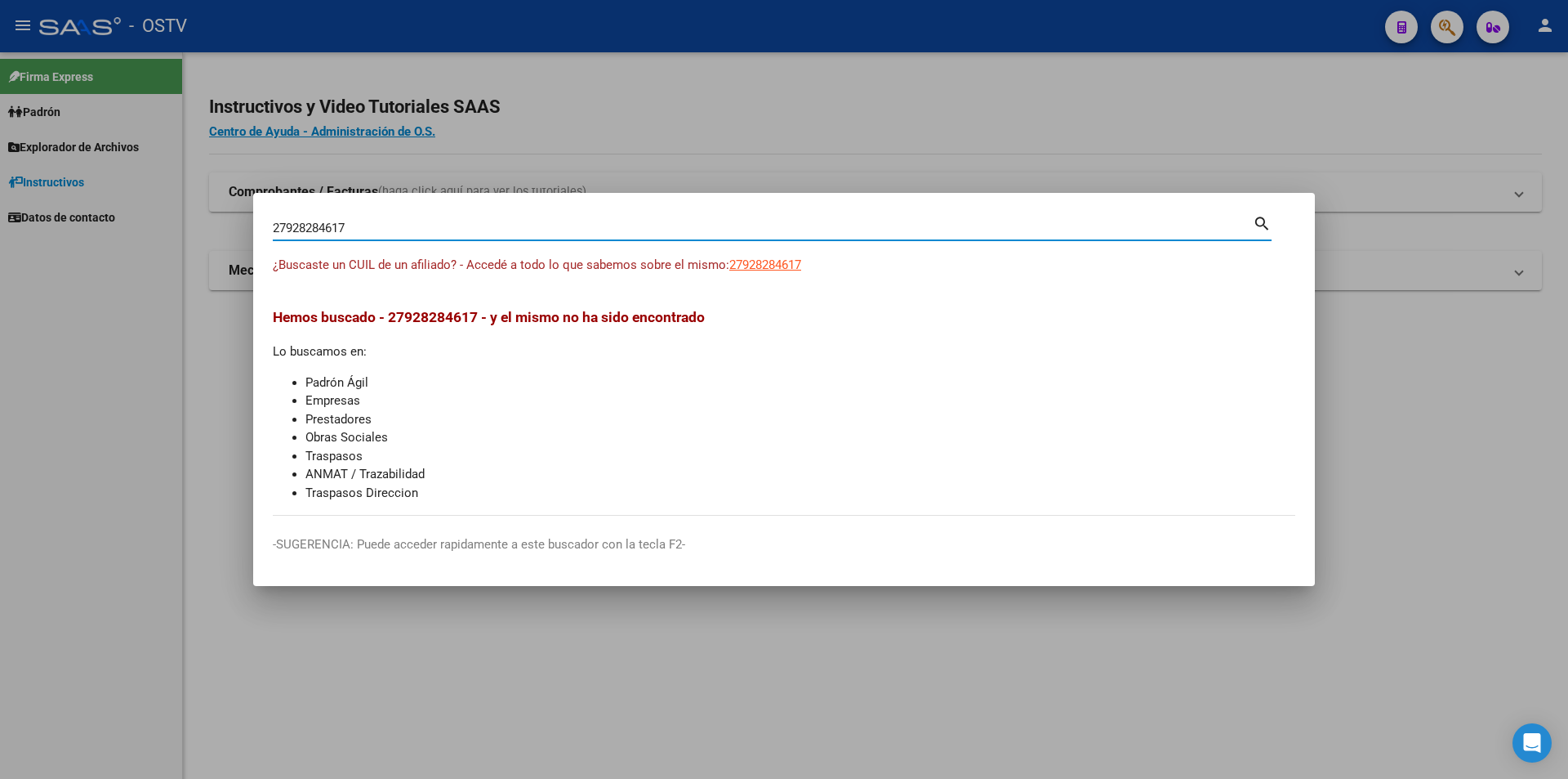
drag, startPoint x: 382, startPoint y: 221, endPoint x: 253, endPoint y: 204, distance: 130.1
click at [253, 204] on div "27928284617 Buscar (apellido, dni, cuil, nro traspaso, cuit, obra social) searc…" at bounding box center [784, 389] width 1568 height 779
paste input "0422903659"
type input "20422903659"
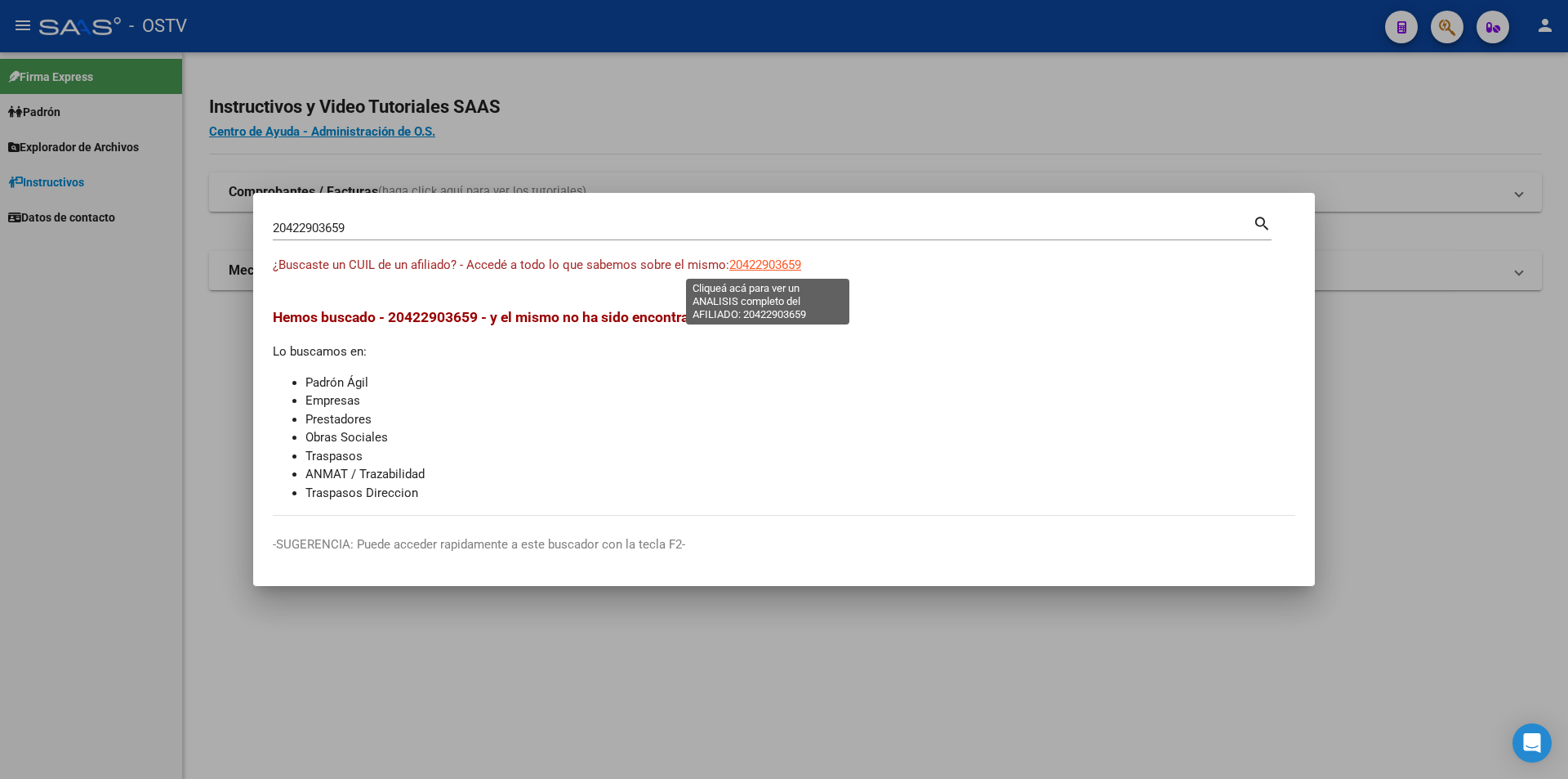
click at [752, 260] on span "20422903659" at bounding box center [765, 264] width 72 height 14
type textarea "20422903659"
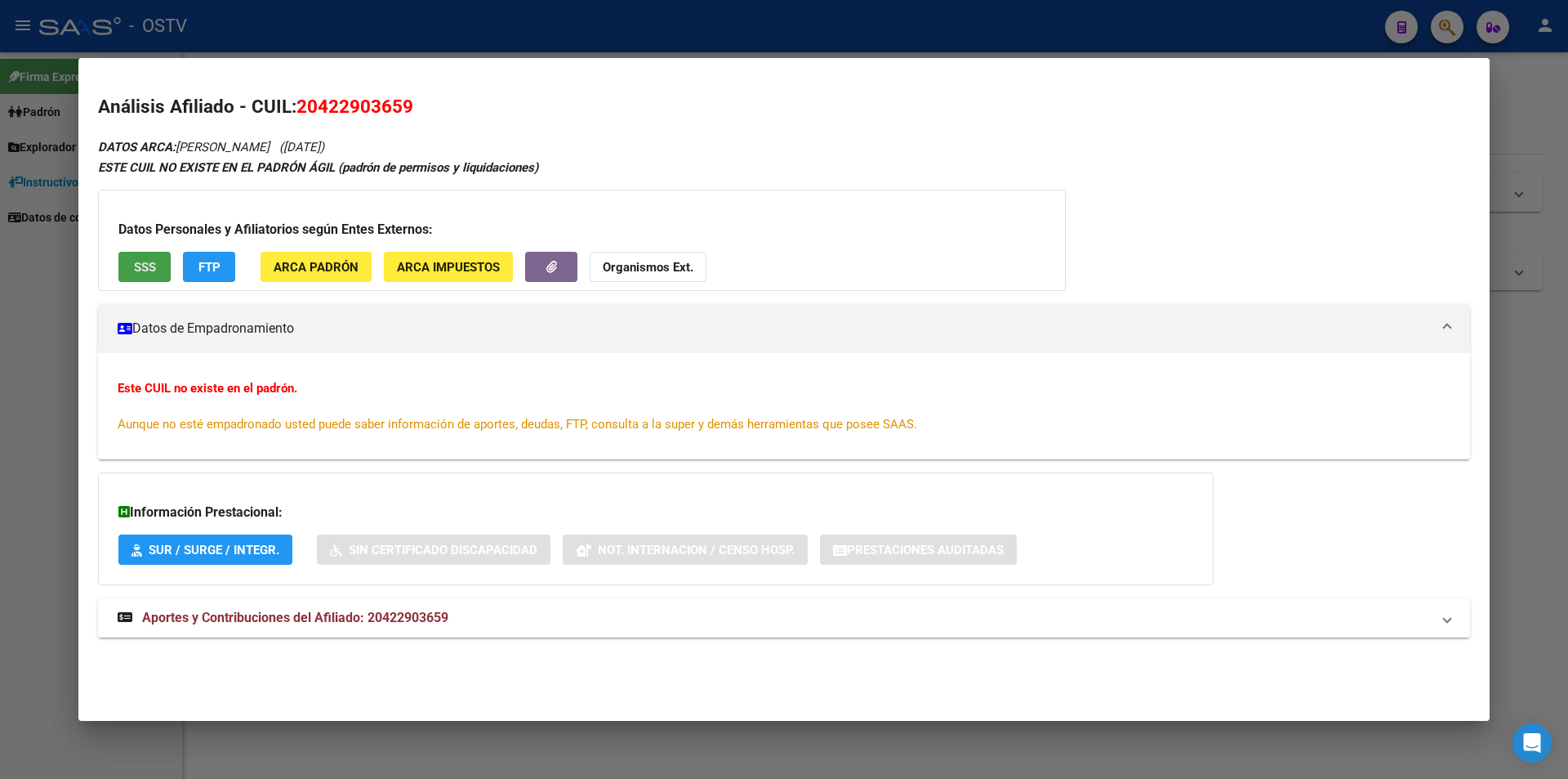
click at [146, 258] on button "SSS" at bounding box center [144, 266] width 52 height 30
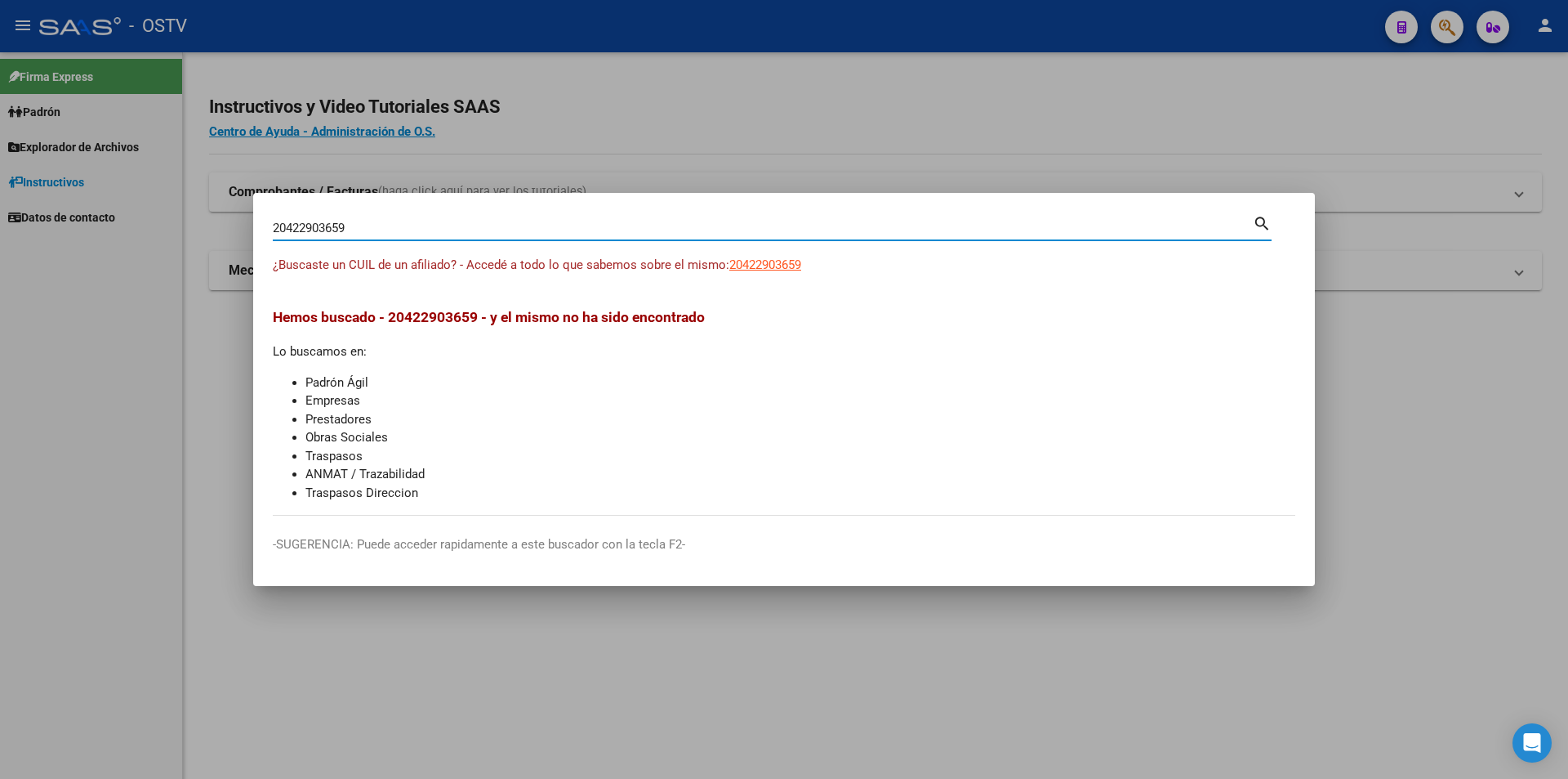
drag, startPoint x: 419, startPoint y: 229, endPoint x: 269, endPoint y: 234, distance: 150.1
click at [273, 227] on input "20422903659" at bounding box center [762, 227] width 980 height 14
paste input "7430137536"
type input "27430137536"
click at [770, 271] on span "27430137536" at bounding box center [765, 264] width 72 height 14
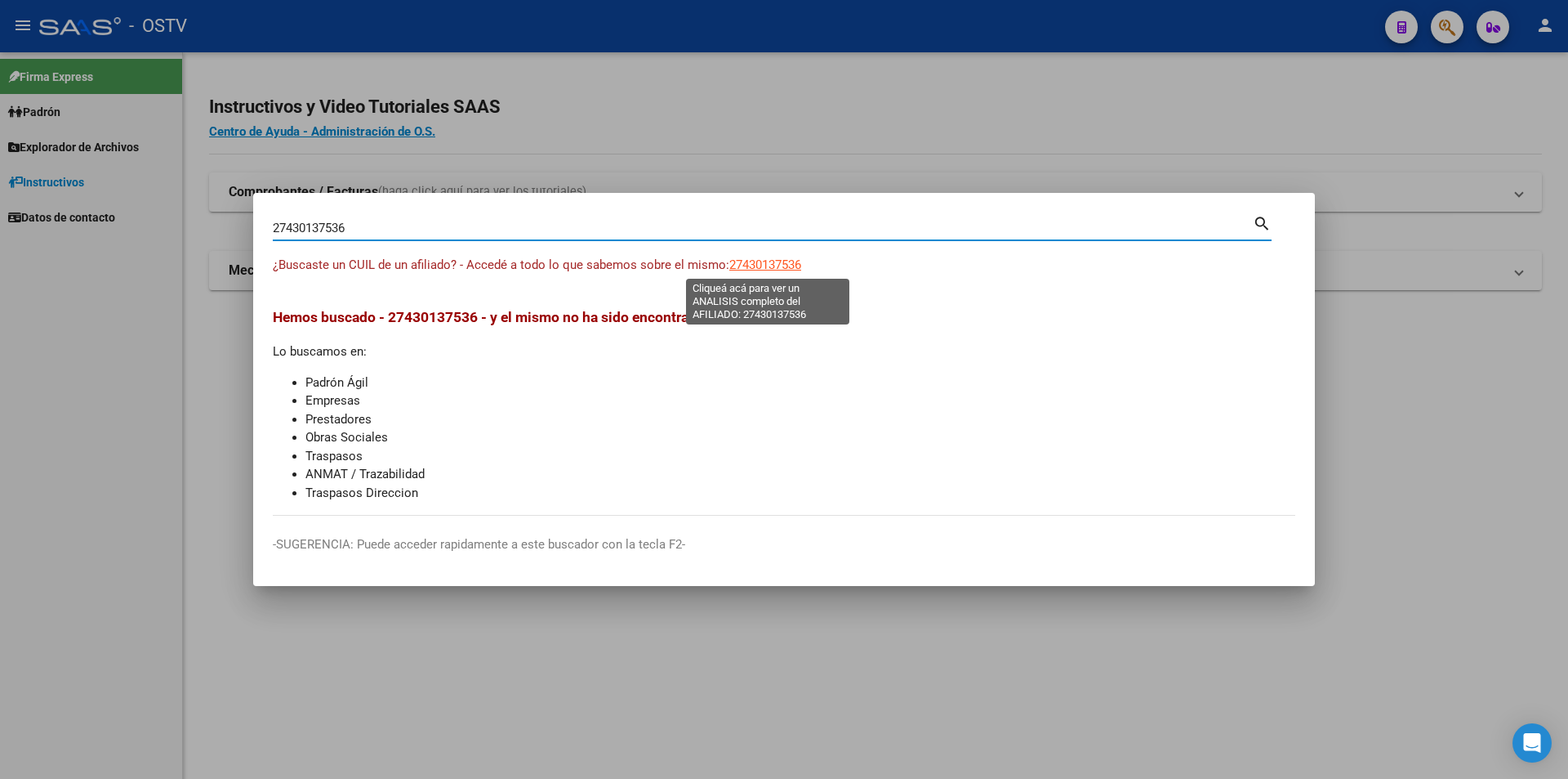
type textarea "27430137536"
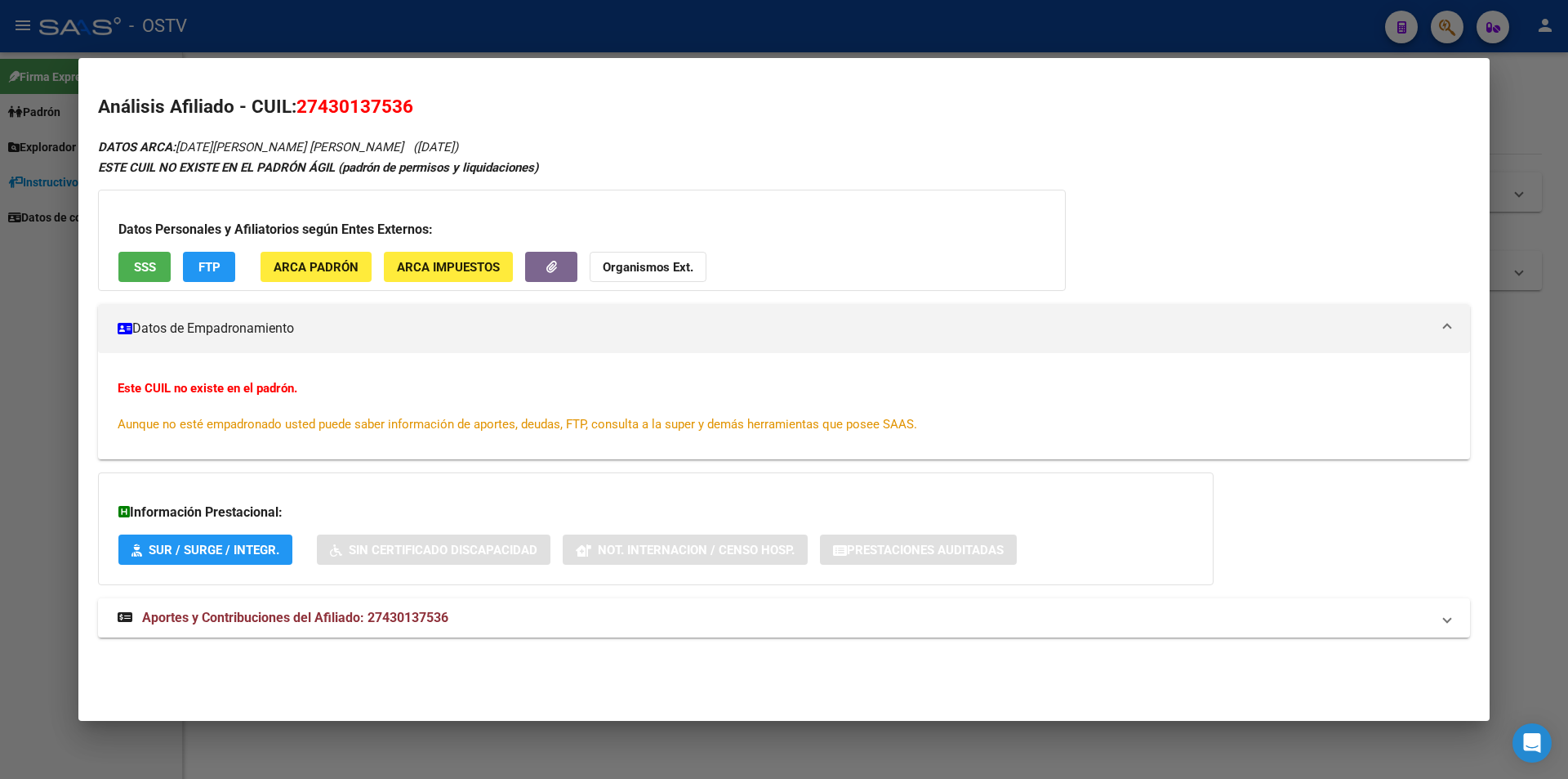
click at [160, 262] on button "SSS" at bounding box center [144, 266] width 52 height 30
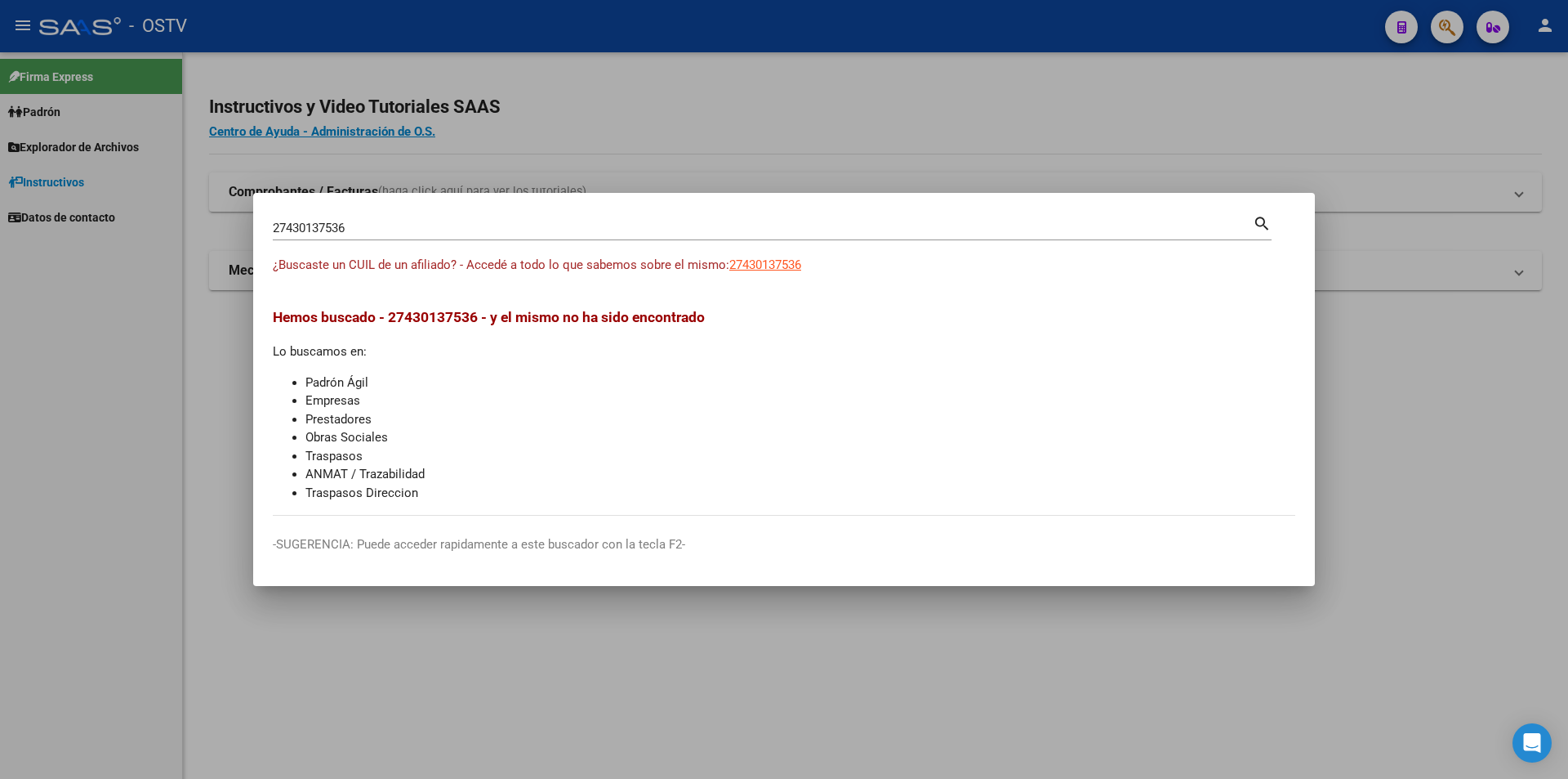
click at [425, 241] on div "27430137536 Buscar (apellido, dni, cuil, [PERSON_NAME], cuit, obra social) sear…" at bounding box center [771, 234] width 999 height 43
drag, startPoint x: 408, startPoint y: 219, endPoint x: 282, endPoint y: 209, distance: 126.4
click at [282, 209] on mat-dialog-container "27430137536 Buscar (apellido, dni, cuil, nro traspaso, cuit, obra social) searc…" at bounding box center [784, 389] width 1062 height 393
drag, startPoint x: 352, startPoint y: 231, endPoint x: 263, endPoint y: 228, distance: 89.1
click at [263, 228] on mat-dialog-content "27430137536 Buscar (apellido, dni, cuil, nro traspaso, cuit, obra social) searc…" at bounding box center [784, 364] width 1062 height 303
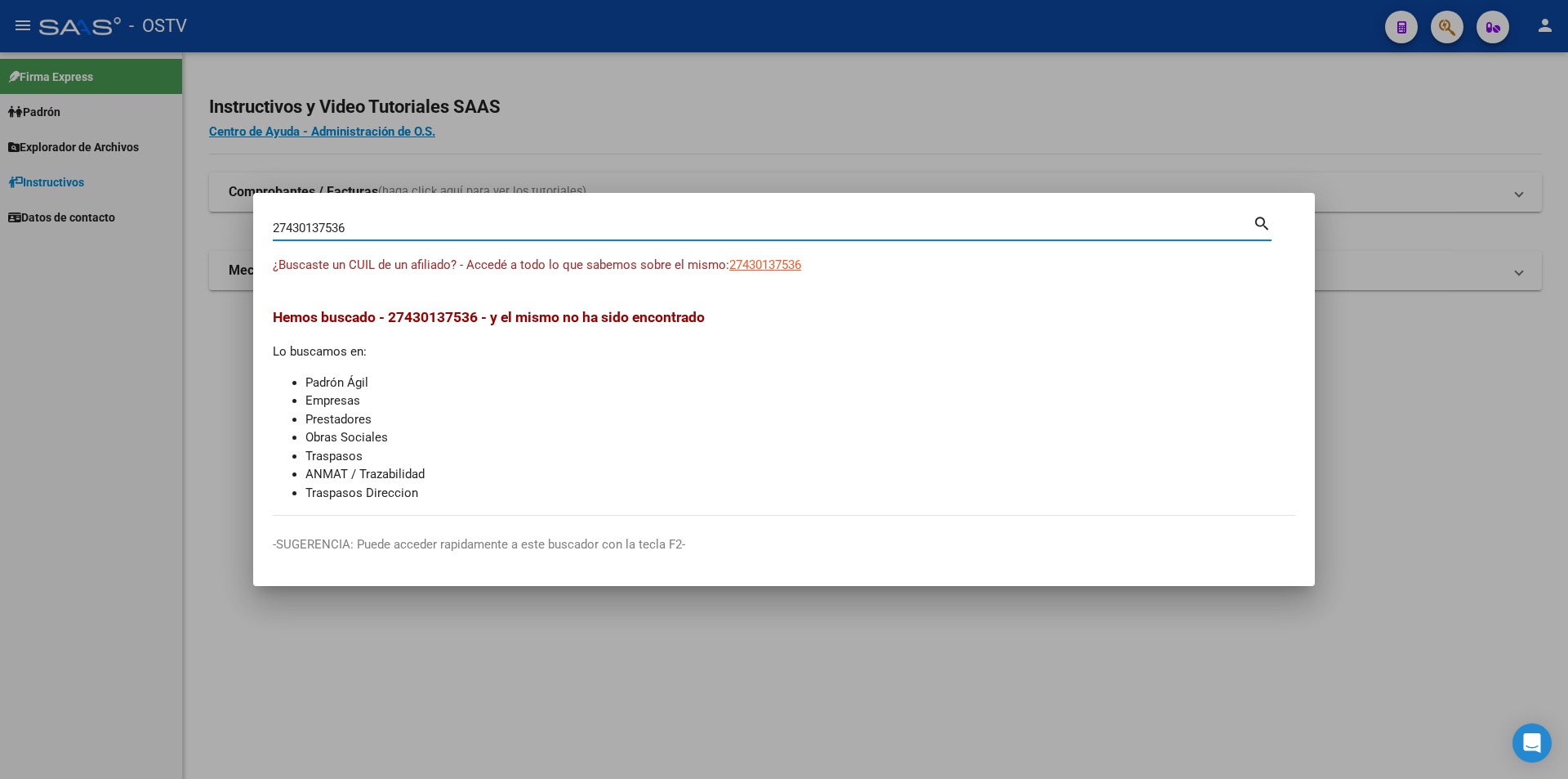
paste input "49281808"
type input "27449281808"
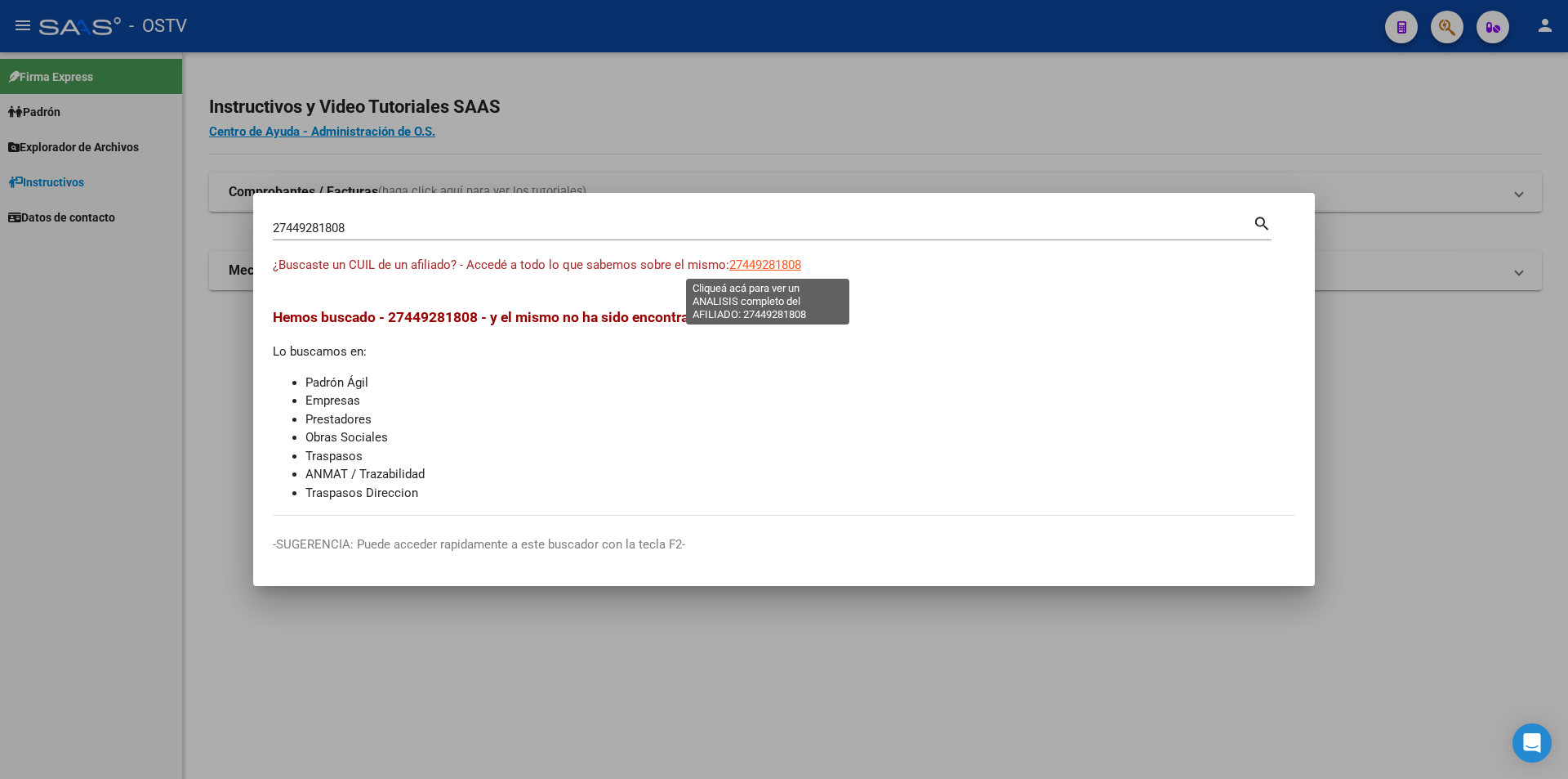
click at [793, 260] on span "27449281808" at bounding box center [765, 264] width 72 height 14
type textarea "27449281808"
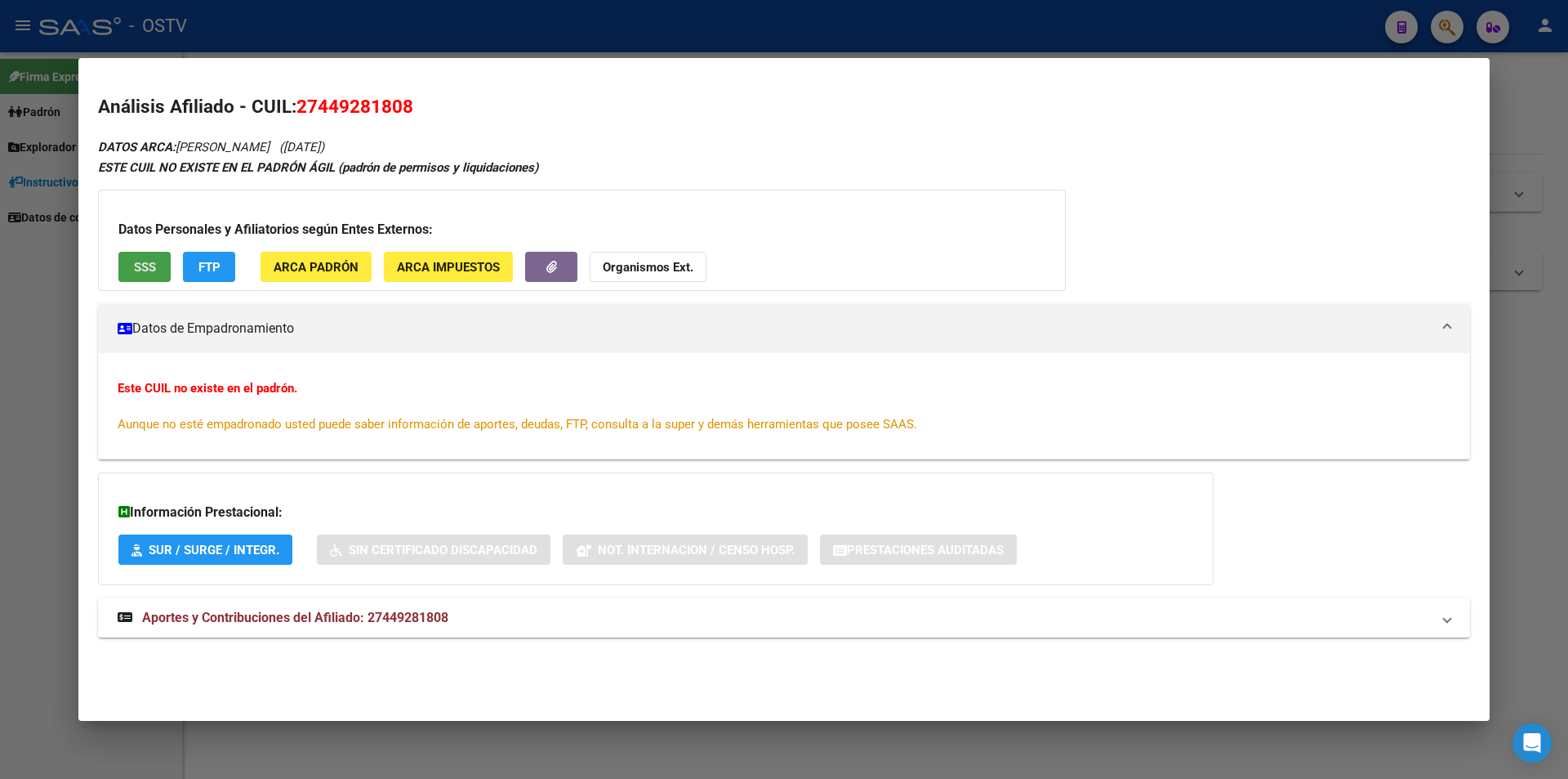
click at [165, 264] on button "SSS" at bounding box center [144, 266] width 52 height 30
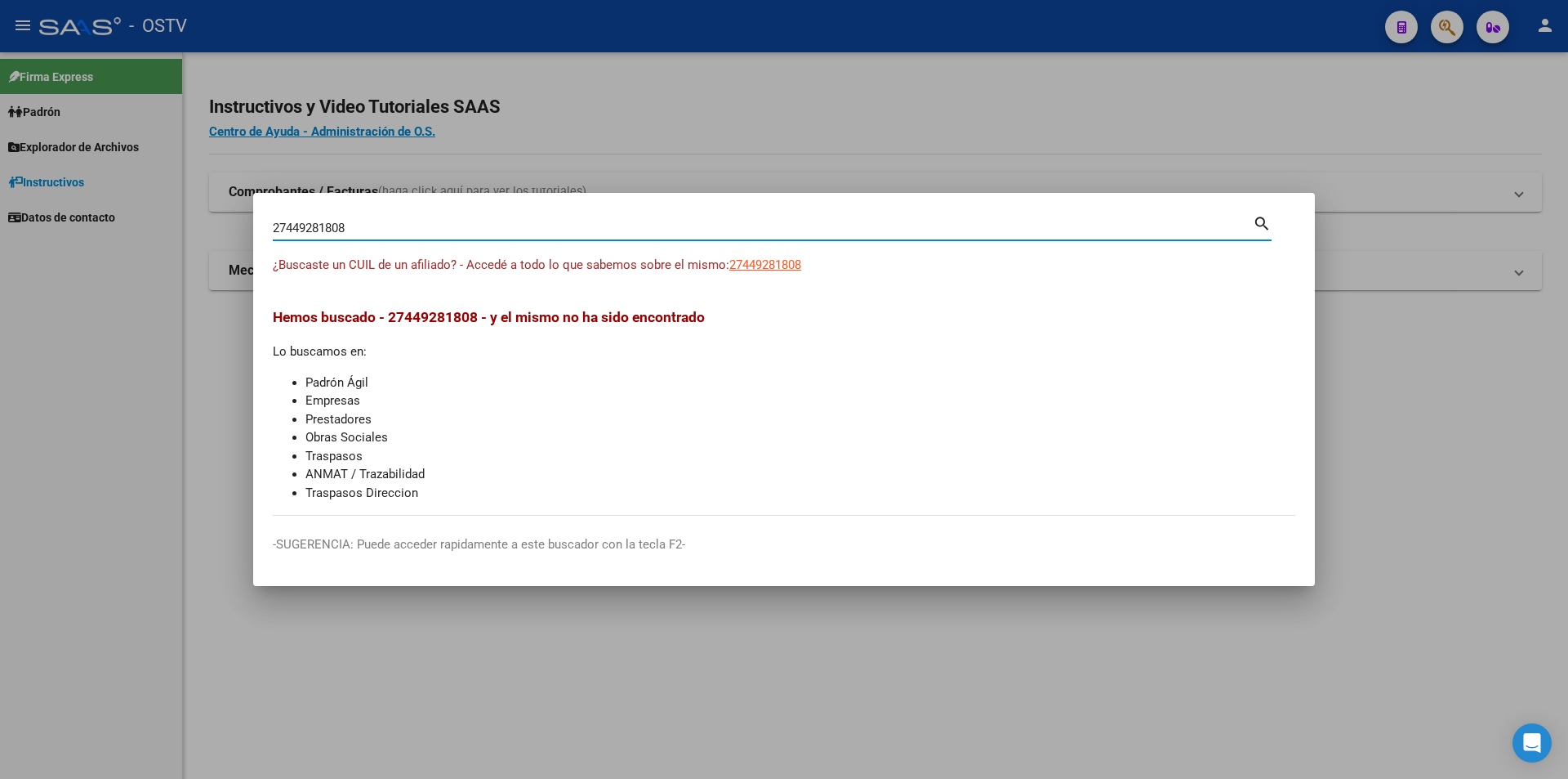
drag, startPoint x: 419, startPoint y: 228, endPoint x: 254, endPoint y: 227, distance: 165.0
click at [254, 224] on mat-dialog-content "27449281808 Buscar (apellido, dni, cuil, nro traspaso, cuit, obra social) searc…" at bounding box center [784, 364] width 1062 height 303
paste input "0443034197"
type input "20443034197"
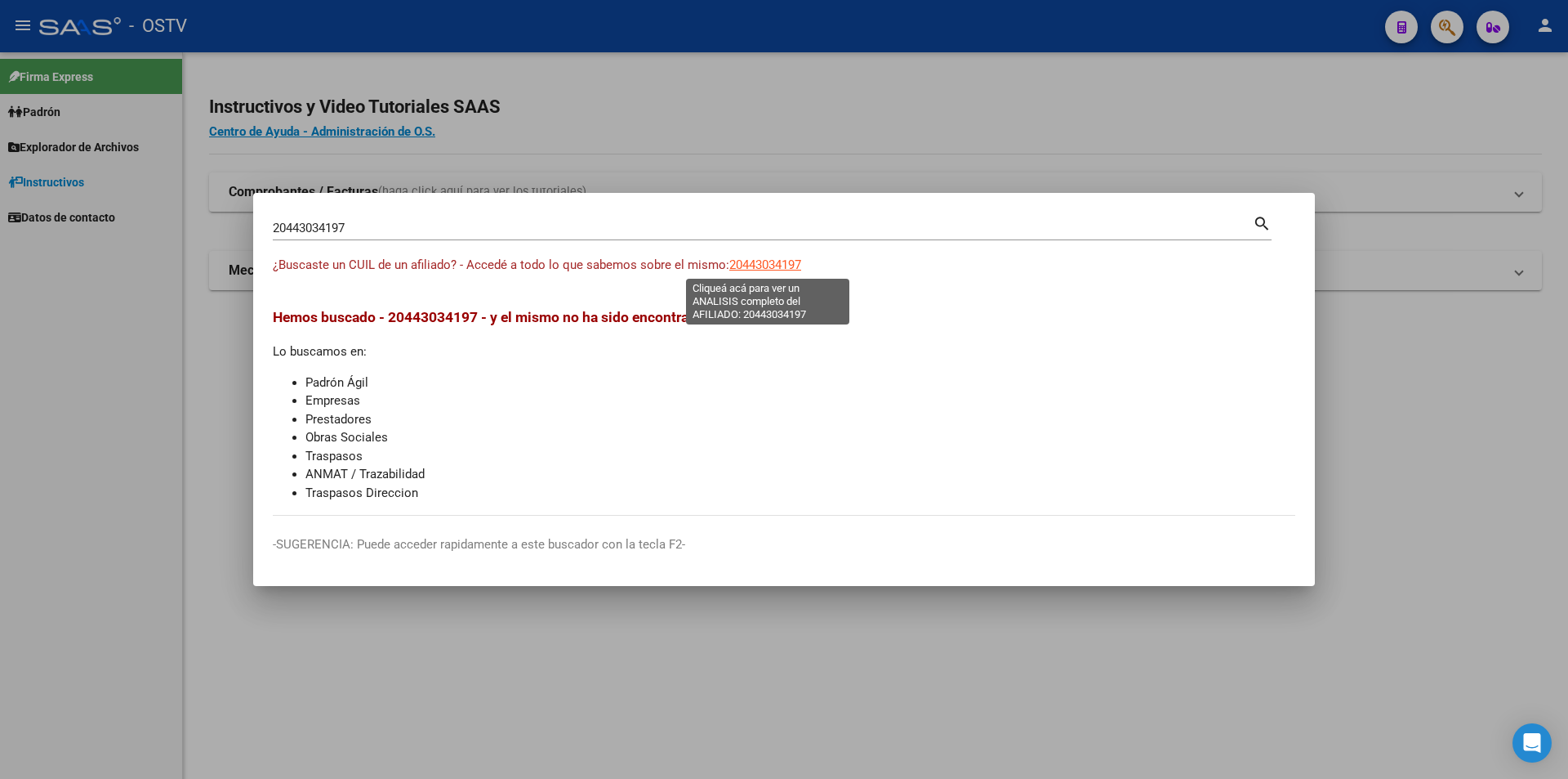
click at [781, 264] on span "20443034197" at bounding box center [765, 264] width 72 height 14
type textarea "20443034197"
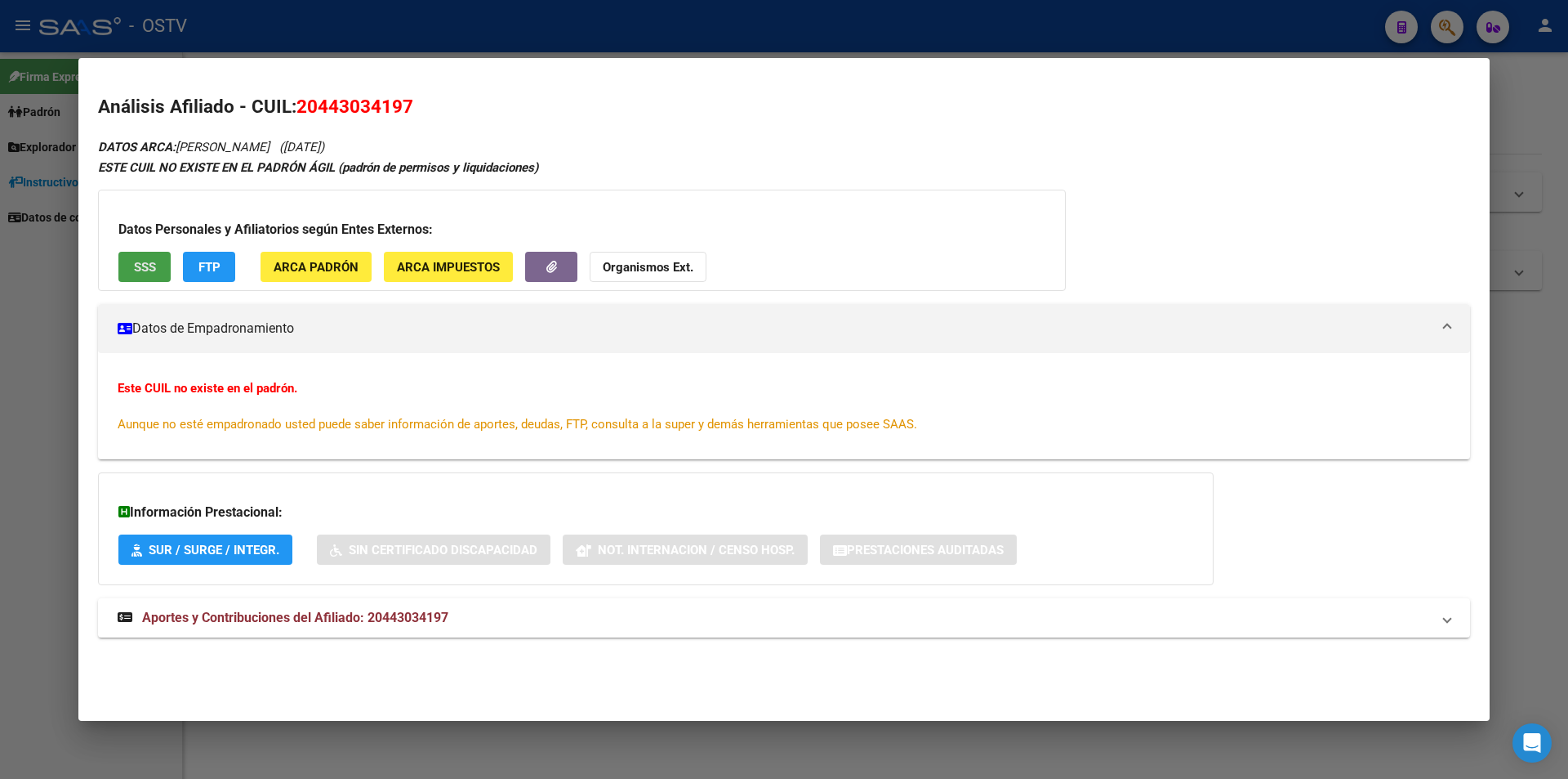
click at [161, 275] on button "SSS" at bounding box center [144, 266] width 52 height 30
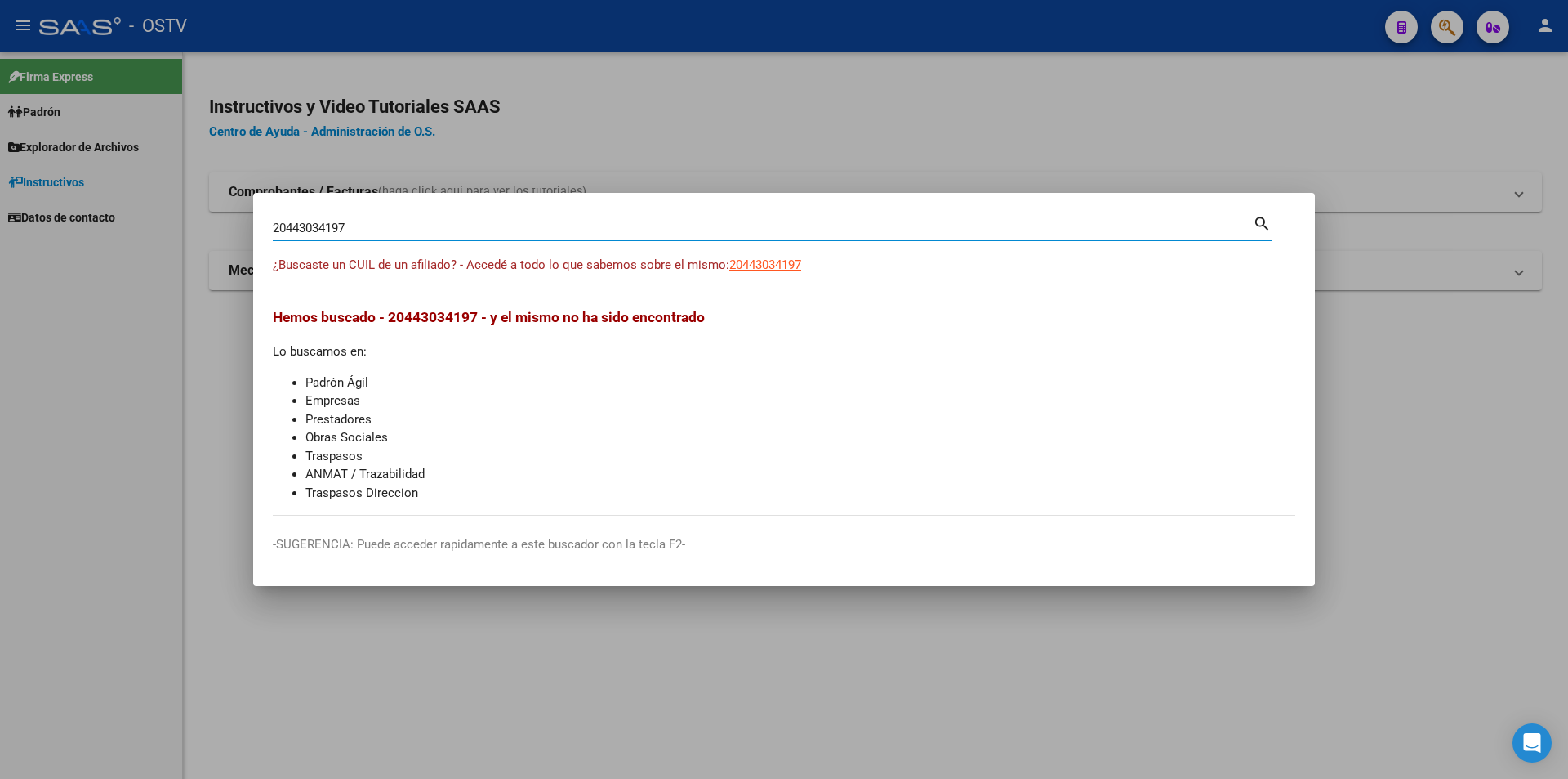
drag, startPoint x: 340, startPoint y: 221, endPoint x: 266, endPoint y: 194, distance: 78.8
click at [266, 194] on mat-dialog-container "20443034197 Buscar (apellido, dni, cuil, nro traspaso, cuit, obra social) searc…" at bounding box center [784, 389] width 1062 height 393
paste input "7386344731"
type input "27386344731"
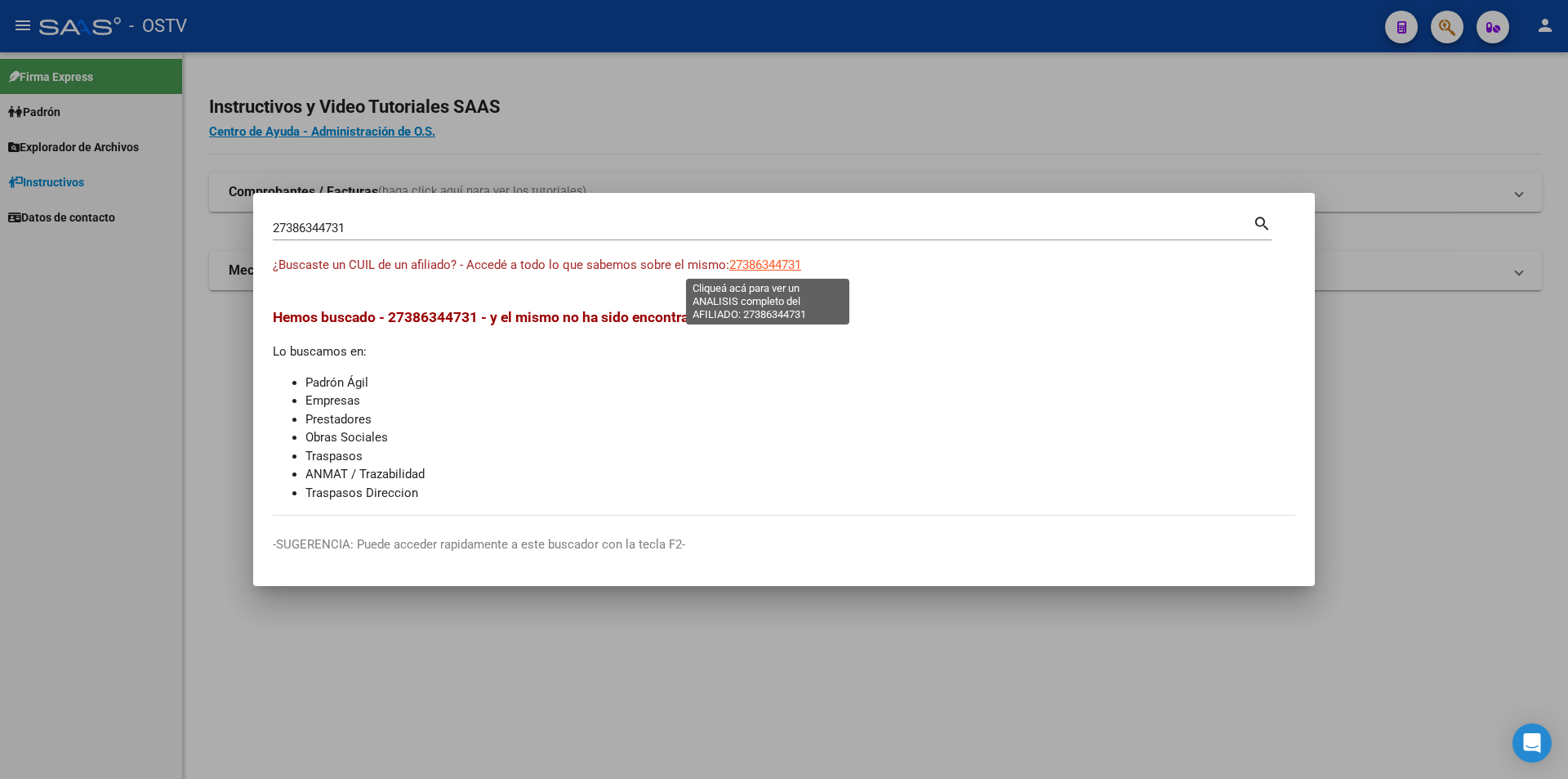
click at [798, 262] on span "27386344731" at bounding box center [765, 264] width 72 height 14
type textarea "27386344731"
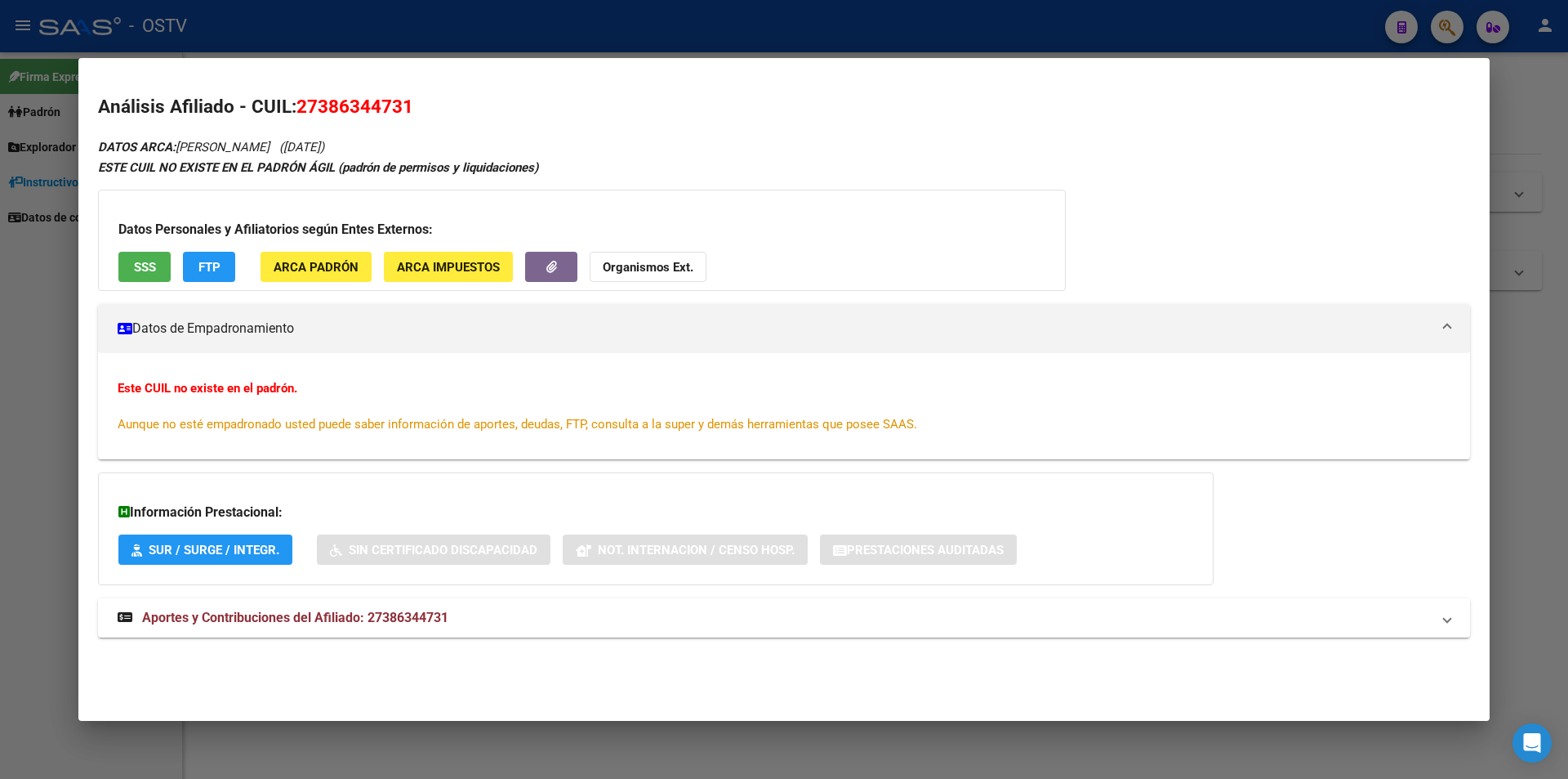
click at [144, 269] on span "SSS" at bounding box center [144, 267] width 22 height 14
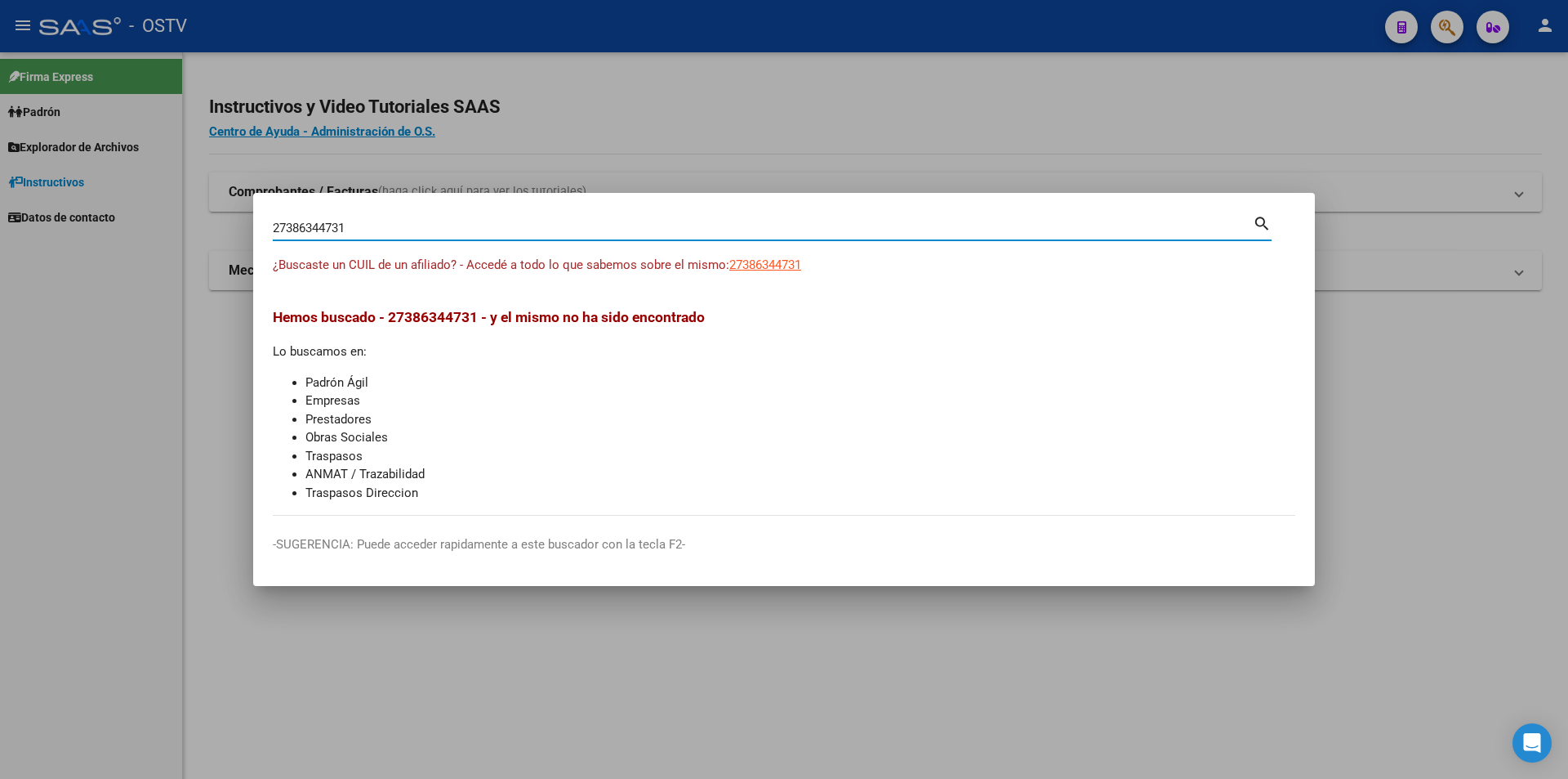
drag, startPoint x: 366, startPoint y: 228, endPoint x: 236, endPoint y: 241, distance: 130.6
click at [236, 241] on div "27386344731 Buscar (apellido, dni, cuil, nro traspaso, cuit, obra social) searc…" at bounding box center [784, 389] width 1568 height 779
paste input "44792937"
type input "27447929371"
click at [759, 267] on span "27447929371" at bounding box center [765, 264] width 72 height 14
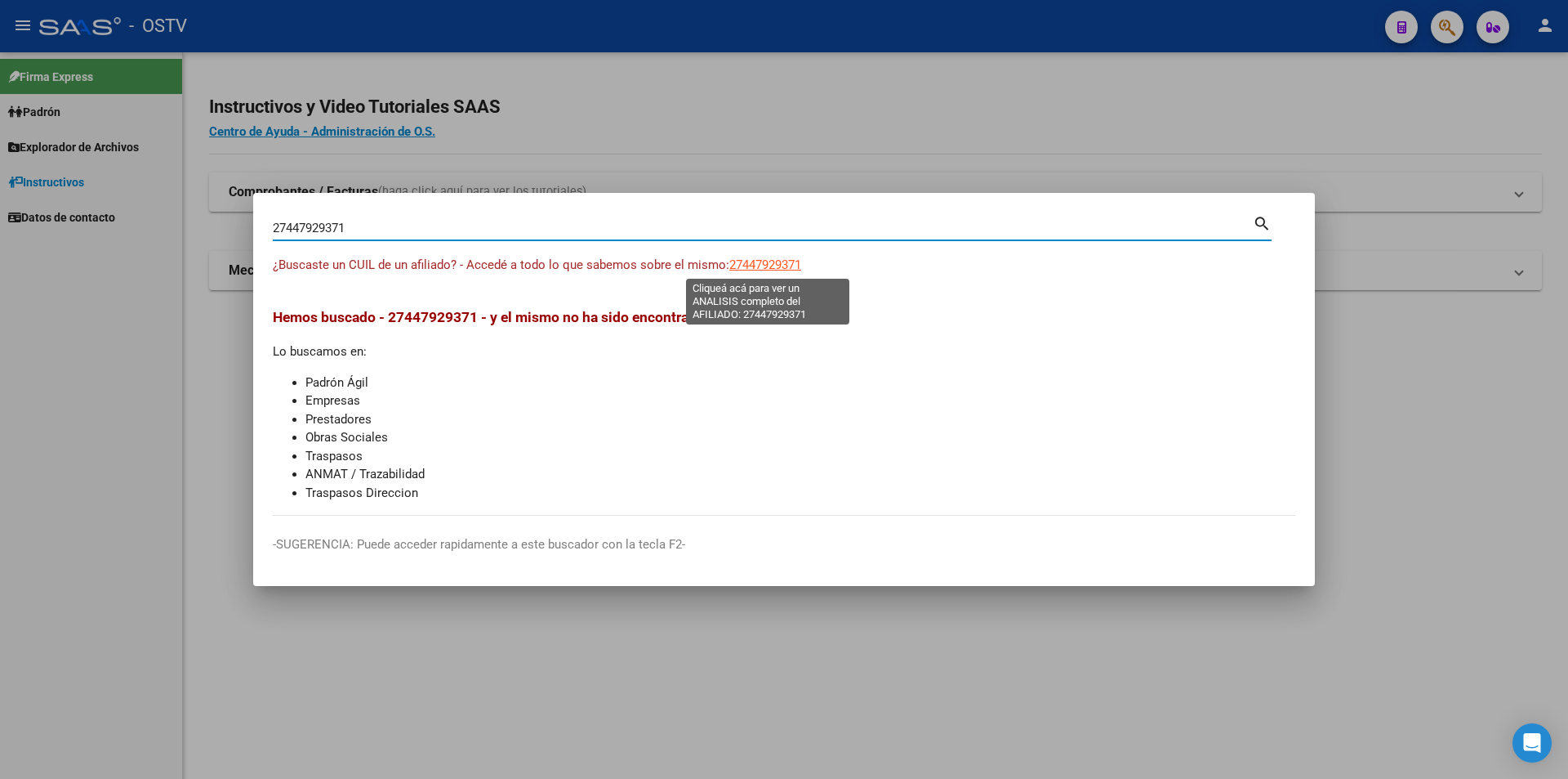
type textarea "27447929371"
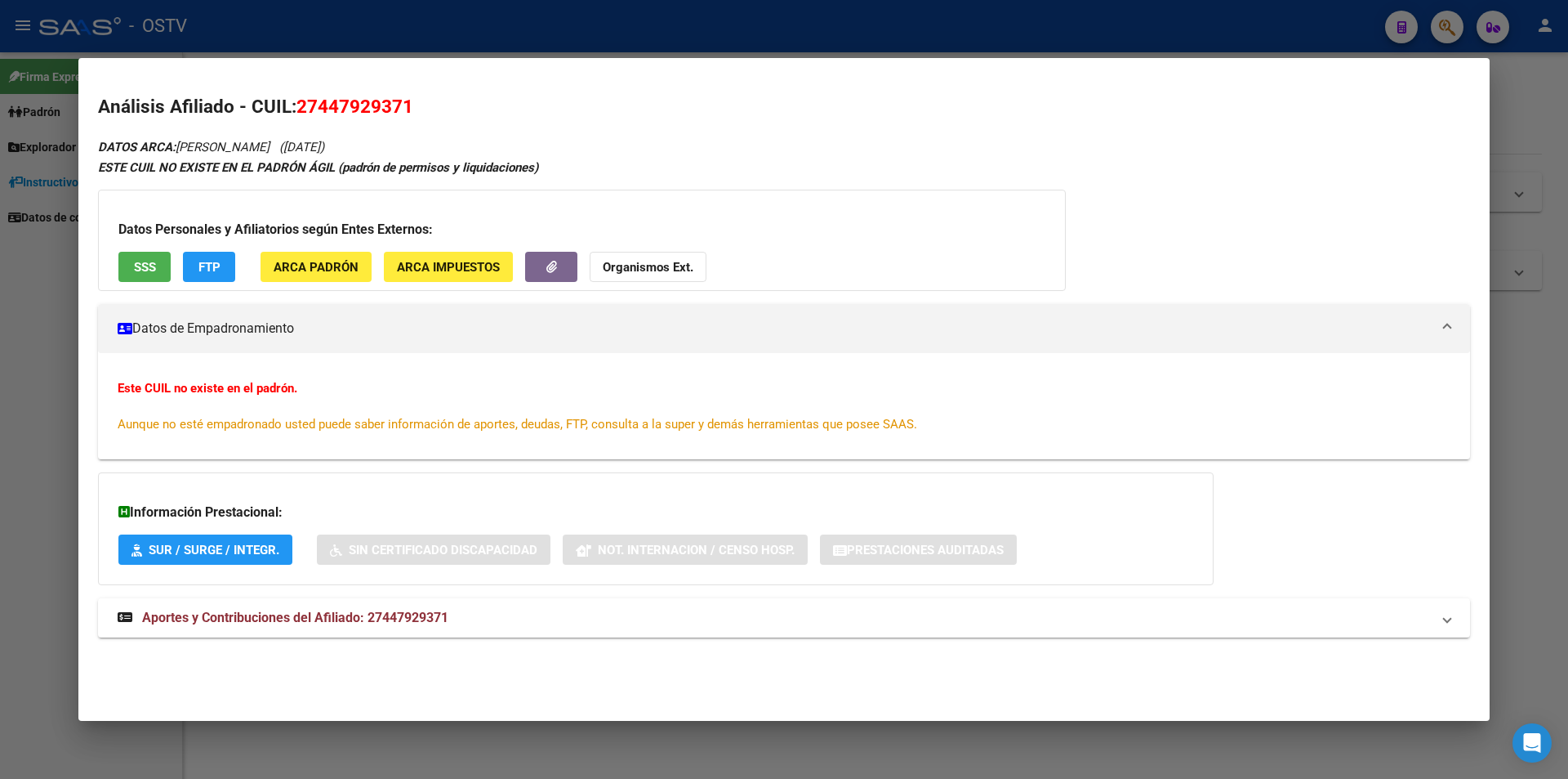
click at [154, 257] on button "SSS" at bounding box center [144, 266] width 52 height 30
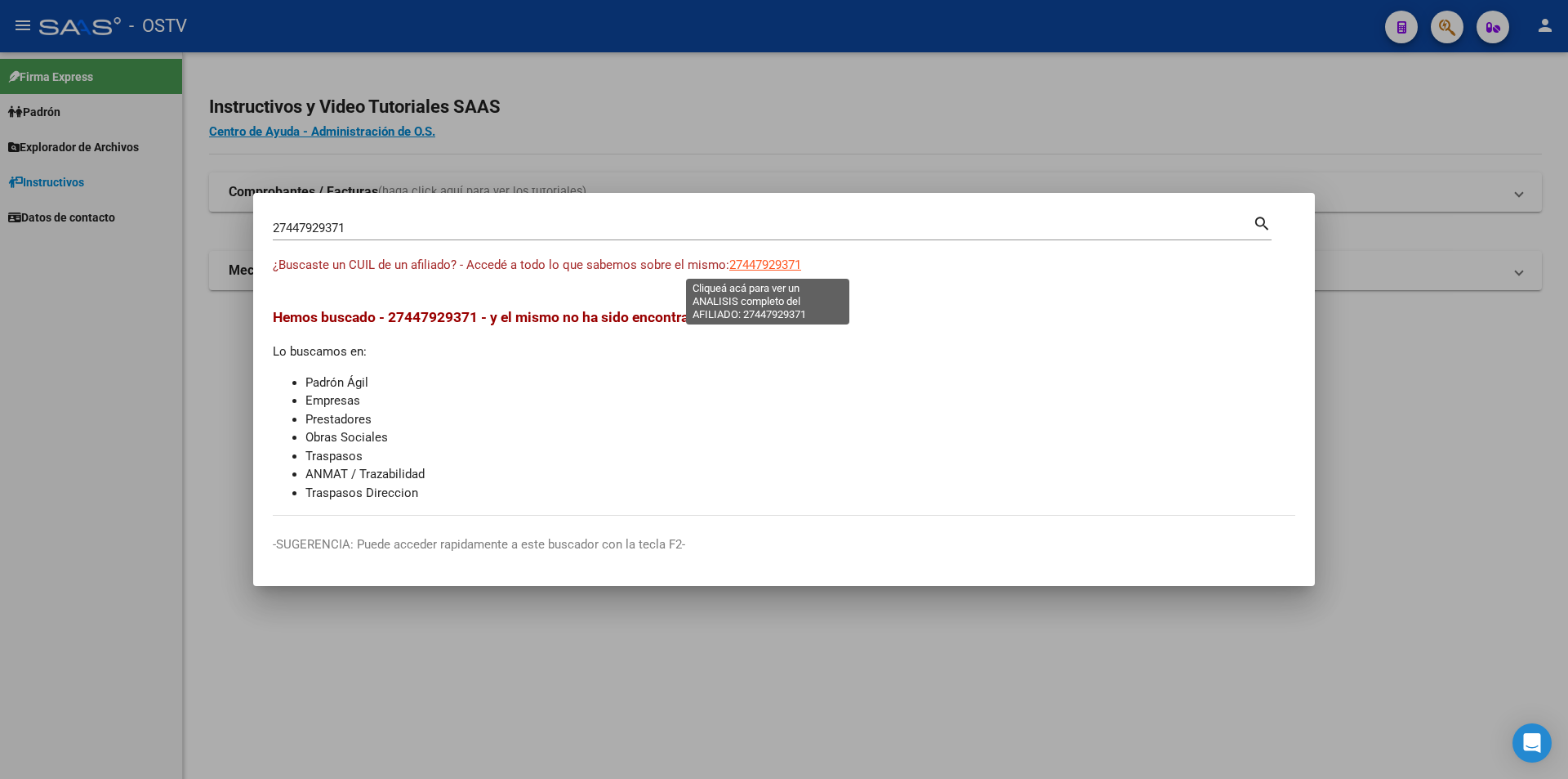
click at [759, 264] on span "27447929371" at bounding box center [765, 264] width 72 height 14
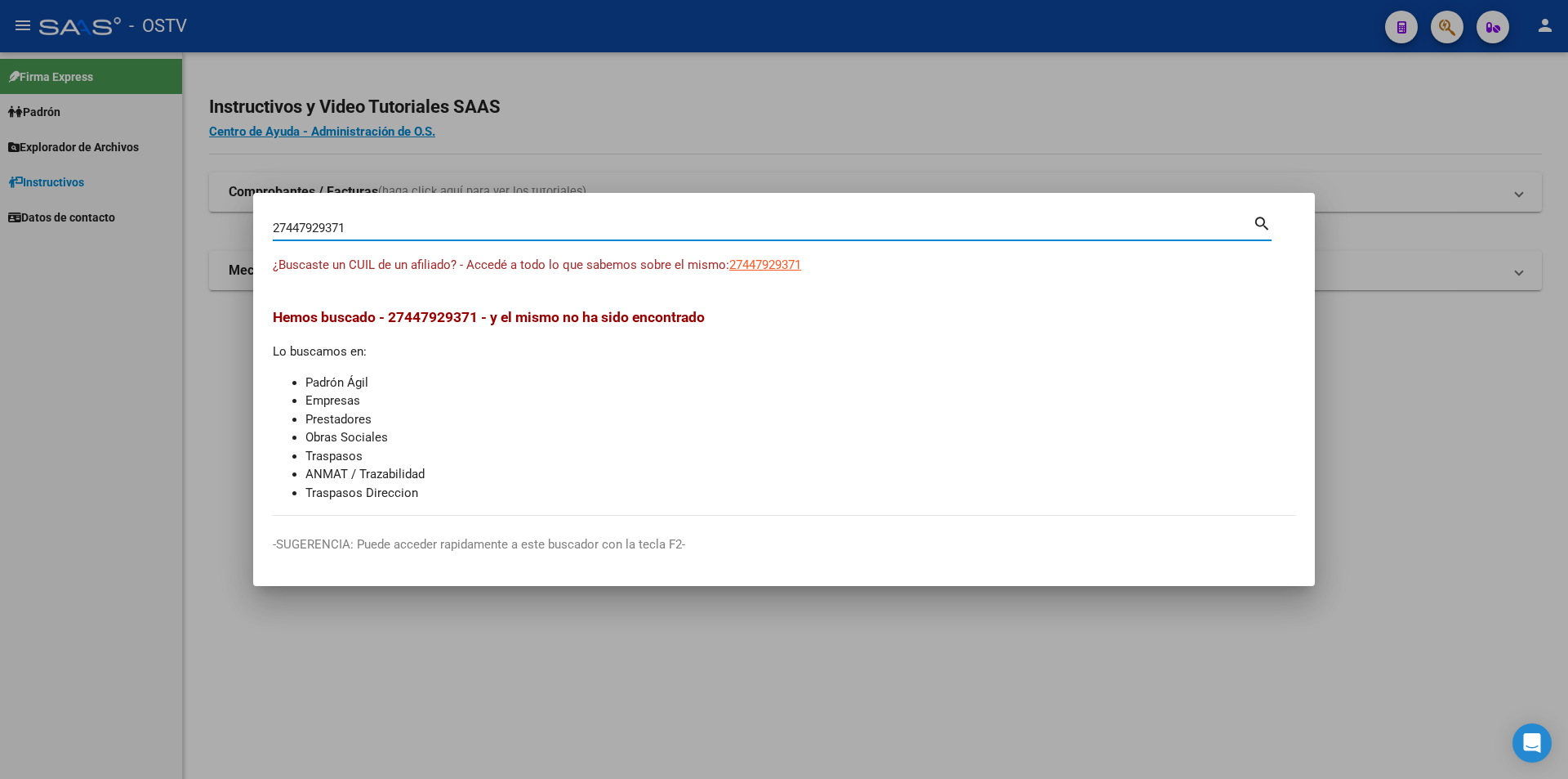
drag, startPoint x: 401, startPoint y: 236, endPoint x: 166, endPoint y: 200, distance: 237.7
click at [166, 200] on div "27447929371 Buscar (apellido, dni, cuil, nro traspaso, cuit, obra social) searc…" at bounding box center [784, 389] width 1568 height 779
paste input "260773424"
type input "27260773424"
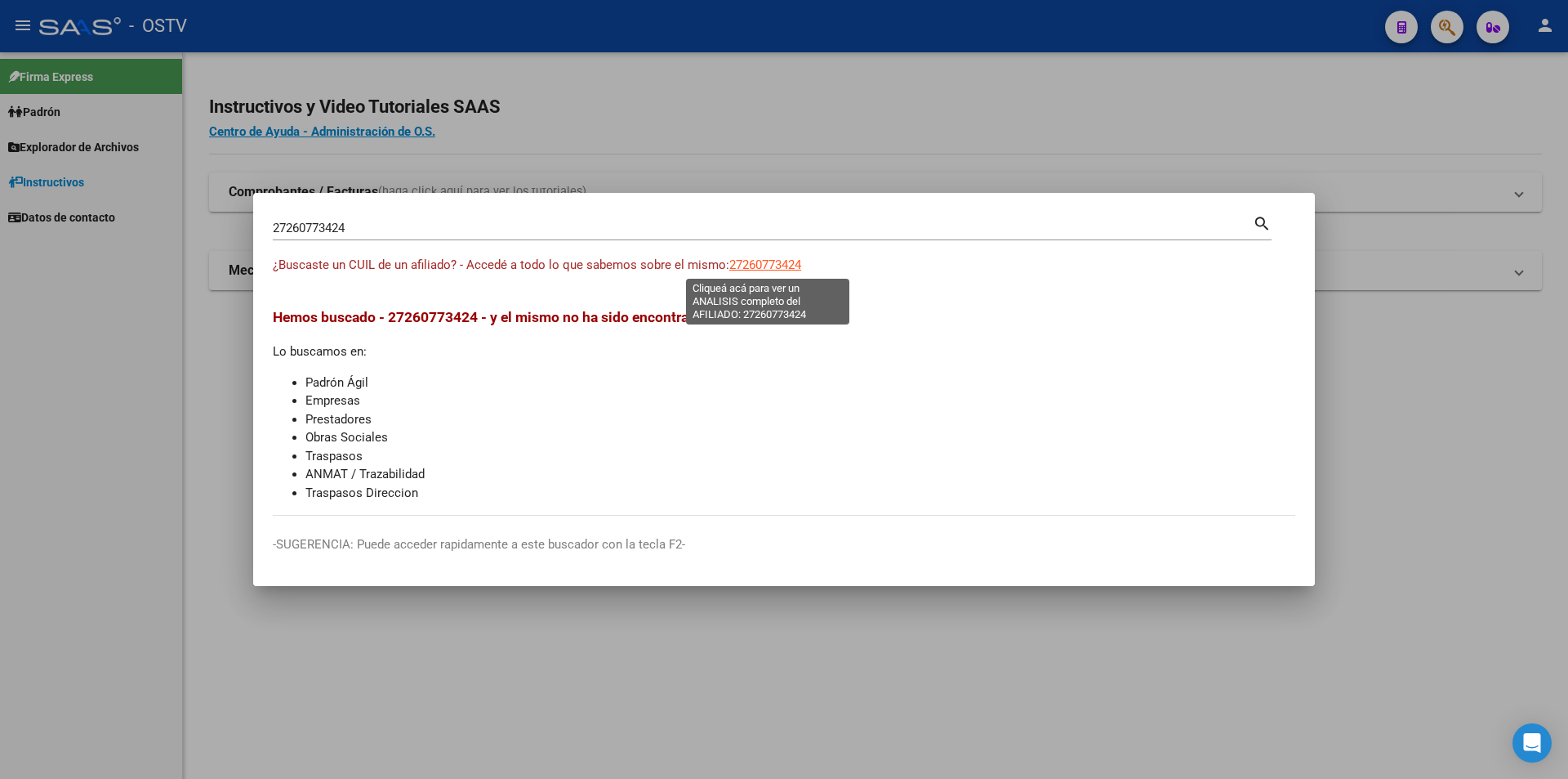
click at [768, 267] on span "27260773424" at bounding box center [765, 264] width 72 height 14
type textarea "27260773424"
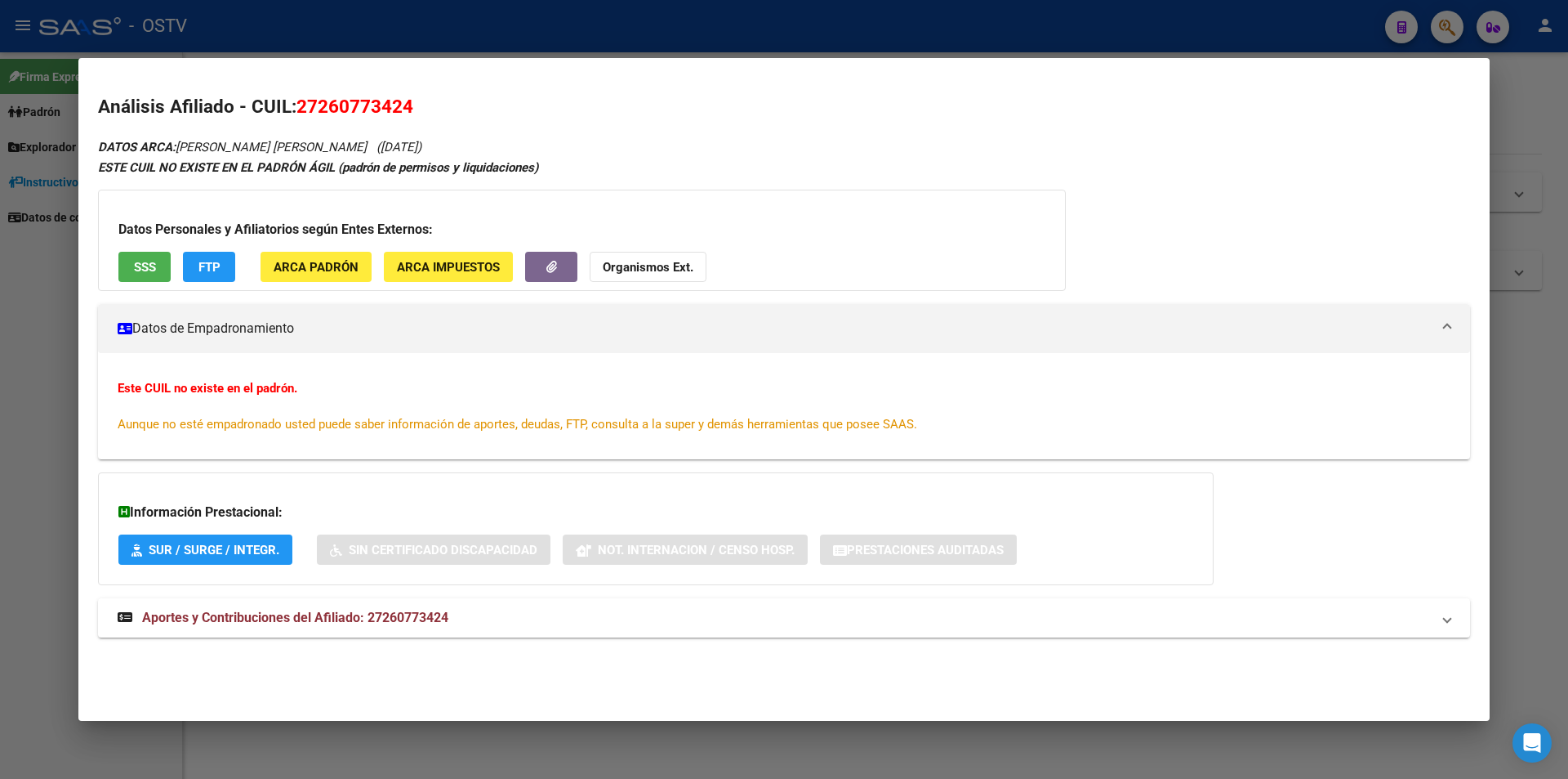
click at [151, 257] on button "SSS" at bounding box center [144, 266] width 52 height 30
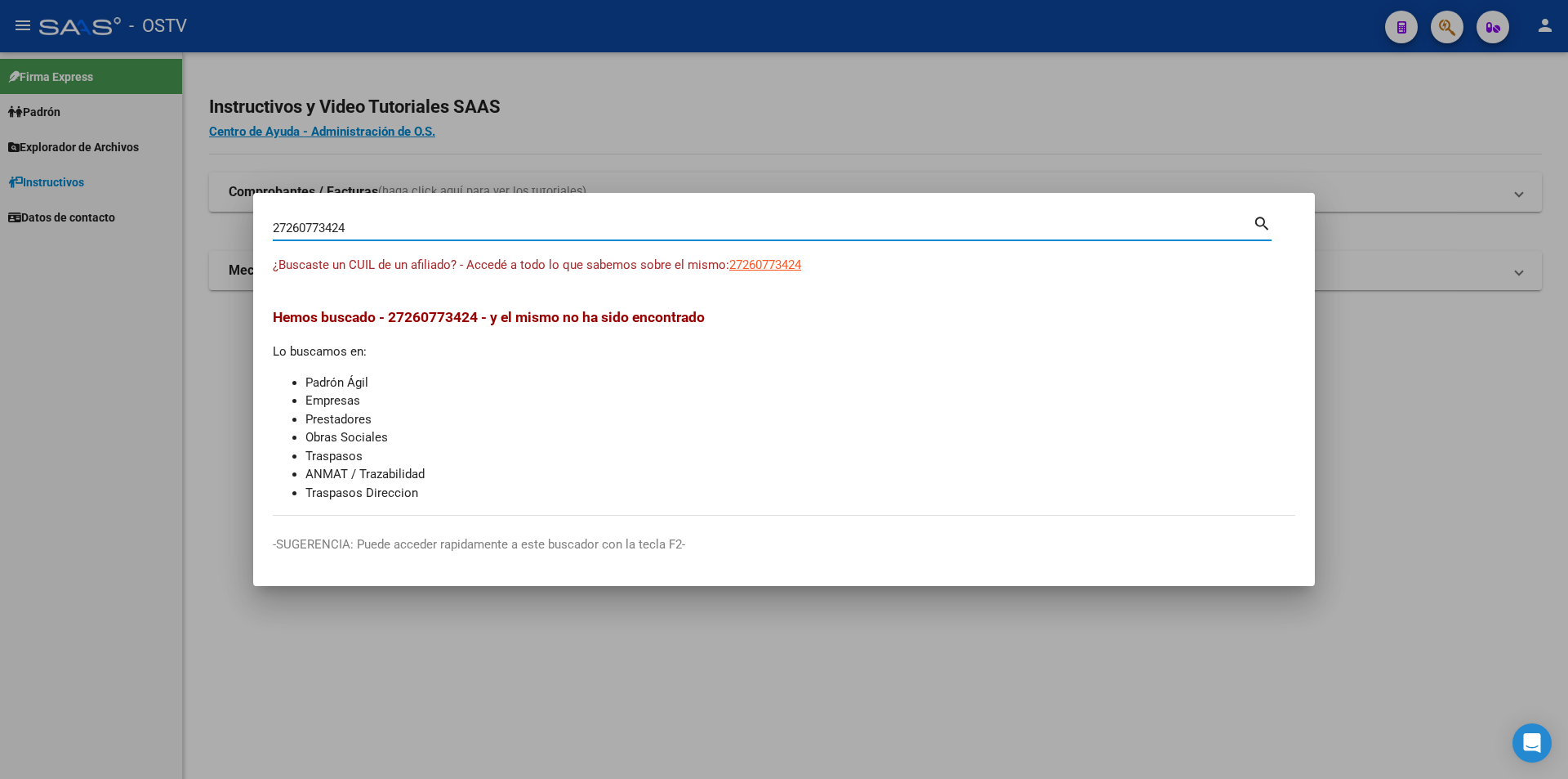
drag, startPoint x: 382, startPoint y: 224, endPoint x: 132, endPoint y: 246, distance: 251.0
click at [132, 246] on div "27260773424 Buscar (apellido, dni, cuil, nro traspaso, cuit, obra social) searc…" at bounding box center [784, 389] width 1568 height 779
paste input "041101811"
type input "20411018114"
click at [750, 262] on span "20411018114" at bounding box center [765, 264] width 72 height 14
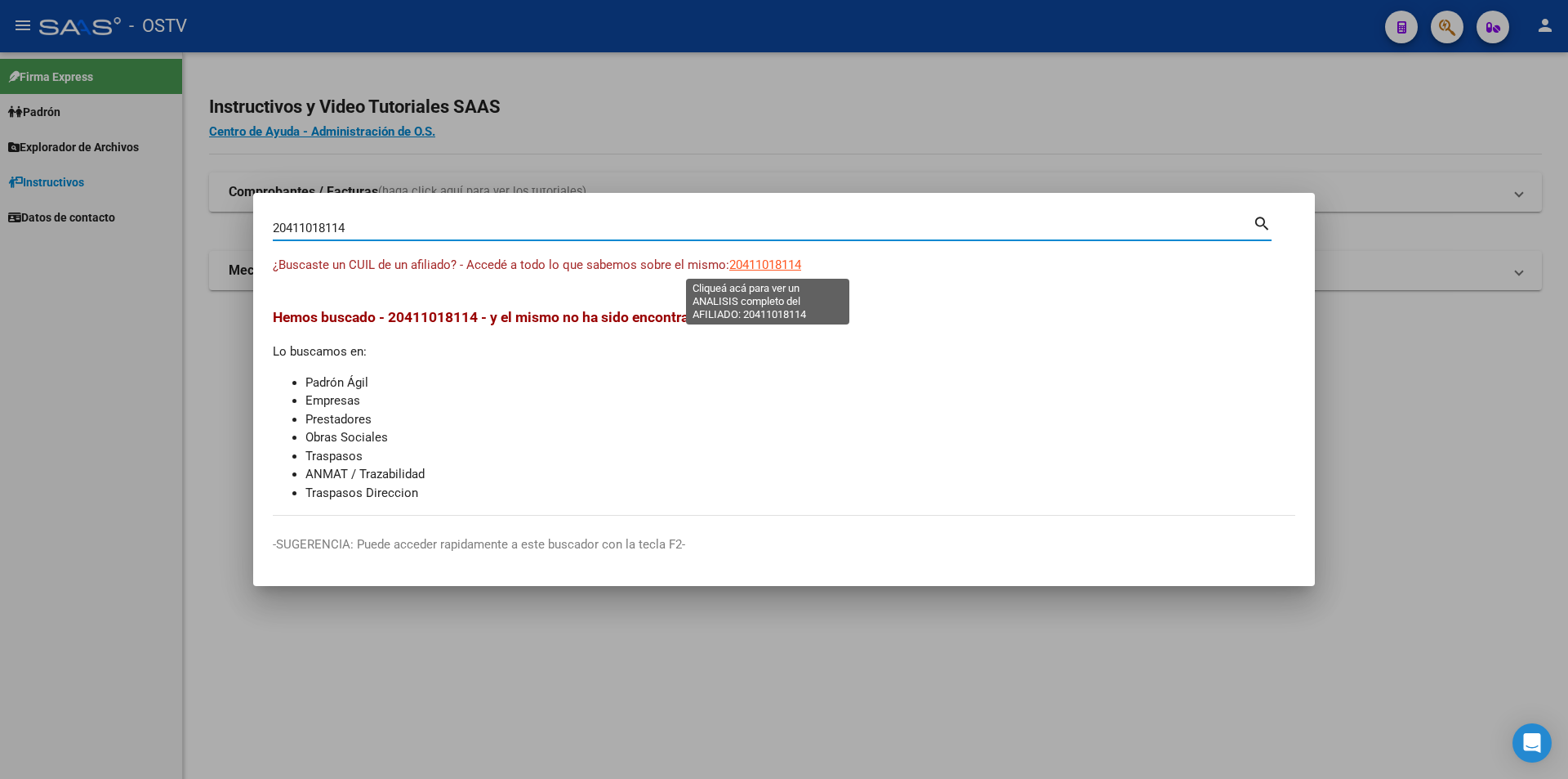
type textarea "20411018114"
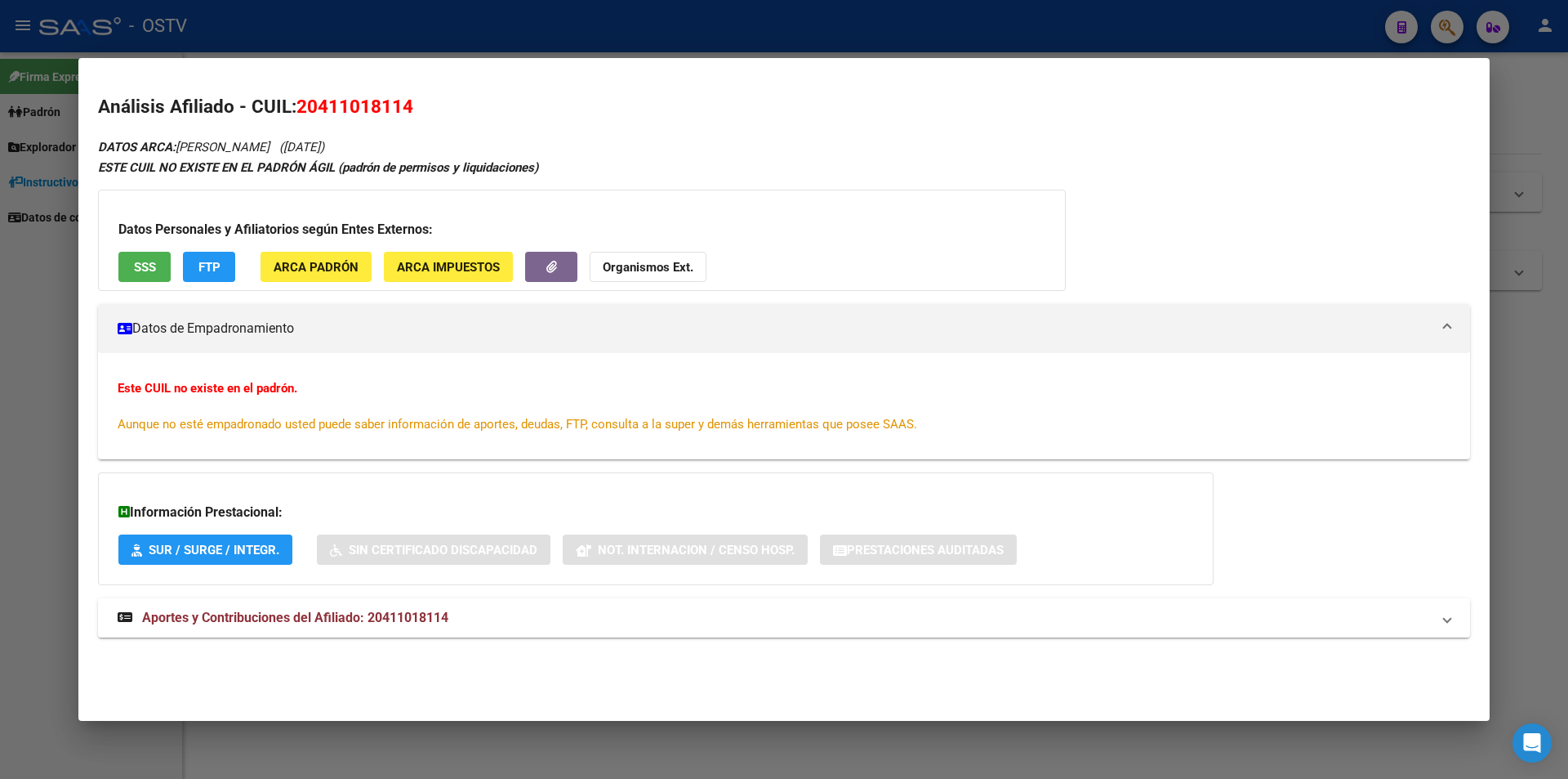
click at [134, 272] on span "SSS" at bounding box center [144, 267] width 22 height 14
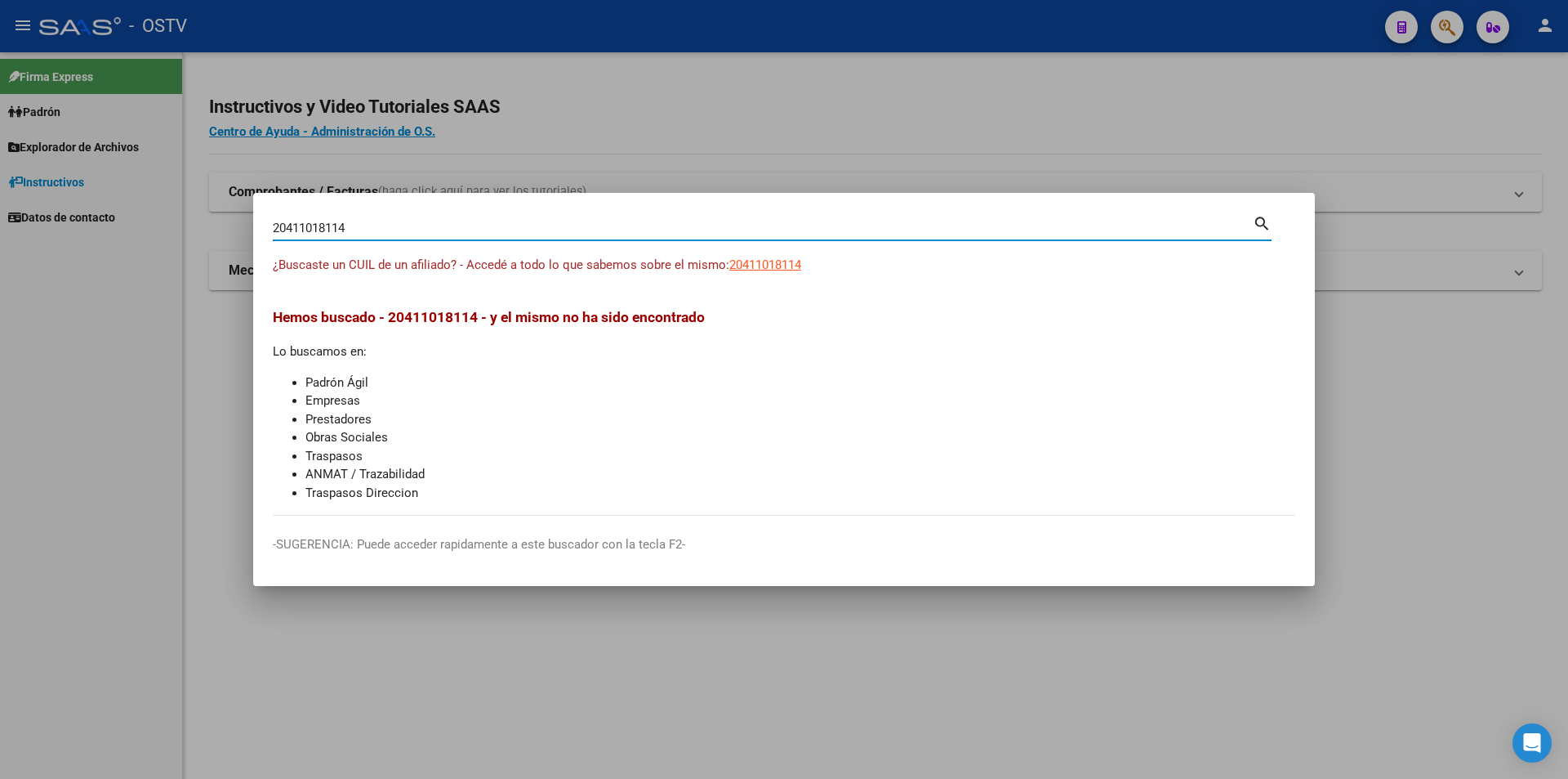
drag, startPoint x: 389, startPoint y: 233, endPoint x: 178, endPoint y: 211, distance: 212.1
click at [178, 211] on div "20411018114 Buscar (apellido, dni, cuil, nro traspaso, cuit, obra social) searc…" at bounding box center [784, 389] width 1568 height 779
paste input "7381273038"
type input "27381273038"
click at [770, 264] on span "27381273038" at bounding box center [765, 264] width 72 height 14
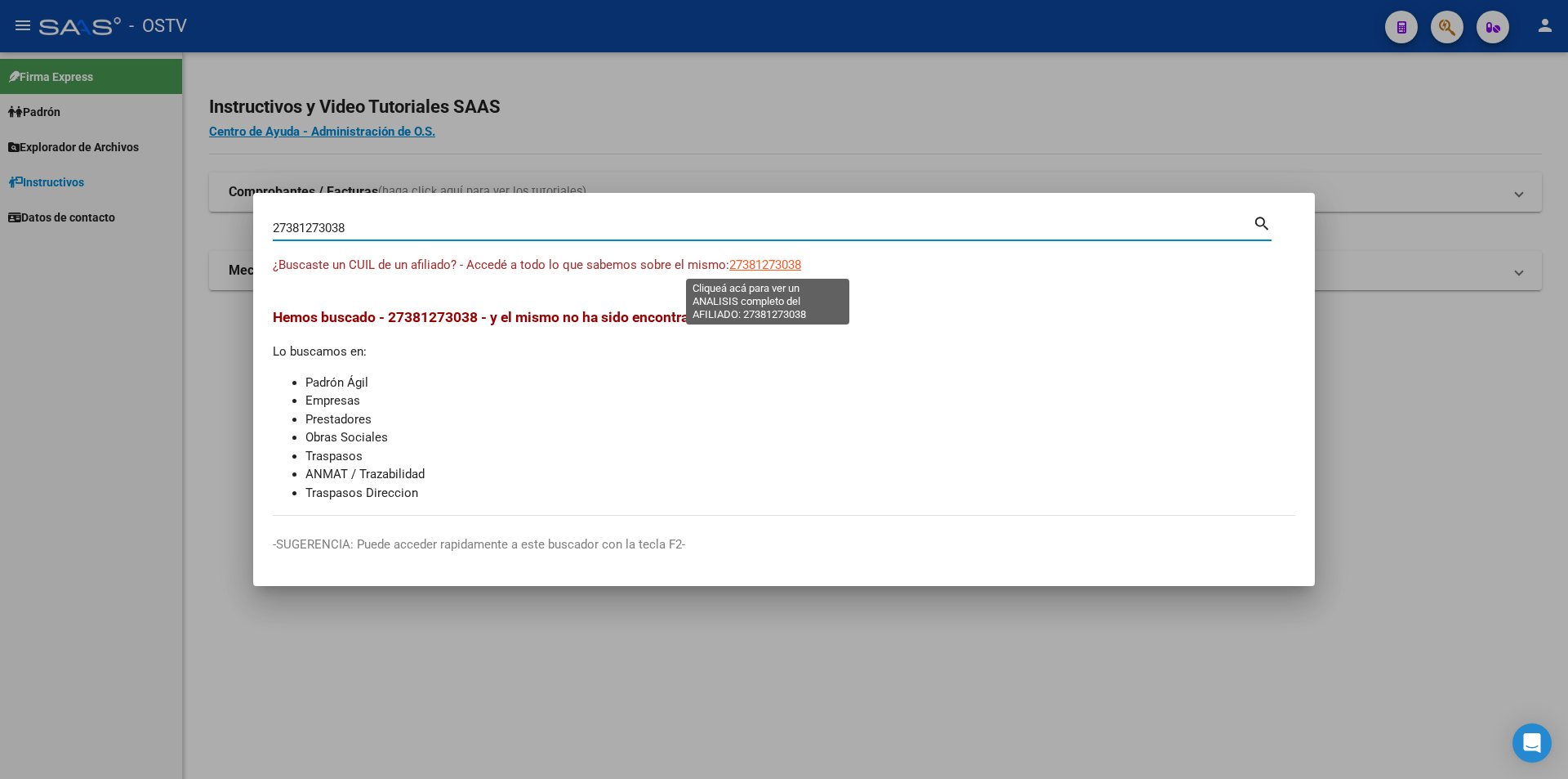
type textarea "27381273038"
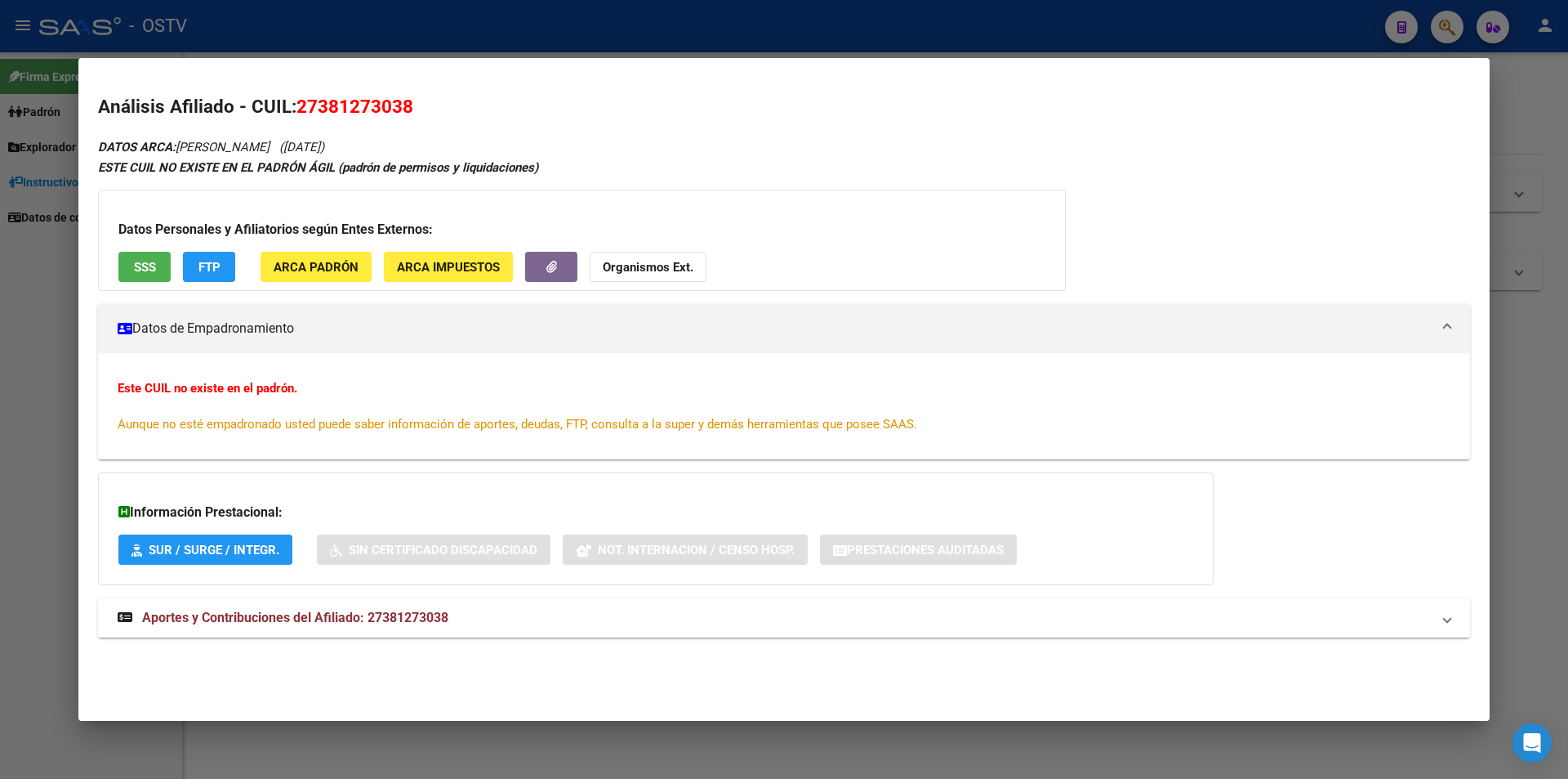
click at [144, 273] on span "SSS" at bounding box center [144, 267] width 22 height 14
